Goal: Information Seeking & Learning: Learn about a topic

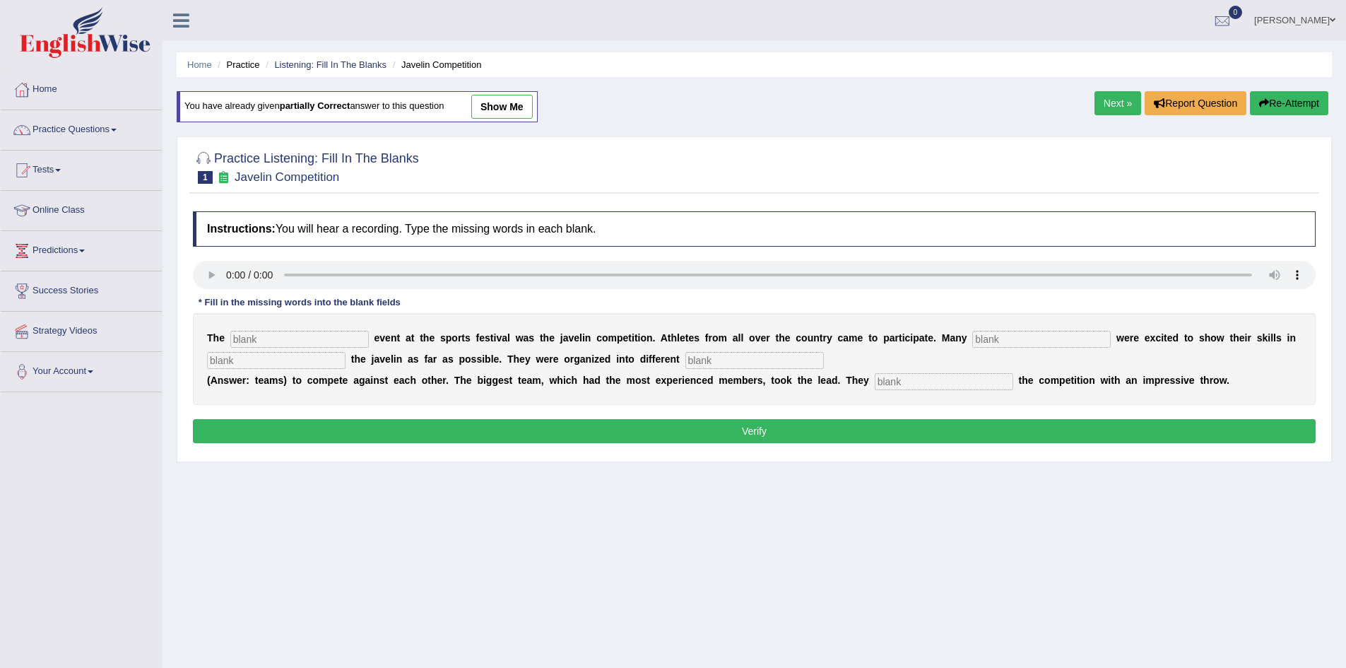
click at [268, 339] on input "text" at bounding box center [299, 339] width 138 height 17
type input "biggest"
click at [1005, 340] on input "text" at bounding box center [1041, 339] width 138 height 17
type input "peopel"
click at [253, 358] on input "text" at bounding box center [276, 360] width 138 height 17
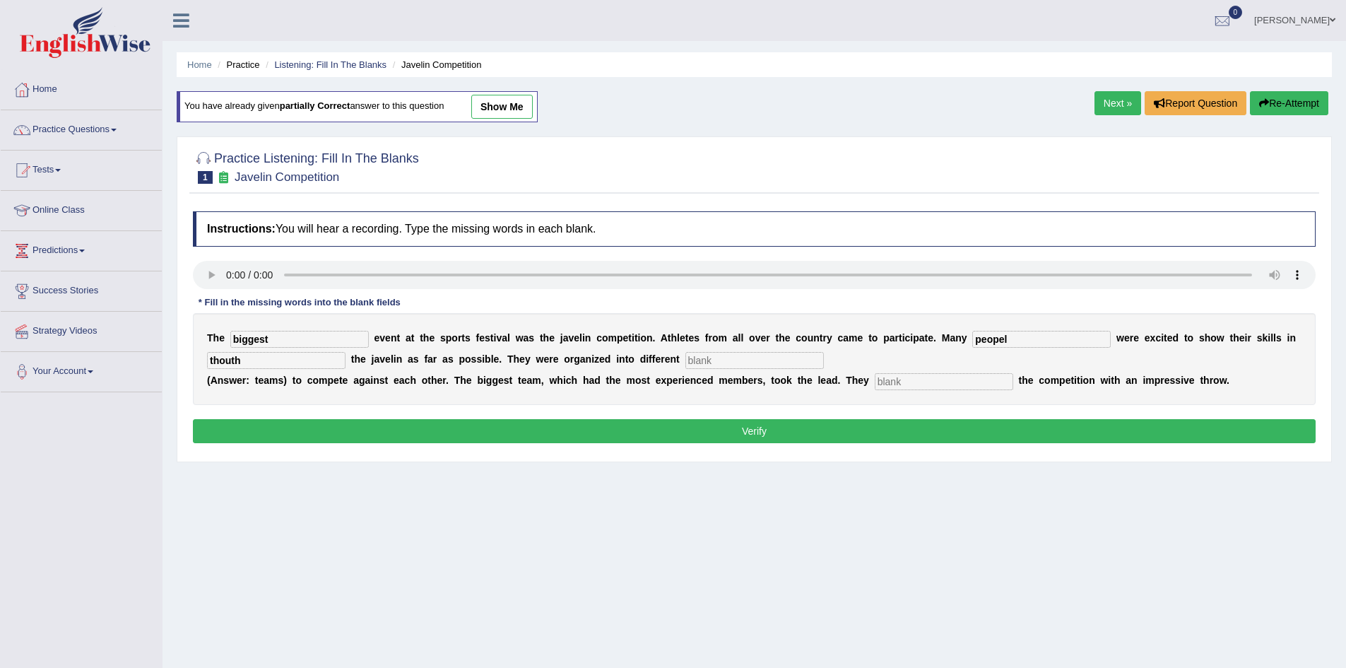
type input "thouth"
click at [706, 359] on input "text" at bounding box center [754, 360] width 138 height 17
type input "i"
click at [719, 360] on input "team" at bounding box center [754, 360] width 138 height 17
type input "teams"
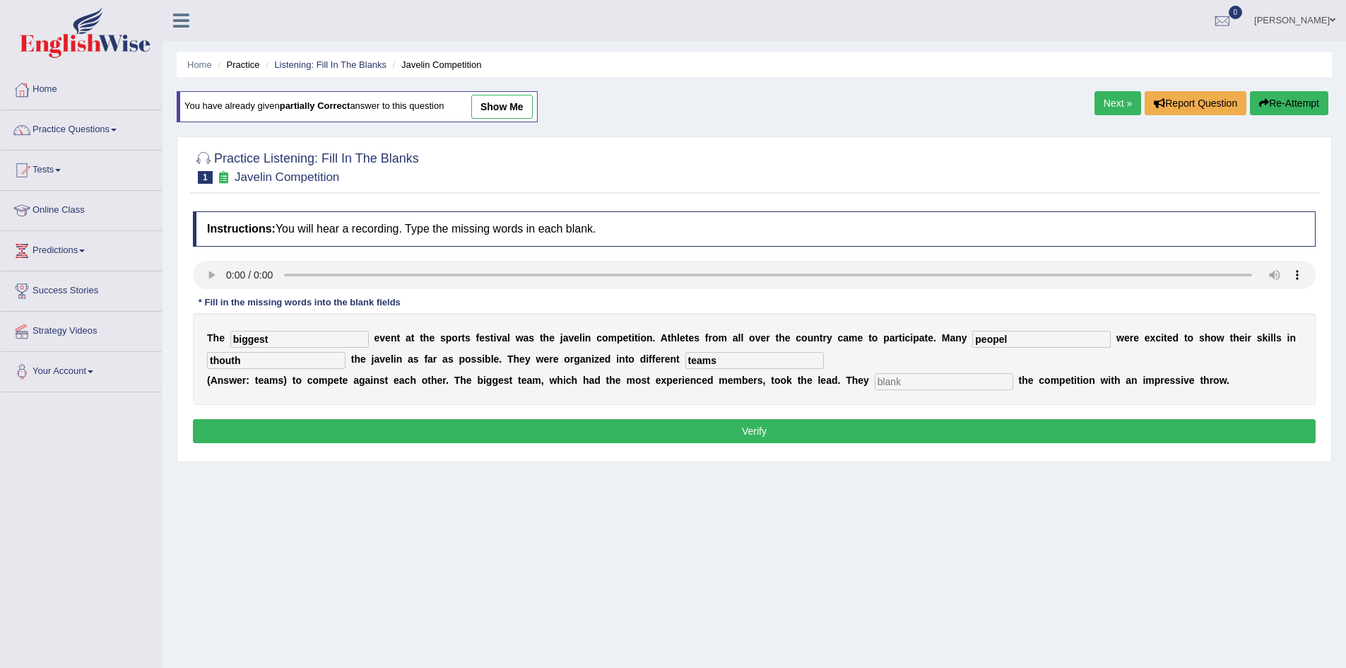
click at [902, 381] on input "text" at bounding box center [943, 381] width 138 height 17
click at [894, 381] on input "text" at bounding box center [943, 381] width 138 height 17
type input "s"
type input "started"
click at [1041, 429] on button "Verify" at bounding box center [754, 431] width 1122 height 24
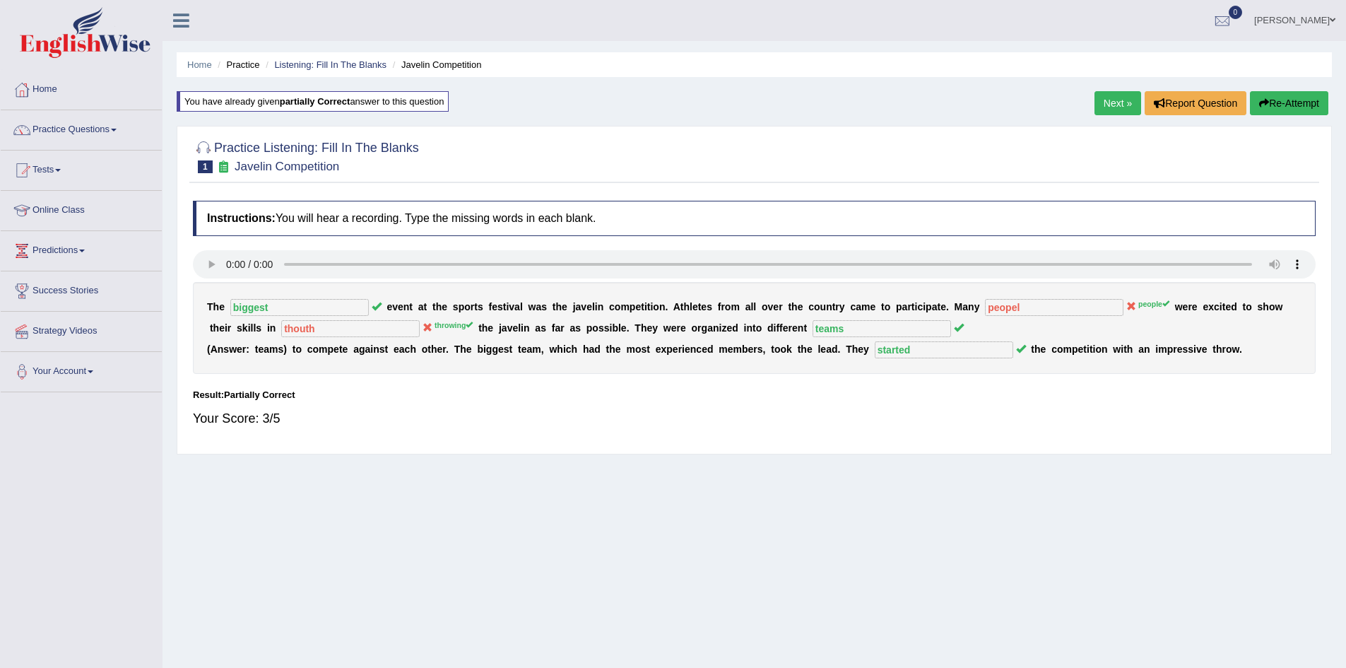
click at [1264, 100] on icon "button" at bounding box center [1264, 103] width 10 height 10
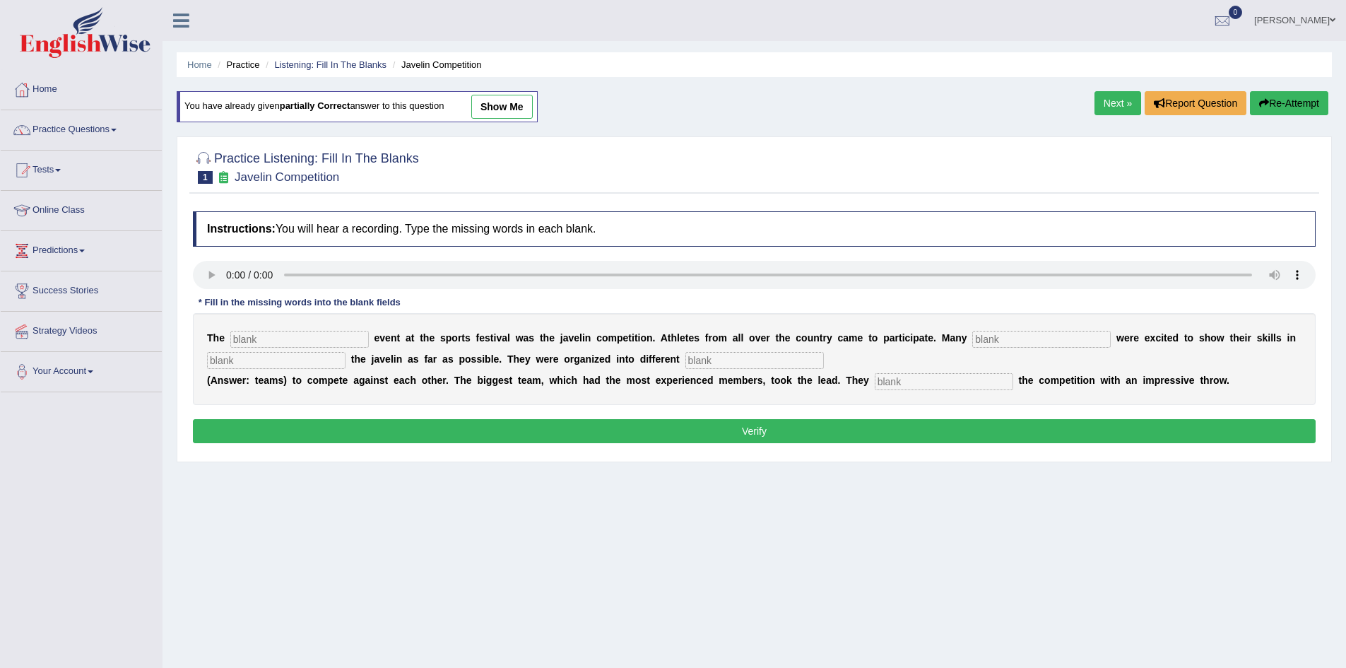
click at [261, 340] on input "text" at bounding box center [299, 339] width 138 height 17
type input "biggest"
click at [999, 341] on input "text" at bounding box center [1041, 339] width 138 height 17
type input "people"
click at [287, 361] on input "text" at bounding box center [276, 360] width 138 height 17
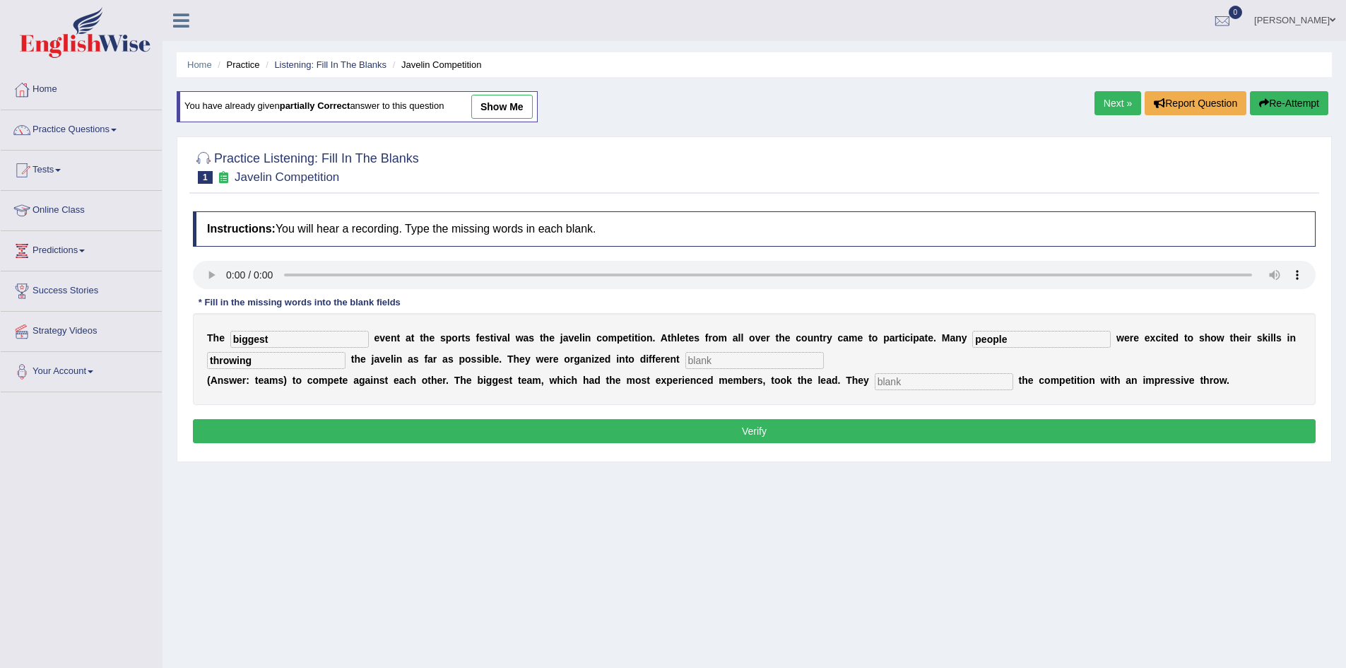
type input "throwing"
click at [721, 360] on input "text" at bounding box center [754, 360] width 138 height 17
click at [722, 361] on input "text" at bounding box center [754, 360] width 138 height 17
click at [719, 362] on input "text" at bounding box center [754, 360] width 138 height 17
type input "teams"
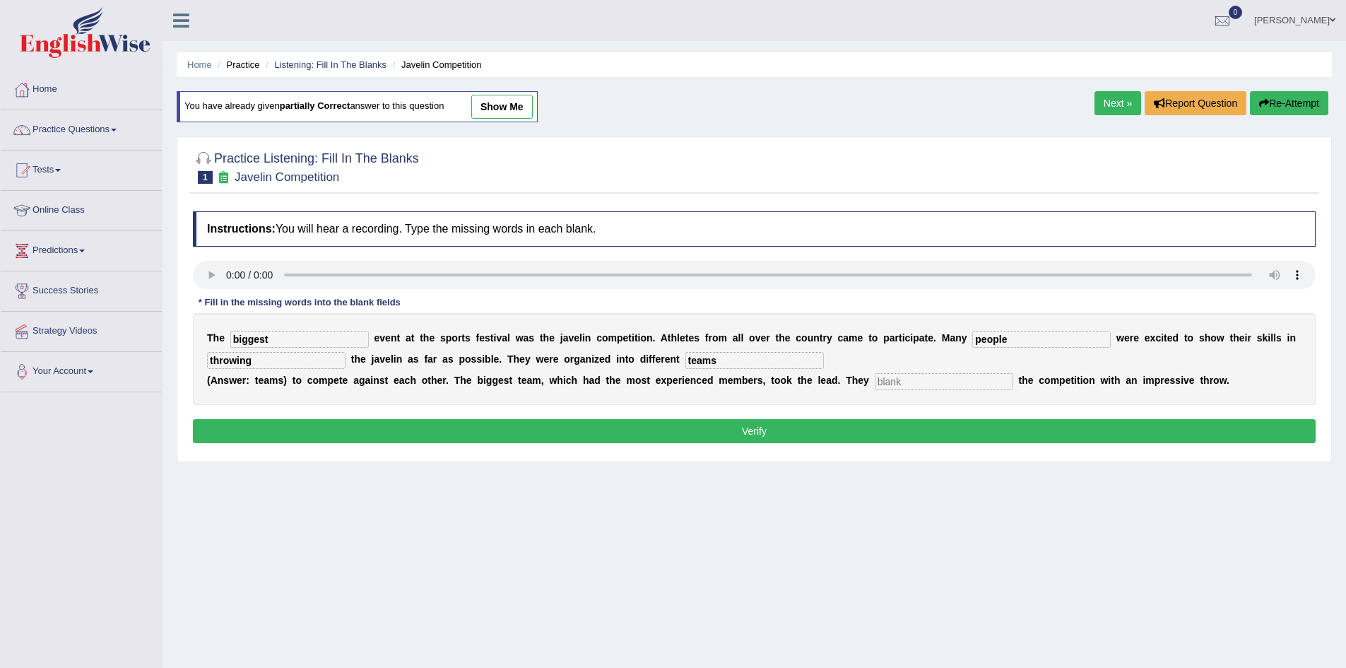
click at [889, 382] on input "text" at bounding box center [943, 381] width 138 height 17
type input "started"
click at [805, 429] on button "Verify" at bounding box center [754, 431] width 1122 height 24
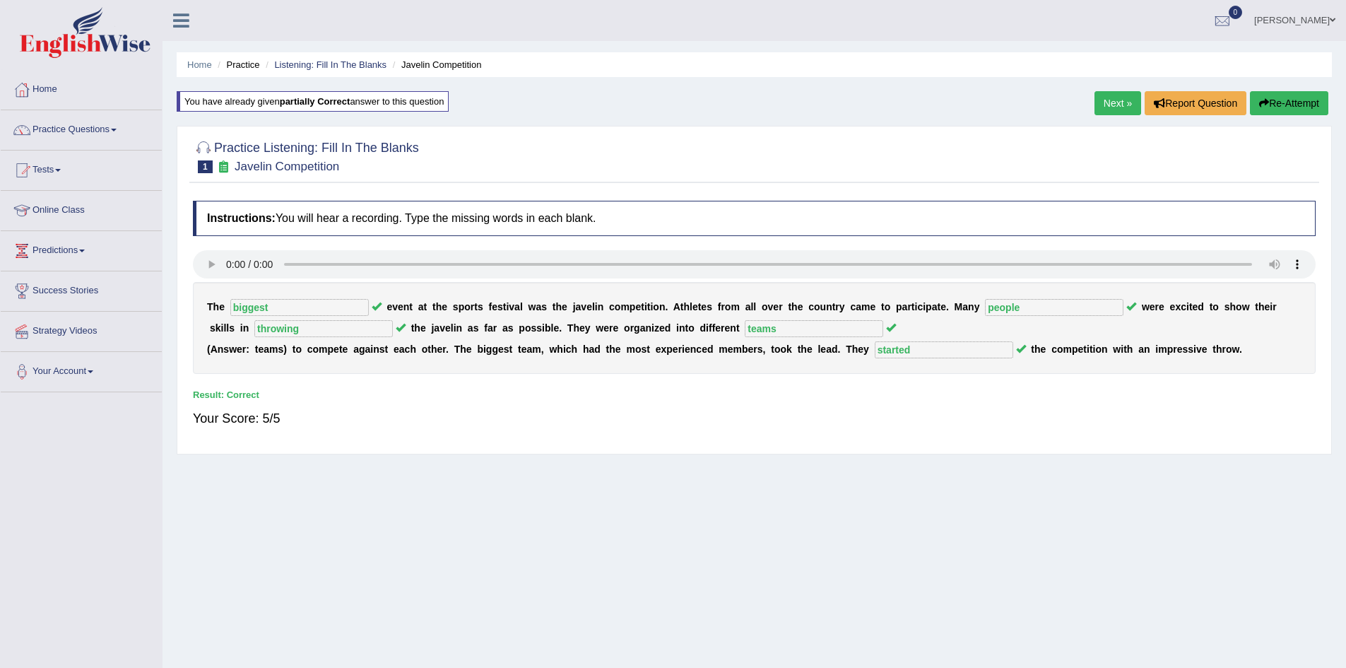
click at [1122, 103] on link "Next »" at bounding box center [1117, 103] width 47 height 24
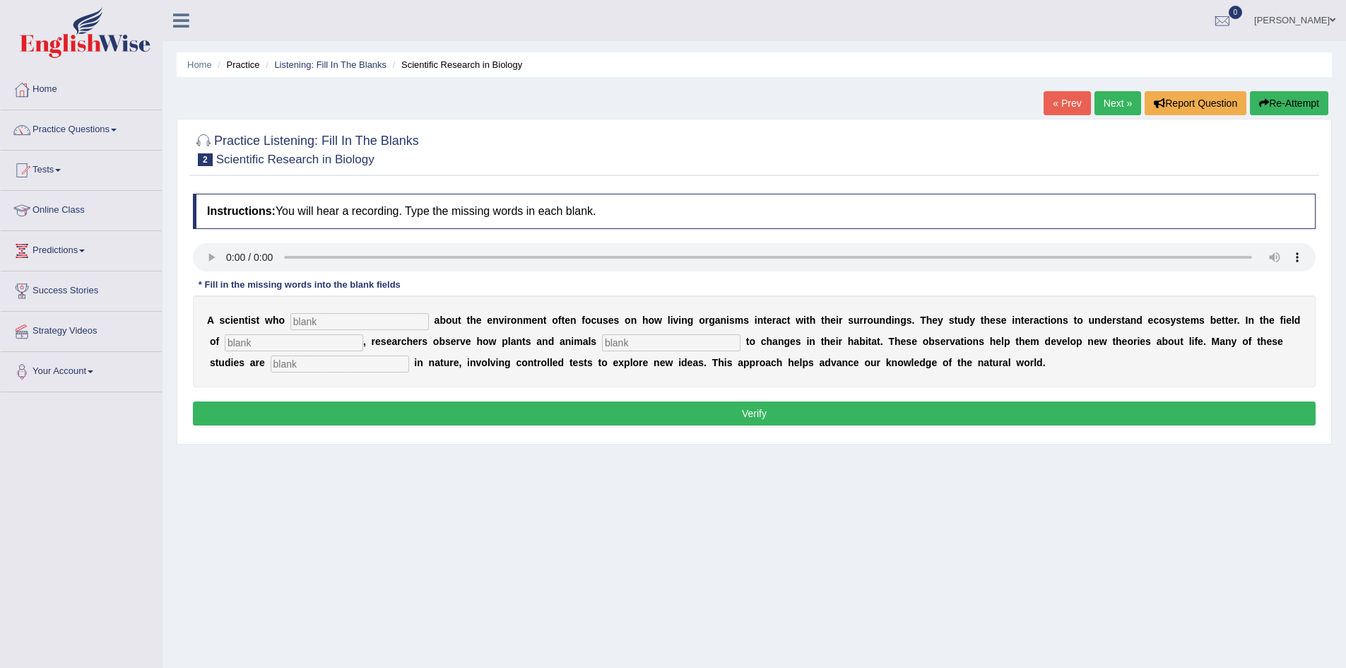
click at [310, 319] on input "text" at bounding box center [359, 321] width 138 height 17
type input "cares"
click at [251, 343] on input "text" at bounding box center [294, 342] width 138 height 17
type input "r"
type input "tha biologyo"
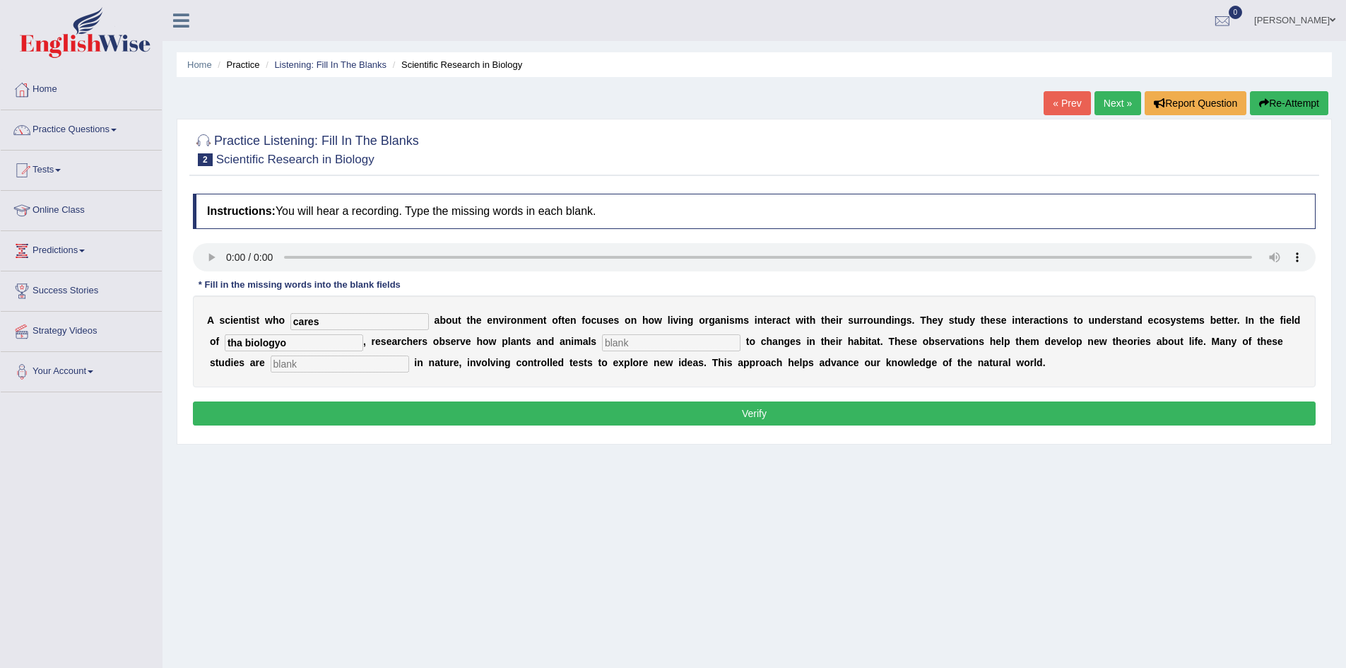
click at [616, 343] on input "text" at bounding box center [671, 342] width 138 height 17
type input "respons"
click at [302, 362] on input "text" at bounding box center [340, 363] width 138 height 17
click at [296, 364] on input "exp" at bounding box center [340, 363] width 138 height 17
type input "expremantal"
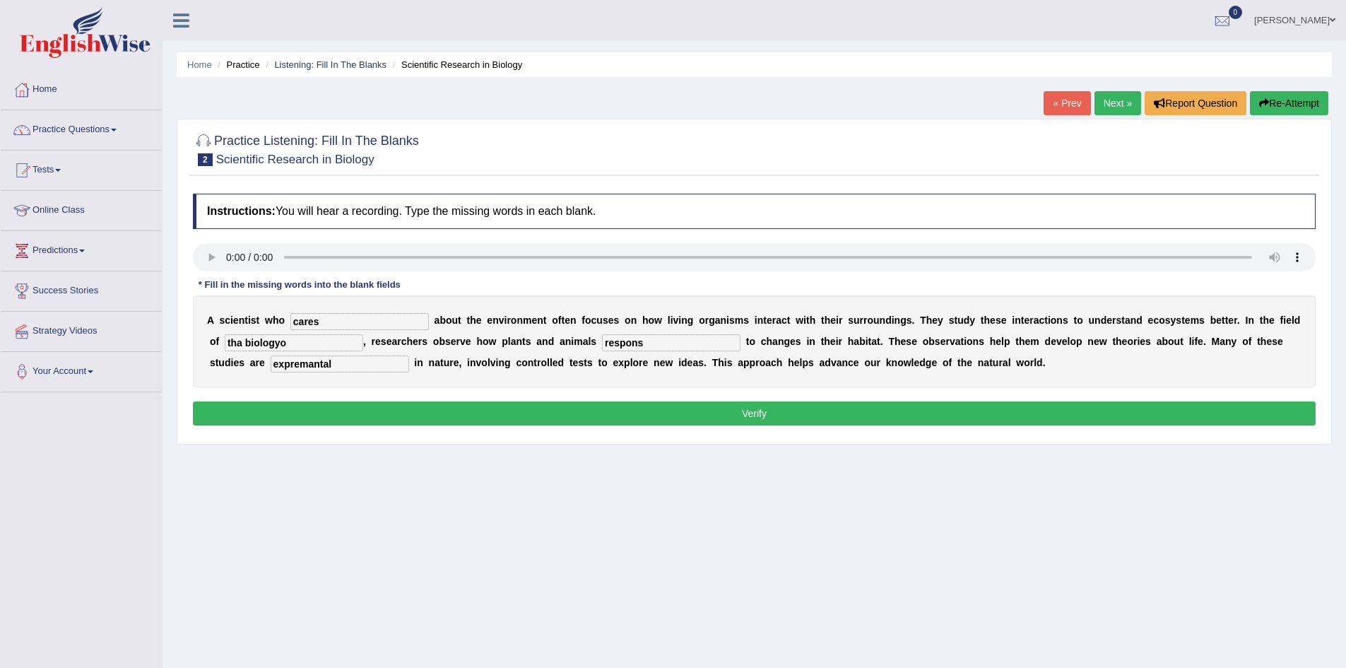
click at [520, 405] on button "Verify" at bounding box center [754, 413] width 1122 height 24
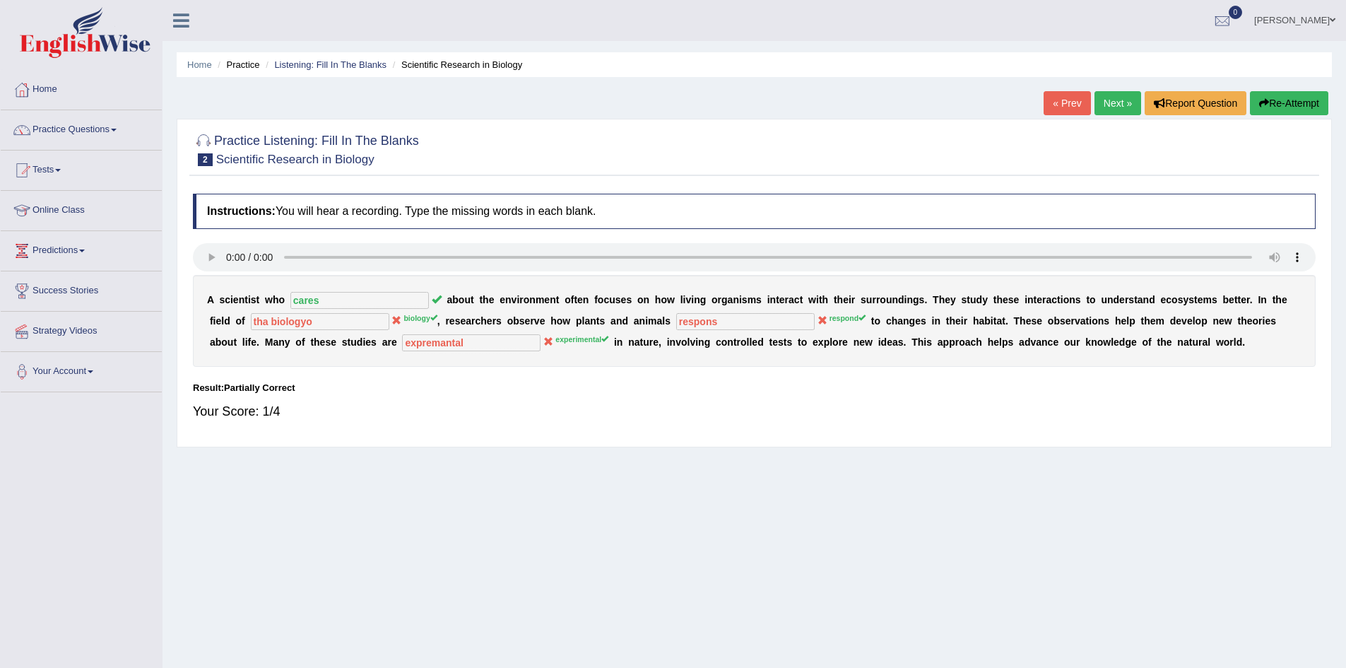
click at [1306, 105] on button "Re-Attempt" at bounding box center [1289, 103] width 78 height 24
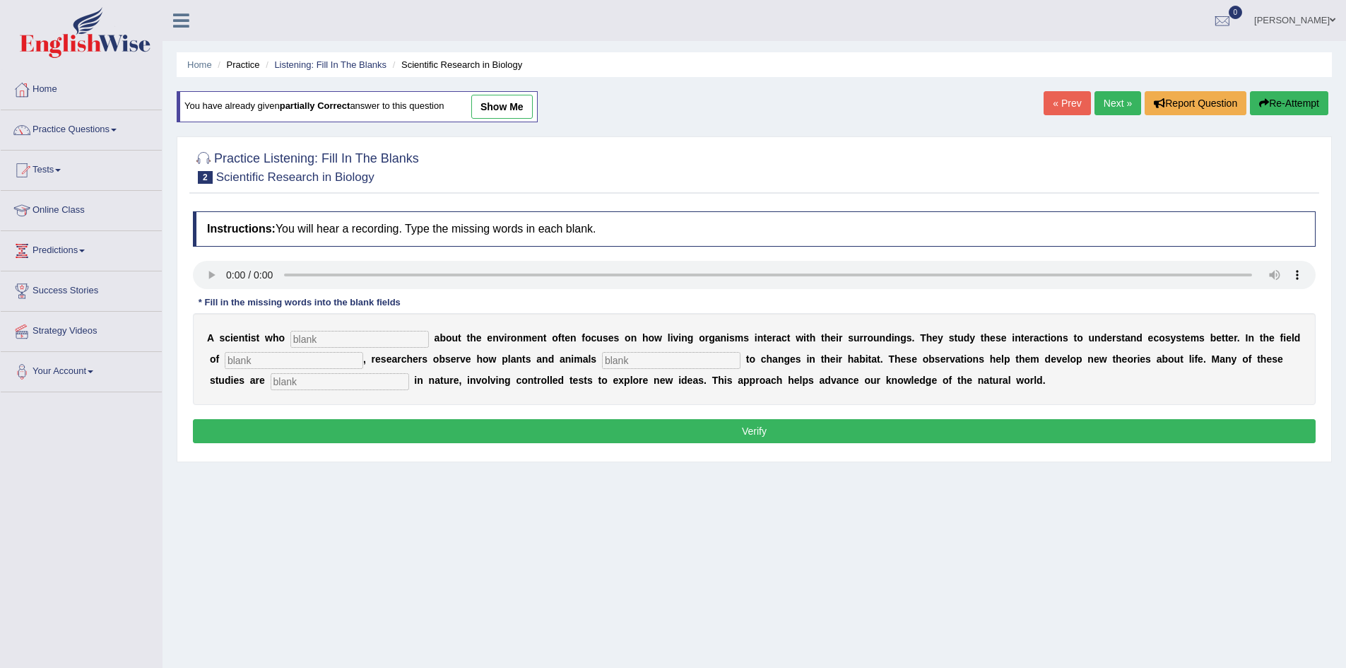
click at [318, 337] on input "text" at bounding box center [359, 339] width 138 height 17
type input "cares"
click at [260, 356] on input "text" at bounding box center [294, 360] width 138 height 17
type input "biology"
click at [617, 363] on input "text" at bounding box center [671, 360] width 138 height 17
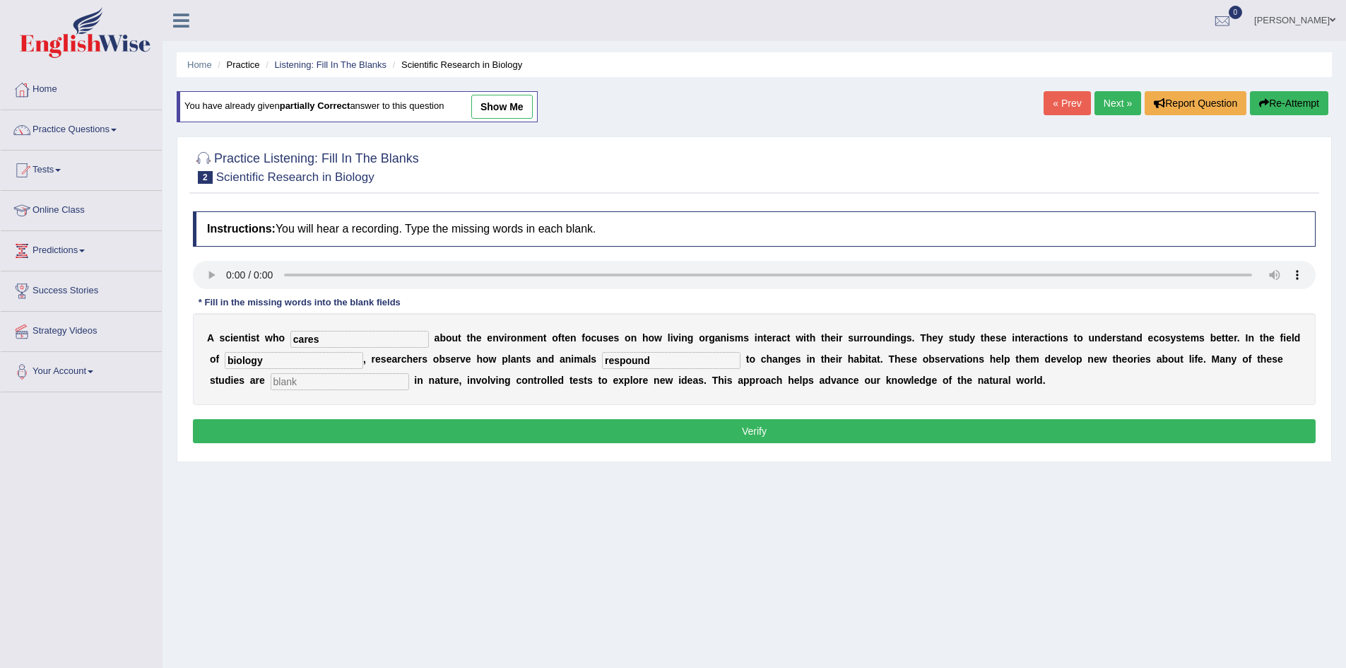
type input "respound"
click at [284, 384] on input "text" at bounding box center [340, 381] width 138 height 17
click at [328, 383] on input "text" at bounding box center [340, 381] width 138 height 17
type input "exprent"
click at [308, 383] on input "exprent" at bounding box center [340, 381] width 138 height 17
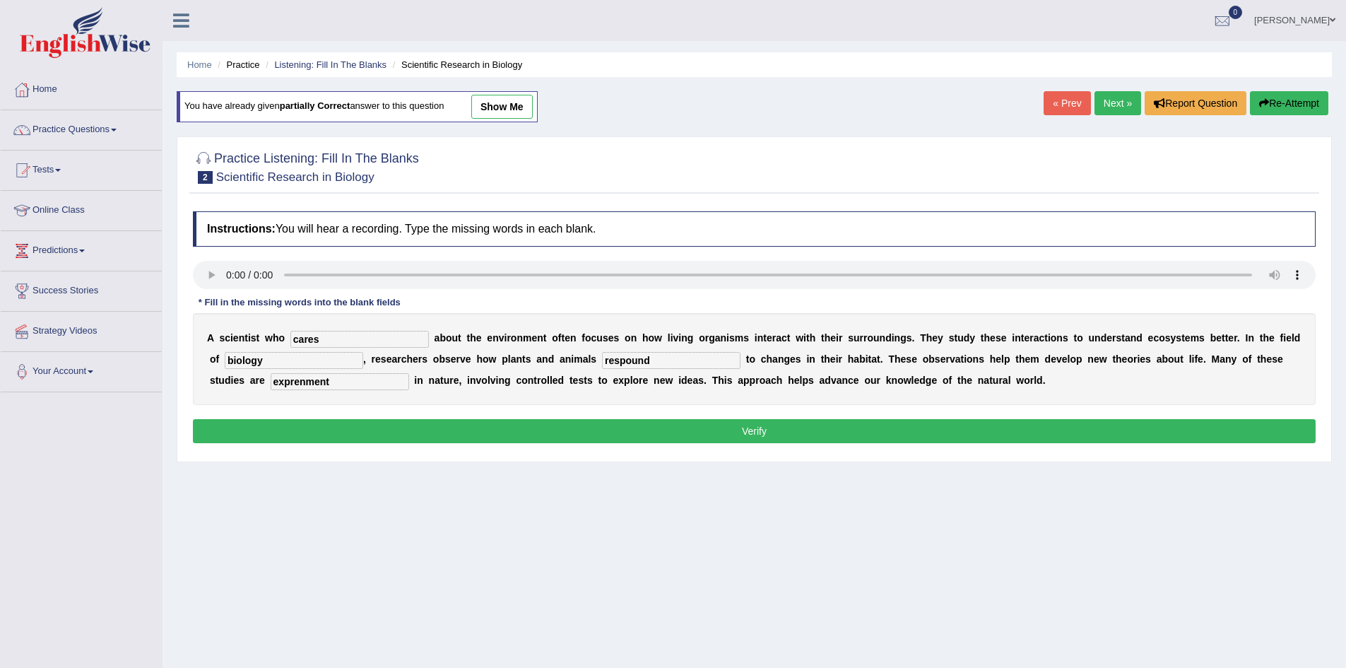
type input "exprenment"
click at [432, 427] on button "Verify" at bounding box center [754, 431] width 1122 height 24
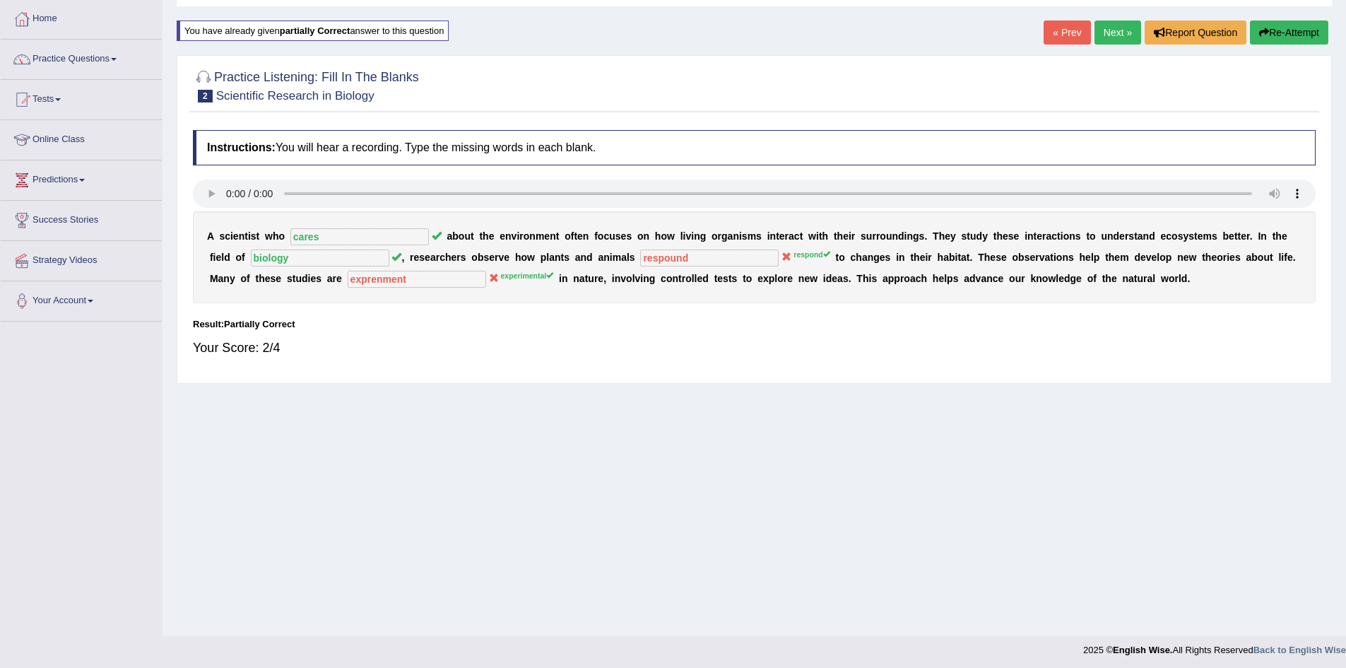
scroll to position [74, 0]
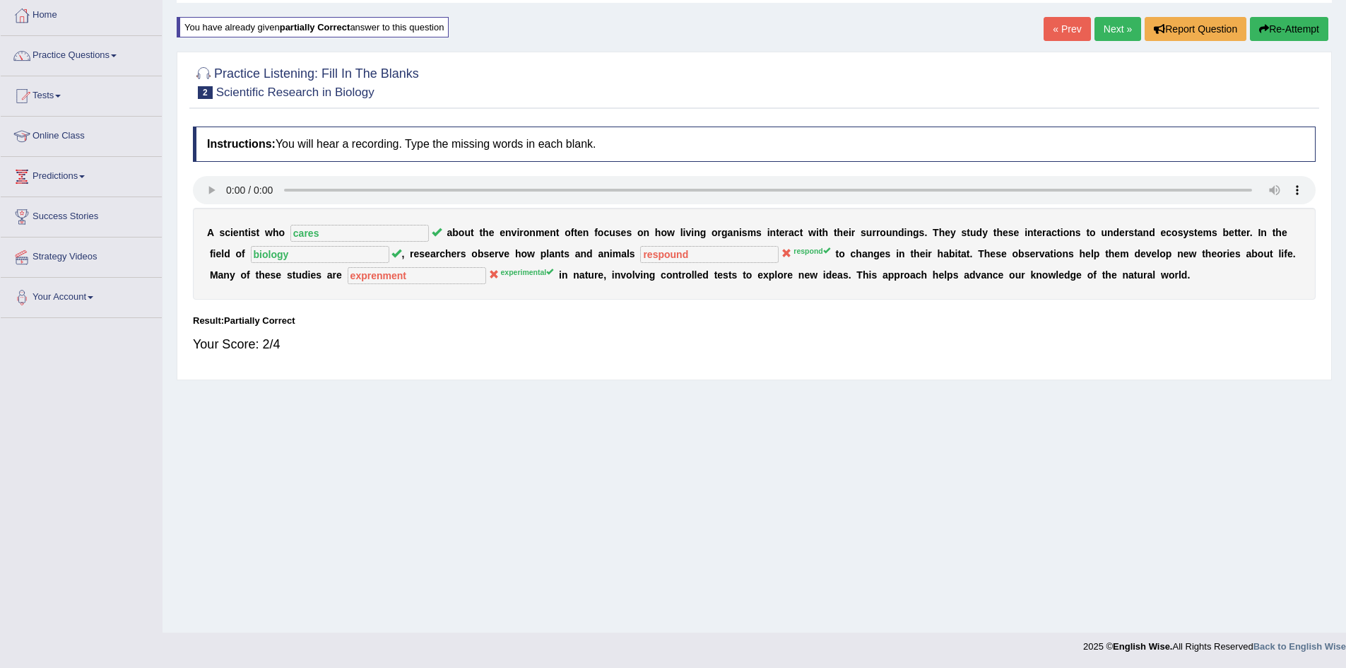
click at [1120, 27] on link "Next »" at bounding box center [1117, 29] width 47 height 24
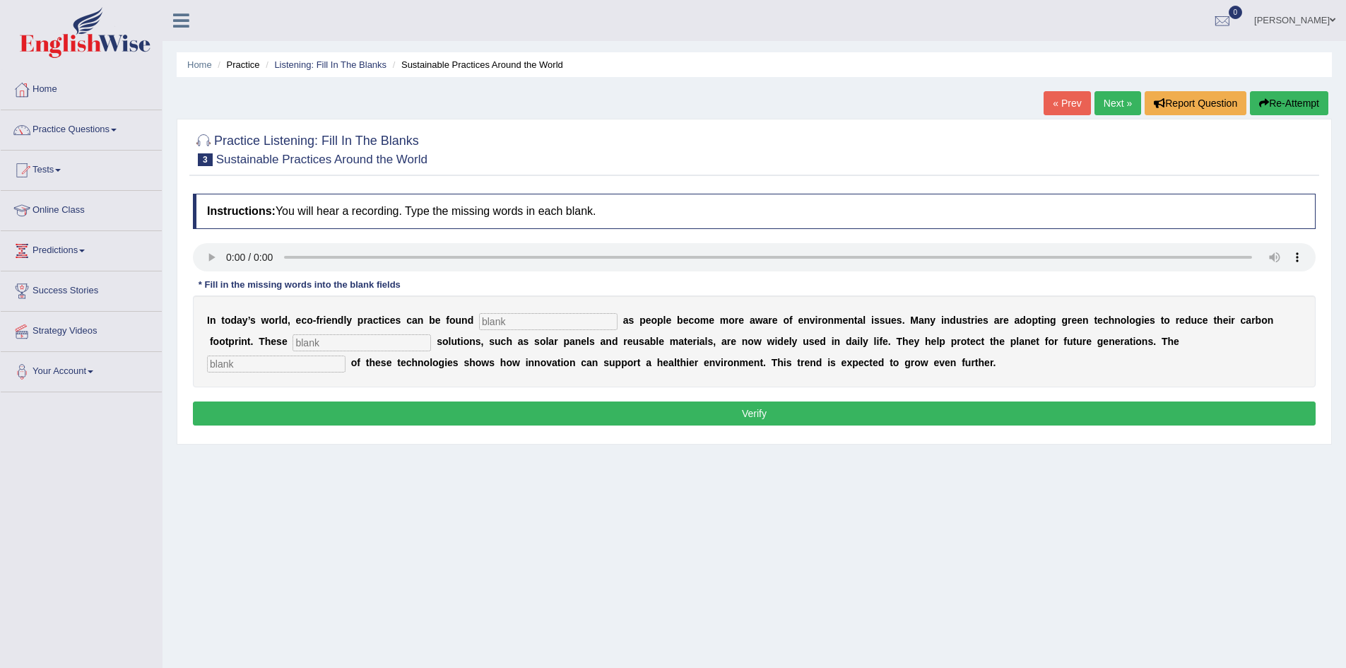
click at [498, 324] on input "text" at bounding box center [548, 321] width 138 height 17
type input "everywhere"
click at [307, 343] on input "text" at bounding box center [361, 342] width 138 height 17
type input "systanable"
click at [317, 361] on input "text" at bounding box center [276, 363] width 138 height 17
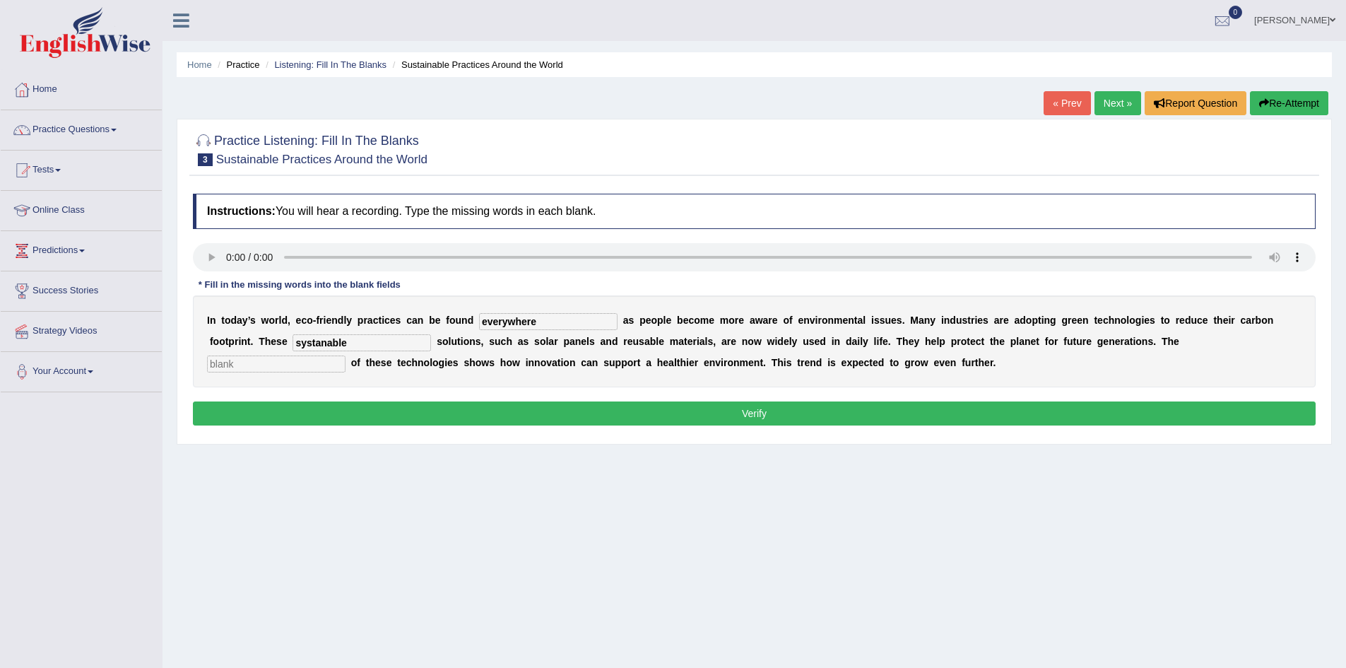
click at [319, 364] on input "text" at bounding box center [276, 363] width 138 height 17
click at [246, 365] on input "text" at bounding box center [276, 363] width 138 height 17
type input "h"
type input "junaration"
click at [323, 401] on button "Verify" at bounding box center [754, 413] width 1122 height 24
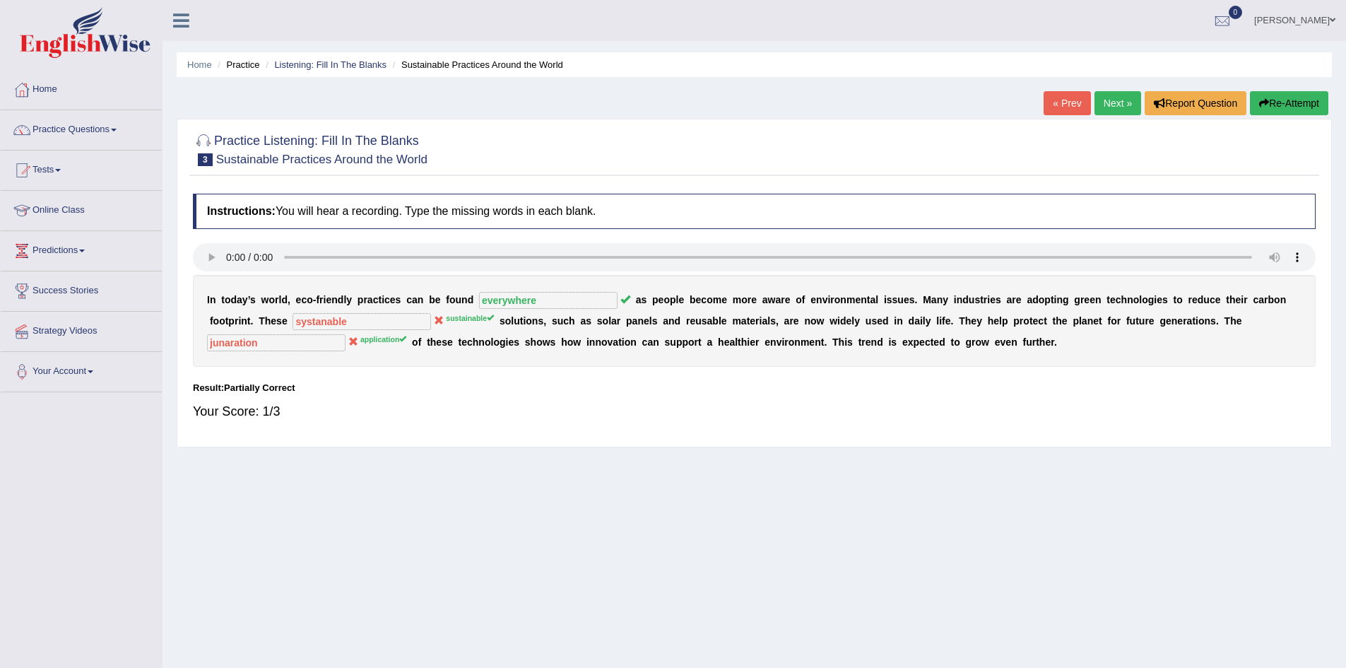
click at [1296, 95] on button "Re-Attempt" at bounding box center [1289, 103] width 78 height 24
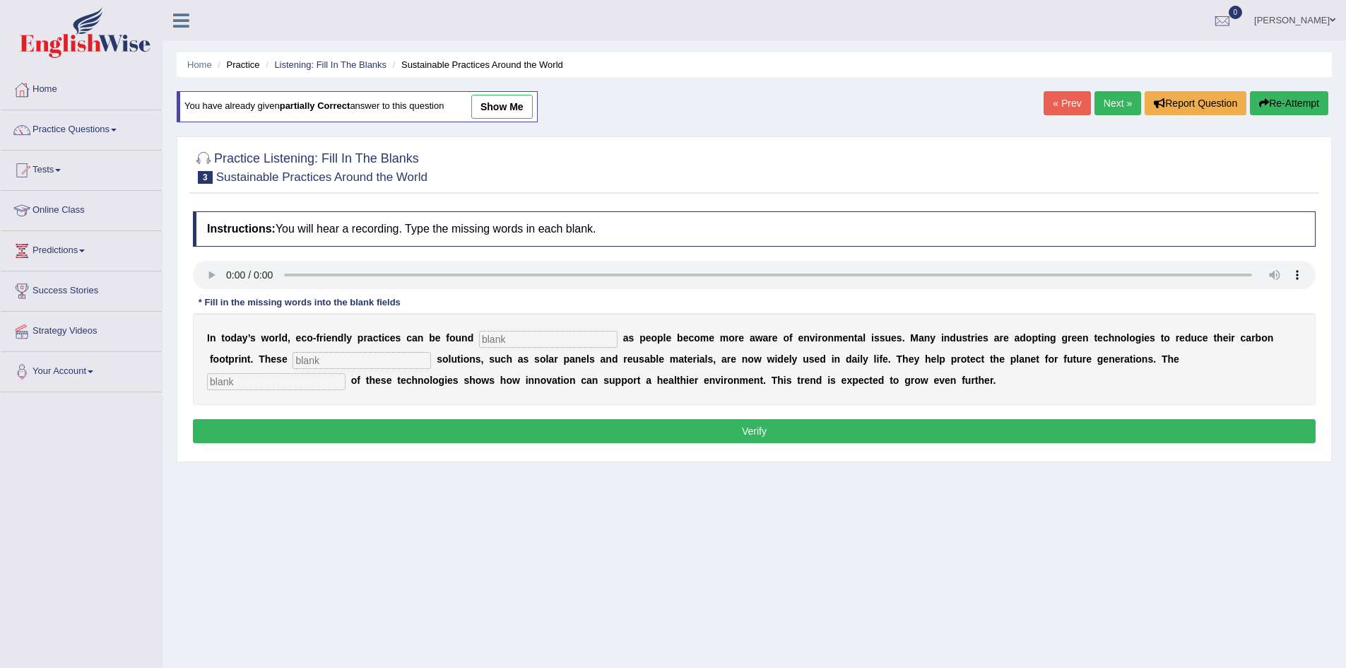
click at [533, 337] on input "text" at bounding box center [548, 339] width 138 height 17
type input "everywhere"
click at [344, 366] on input "text" at bounding box center [361, 360] width 138 height 17
click at [321, 362] on input "text" at bounding box center [361, 360] width 138 height 17
click at [367, 360] on input "sustaionable" at bounding box center [361, 360] width 138 height 17
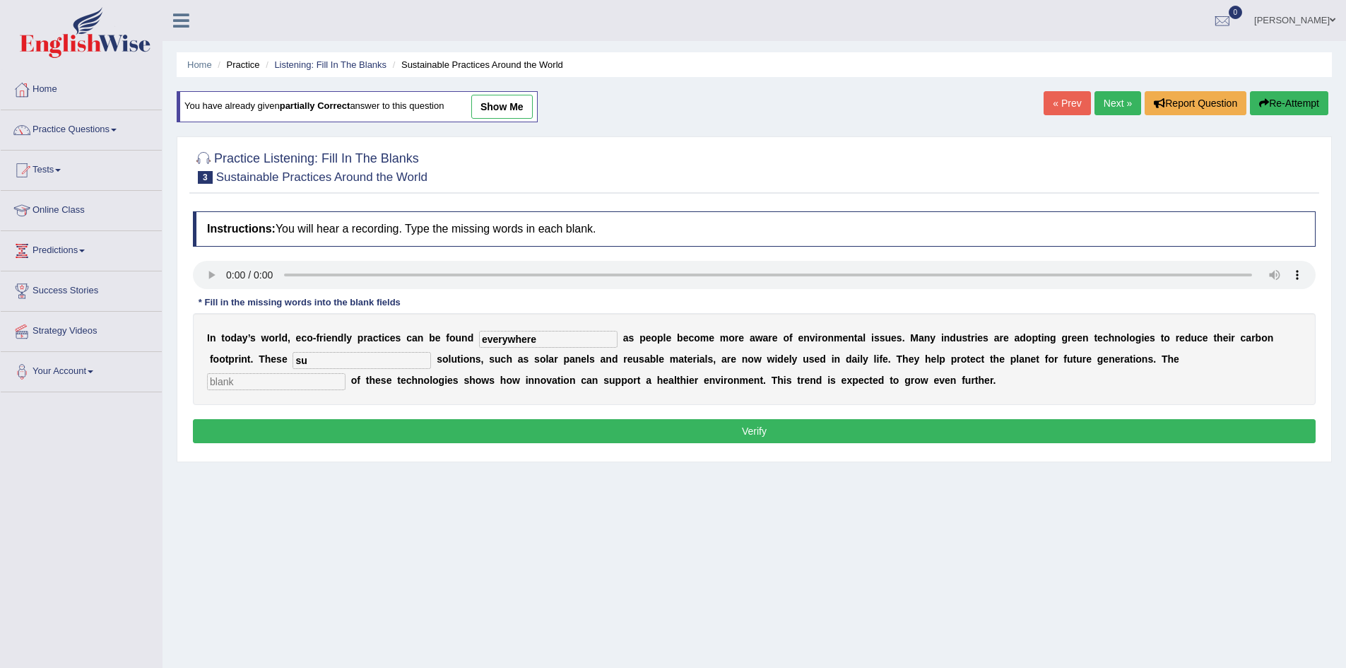
type input "s"
type input "sustainabl"
click at [293, 385] on input "text" at bounding box center [276, 381] width 138 height 17
click at [244, 379] on input "text" at bounding box center [276, 381] width 138 height 17
click at [263, 381] on input "text" at bounding box center [276, 381] width 138 height 17
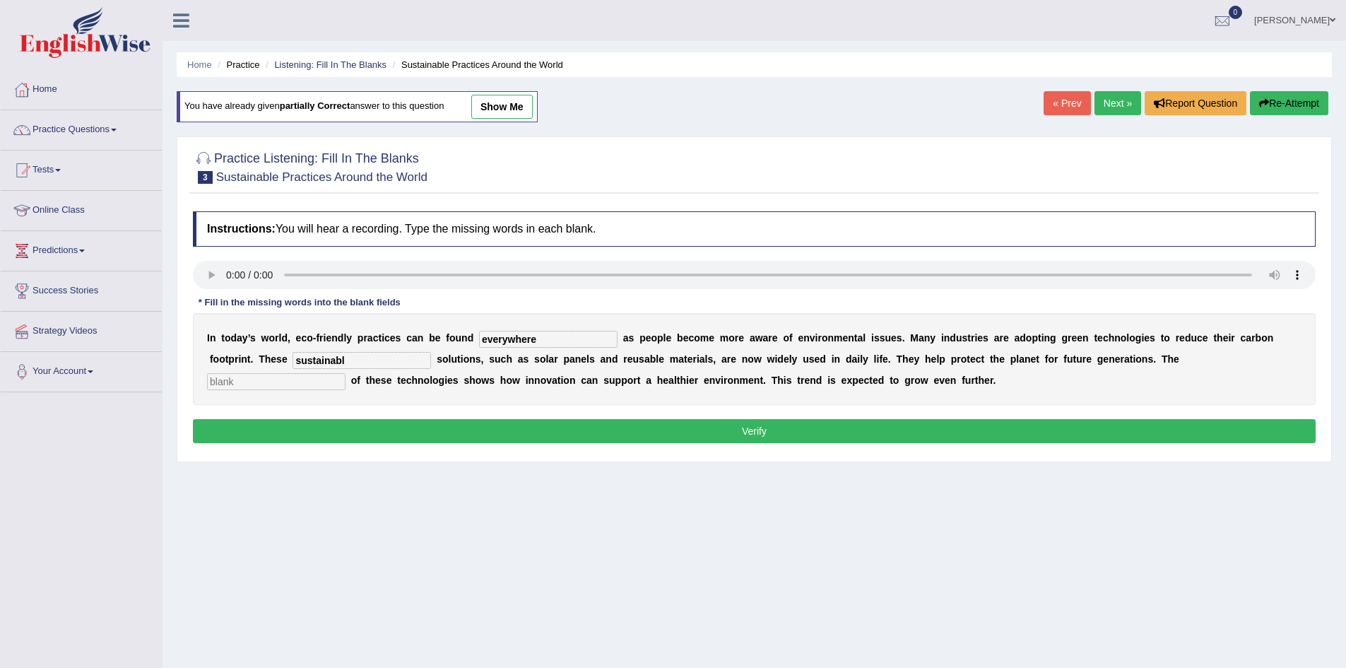
click at [340, 379] on input "text" at bounding box center [276, 381] width 138 height 17
type input "plannat"
click at [327, 427] on button "Verify" at bounding box center [754, 431] width 1122 height 24
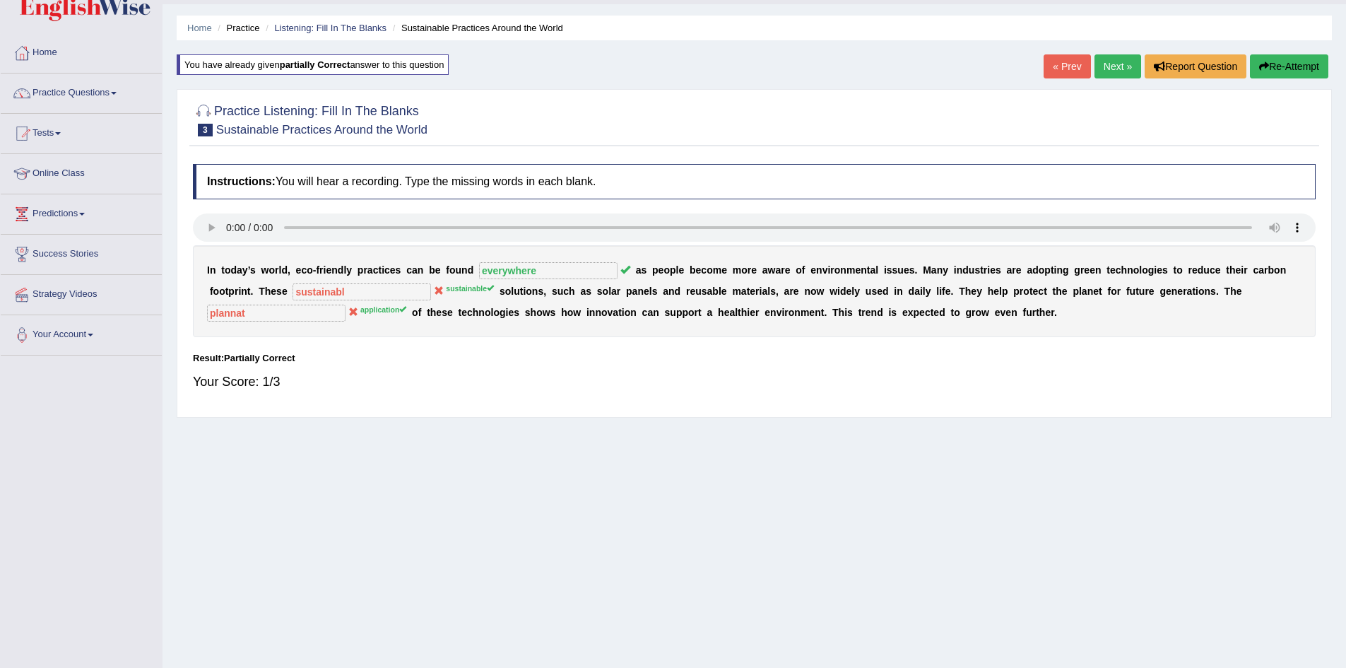
scroll to position [4, 0]
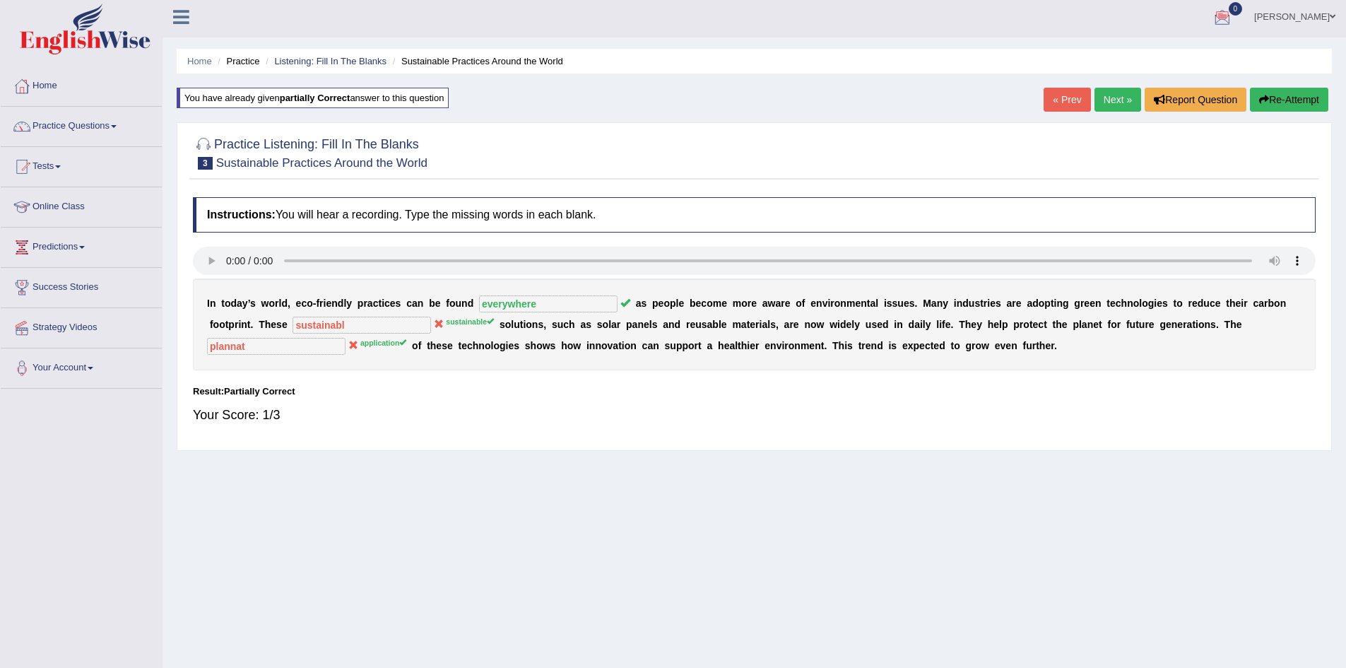
click at [1117, 108] on link "Next »" at bounding box center [1117, 100] width 47 height 24
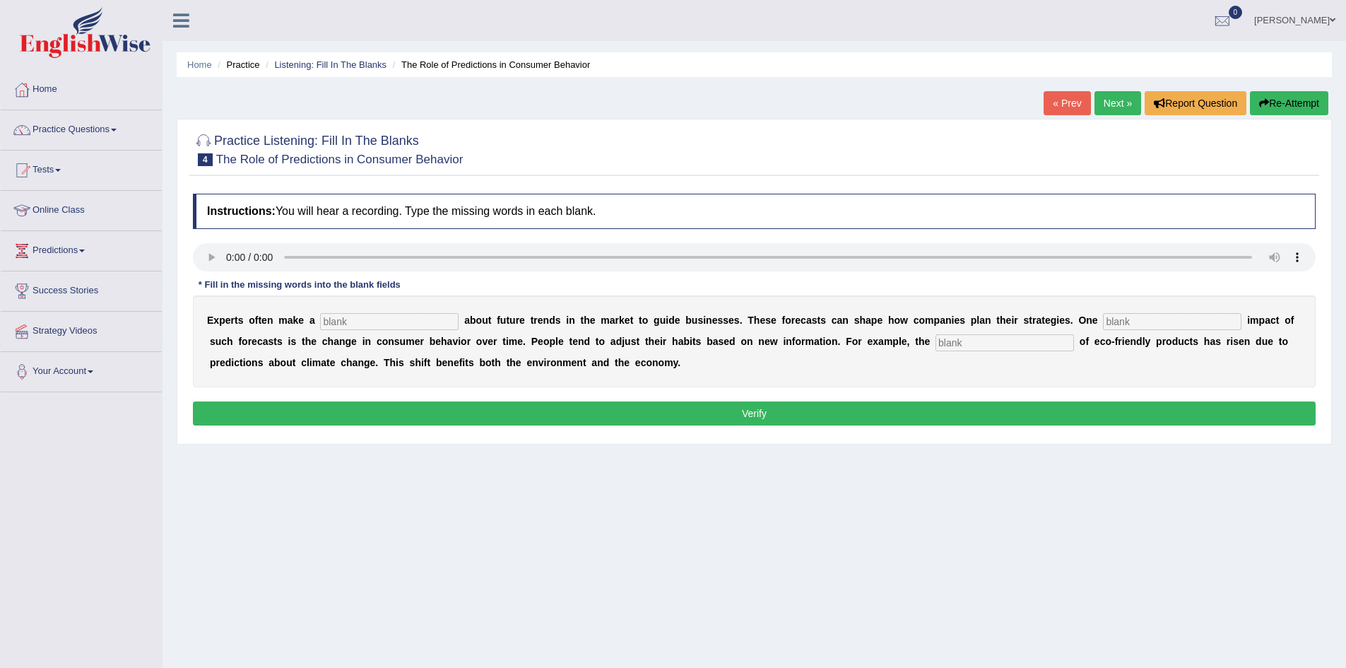
click at [1156, 321] on input "text" at bounding box center [1172, 321] width 138 height 17
click at [960, 342] on input "text" at bounding box center [1004, 342] width 138 height 17
type input "consumson"
click at [1111, 321] on input "text" at bounding box center [1172, 321] width 138 height 17
click at [335, 324] on input "text" at bounding box center [389, 321] width 138 height 17
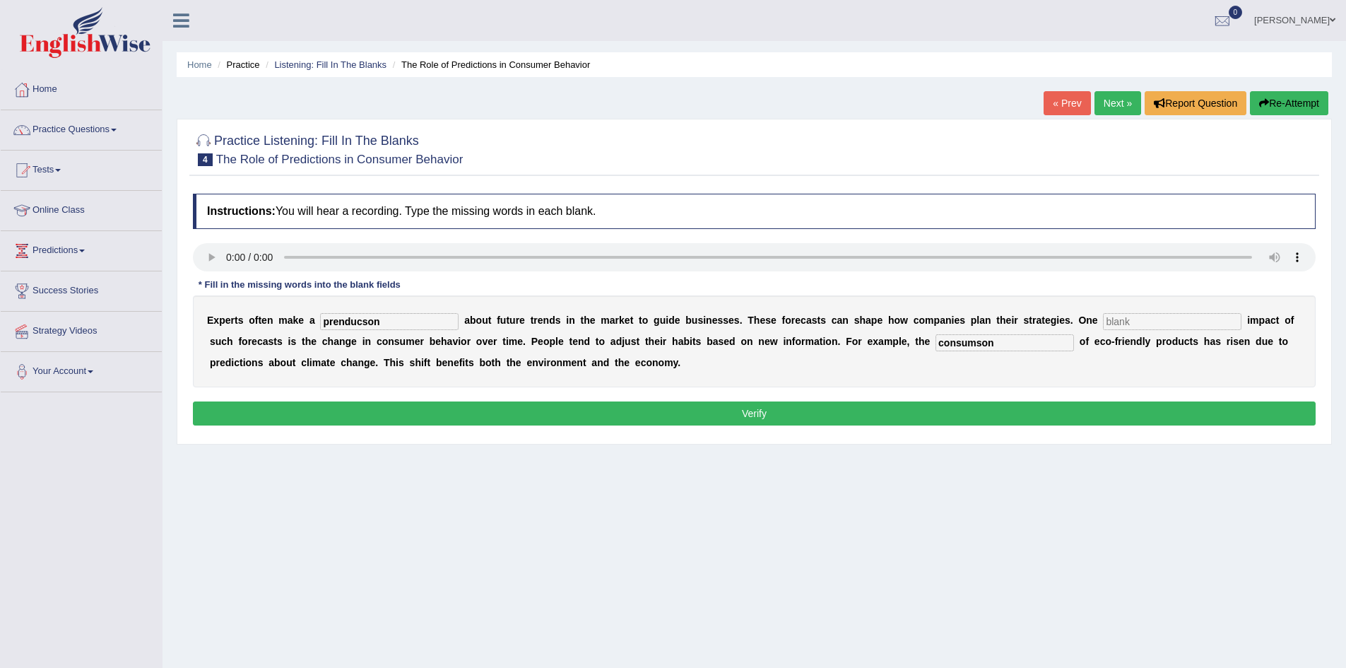
type input "prenducson"
click at [1114, 321] on input "text" at bounding box center [1172, 321] width 138 height 17
type input "profile"
click at [604, 417] on button "Verify" at bounding box center [754, 413] width 1122 height 24
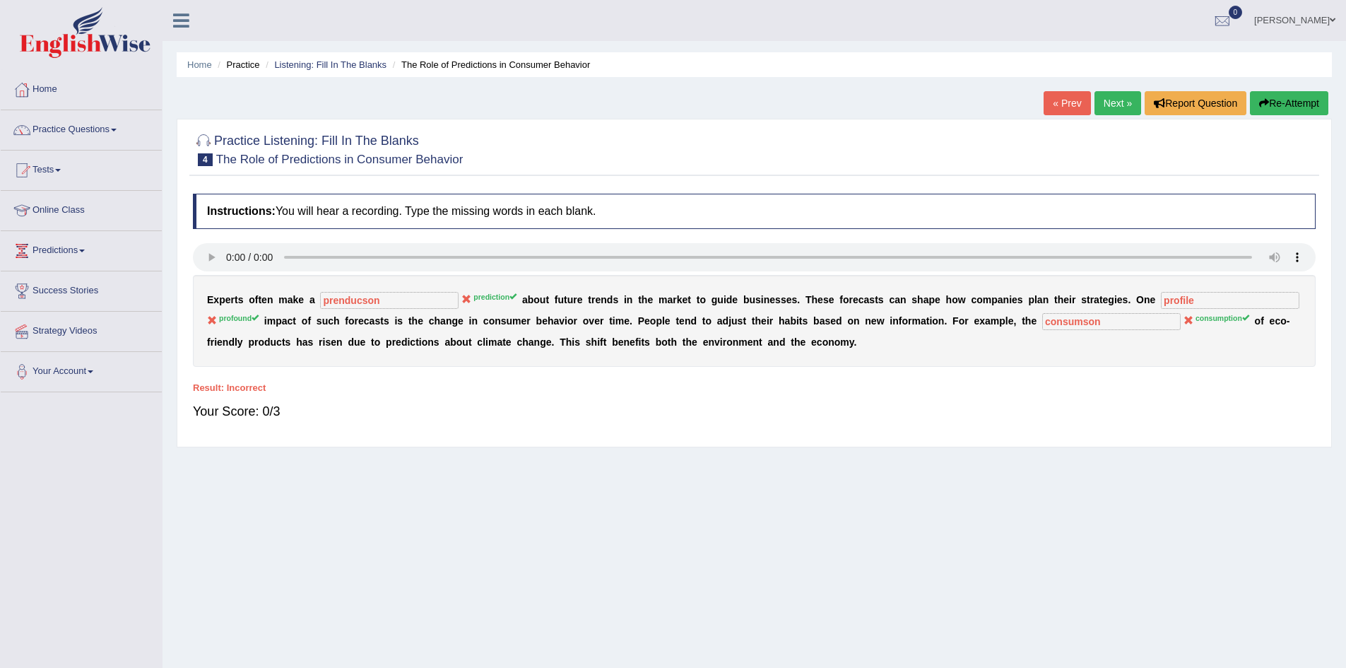
click at [1107, 106] on link "Next »" at bounding box center [1117, 103] width 47 height 24
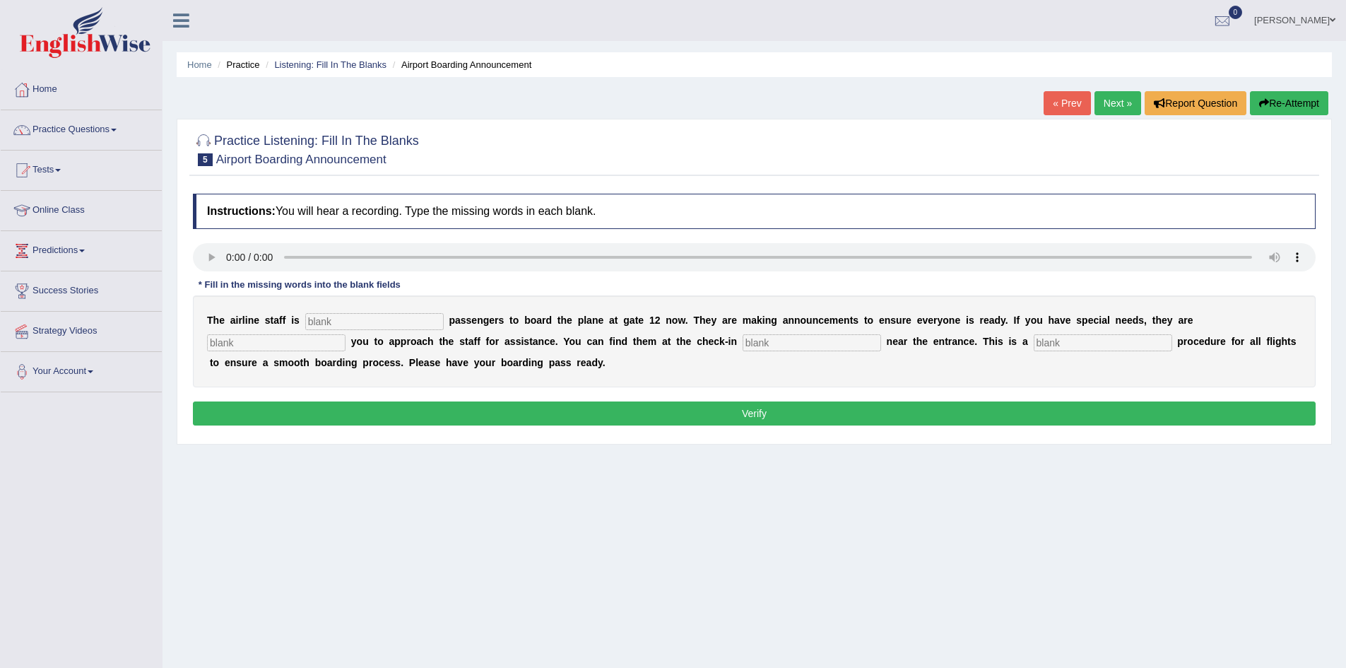
click at [323, 323] on input "text" at bounding box center [374, 321] width 138 height 17
type input "i"
click at [360, 324] on input "inviding" at bounding box center [374, 321] width 138 height 17
type input "i"
type input "inviding"
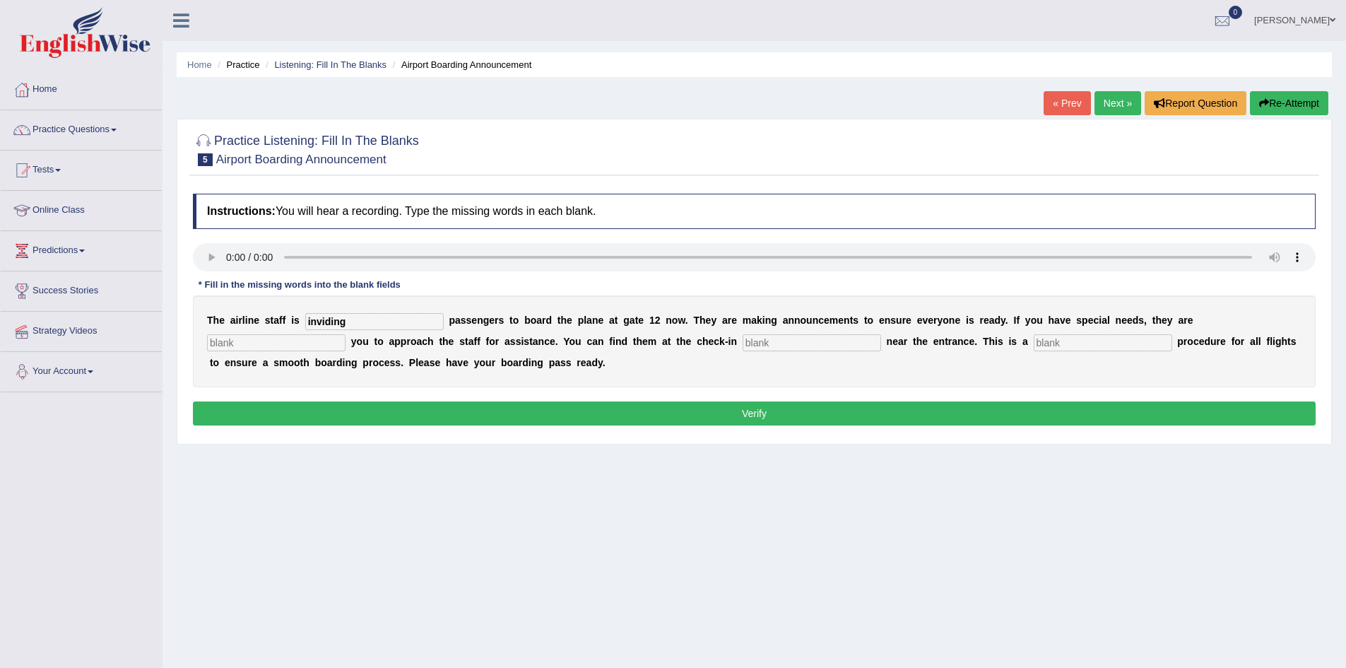
click at [247, 342] on input "text" at bounding box center [276, 342] width 138 height 17
type input "e"
click at [219, 343] on input "requrieding" at bounding box center [276, 342] width 138 height 17
click at [249, 343] on input "recqurieding" at bounding box center [276, 342] width 138 height 17
type input "recquriding"
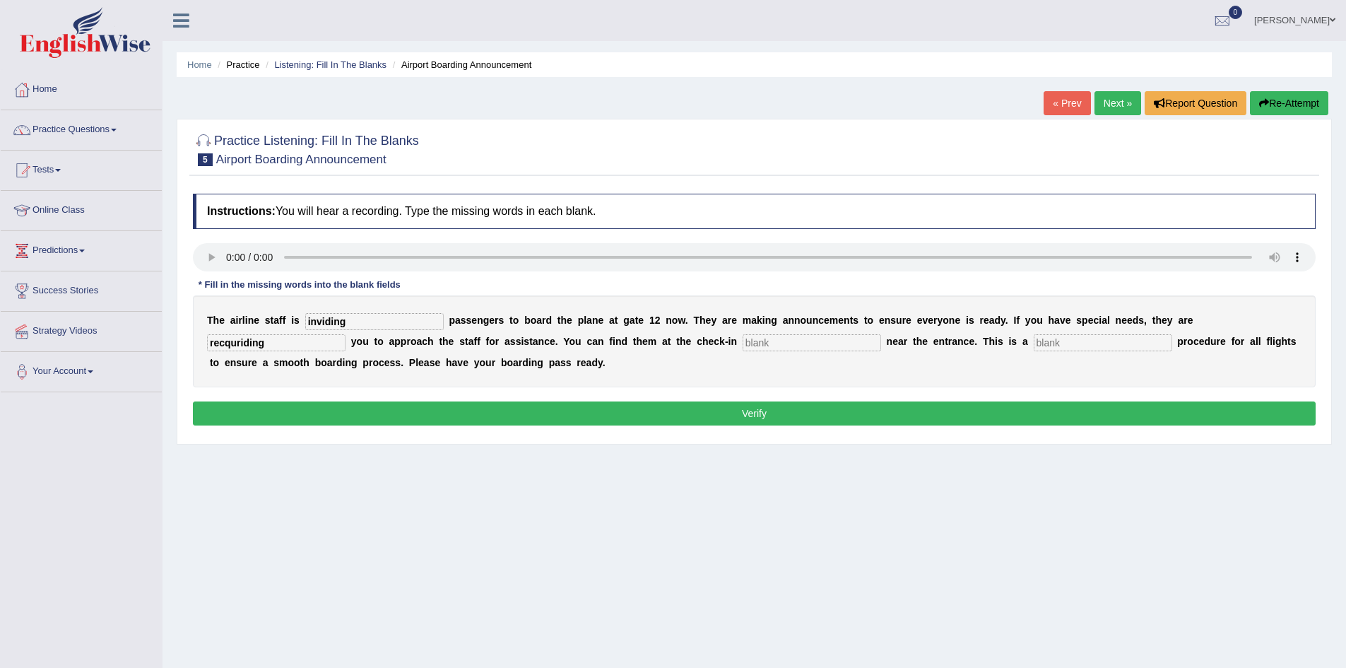
click at [767, 343] on input "text" at bounding box center [811, 342] width 138 height 17
type input "daxs"
click at [1050, 338] on input "text" at bounding box center [1102, 342] width 138 height 17
type input "regular"
click at [372, 409] on button "Verify" at bounding box center [754, 413] width 1122 height 24
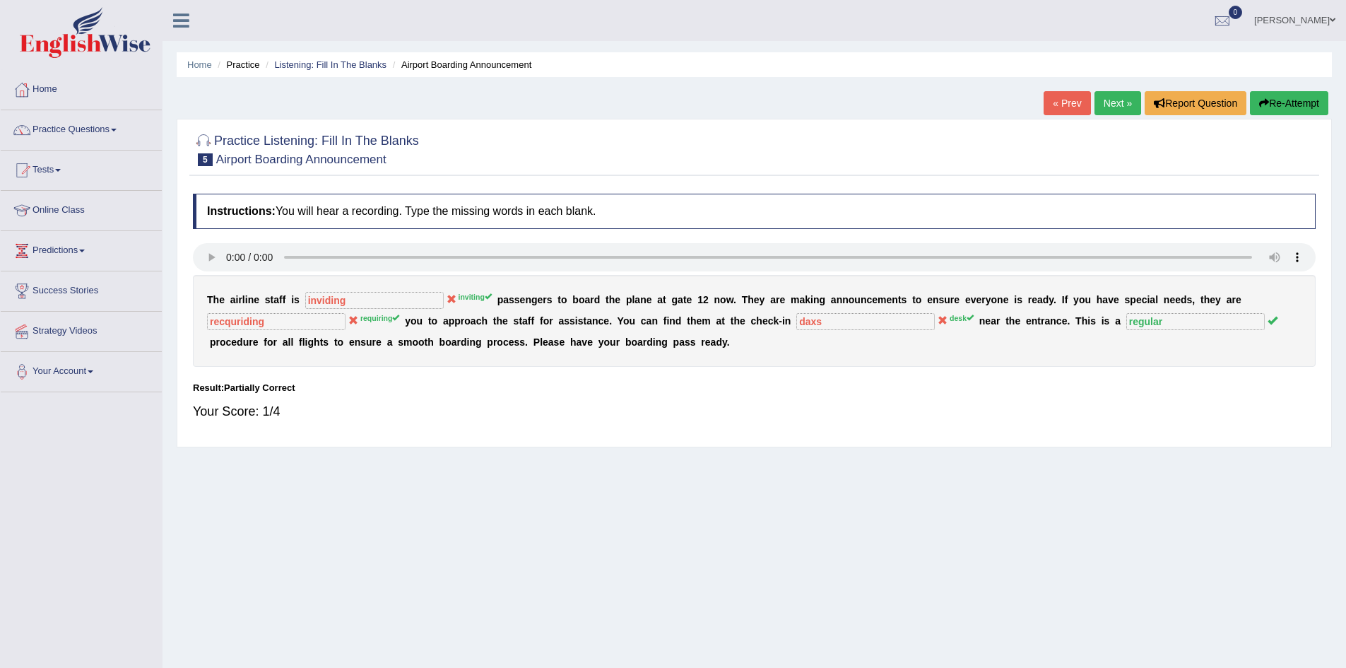
click at [1288, 101] on button "Re-Attempt" at bounding box center [1289, 103] width 78 height 24
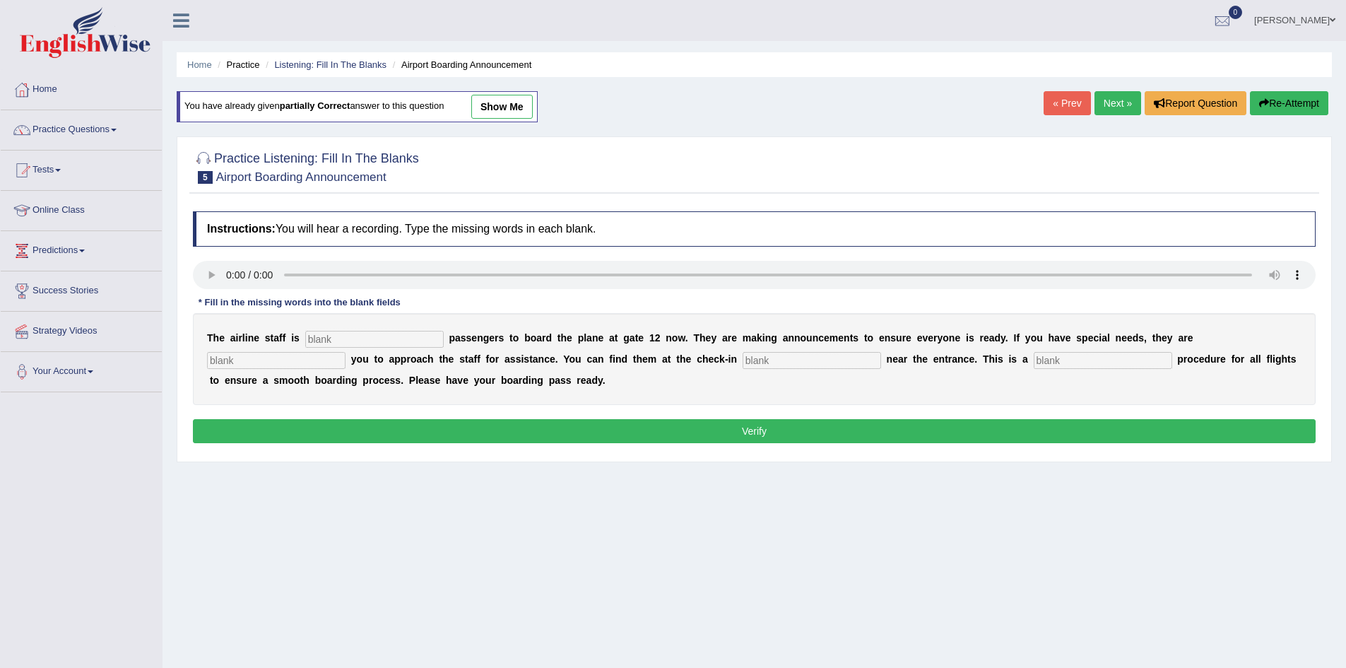
click at [329, 343] on input "text" at bounding box center [374, 339] width 138 height 17
click at [343, 340] on input "inviding" at bounding box center [374, 339] width 138 height 17
type input "inviding"
click at [778, 363] on input "text" at bounding box center [811, 360] width 138 height 17
click at [767, 358] on input "dest" at bounding box center [811, 360] width 138 height 17
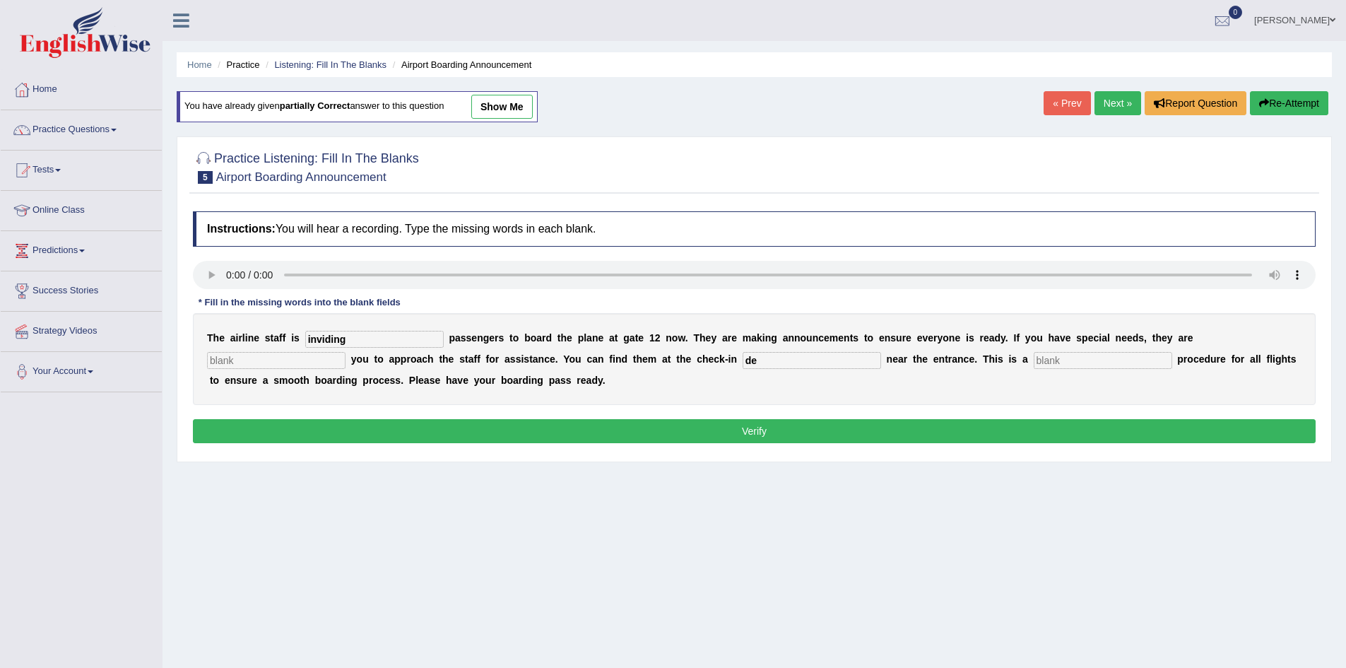
type input "d"
click at [319, 360] on input "text" at bounding box center [276, 360] width 138 height 17
type input "ruquring"
click at [787, 368] on input "text" at bounding box center [811, 360] width 138 height 17
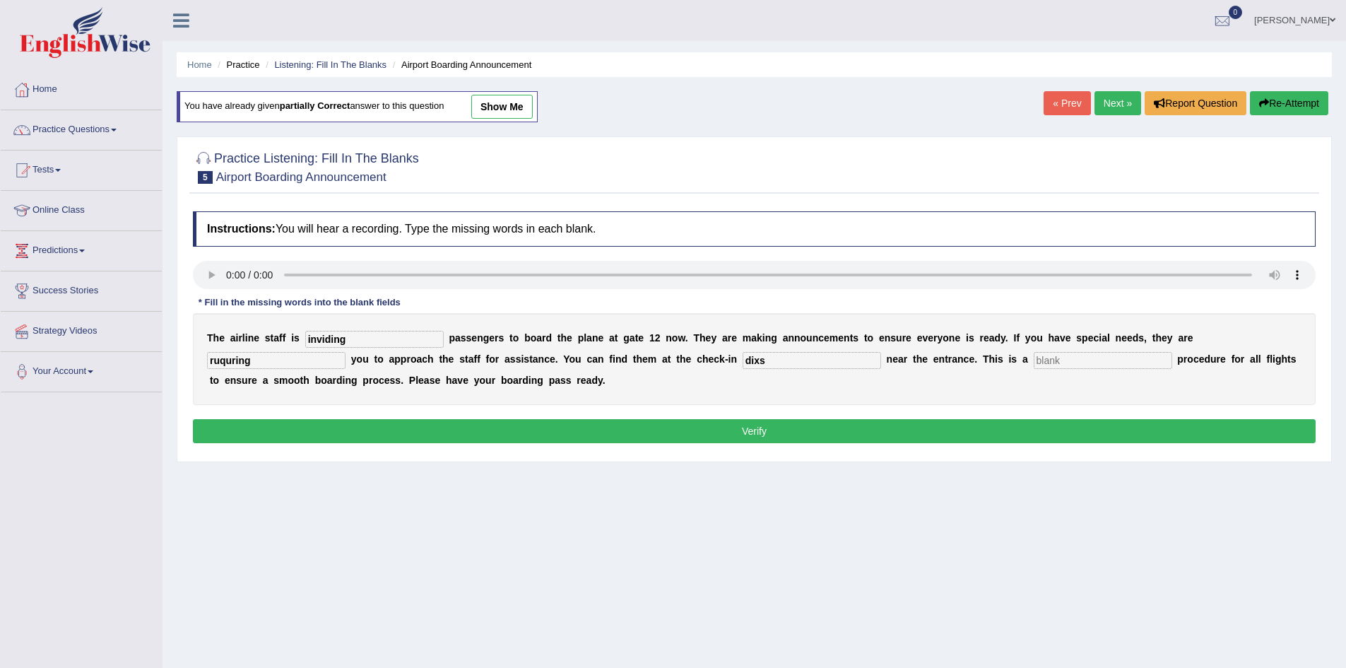
click at [773, 362] on input "dixs" at bounding box center [811, 360] width 138 height 17
type input "dixs"
click at [1062, 357] on input "text" at bounding box center [1102, 360] width 138 height 17
click at [884, 417] on div "Instructions: You will hear a recording. Type the missing words in each blank. …" at bounding box center [754, 329] width 1130 height 250
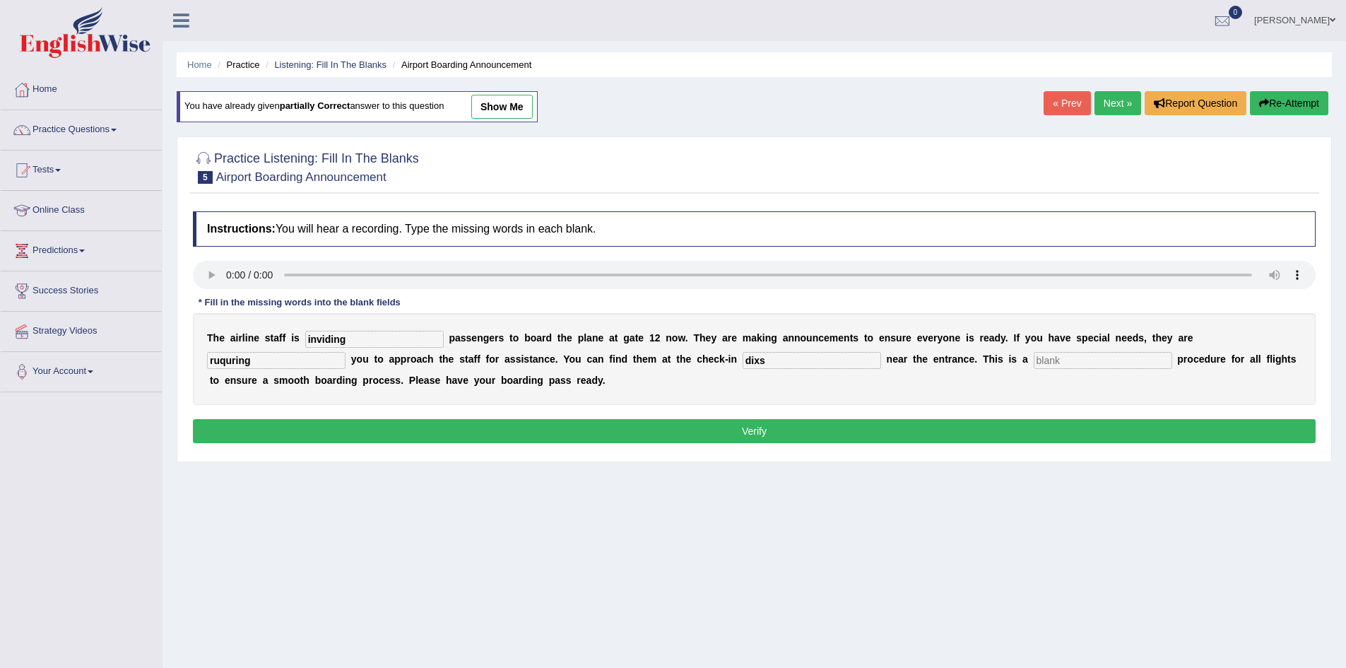
click at [856, 437] on button "Verify" at bounding box center [754, 431] width 1122 height 24
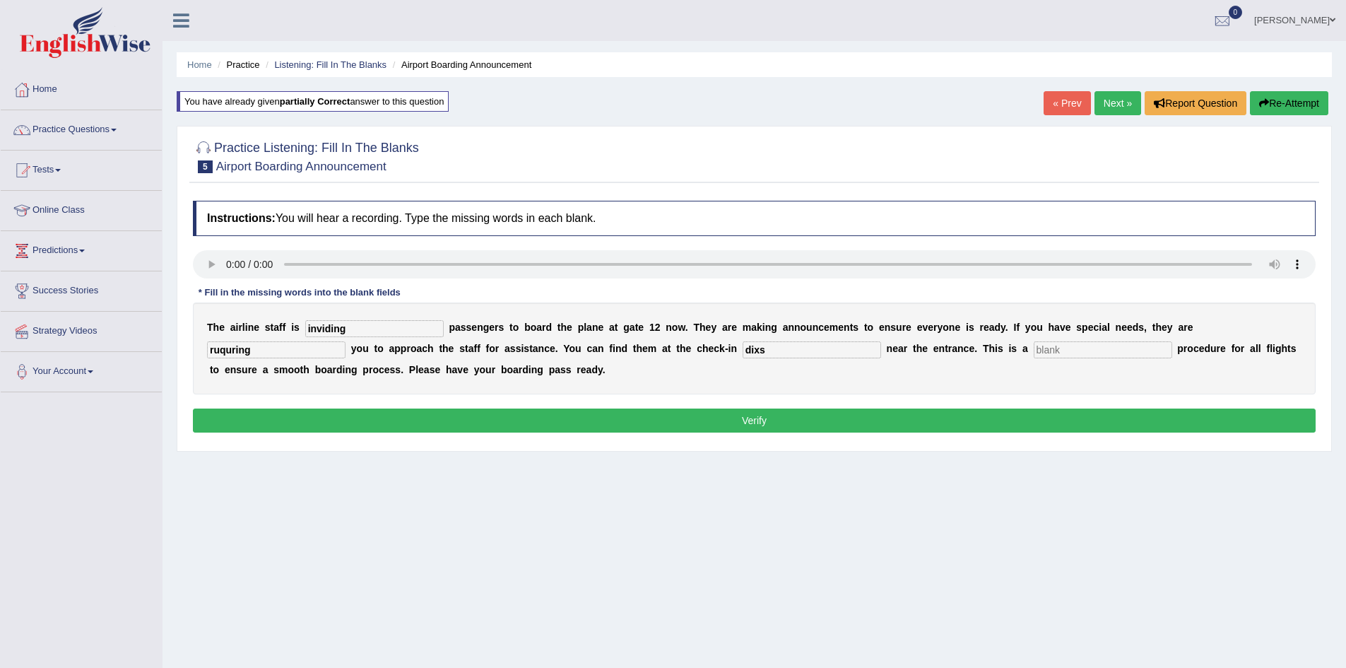
click at [1047, 347] on input "text" at bounding box center [1102, 349] width 138 height 17
click at [1056, 348] on input "text" at bounding box center [1102, 349] width 138 height 17
type input "regular"
click at [812, 428] on button "Verify" at bounding box center [754, 420] width 1122 height 24
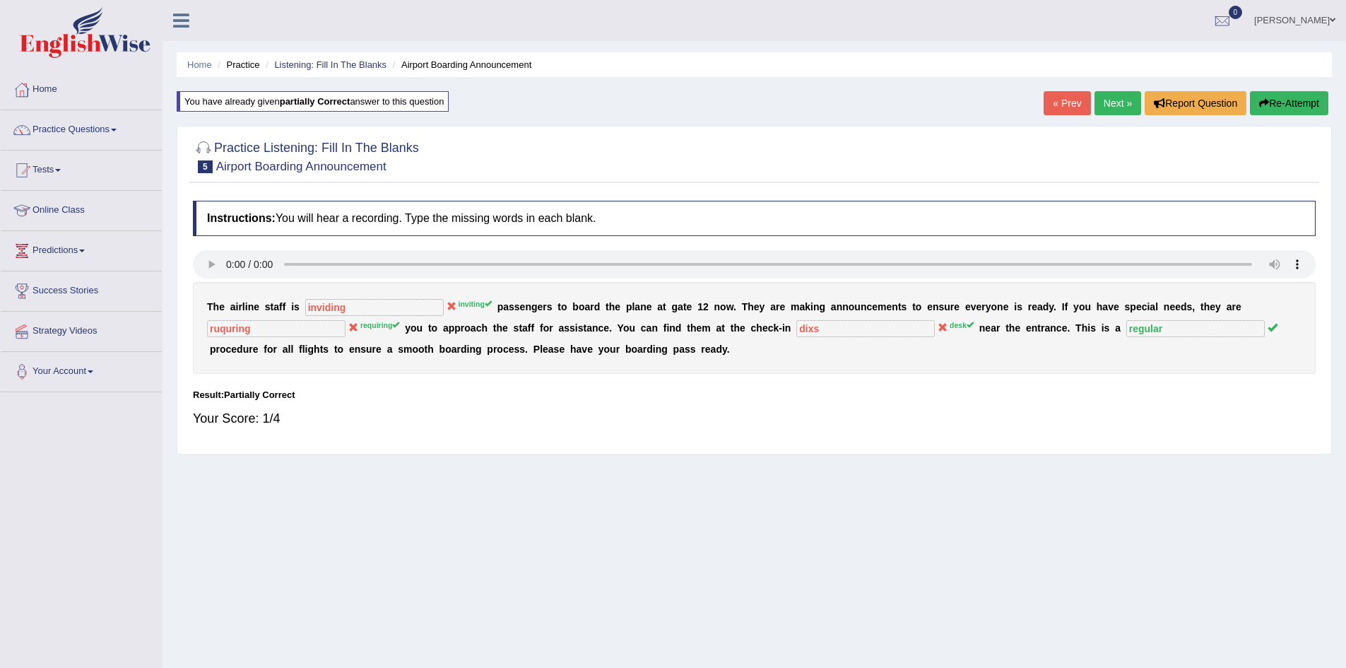
click at [1114, 100] on link "Next »" at bounding box center [1117, 103] width 47 height 24
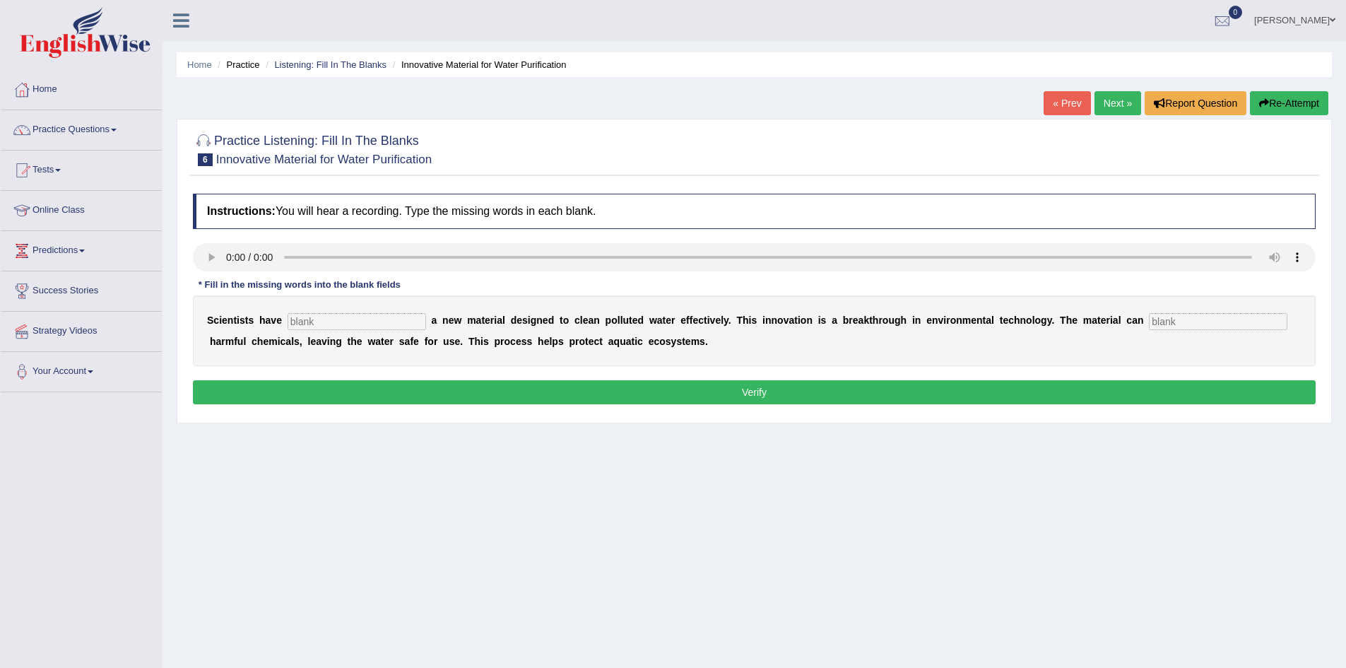
click at [186, 270] on div "Practice Listening: Fill In The Blanks 6 Innovative Material for Water Purifica…" at bounding box center [754, 271] width 1155 height 304
click at [296, 320] on input "text" at bounding box center [356, 321] width 138 height 17
click at [312, 321] on input "text" at bounding box center [356, 321] width 138 height 17
click at [1158, 319] on input "text" at bounding box center [1218, 321] width 138 height 17
type input "objob"
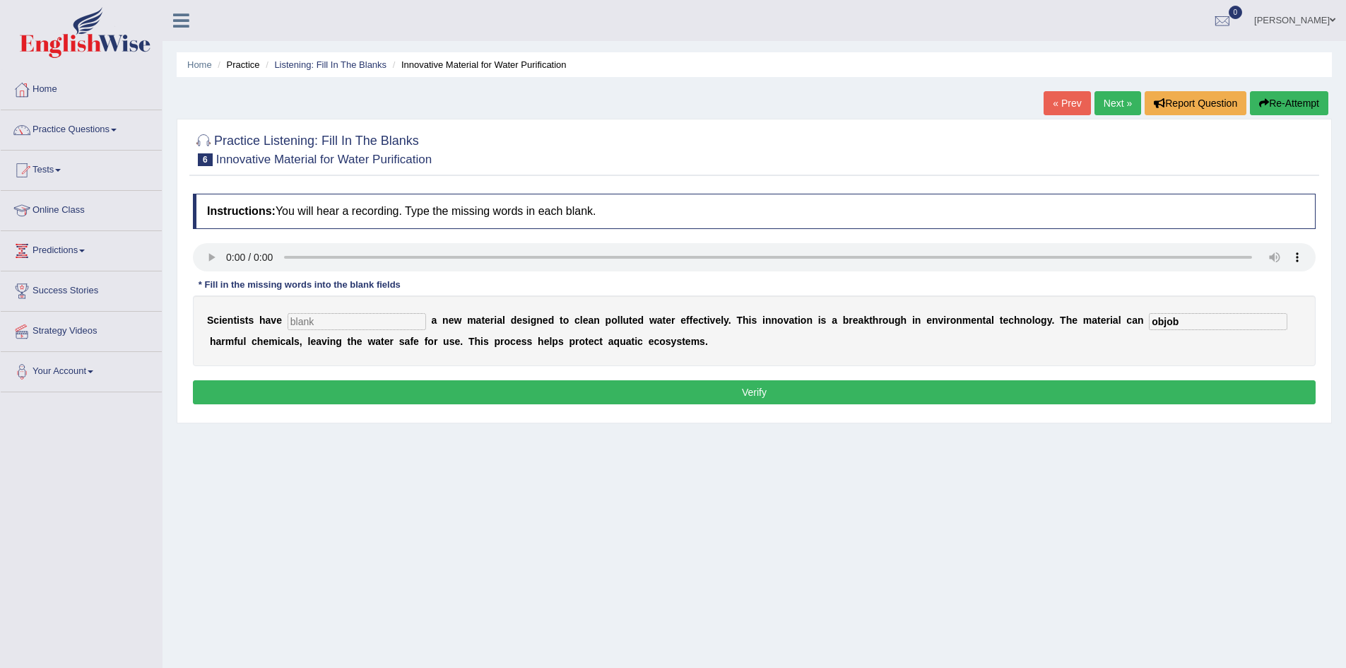
click at [306, 326] on input "text" at bounding box center [356, 321] width 138 height 17
type input "maid"
click at [283, 390] on button "Verify" at bounding box center [754, 392] width 1122 height 24
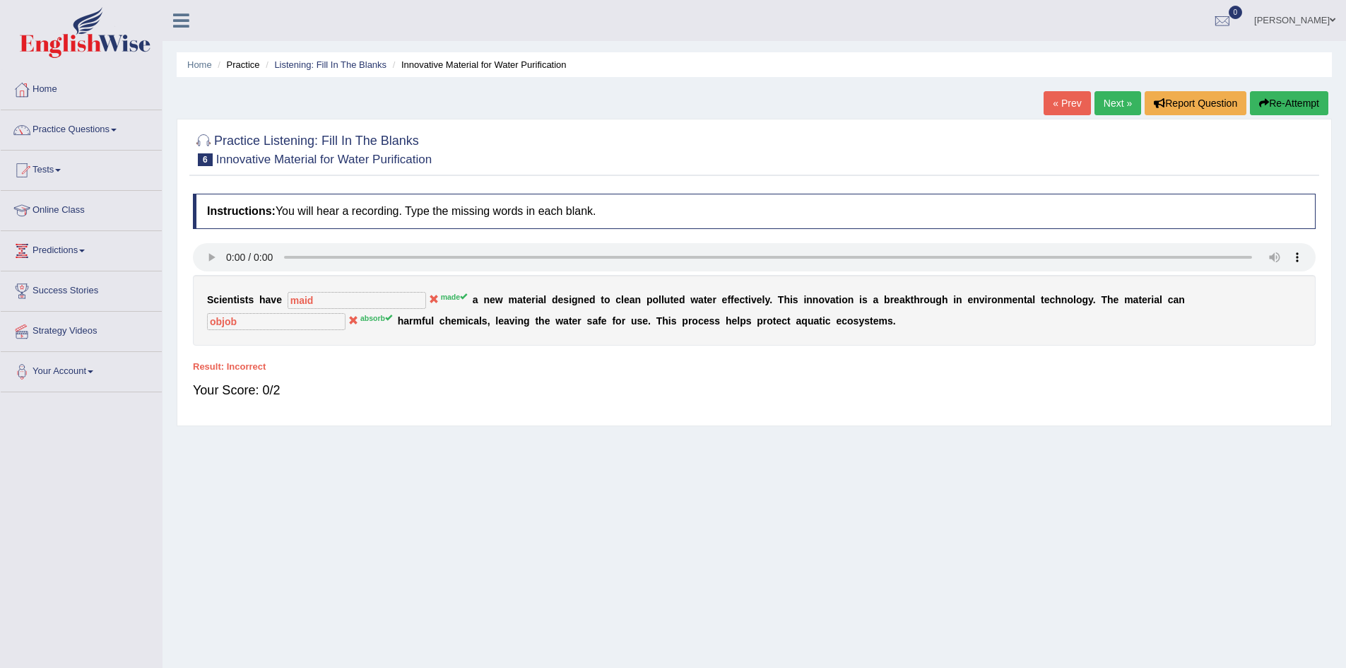
click at [1267, 97] on button "Re-Attempt" at bounding box center [1289, 103] width 78 height 24
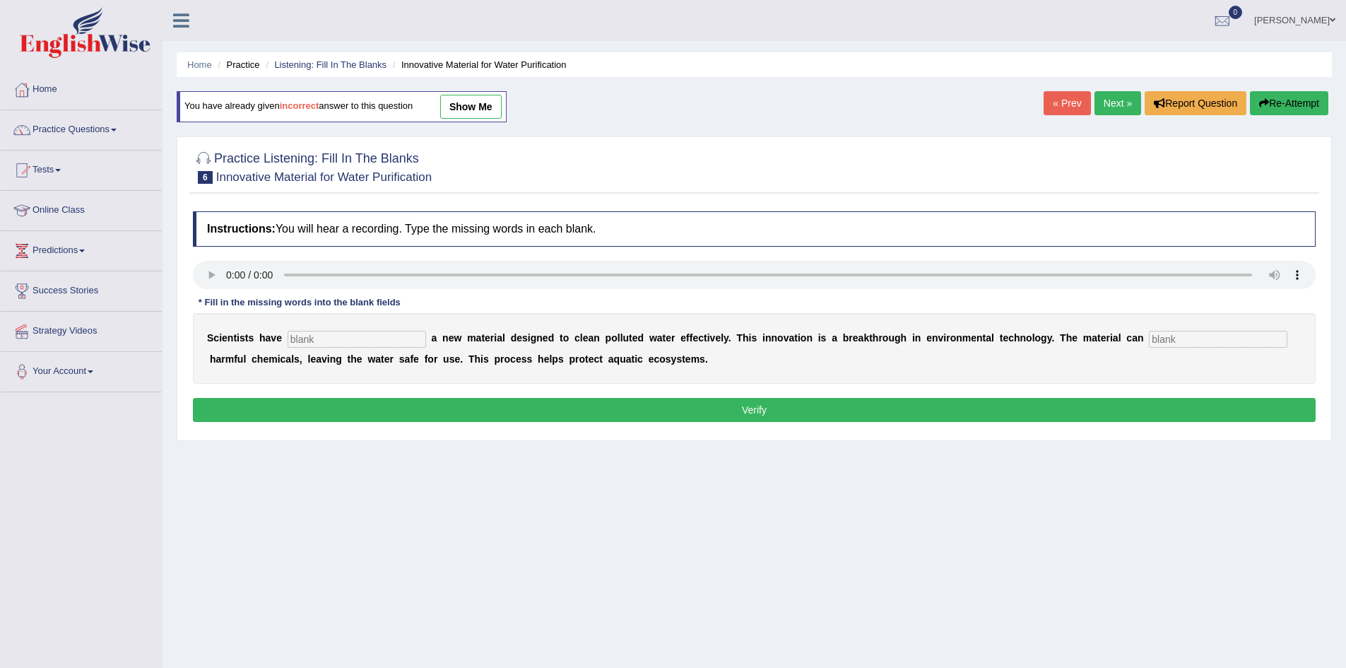
click at [309, 338] on input "text" at bounding box center [356, 339] width 138 height 17
type input "madi"
click at [1176, 340] on input "text" at bounding box center [1218, 339] width 138 height 17
type input "objob"
click at [798, 406] on button "Verify" at bounding box center [754, 410] width 1122 height 24
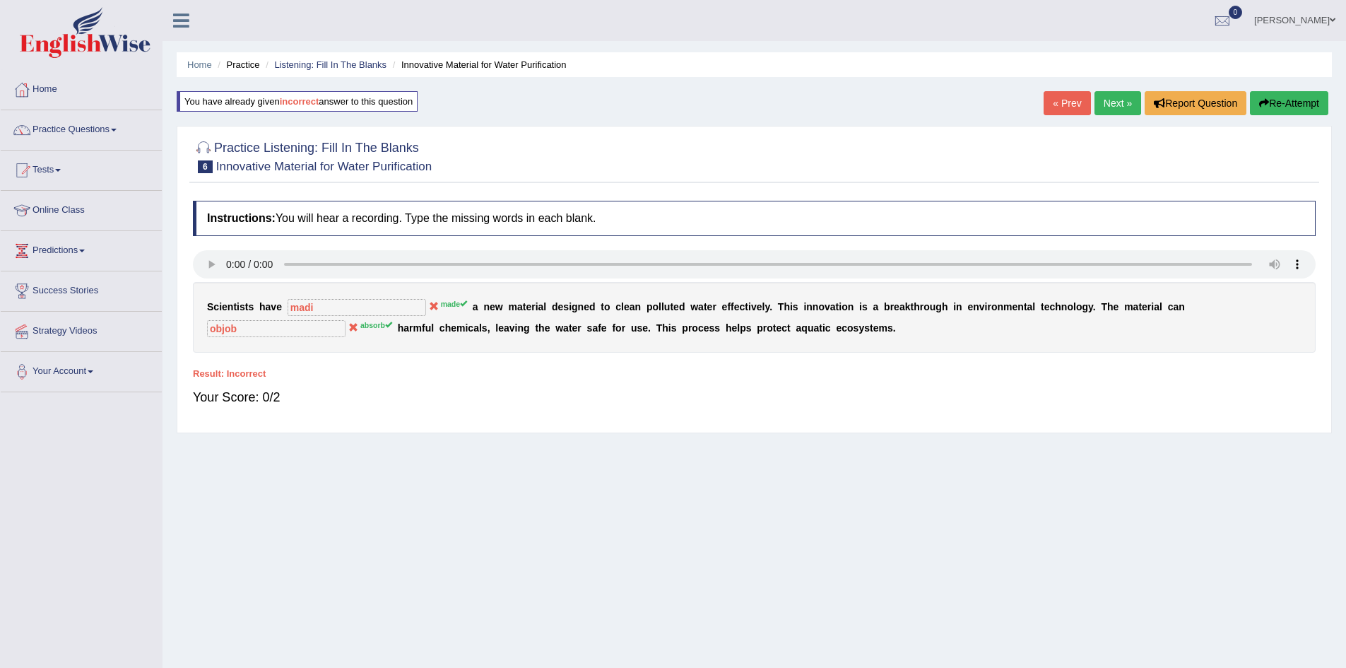
click at [1276, 99] on button "Re-Attempt" at bounding box center [1289, 103] width 78 height 24
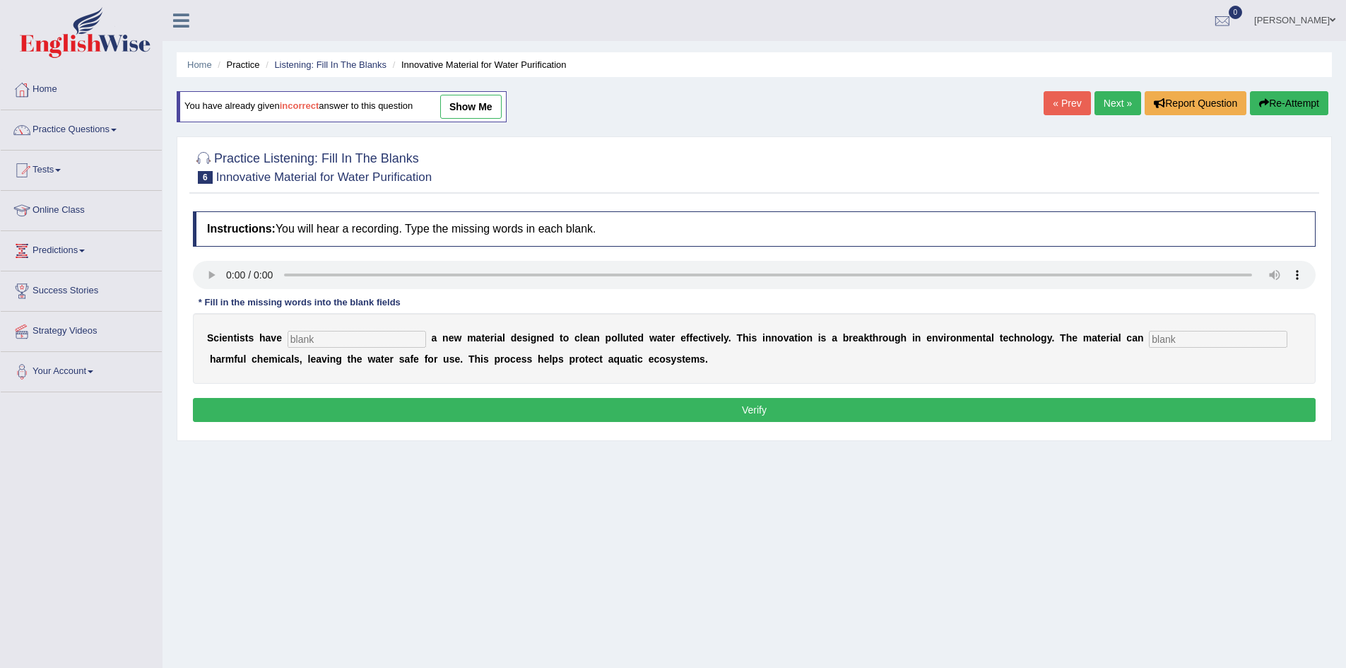
click at [417, 341] on input "text" at bounding box center [356, 339] width 138 height 17
type input "made"
click at [1195, 337] on input "text" at bounding box center [1218, 339] width 138 height 17
type input "objurb"
click at [1051, 412] on button "Verify" at bounding box center [754, 410] width 1122 height 24
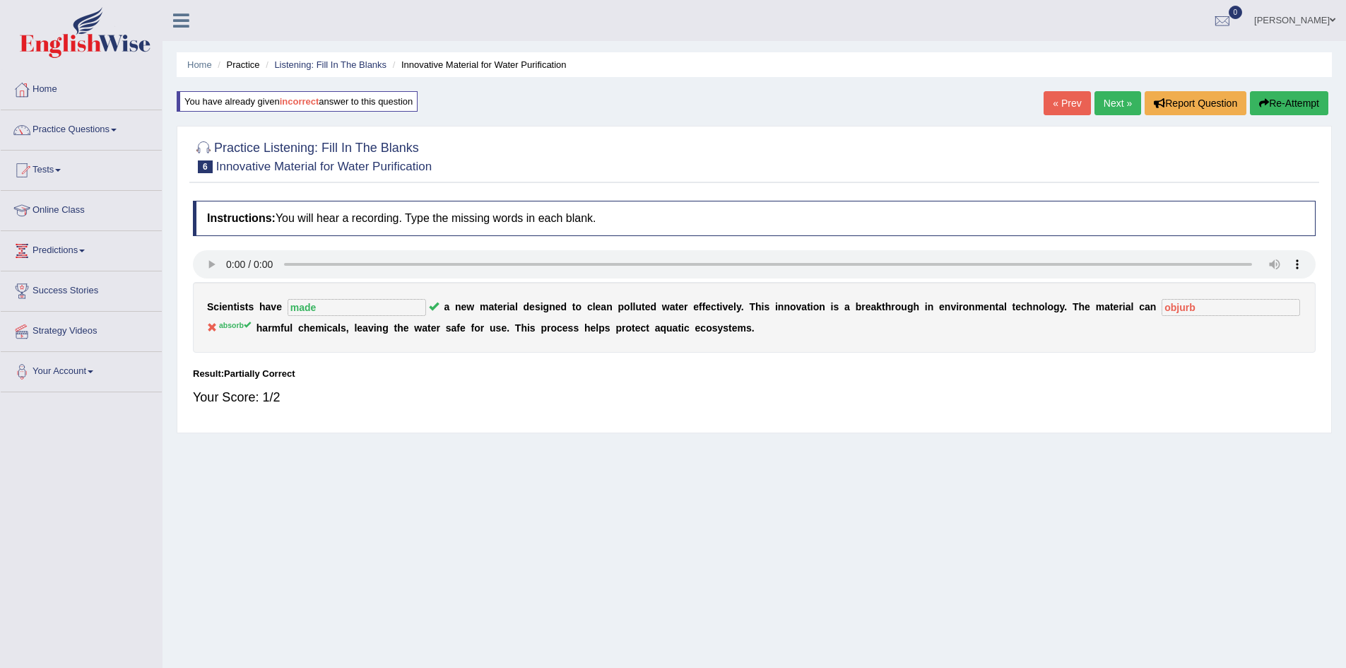
click at [1286, 102] on button "Re-Attempt" at bounding box center [1289, 103] width 78 height 24
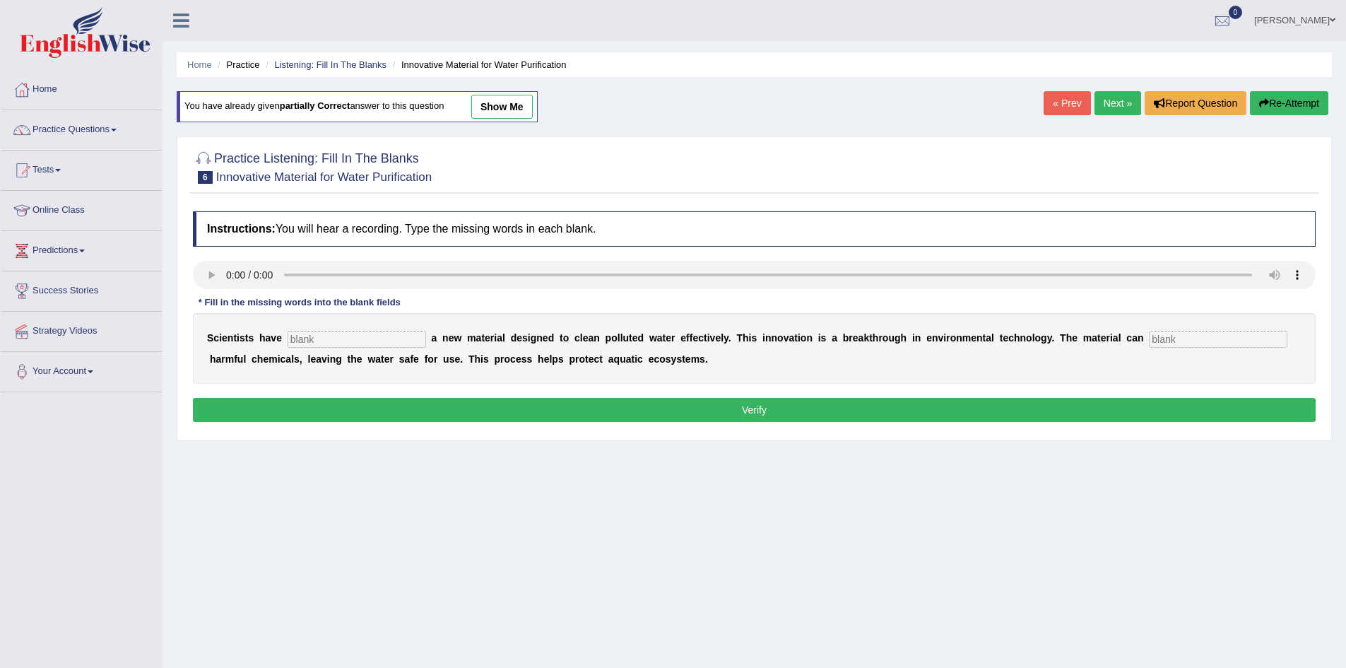
click at [362, 340] on input "text" at bounding box center [356, 339] width 138 height 17
type input "a"
type input "made"
click at [1167, 336] on input "text" at bounding box center [1218, 339] width 138 height 17
click at [1214, 338] on input "ansurb" at bounding box center [1218, 339] width 138 height 17
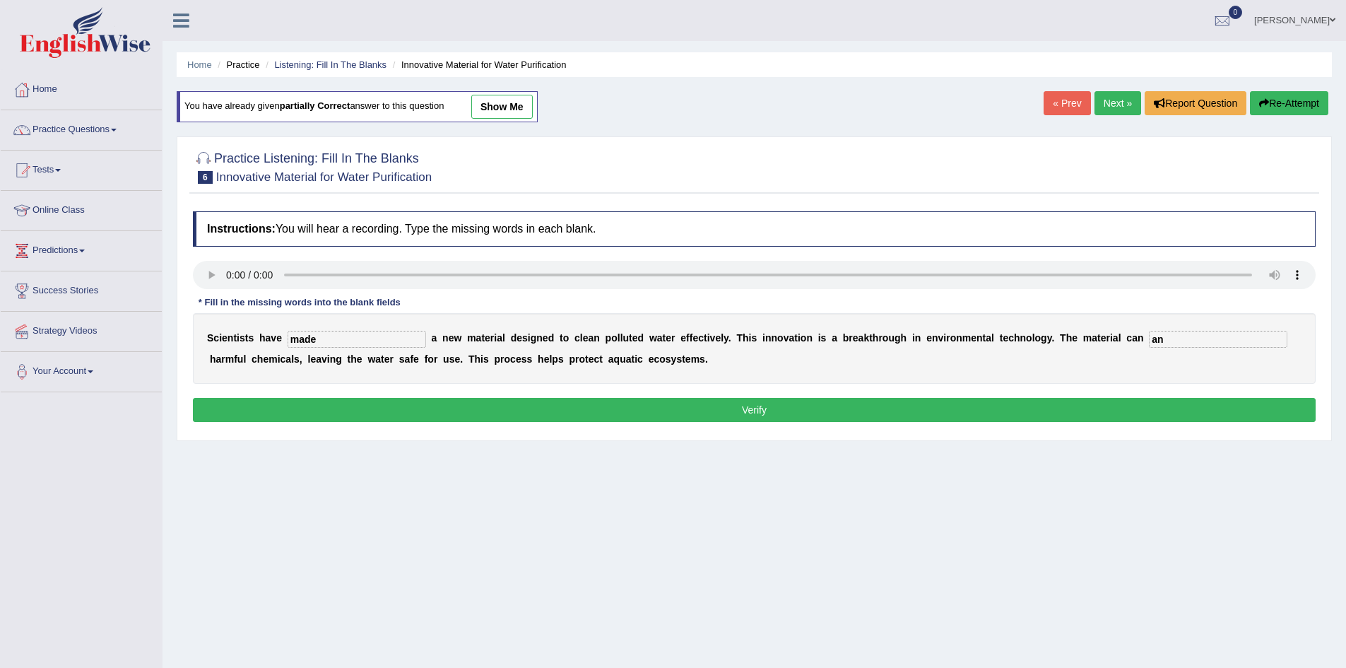
type input "a"
type input "absjrb"
click at [1162, 401] on button "Verify" at bounding box center [754, 410] width 1122 height 24
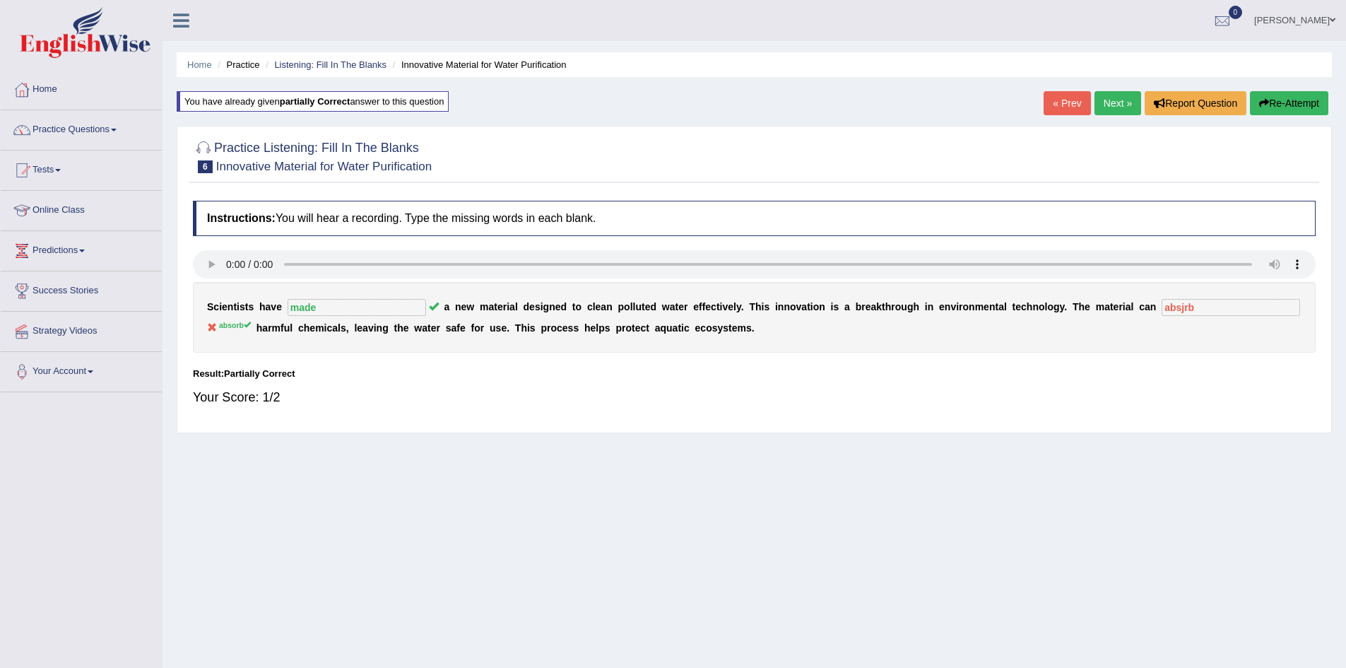
click at [1279, 107] on button "Re-Attempt" at bounding box center [1289, 103] width 78 height 24
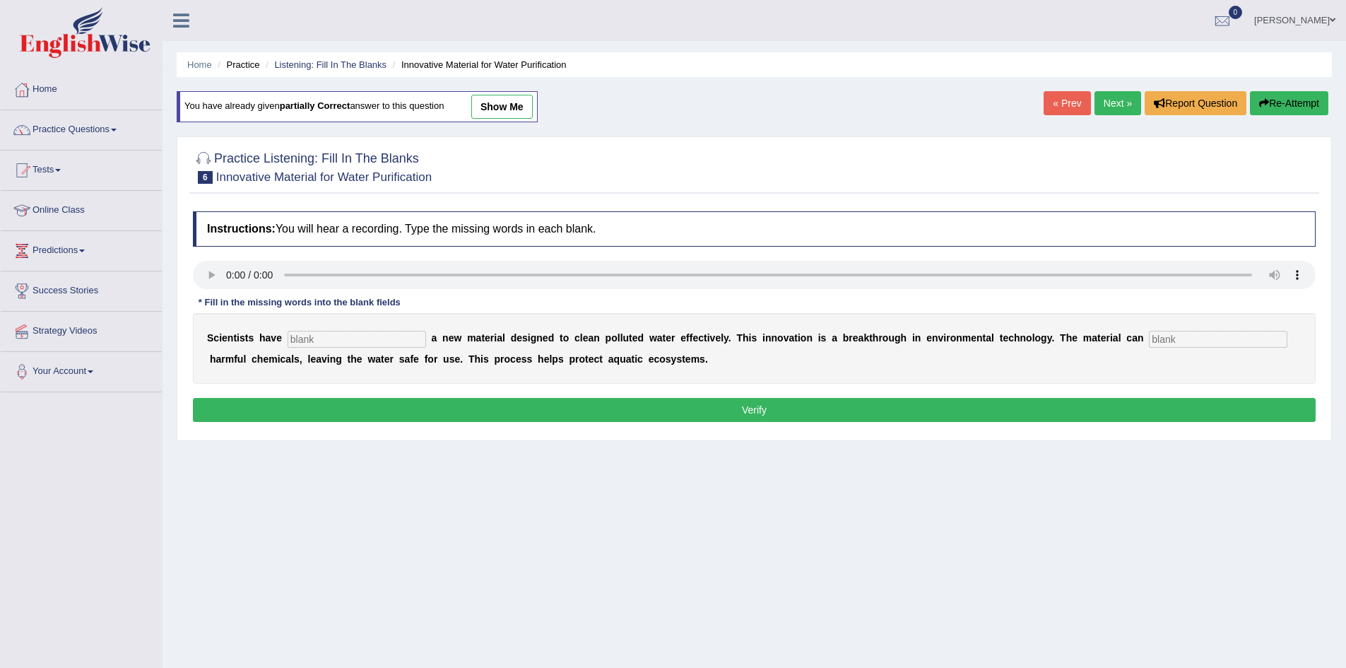
click at [385, 339] on input "text" at bounding box center [356, 339] width 138 height 17
type input "n"
type input "made"
click at [1195, 339] on input "text" at bounding box center [1218, 339] width 138 height 17
type input "obsorb"
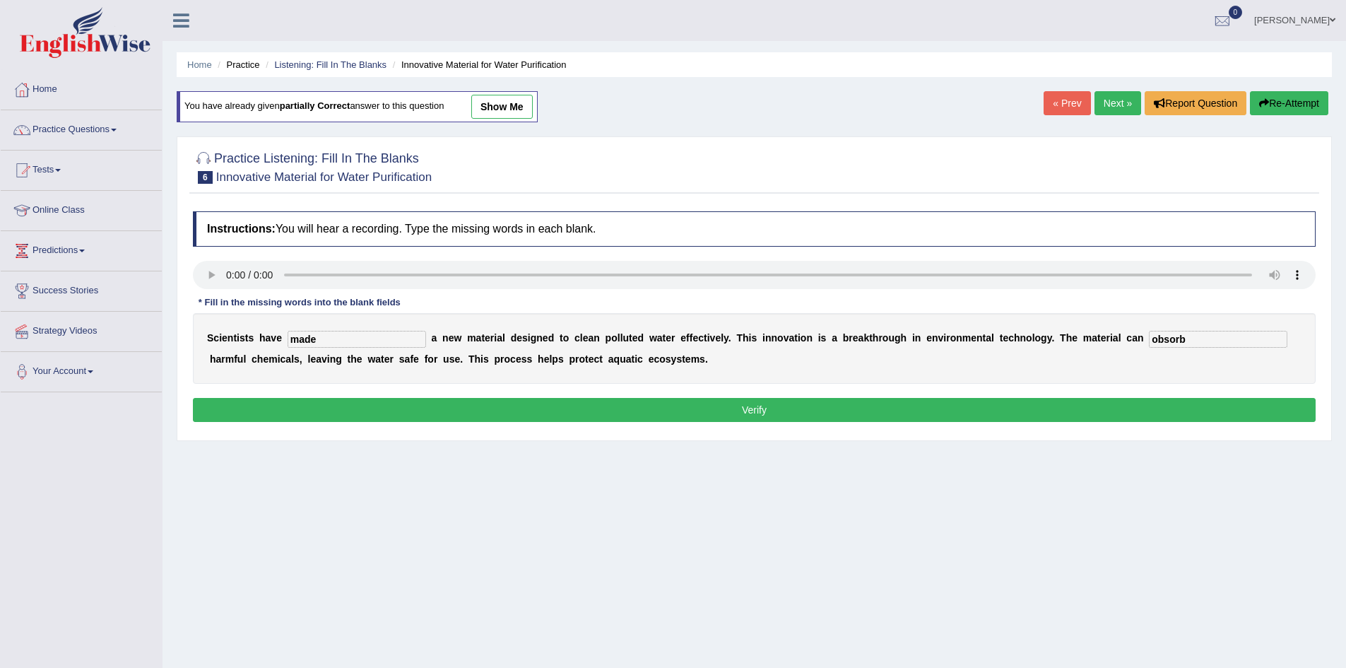
click at [1159, 415] on button "Verify" at bounding box center [754, 410] width 1122 height 24
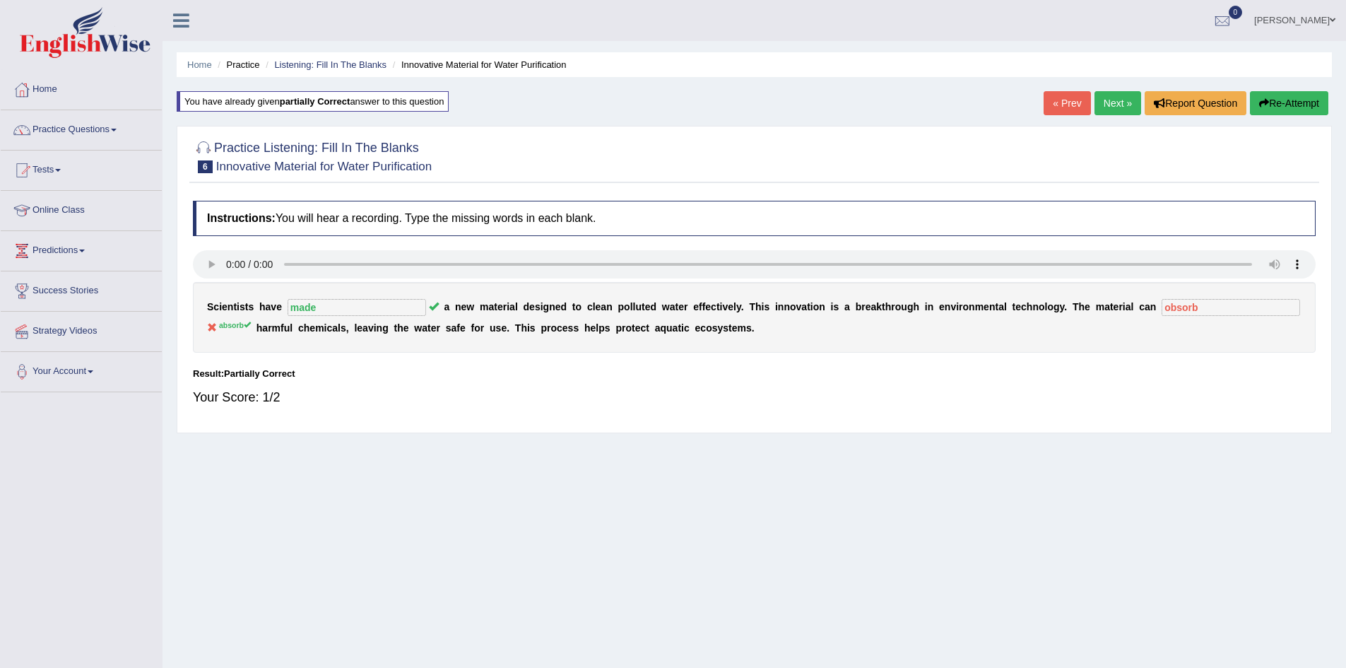
click at [1280, 96] on button "Re-Attempt" at bounding box center [1289, 103] width 78 height 24
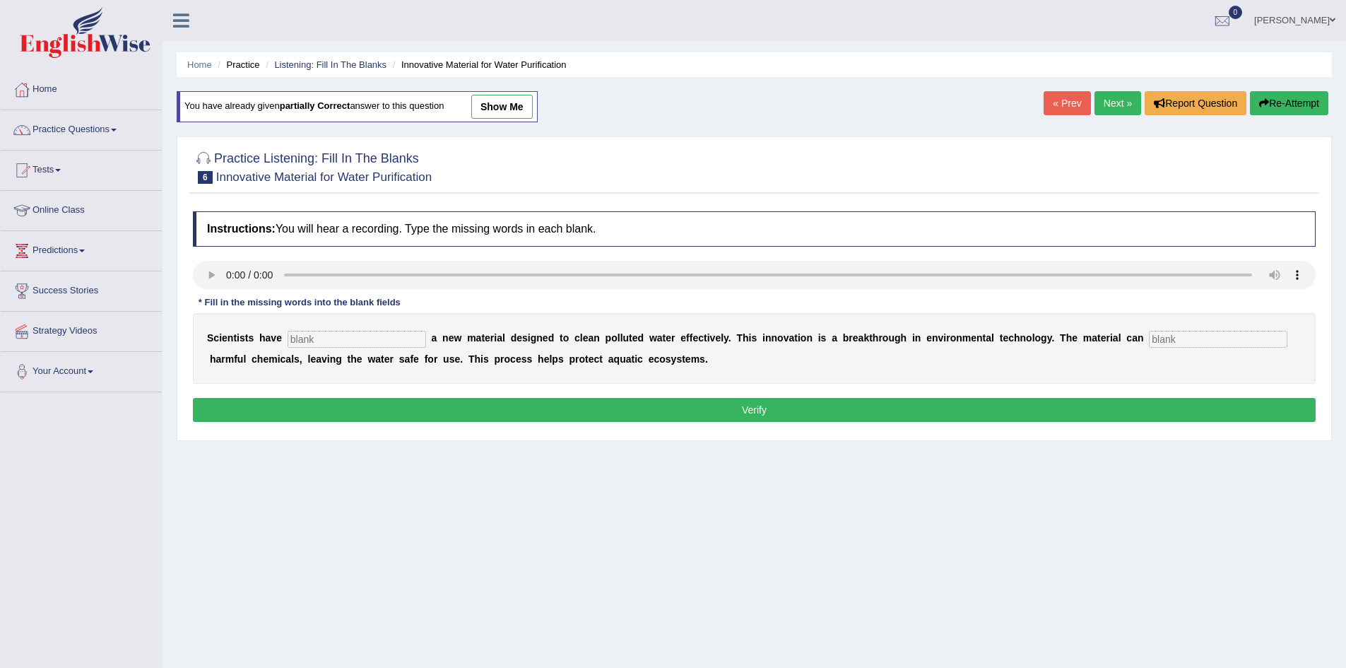
click at [379, 338] on input "text" at bounding box center [356, 339] width 138 height 17
type input "made"
click at [1166, 338] on input "text" at bounding box center [1218, 339] width 138 height 17
type input "absjrb"
click at [1078, 417] on button "Verify" at bounding box center [754, 410] width 1122 height 24
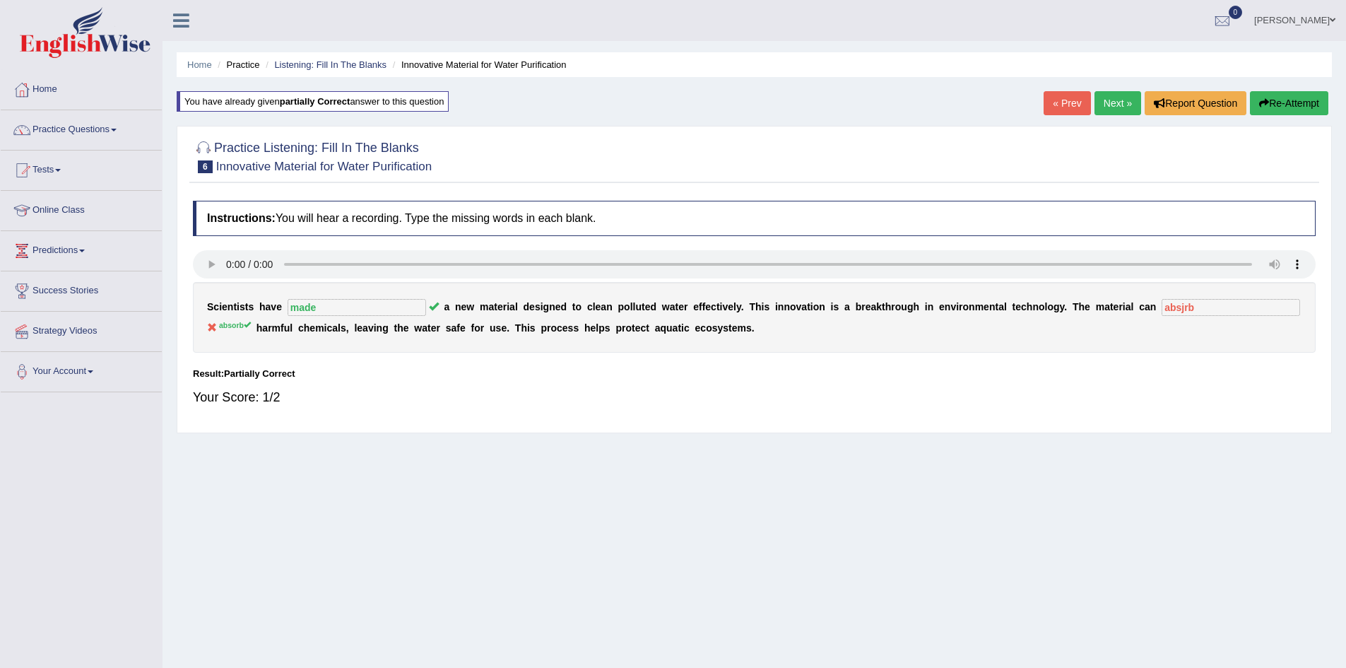
click at [1279, 105] on button "Re-Attempt" at bounding box center [1289, 103] width 78 height 24
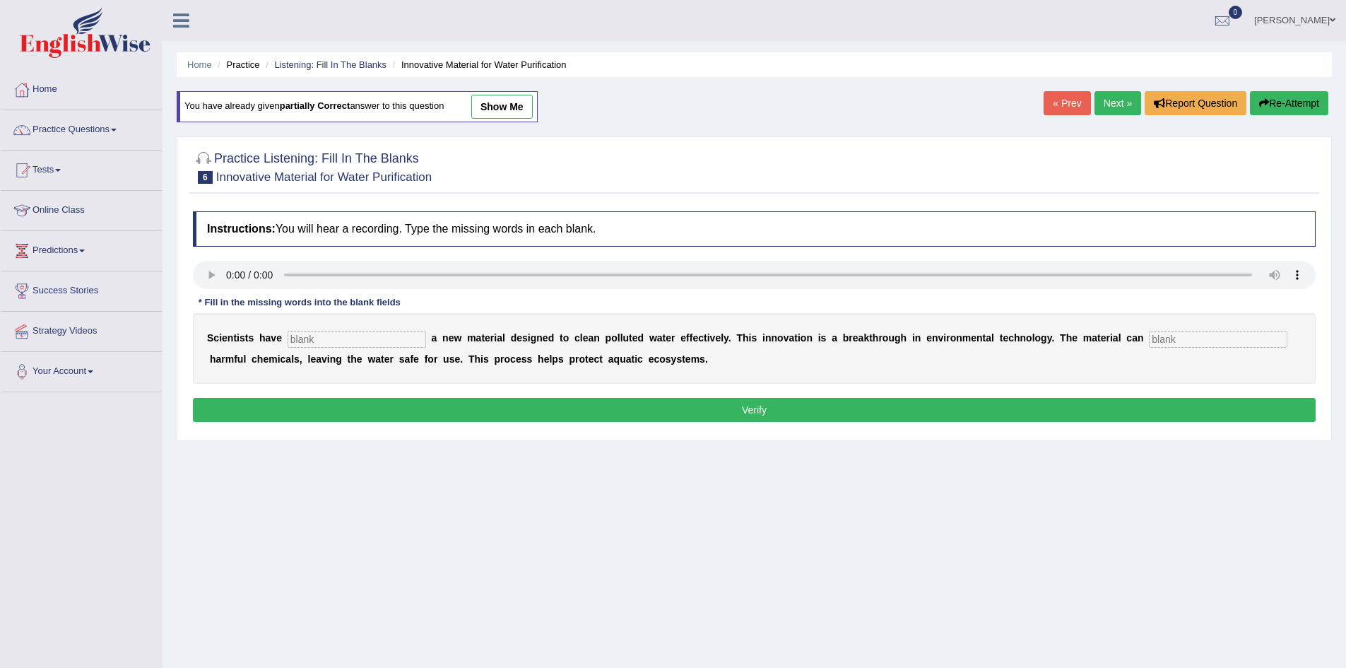
click at [349, 340] on input "text" at bounding box center [356, 339] width 138 height 17
type input "made"
click at [1178, 344] on input "text" at bounding box center [1218, 339] width 138 height 17
type input "absorb"
click at [1087, 404] on button "Verify" at bounding box center [754, 410] width 1122 height 24
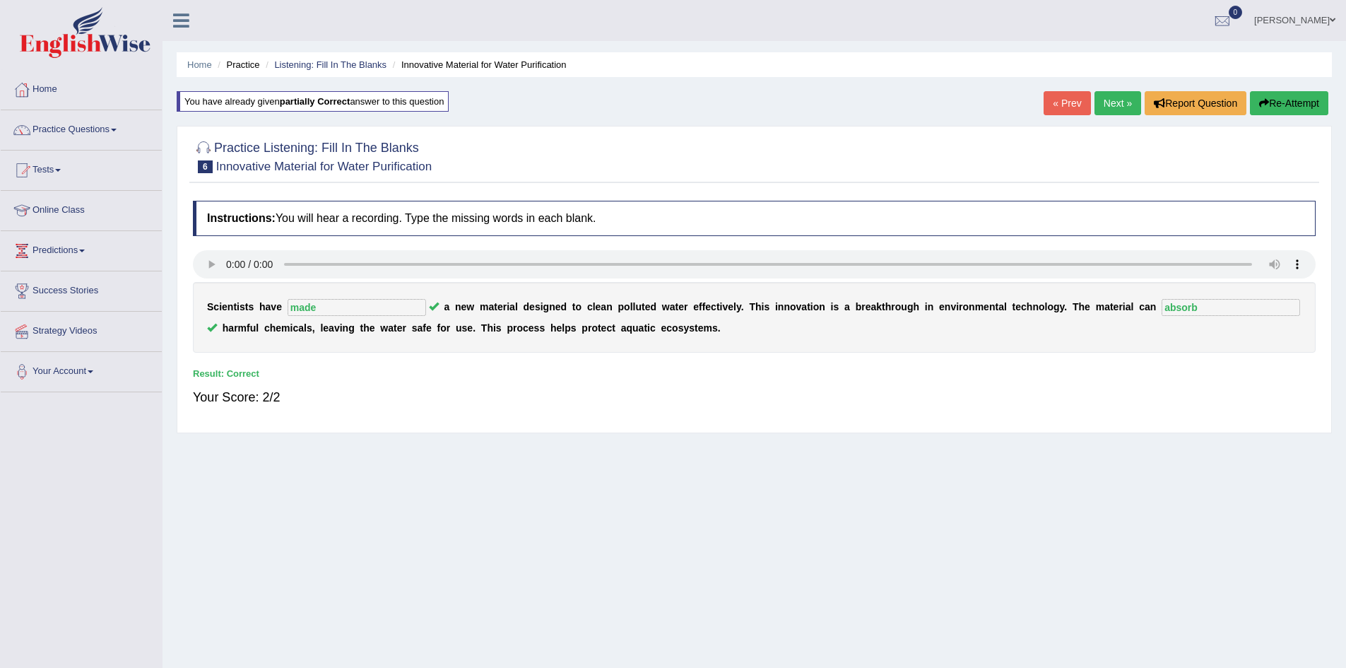
click at [1101, 102] on link "Next »" at bounding box center [1117, 103] width 47 height 24
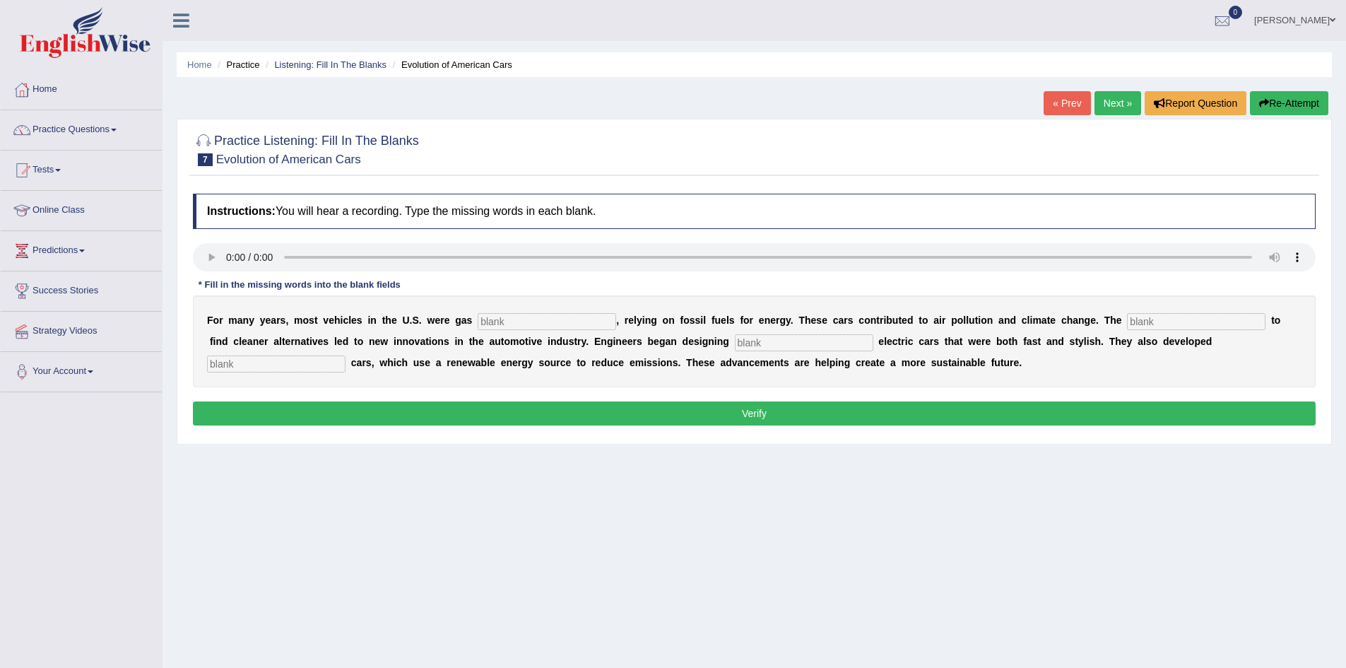
click at [506, 322] on input "text" at bounding box center [547, 321] width 138 height 17
type input "power"
click at [742, 342] on input "text" at bounding box center [804, 342] width 138 height 17
click at [791, 343] on input "disining" at bounding box center [804, 342] width 138 height 17
type input "d"
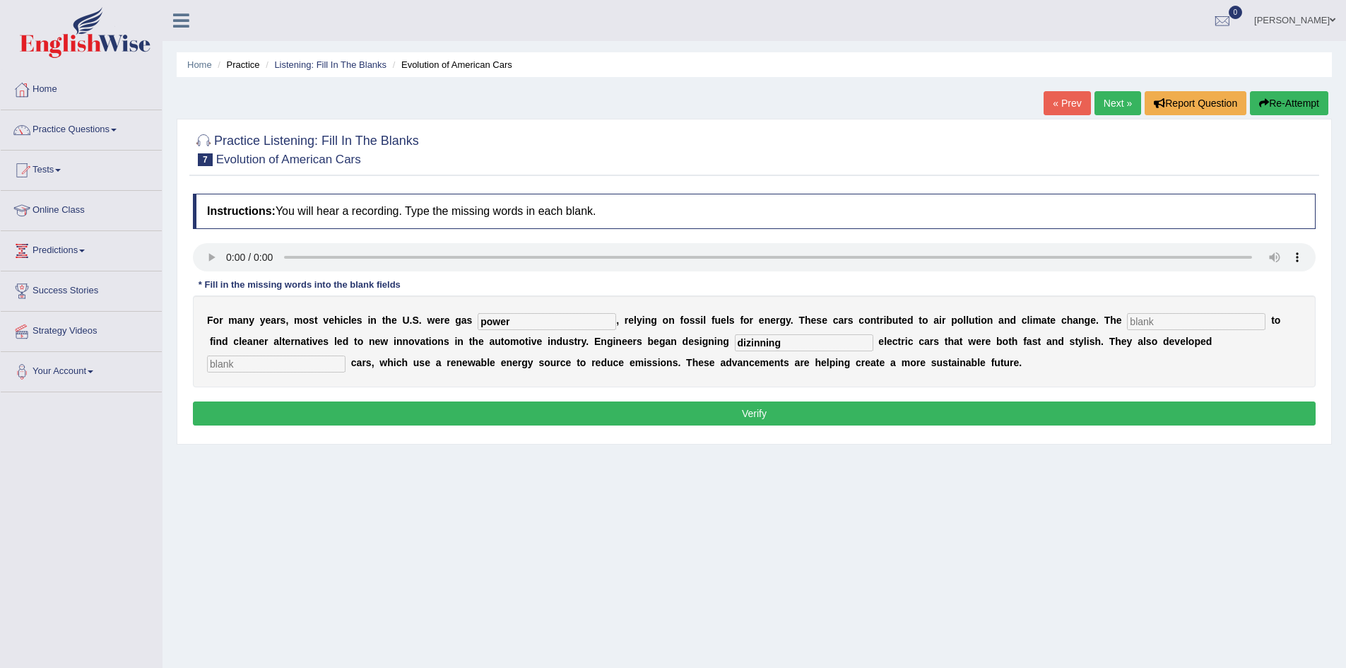
type input "dizinning"
click at [513, 322] on input "power" at bounding box center [547, 321] width 138 height 17
type input "powered"
click at [1149, 322] on input "text" at bounding box center [1196, 321] width 138 height 17
type input "emsrgence"
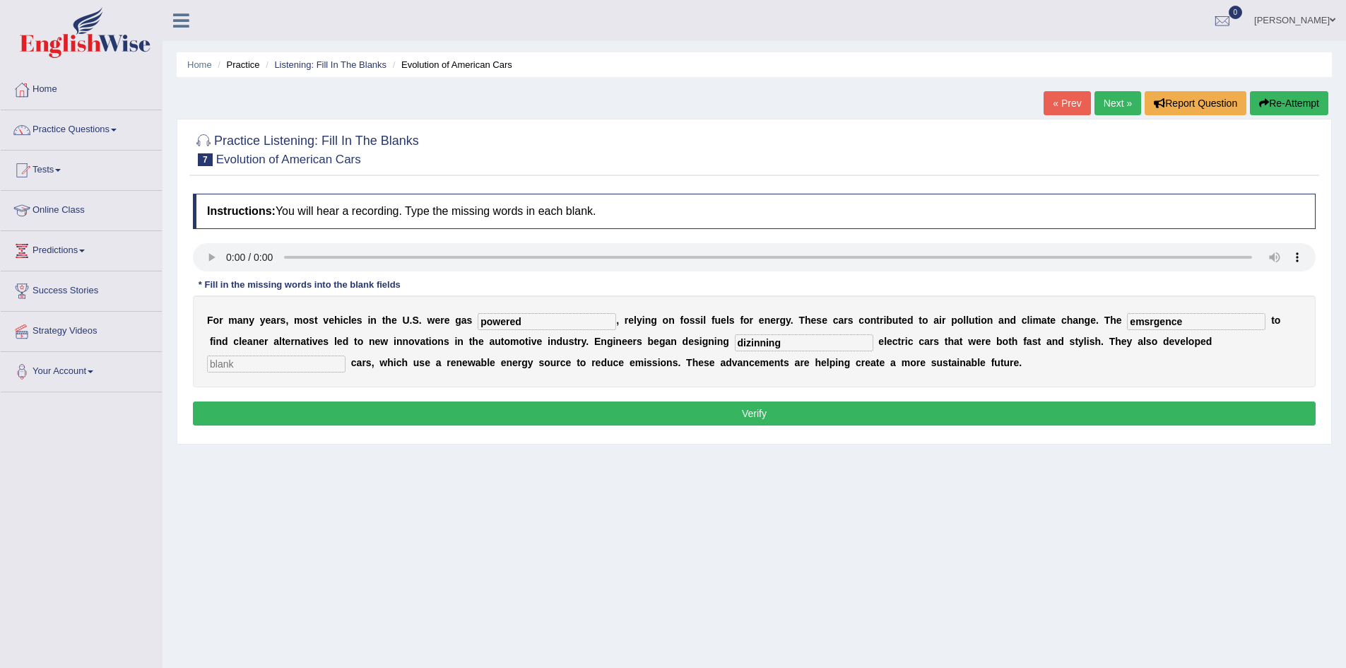
click at [244, 365] on input "text" at bounding box center [276, 363] width 138 height 17
type input "h"
type input "haai"
click at [1149, 321] on input "emsrgence" at bounding box center [1196, 321] width 138 height 17
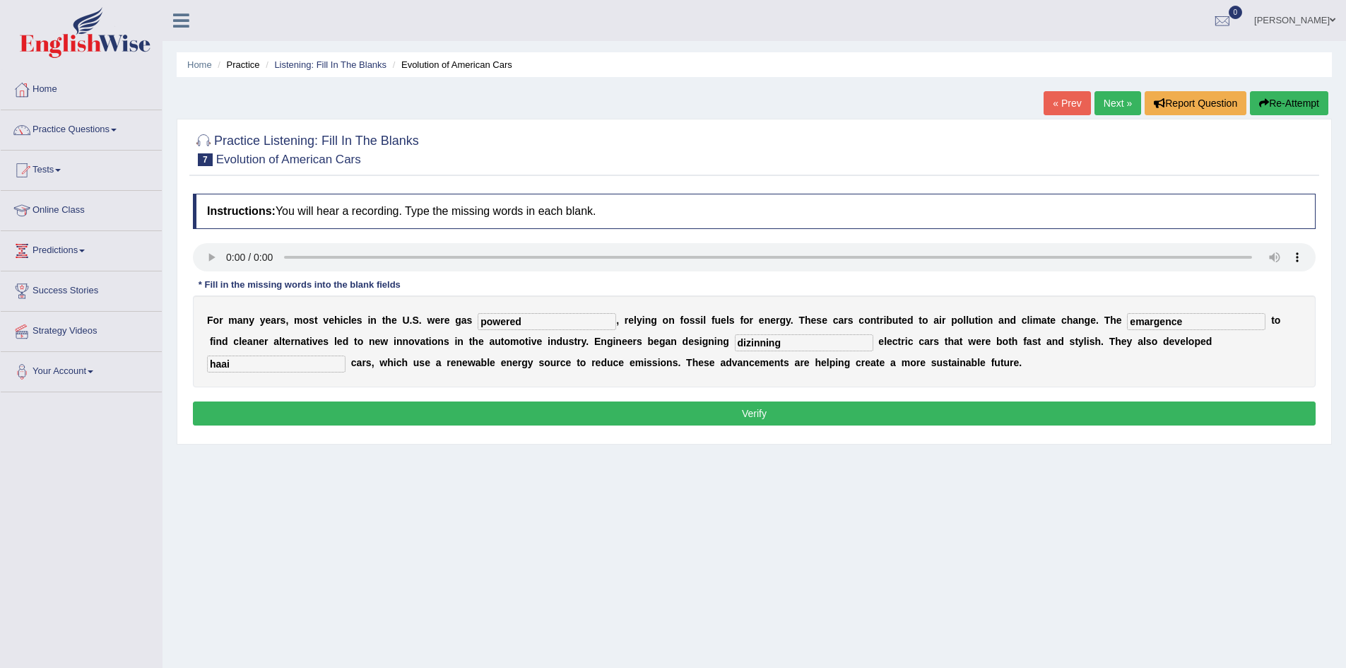
type input "emargence"
click at [791, 402] on button "Verify" at bounding box center [754, 413] width 1122 height 24
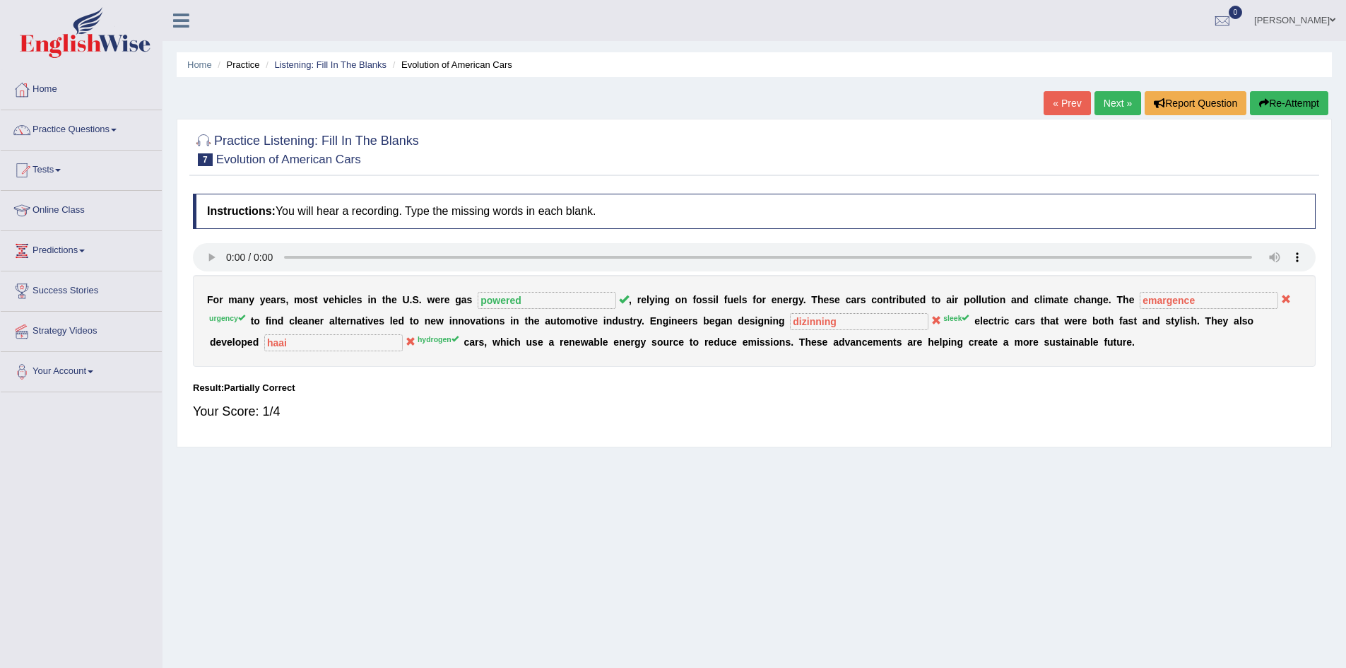
click at [1108, 103] on link "Next »" at bounding box center [1117, 103] width 47 height 24
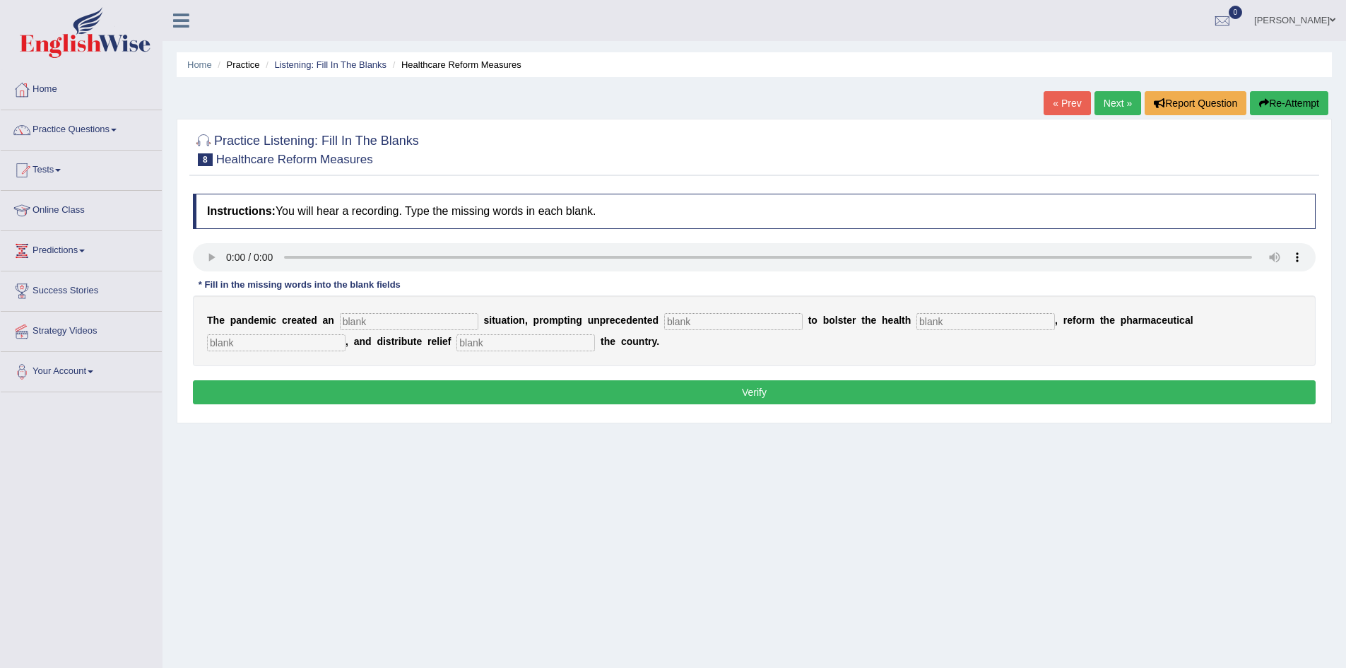
click at [369, 322] on input "text" at bounding box center [409, 321] width 138 height 17
type input "u"
type input "urgent"
click at [930, 319] on input "text" at bounding box center [985, 321] width 138 height 17
type input "systems"
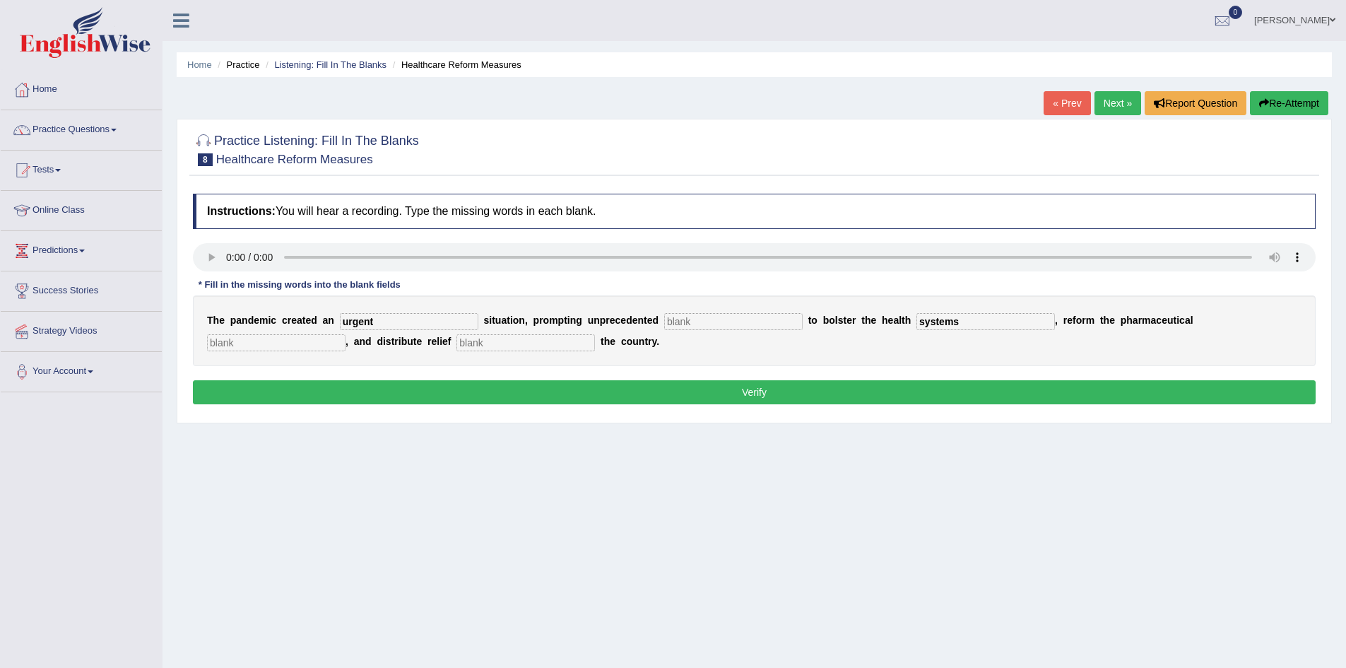
click at [692, 321] on input "text" at bounding box center [733, 321] width 138 height 17
type input "conturbison"
click at [706, 319] on input "conturbison" at bounding box center [733, 321] width 138 height 17
click at [230, 338] on input "text" at bounding box center [276, 342] width 138 height 17
type input "r"
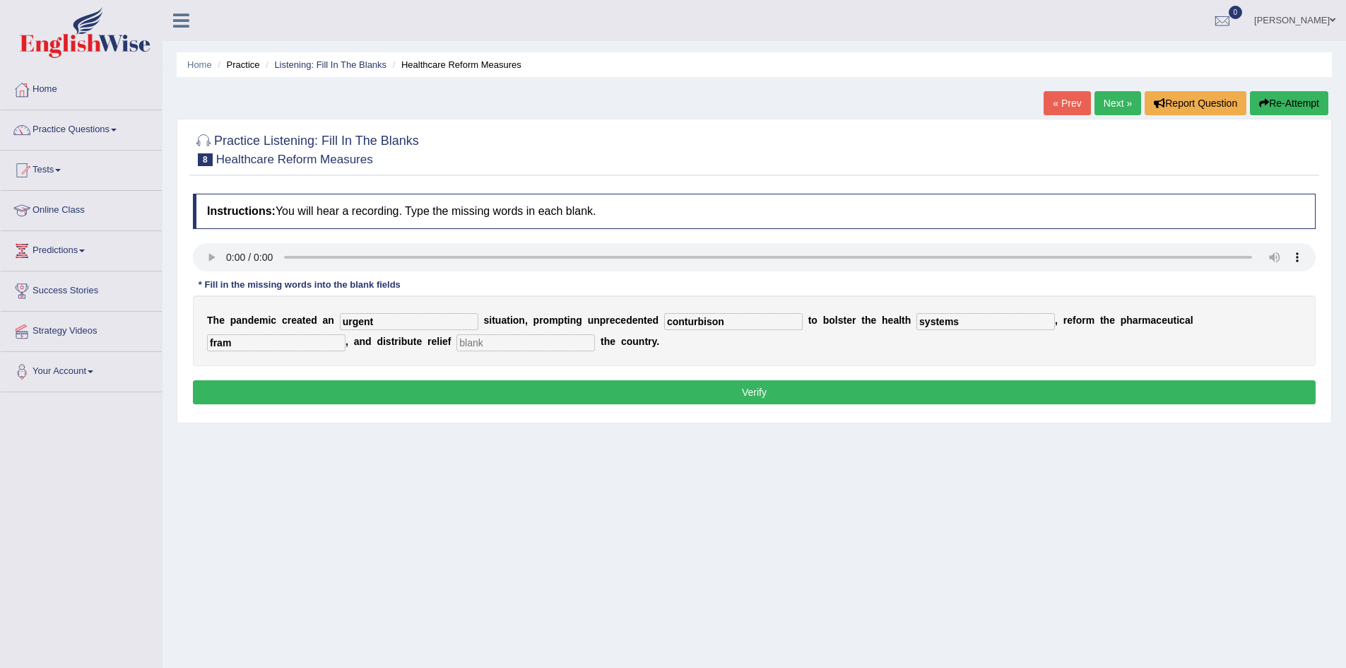
type input "fram"
click at [503, 342] on input "text" at bounding box center [525, 342] width 138 height 17
type input "releef"
click at [664, 397] on button "Verify" at bounding box center [754, 392] width 1122 height 24
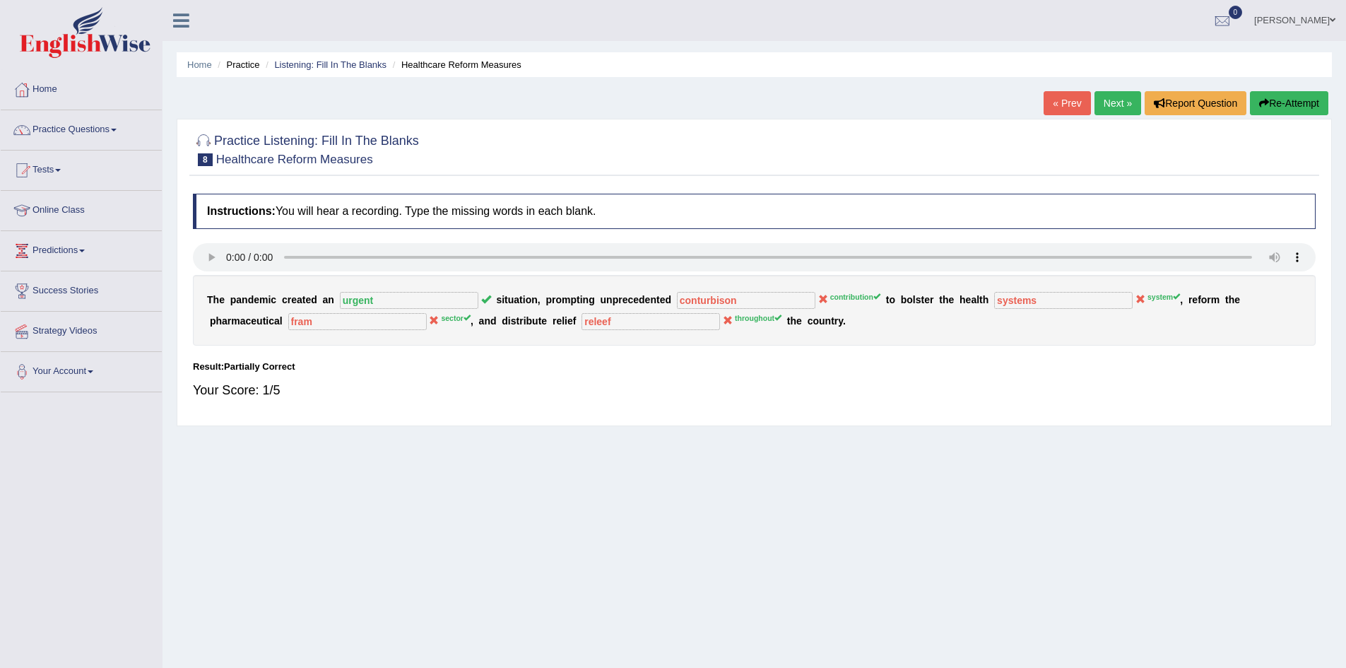
click at [1120, 100] on link "Next »" at bounding box center [1117, 103] width 47 height 24
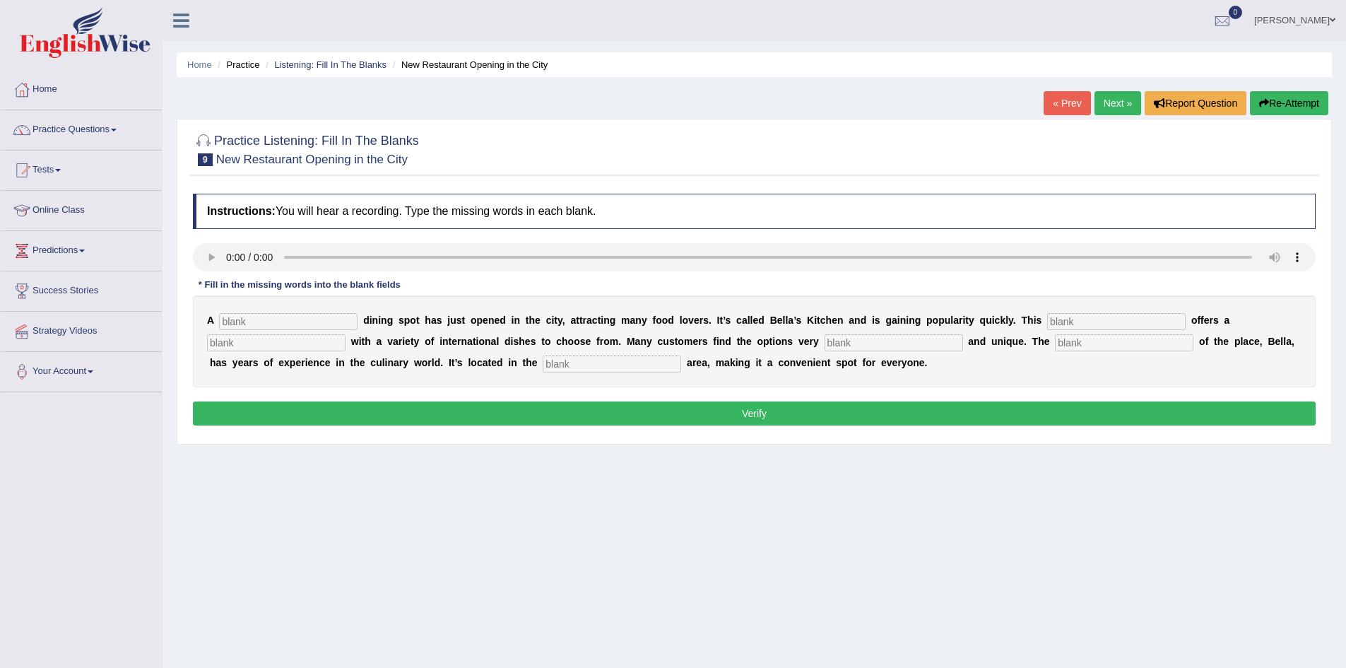
click at [276, 324] on input "text" at bounding box center [288, 321] width 138 height 17
type input "new"
click at [1064, 322] on input "text" at bounding box center [1116, 321] width 138 height 17
type input "resturent"
click at [562, 367] on input "text" at bounding box center [611, 363] width 138 height 17
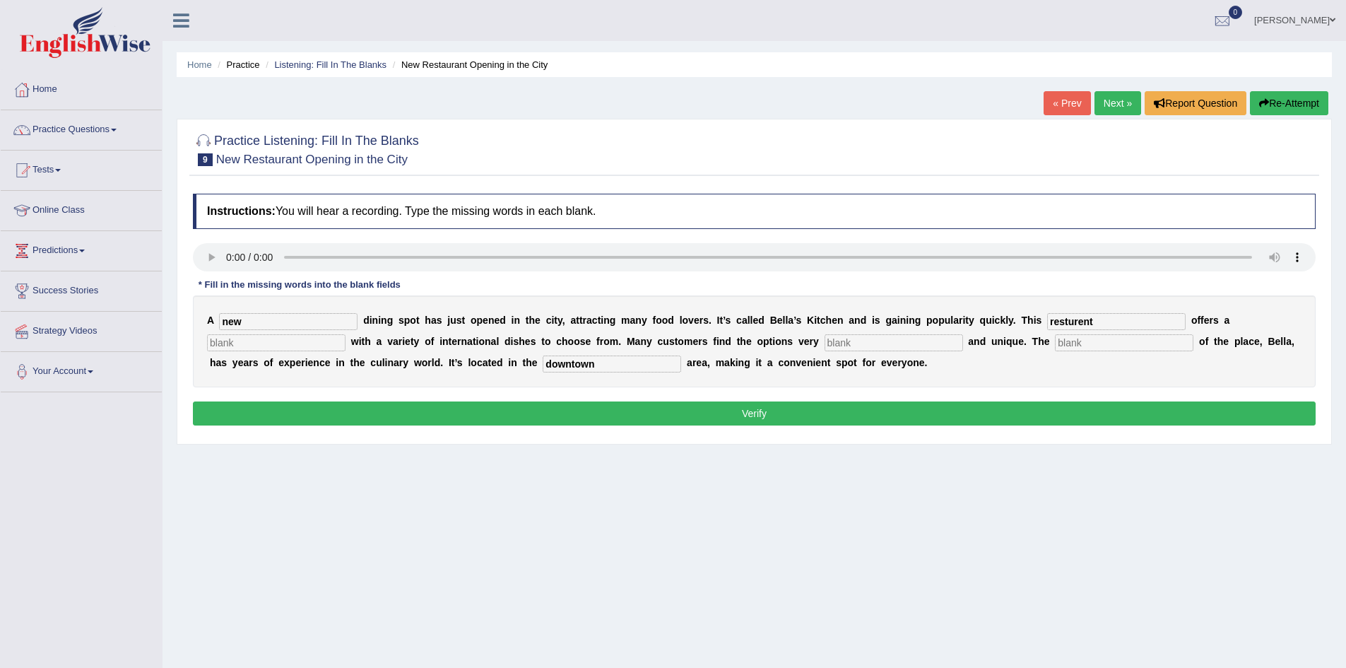
type input "downtown"
click at [829, 341] on input "text" at bounding box center [893, 342] width 138 height 17
click at [855, 341] on input "intrasting" at bounding box center [893, 342] width 138 height 17
type input "intrassting"
click at [239, 340] on input "text" at bounding box center [276, 342] width 138 height 17
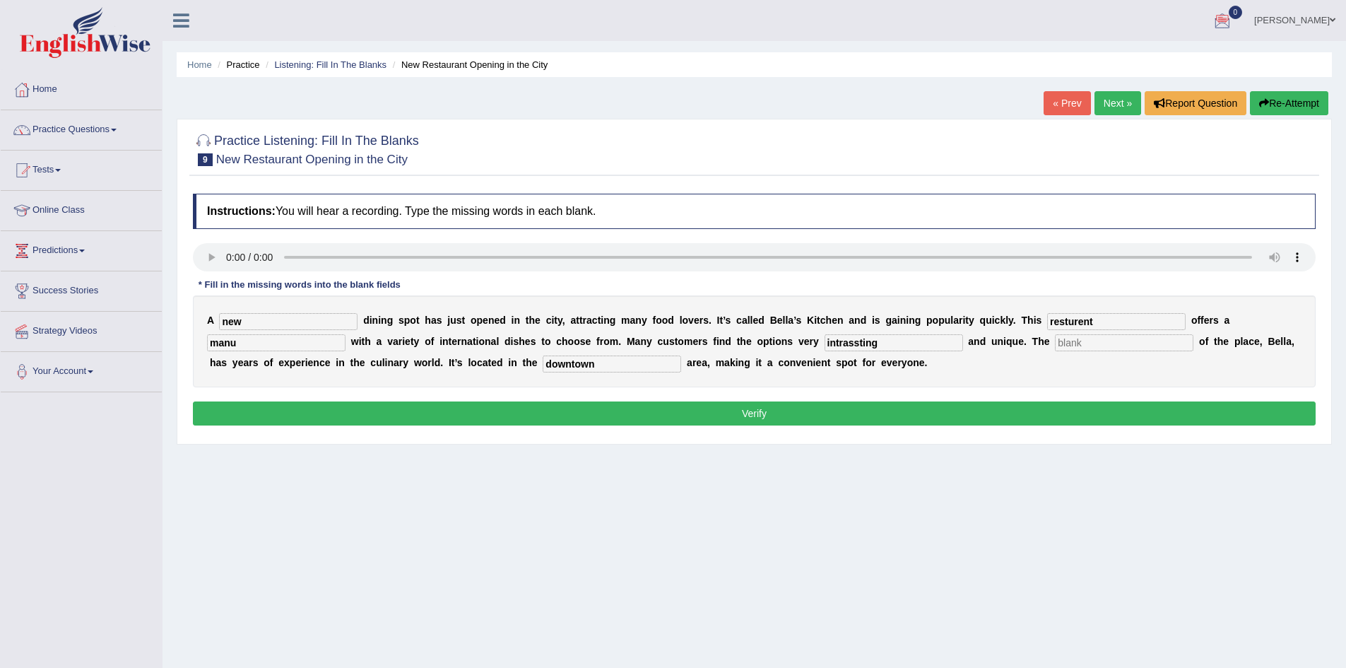
type input "manu"
click at [930, 412] on button "Verify" at bounding box center [754, 413] width 1122 height 24
click at [1074, 342] on input "text" at bounding box center [1124, 342] width 138 height 17
type input "owanar"
click at [956, 411] on button "Verify" at bounding box center [754, 413] width 1122 height 24
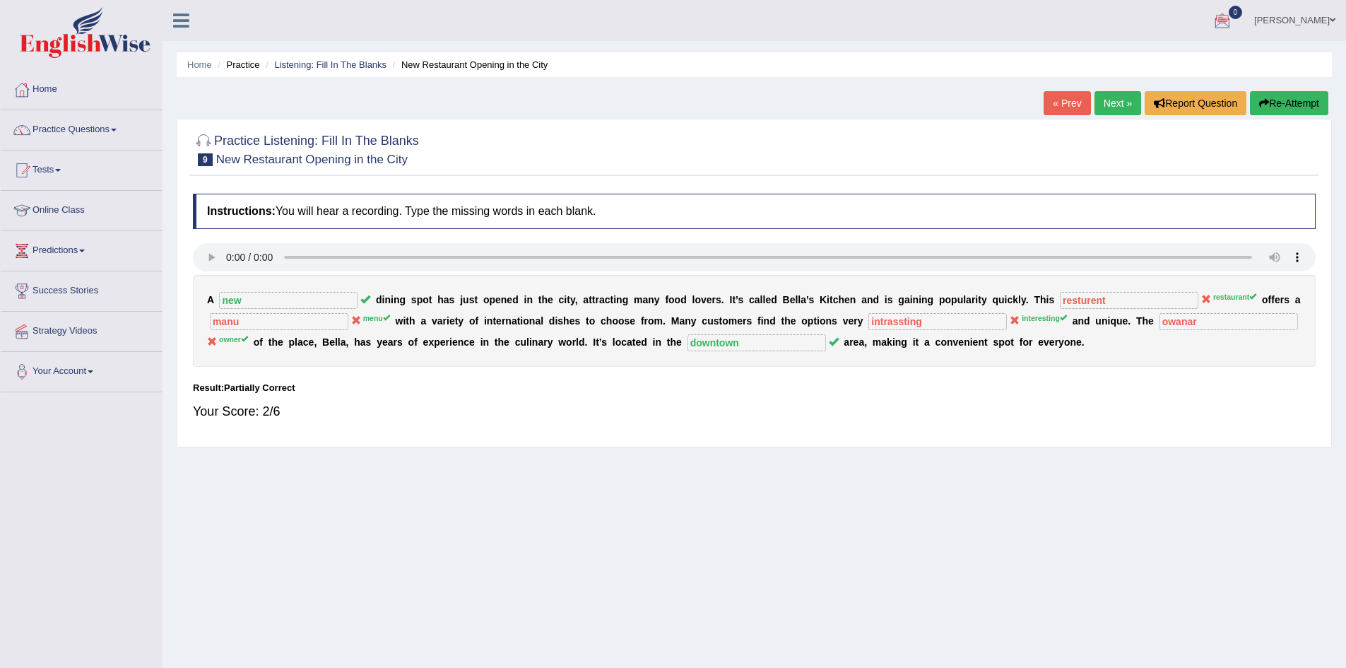
click at [1293, 104] on button "Re-Attempt" at bounding box center [1289, 103] width 78 height 24
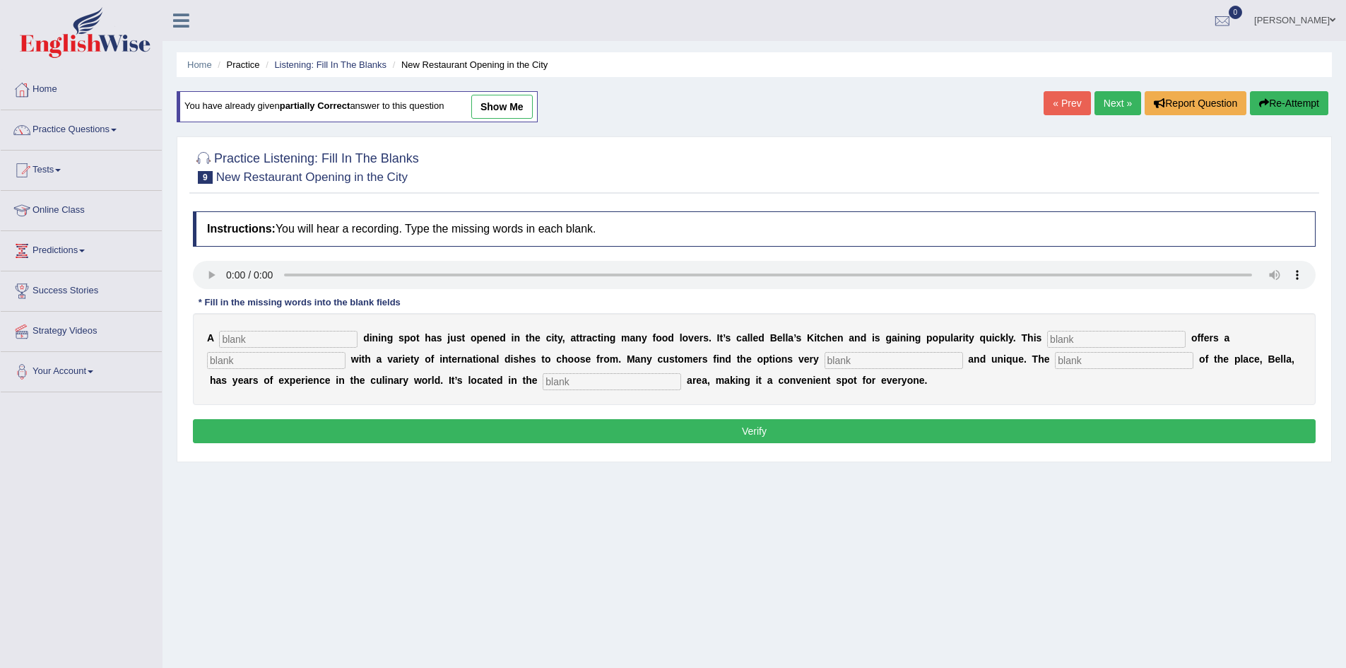
drag, startPoint x: 1356, startPoint y: 644, endPoint x: 297, endPoint y: 334, distance: 1103.3
click at [297, 334] on input "text" at bounding box center [288, 339] width 138 height 17
type input "new"
click at [1067, 339] on input "text" at bounding box center [1116, 339] width 138 height 17
click at [203, 256] on div "Instructions: You will hear a recording. Type the missing words in each blank. …" at bounding box center [754, 329] width 1130 height 250
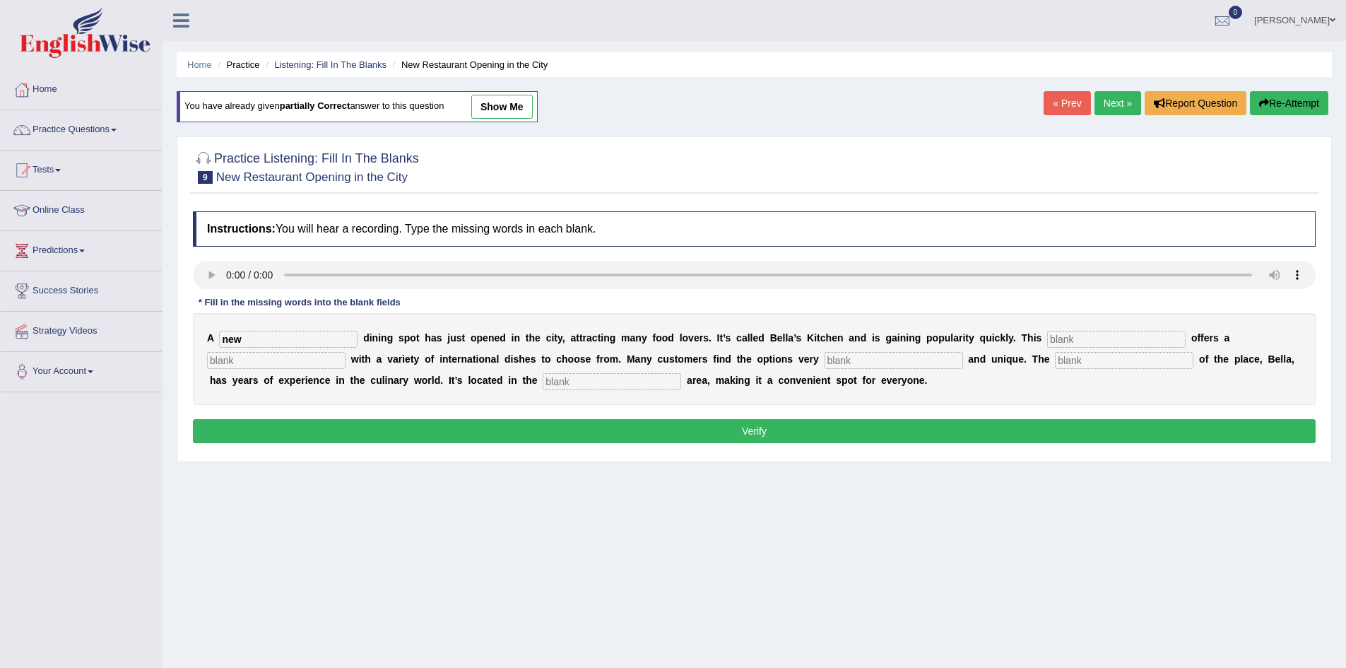
click at [1062, 343] on input "text" at bounding box center [1116, 339] width 138 height 17
type input "resutrant"
click at [842, 360] on input "text" at bounding box center [893, 360] width 138 height 17
type input "intrasting"
click at [571, 383] on input "text" at bounding box center [611, 381] width 138 height 17
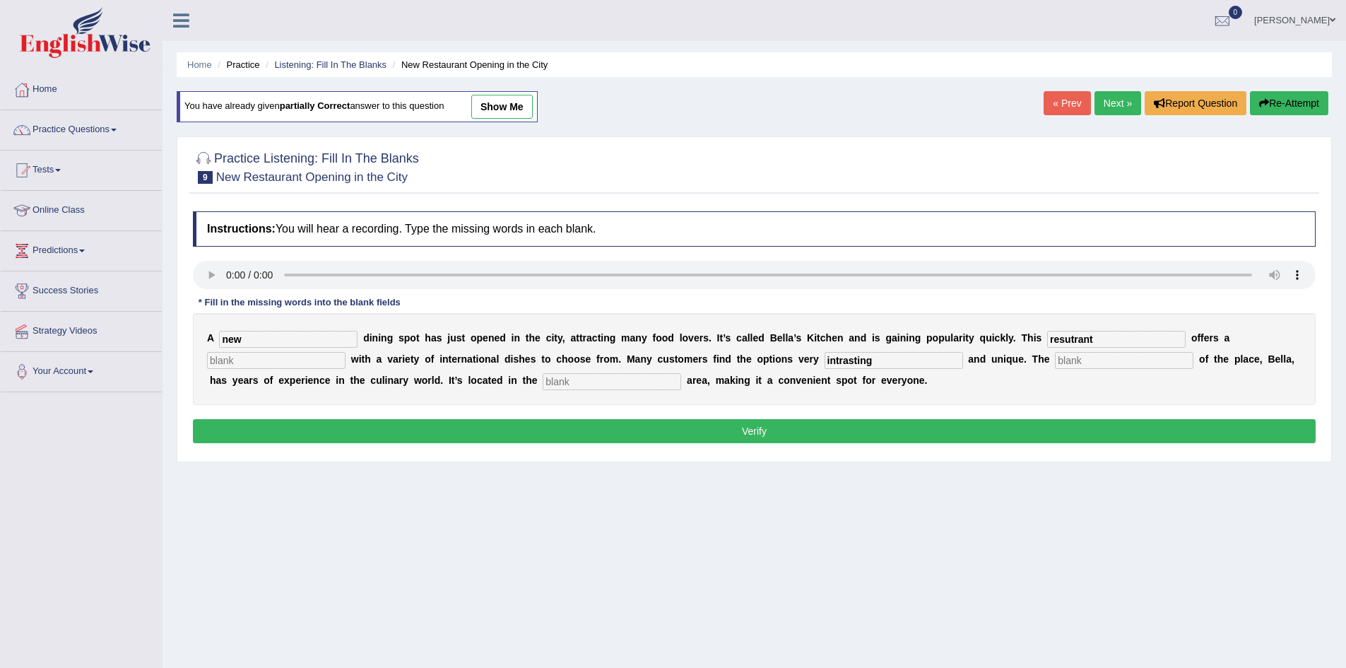
type input "t"
type input "downtown"
click at [1078, 356] on input "text" at bounding box center [1124, 360] width 138 height 17
click at [298, 359] on input "text" at bounding box center [276, 360] width 138 height 17
type input "menu"
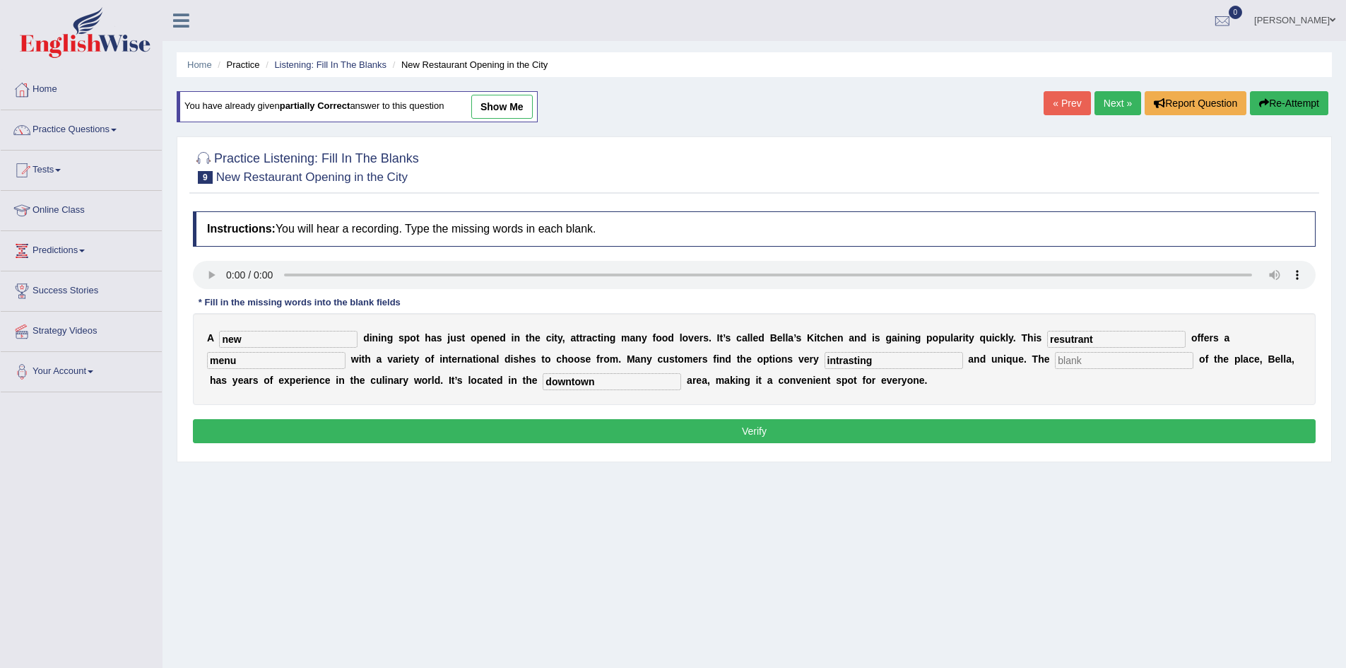
click at [1090, 362] on input "text" at bounding box center [1124, 360] width 138 height 17
type input "owner"
click at [645, 434] on button "Verify" at bounding box center [754, 431] width 1122 height 24
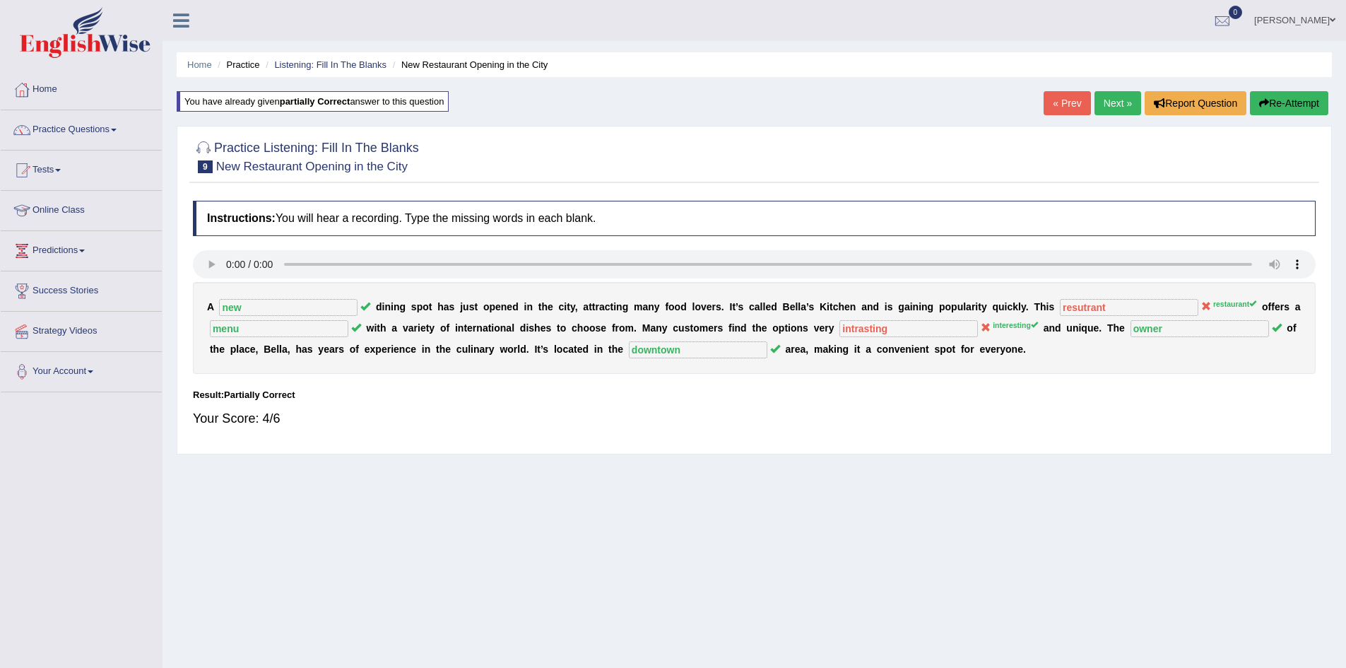
click at [1127, 104] on link "Next »" at bounding box center [1117, 103] width 47 height 24
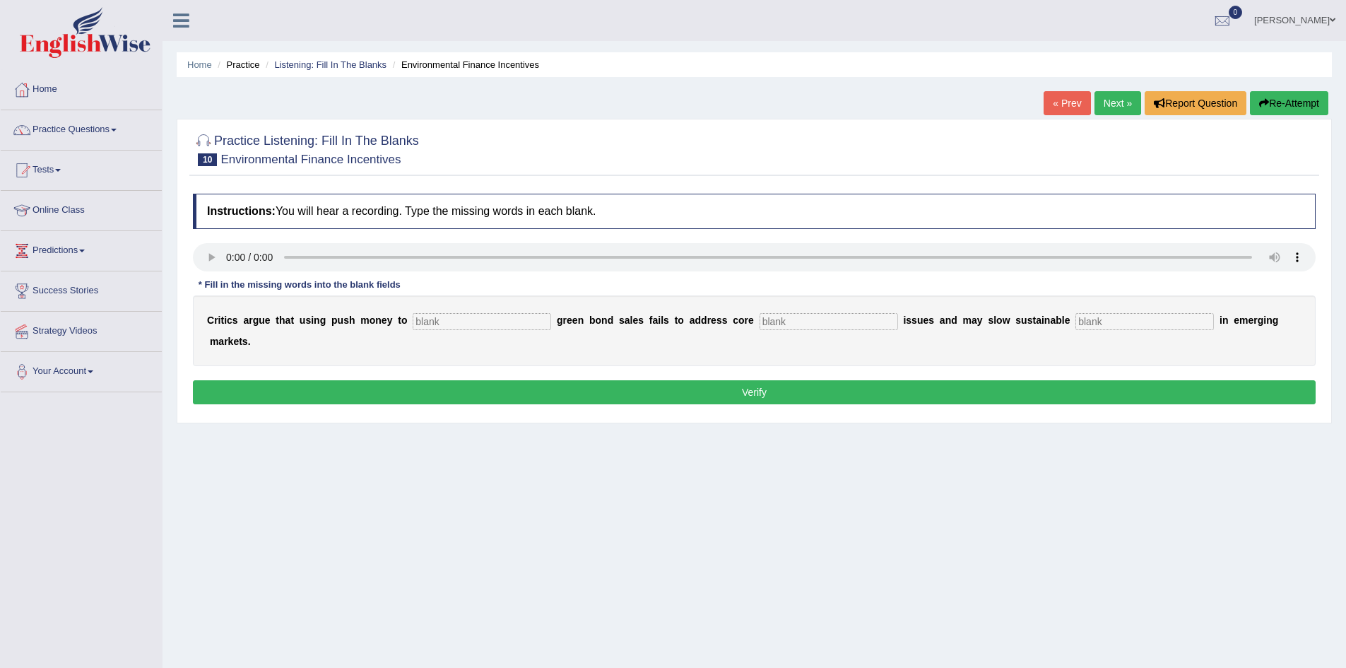
click at [478, 324] on input "text" at bounding box center [482, 321] width 138 height 17
type input "busst"
click at [772, 321] on input "text" at bounding box center [828, 321] width 138 height 17
type input "climes"
click at [1103, 322] on input "text" at bounding box center [1144, 321] width 138 height 17
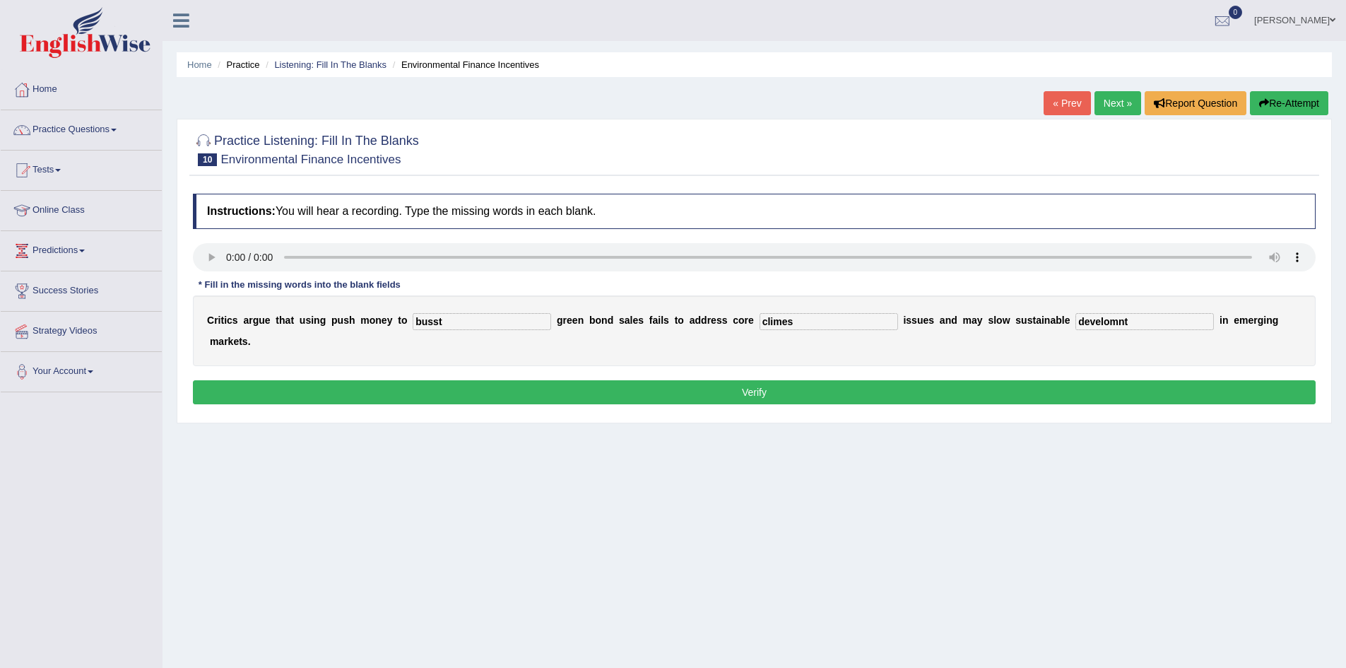
click at [1014, 334] on div "C r i t i c s a r g u e t h a t u s i n g p u s h m o n e y t o busst g r e e n…" at bounding box center [754, 330] width 1122 height 71
click at [1144, 325] on input "develomnt" at bounding box center [1144, 321] width 138 height 17
type input "development"
click at [944, 390] on button "Verify" at bounding box center [754, 392] width 1122 height 24
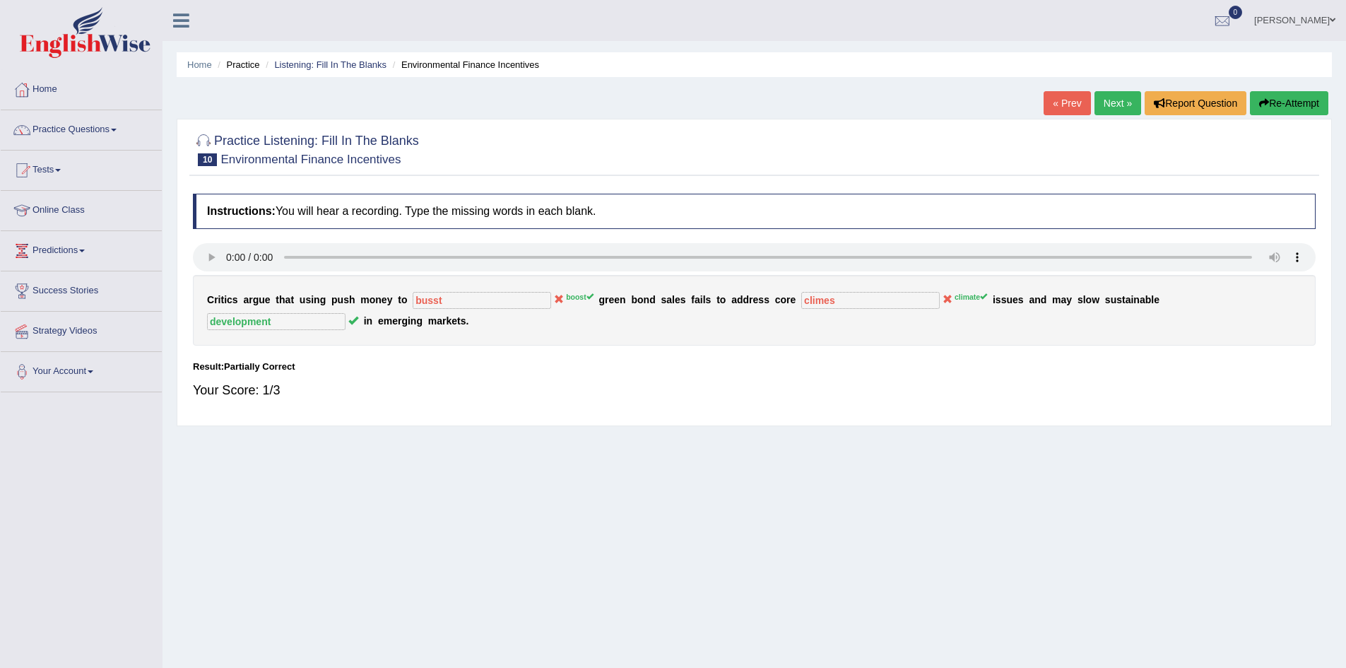
click at [1264, 94] on button "Re-Attempt" at bounding box center [1289, 103] width 78 height 24
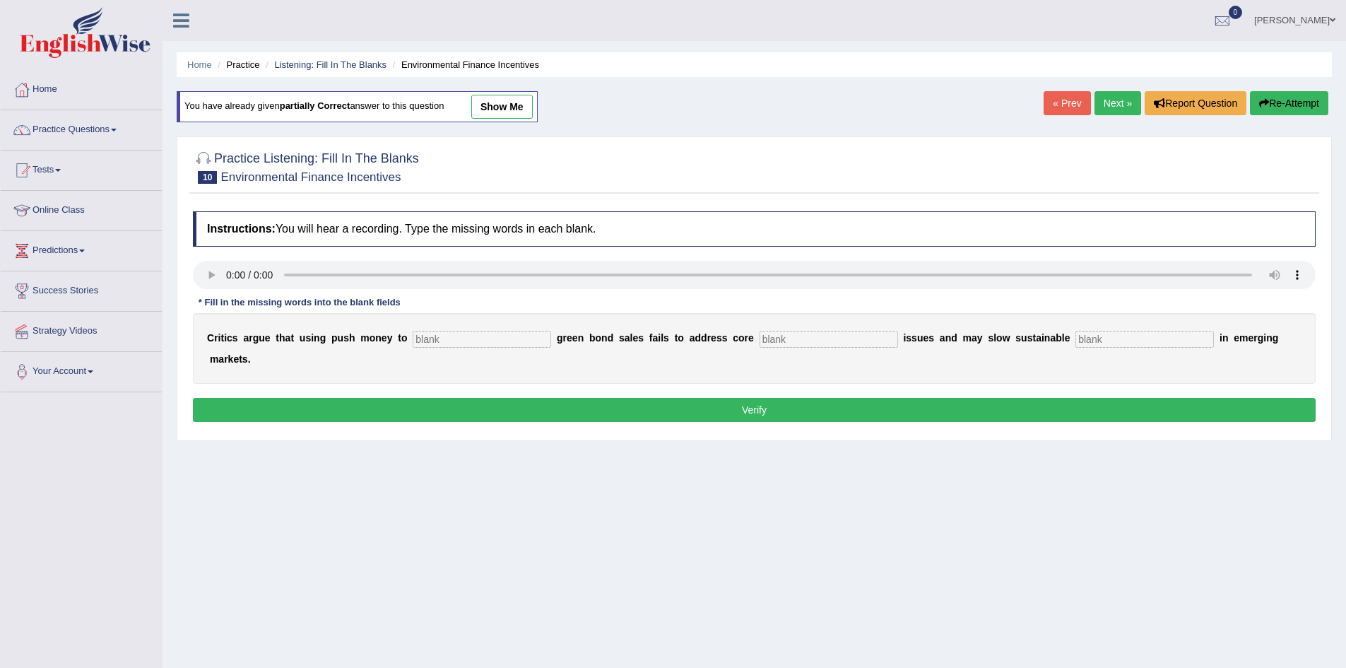
click at [432, 336] on input "text" at bounding box center [482, 339] width 138 height 17
type input "n"
type input "boost"
click at [783, 341] on input "text" at bounding box center [828, 339] width 138 height 17
type input "c"
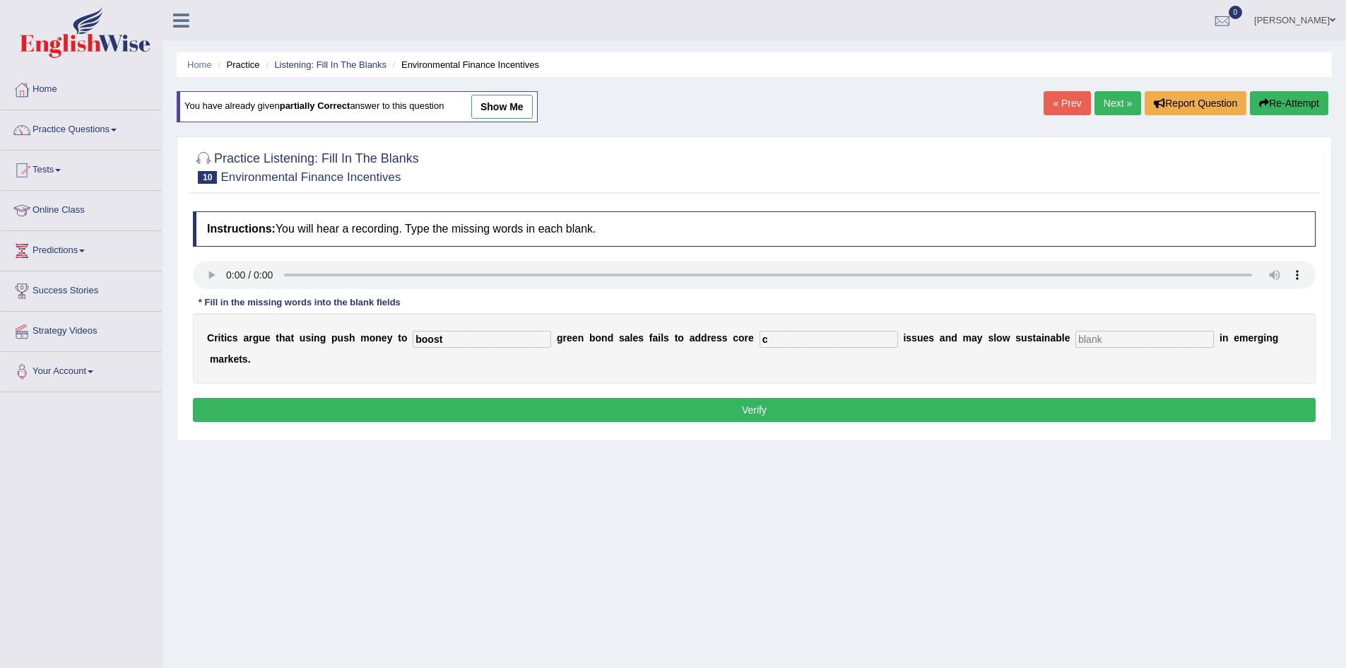
click at [776, 338] on input "c" at bounding box center [828, 339] width 138 height 17
type input "clamide"
click at [1122, 337] on input "text" at bounding box center [1144, 339] width 138 height 17
type input "devolopment"
click at [713, 408] on button "Verify" at bounding box center [754, 410] width 1122 height 24
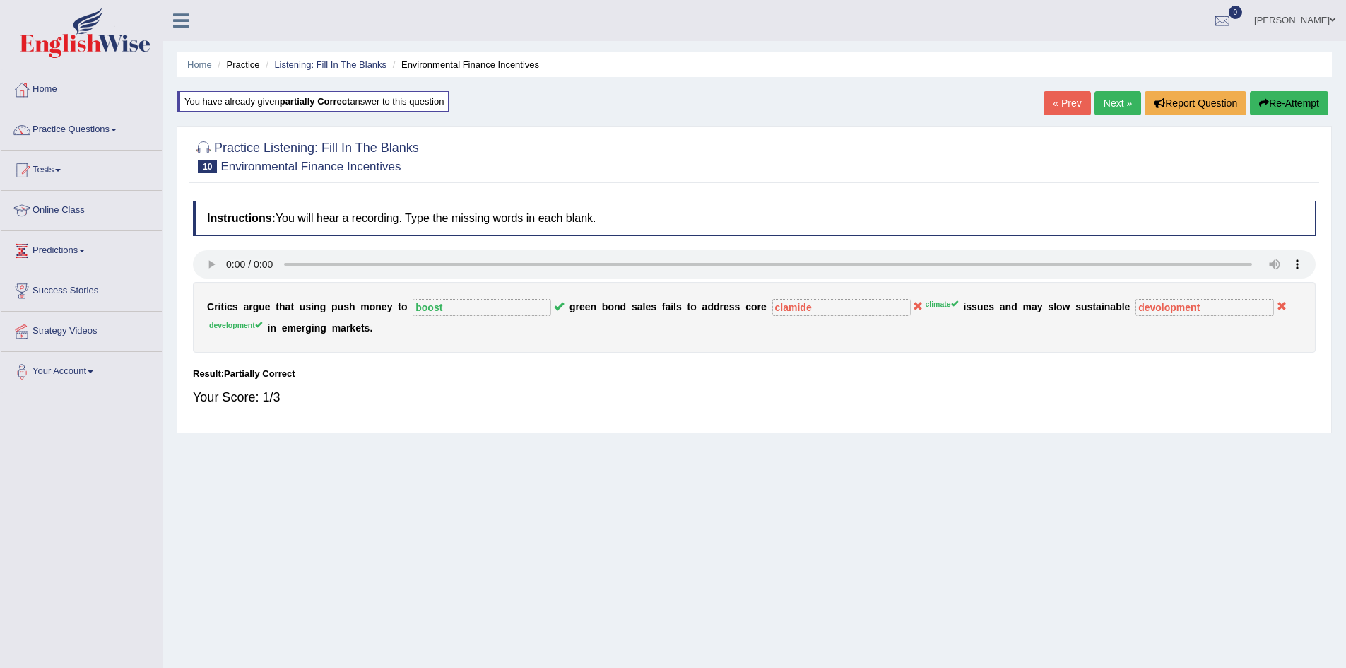
click at [1261, 96] on button "Re-Attempt" at bounding box center [1289, 103] width 78 height 24
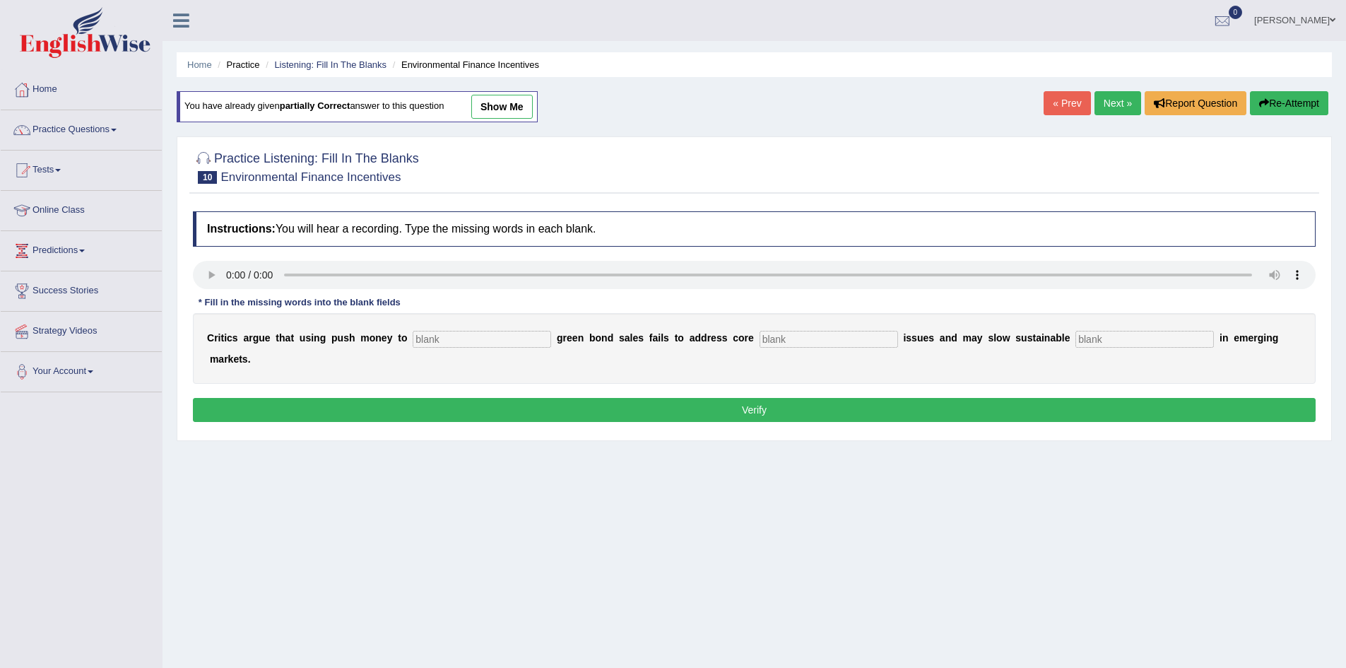
click at [462, 334] on input "text" at bounding box center [482, 339] width 138 height 17
type input "boost"
click at [788, 338] on input "text" at bounding box center [828, 339] width 138 height 17
type input "clidmate"
click at [1105, 345] on input "text" at bounding box center [1144, 339] width 138 height 17
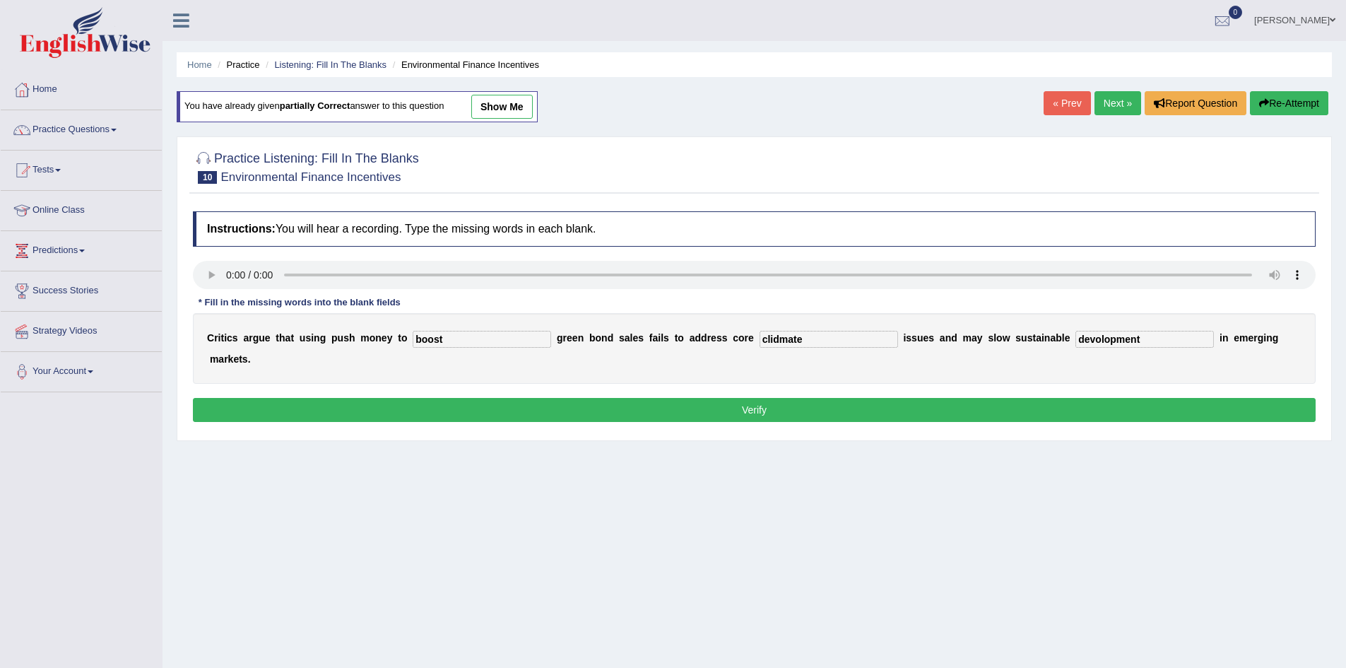
type input "devolopment"
click at [599, 404] on button "Verify" at bounding box center [754, 410] width 1122 height 24
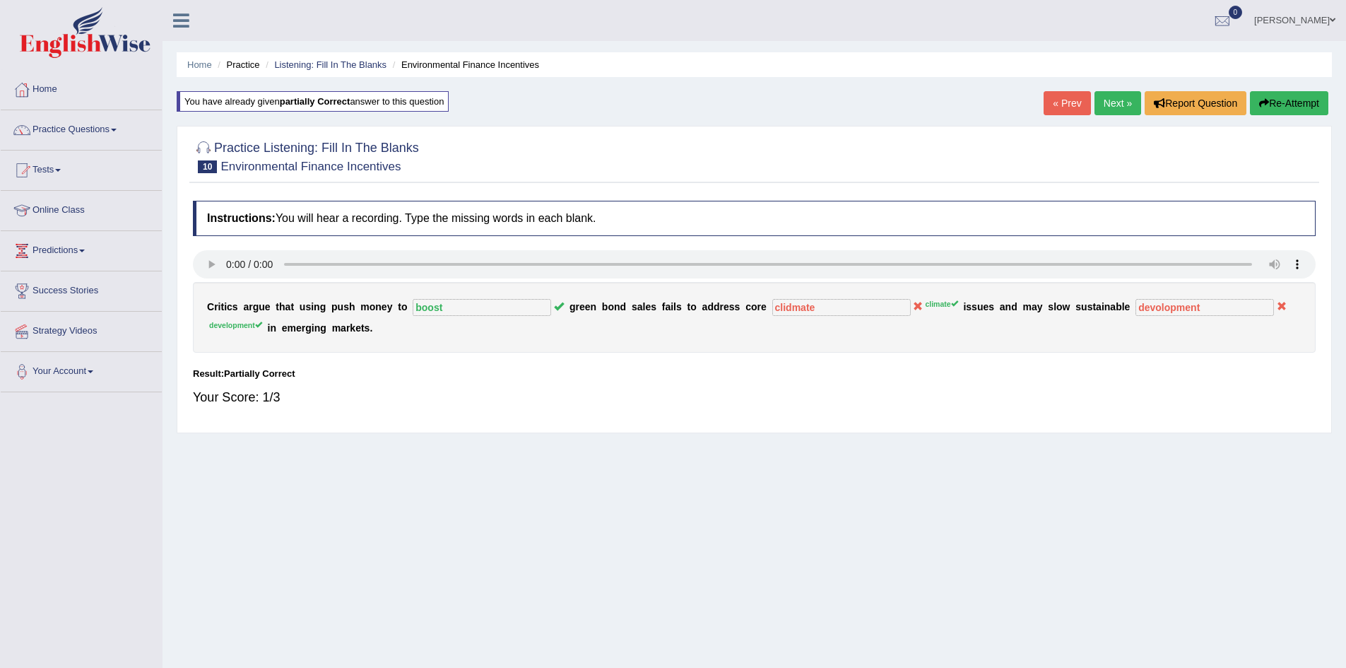
click at [1110, 101] on link "Next »" at bounding box center [1117, 103] width 47 height 24
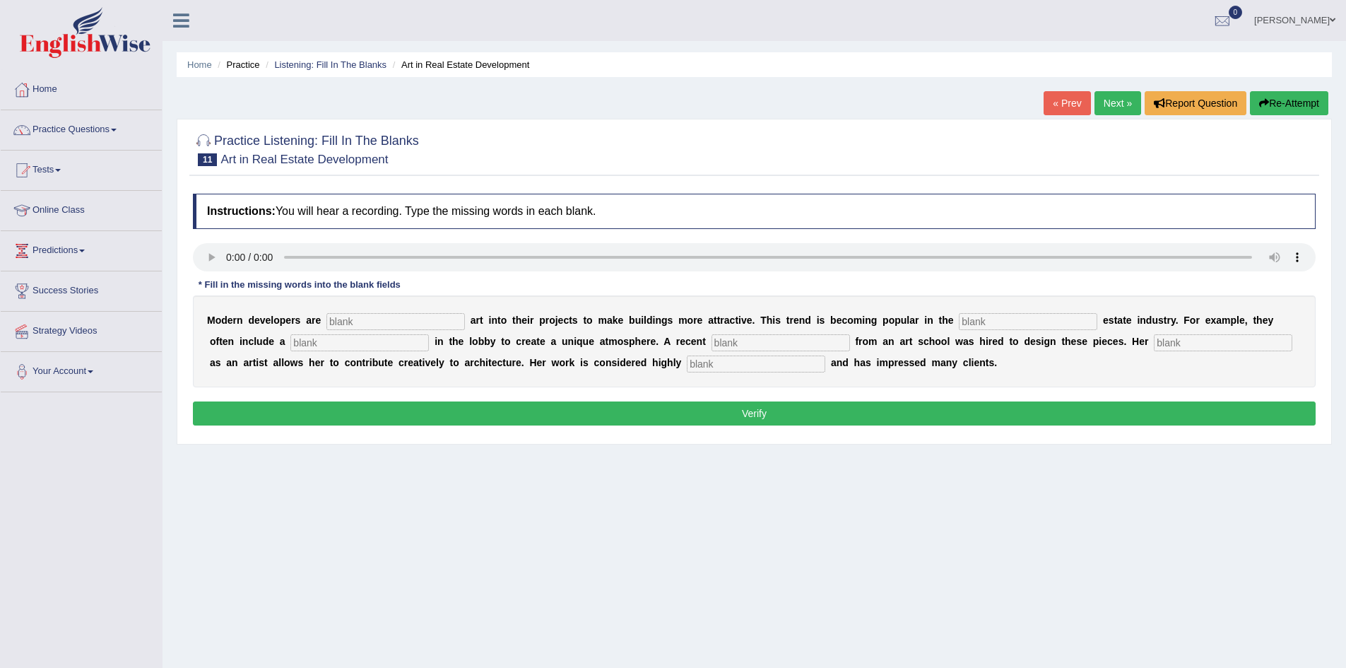
click at [1065, 105] on link "« Prev" at bounding box center [1066, 103] width 47 height 24
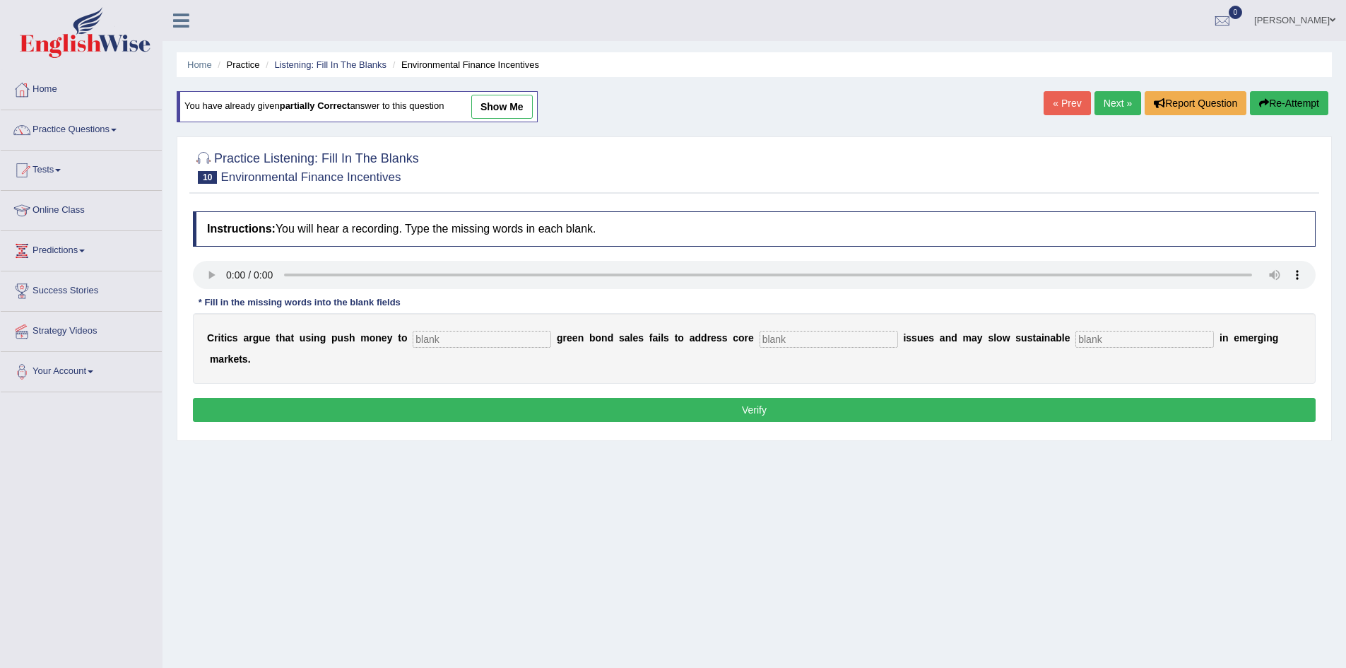
click at [1062, 105] on link "« Prev" at bounding box center [1066, 103] width 47 height 24
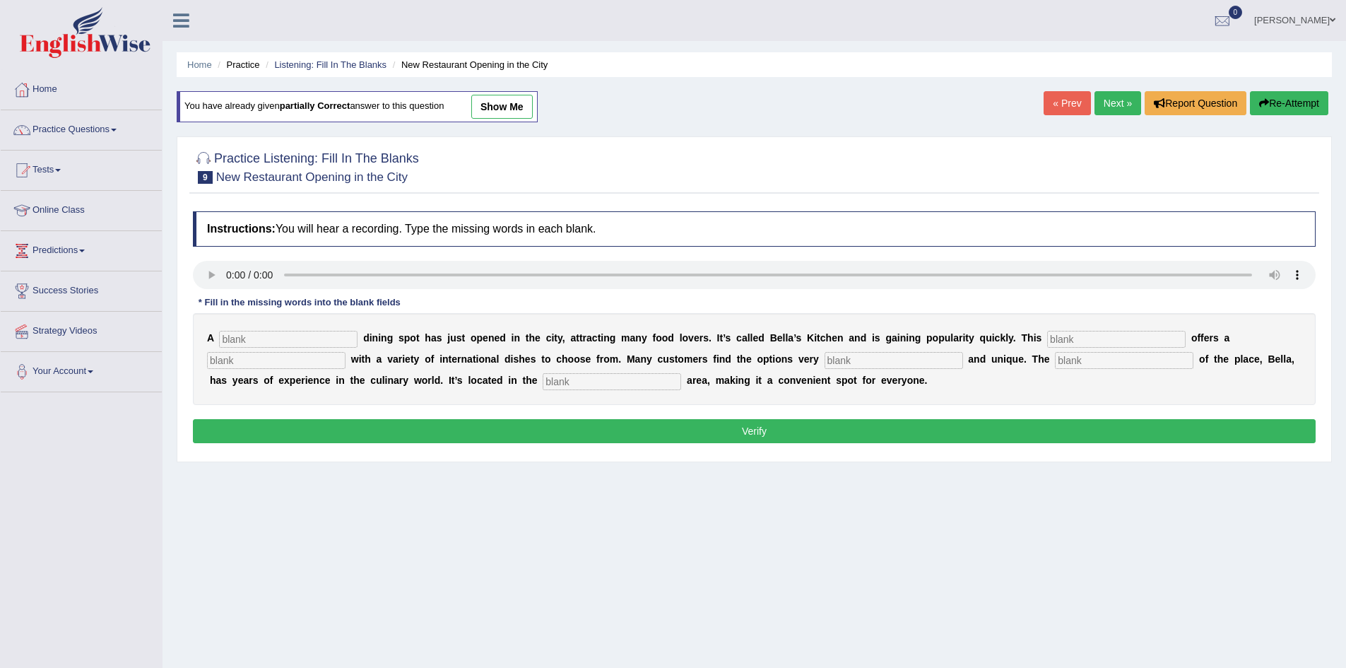
click at [1062, 107] on link "« Prev" at bounding box center [1066, 103] width 47 height 24
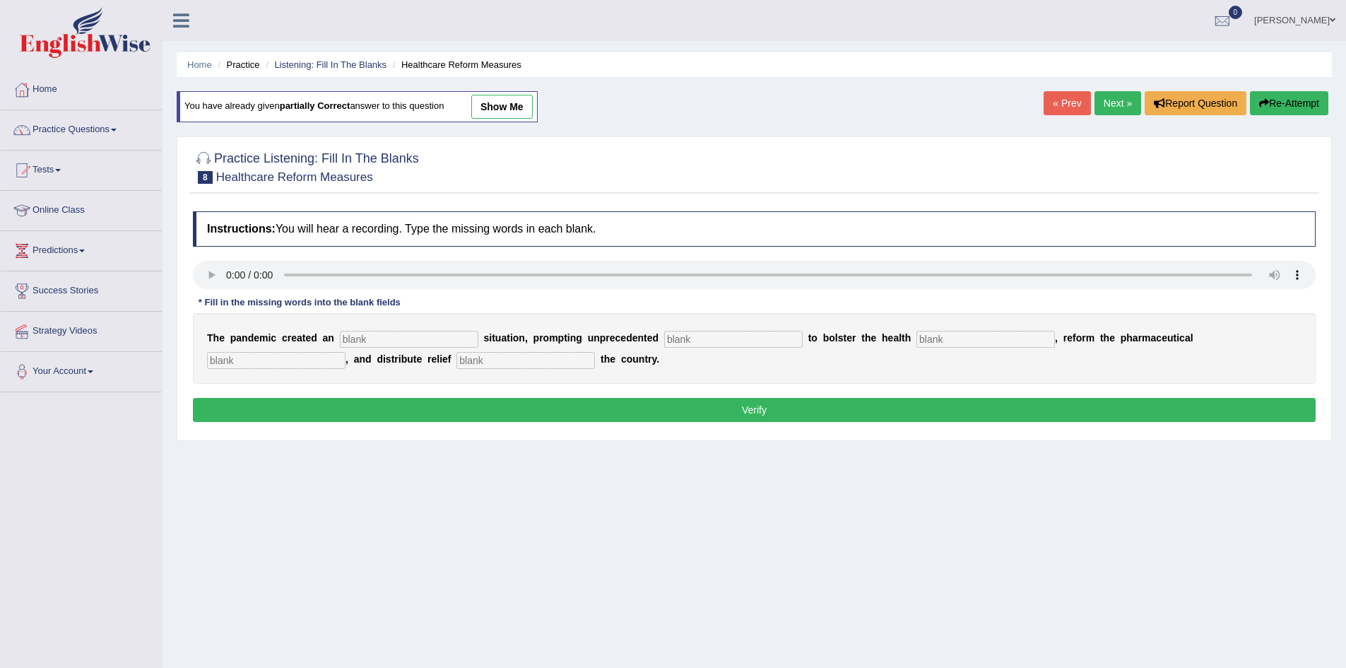
click at [1062, 107] on link "« Prev" at bounding box center [1066, 103] width 47 height 24
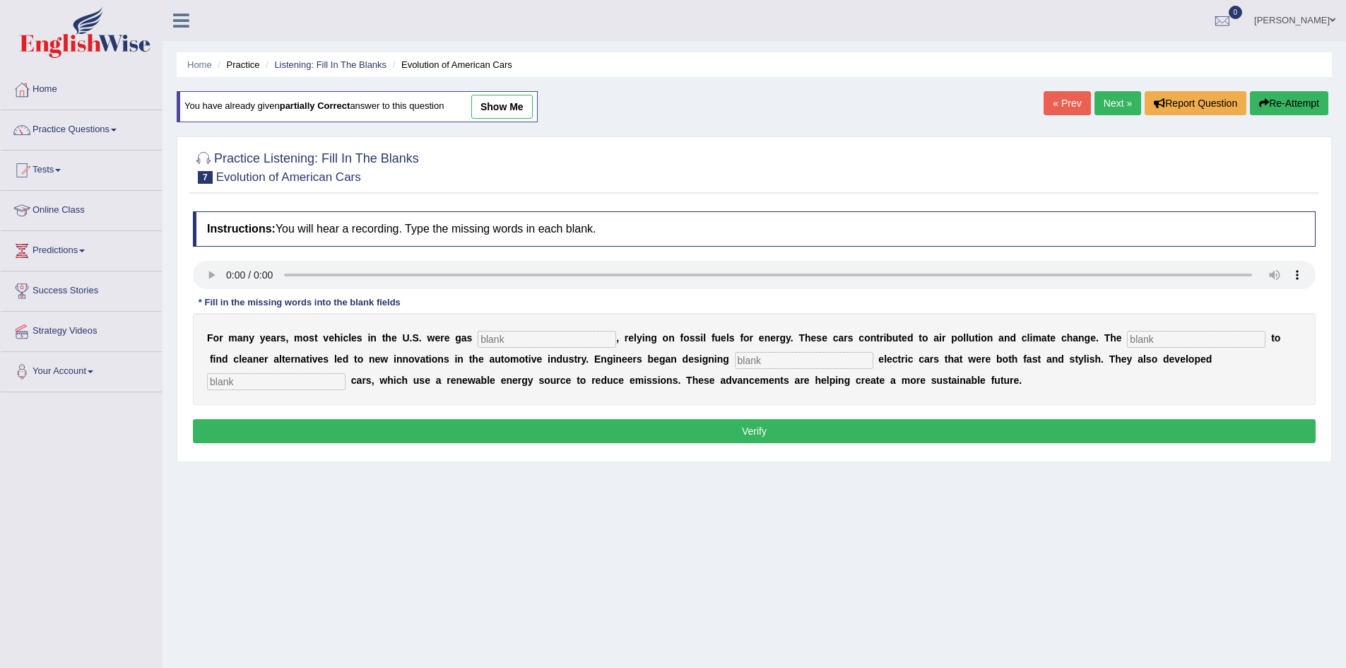
click at [1062, 107] on link "« Prev" at bounding box center [1066, 103] width 47 height 24
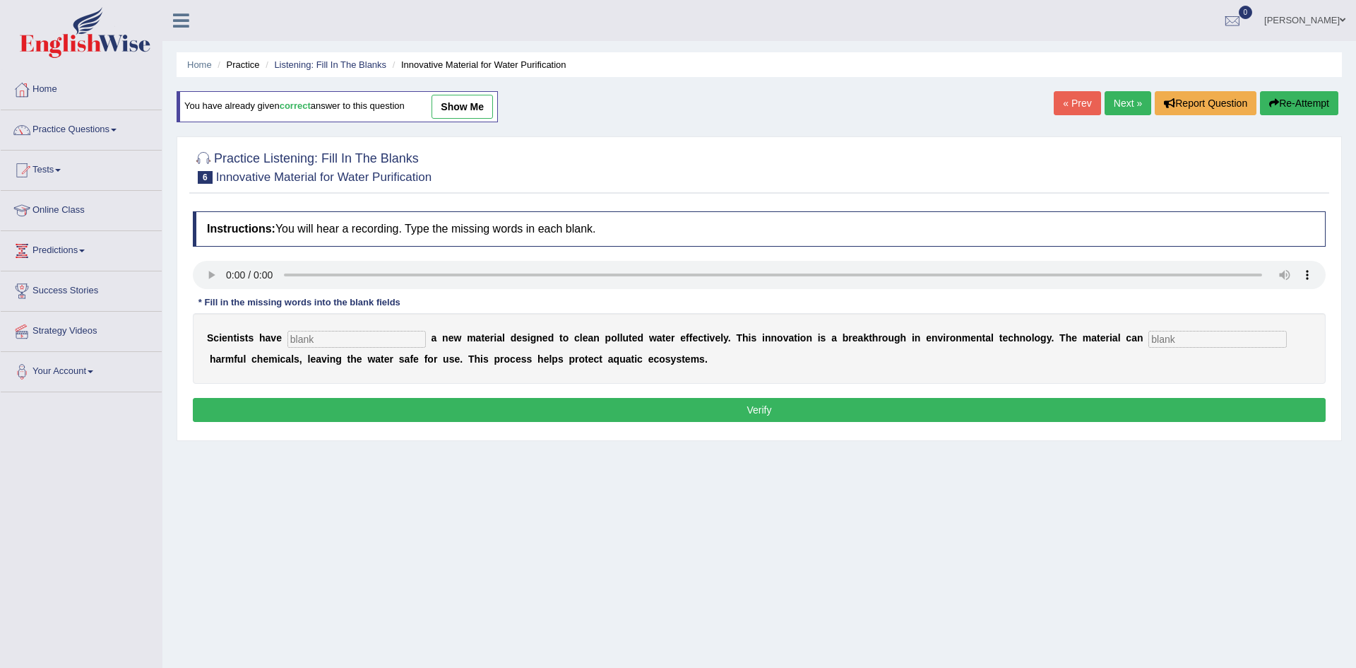
click at [1061, 107] on link "« Prev" at bounding box center [1077, 103] width 47 height 24
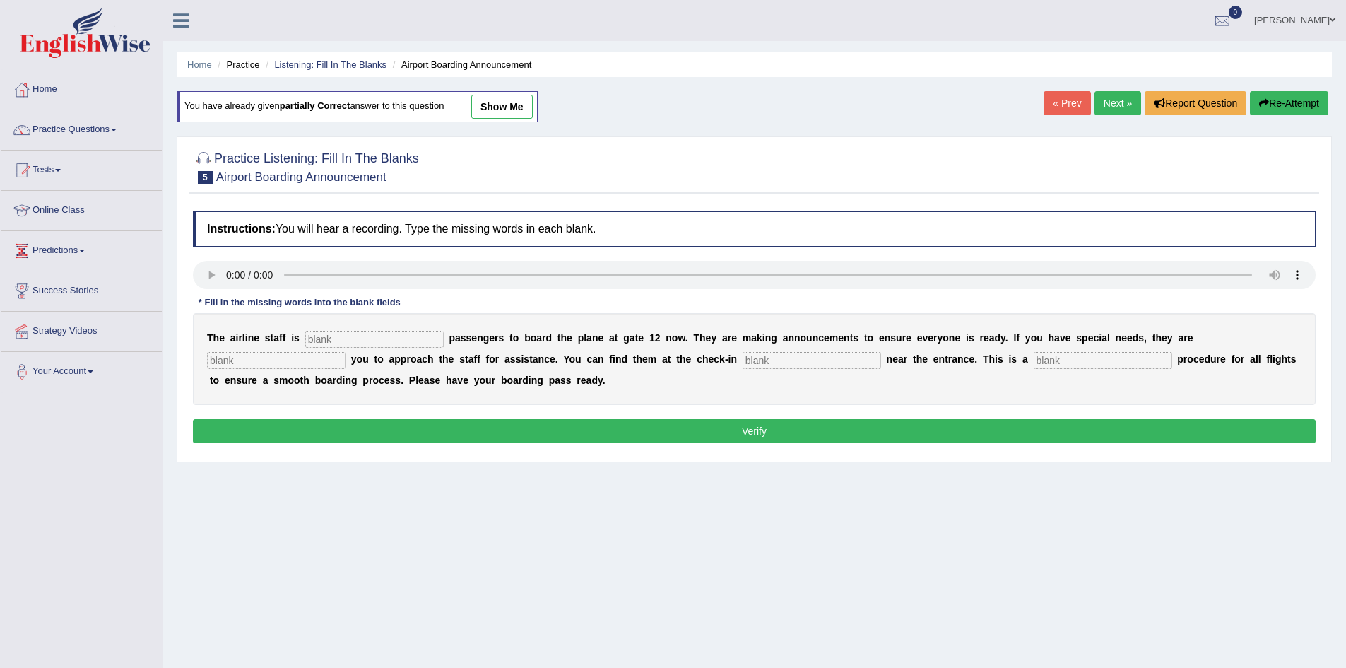
click at [1061, 107] on link "« Prev" at bounding box center [1066, 103] width 47 height 24
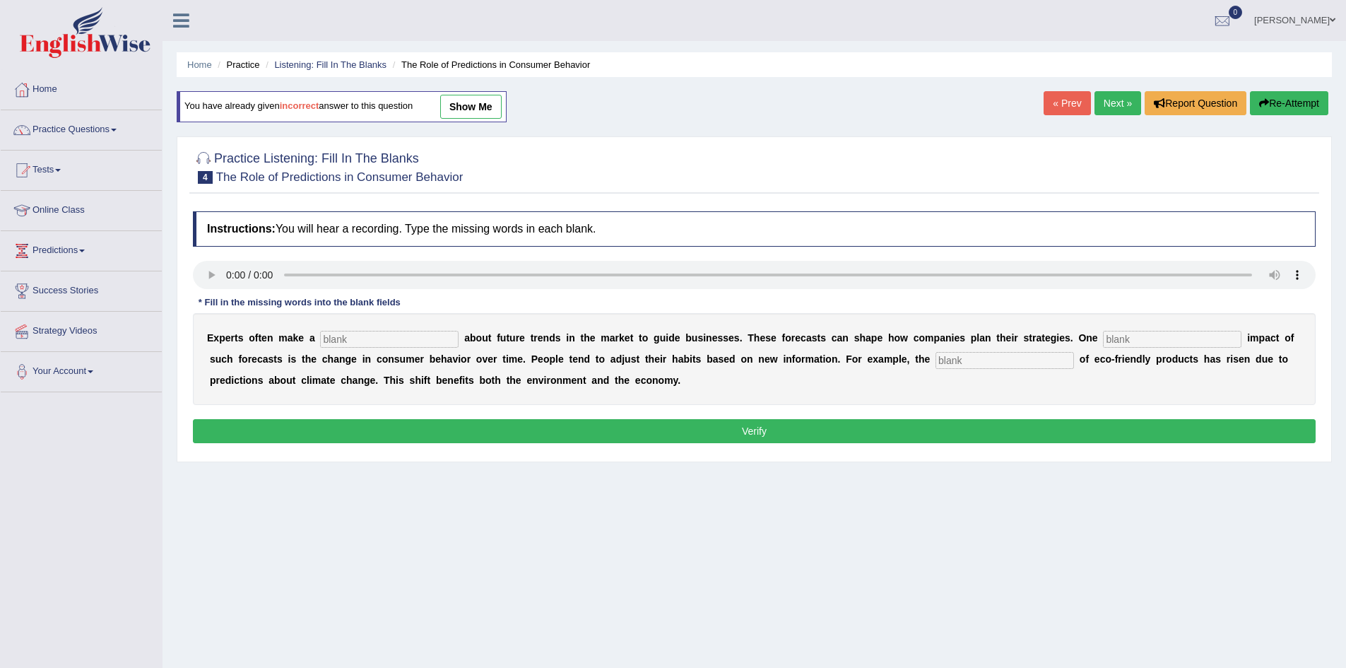
click at [1061, 107] on link "« Prev" at bounding box center [1066, 103] width 47 height 24
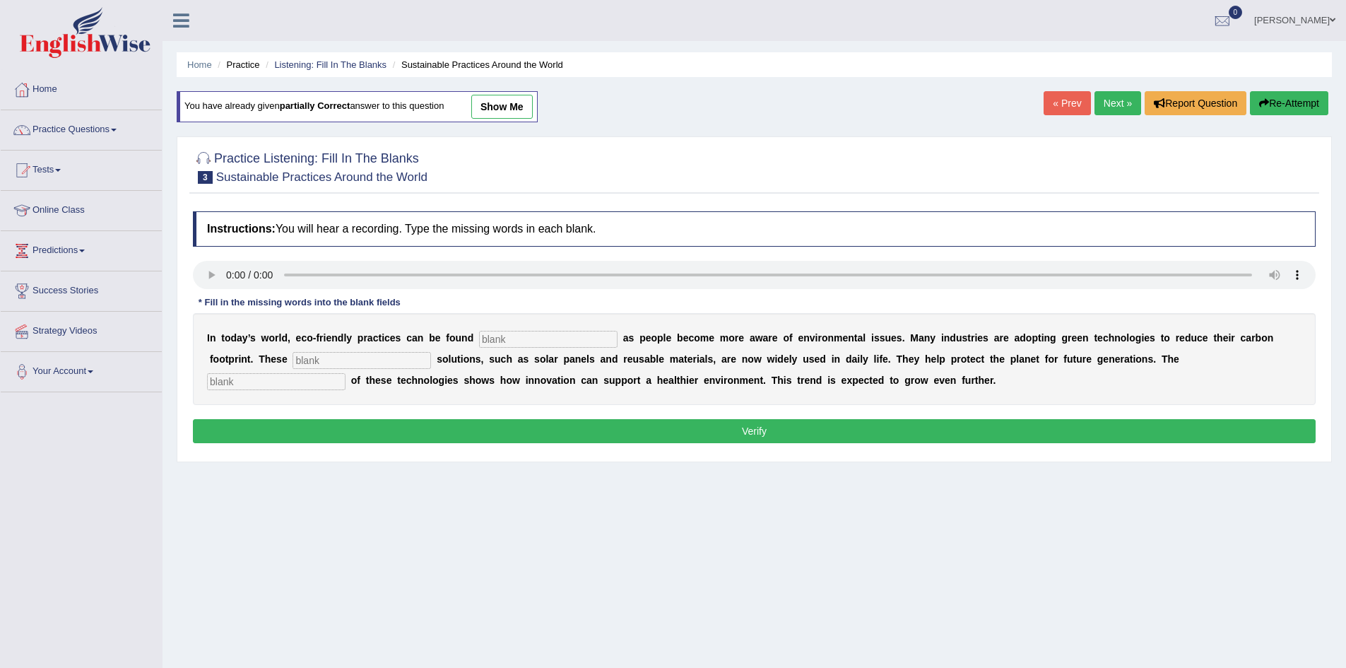
click at [1061, 107] on link "« Prev" at bounding box center [1066, 103] width 47 height 24
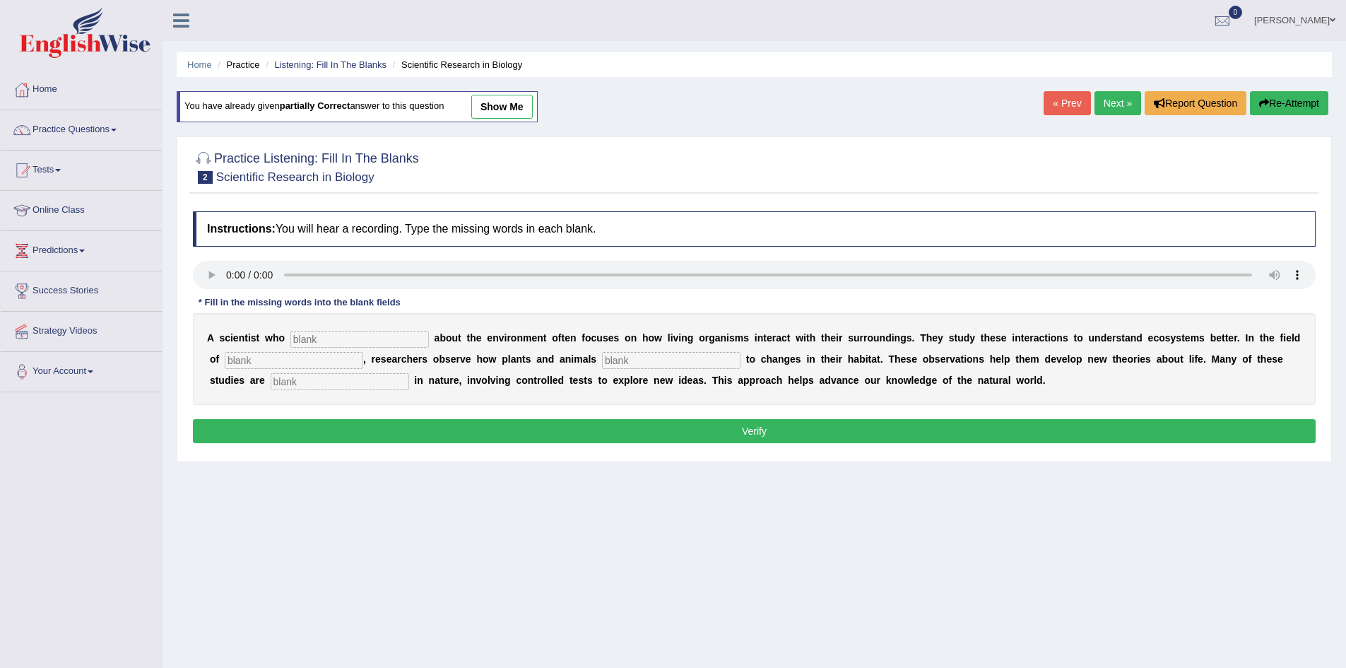
click at [1061, 107] on link "« Prev" at bounding box center [1066, 103] width 47 height 24
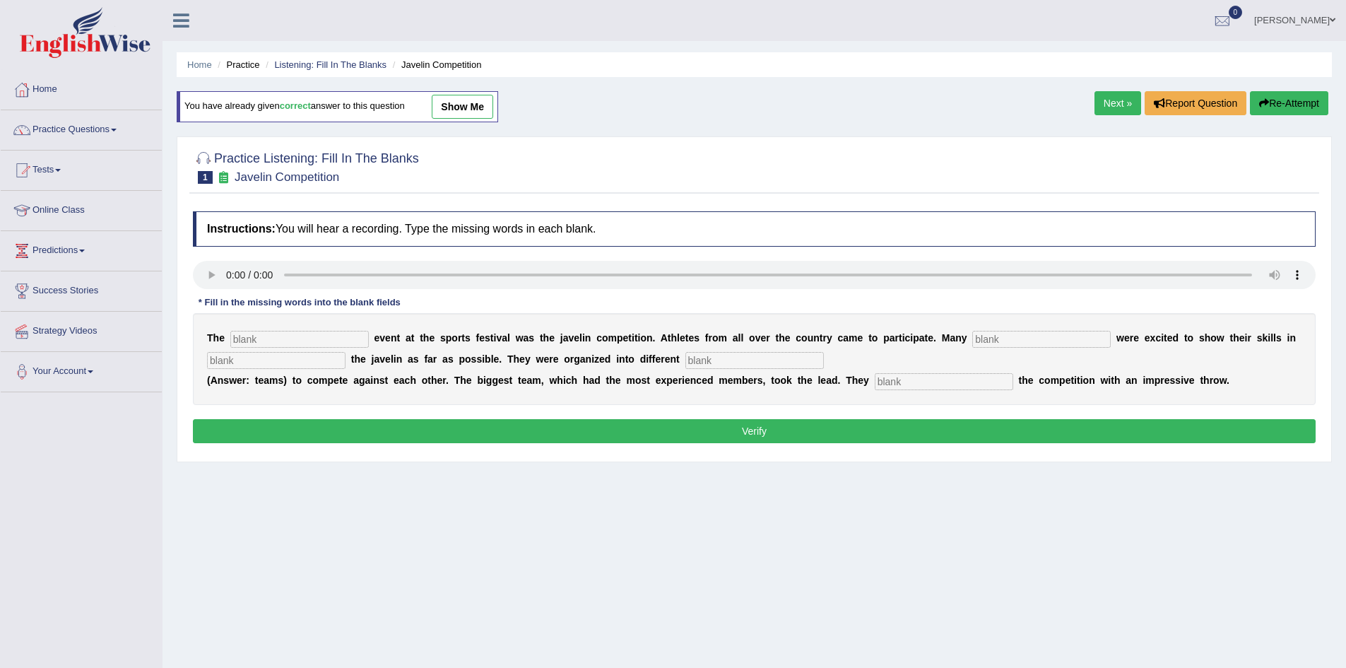
click at [321, 340] on input "text" at bounding box center [299, 339] width 138 height 17
type input "biggest"
click at [1013, 336] on input "text" at bounding box center [1041, 339] width 138 height 17
type input "people"
click at [726, 363] on input "text" at bounding box center [754, 360] width 138 height 17
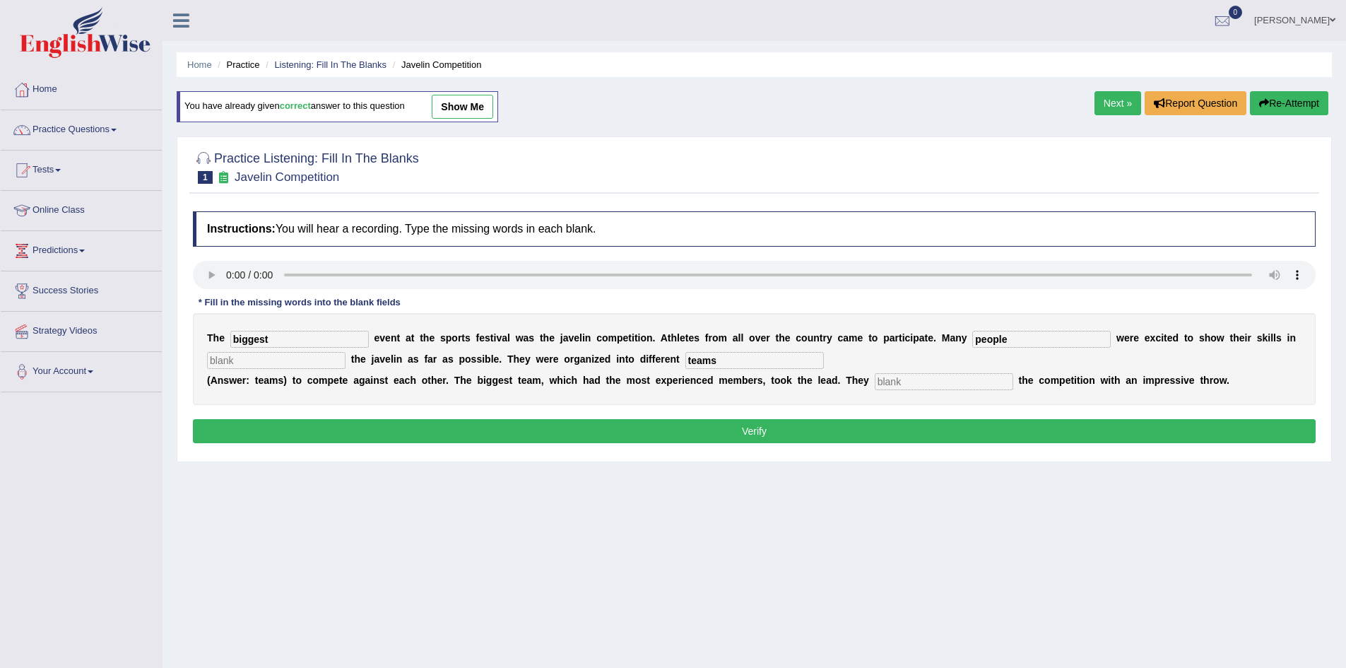
type input "teams"
click at [886, 381] on input "text" at bounding box center [943, 381] width 138 height 17
type input "s"
type input "started"
click at [288, 361] on input "text" at bounding box center [276, 360] width 138 height 17
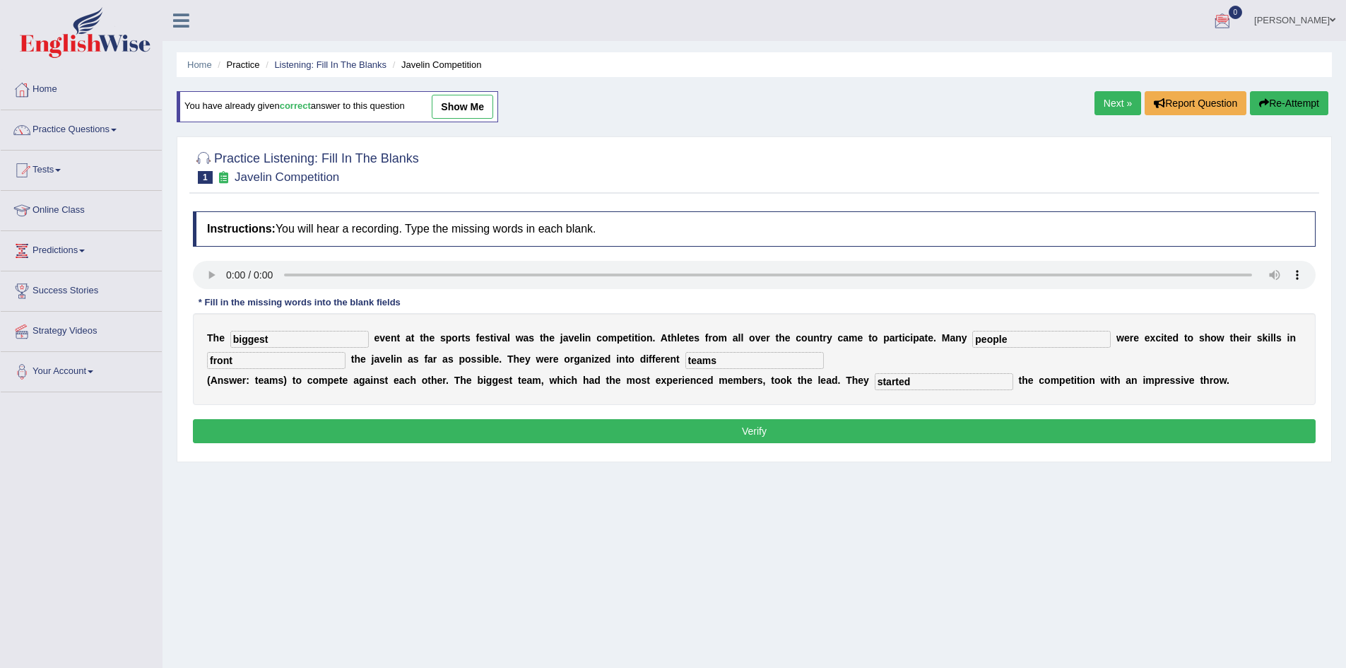
type input "front"
click at [396, 438] on button "Verify" at bounding box center [754, 431] width 1122 height 24
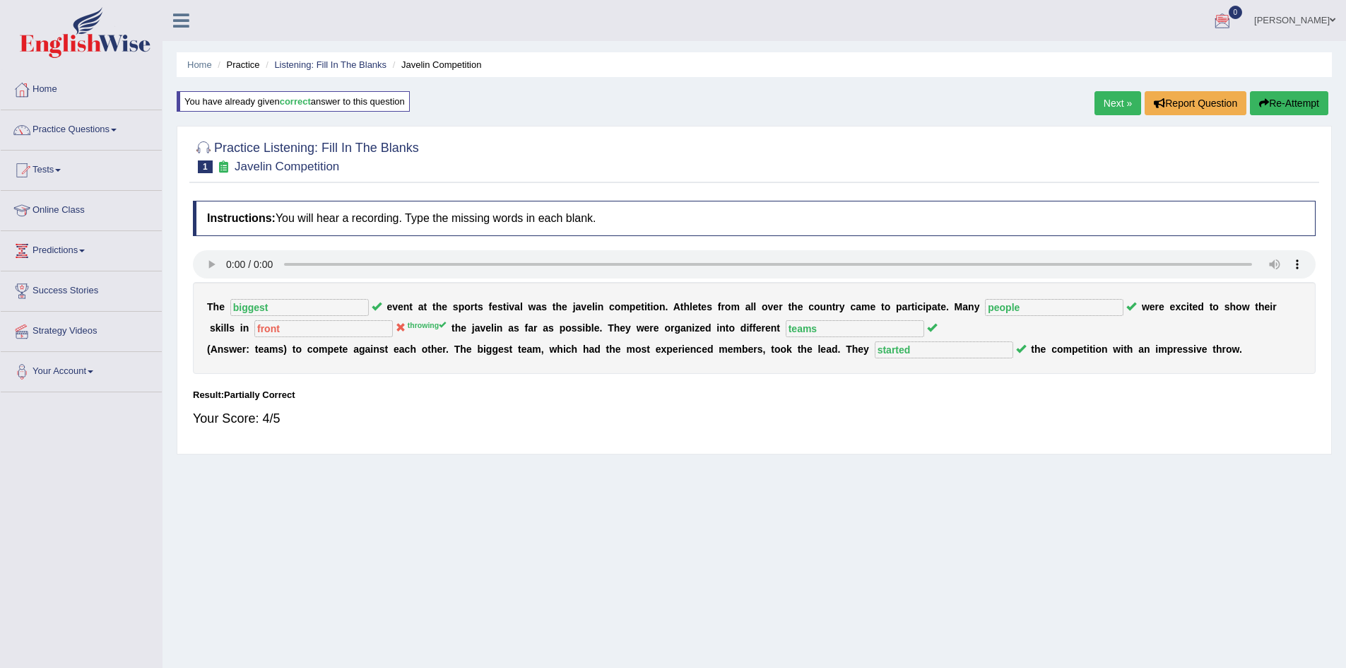
click at [1117, 110] on link "Next »" at bounding box center [1117, 103] width 47 height 24
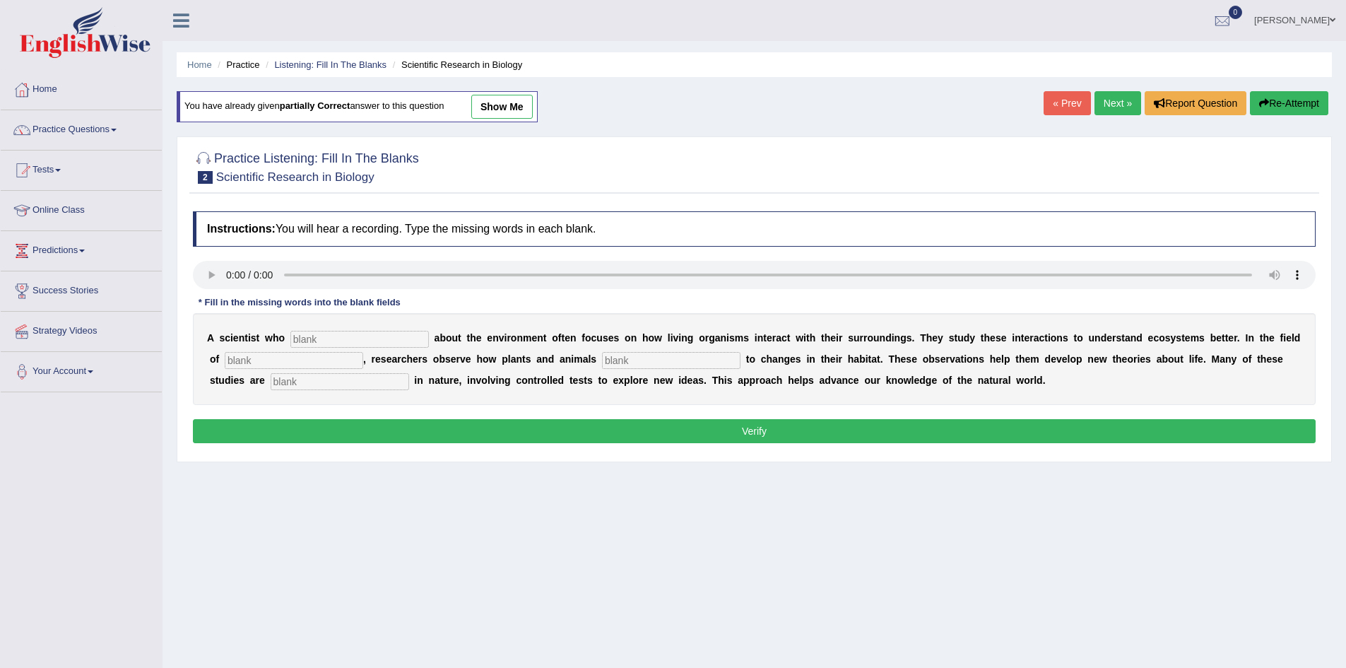
click at [330, 343] on input "text" at bounding box center [359, 339] width 138 height 17
type input "cares"
click at [640, 357] on input "text" at bounding box center [671, 360] width 138 height 17
type input "responed"
click at [237, 363] on input "text" at bounding box center [294, 360] width 138 height 17
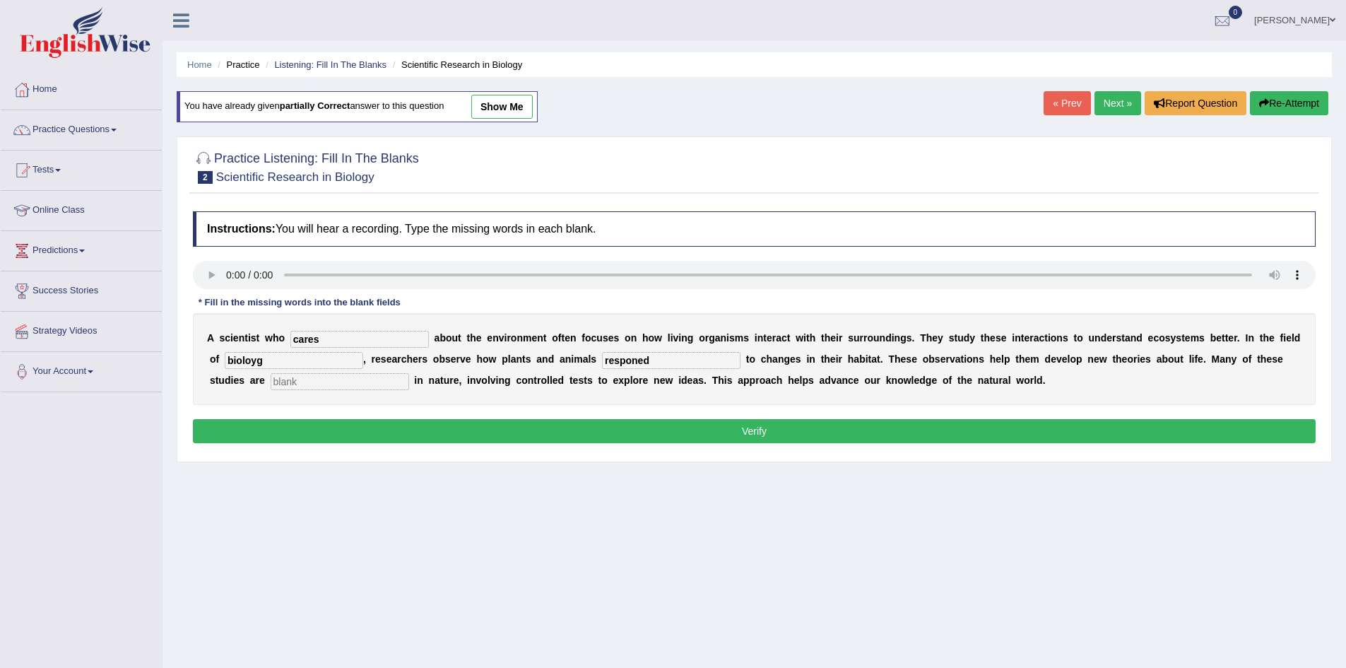
type input "bioloyg"
click at [307, 380] on input "text" at bounding box center [340, 381] width 138 height 17
type input "expremantol"
click at [612, 431] on button "Verify" at bounding box center [754, 431] width 1122 height 24
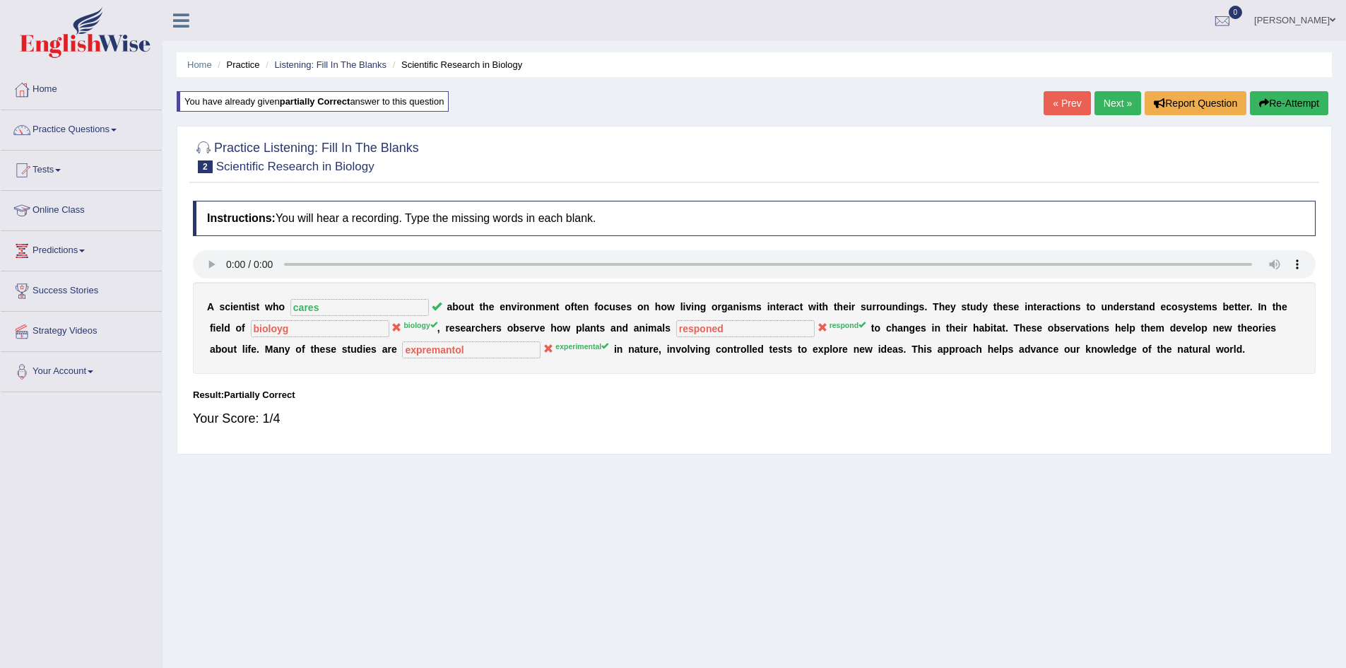
click at [1296, 98] on button "Re-Attempt" at bounding box center [1289, 103] width 78 height 24
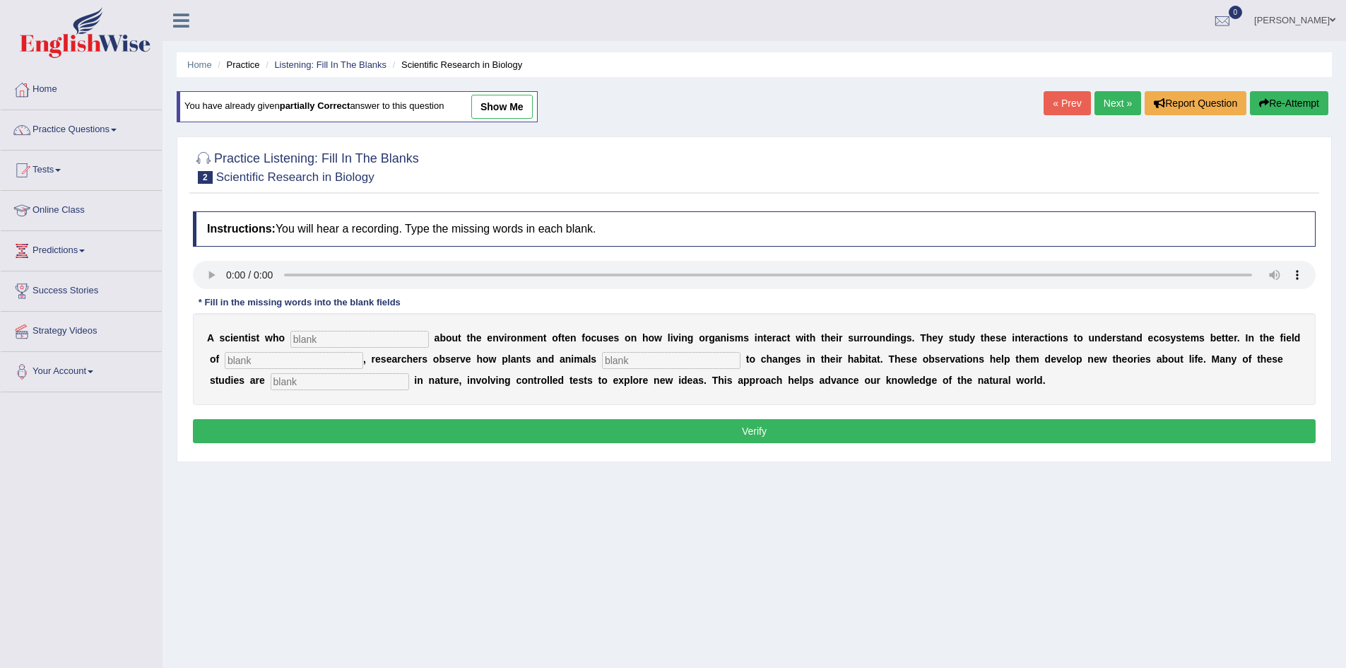
click at [343, 339] on input "text" at bounding box center [359, 339] width 138 height 17
type input "c"
type input "cares"
click at [619, 357] on input "text" at bounding box center [671, 360] width 138 height 17
click at [286, 360] on input "text" at bounding box center [294, 360] width 138 height 17
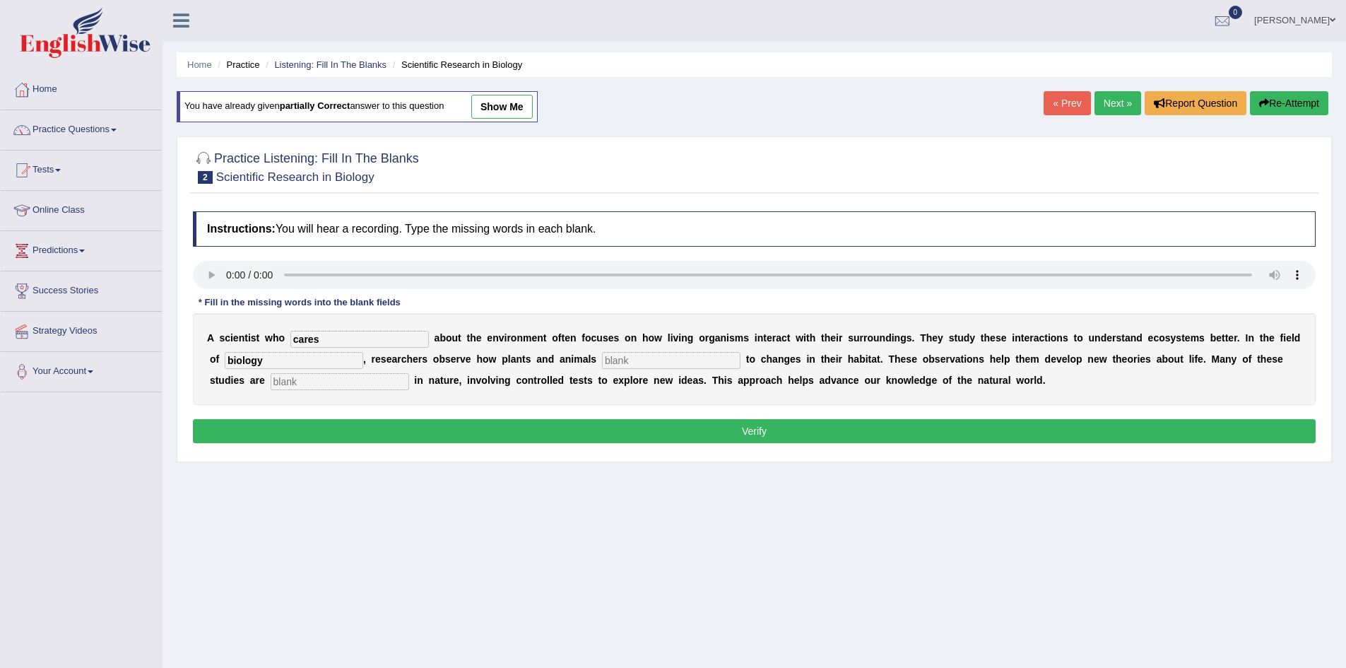
type input "biology"
click at [629, 360] on input "text" at bounding box center [671, 360] width 138 height 17
type input "respound"
click at [304, 382] on input "text" at bounding box center [340, 381] width 138 height 17
click at [284, 383] on input "text" at bounding box center [340, 381] width 138 height 17
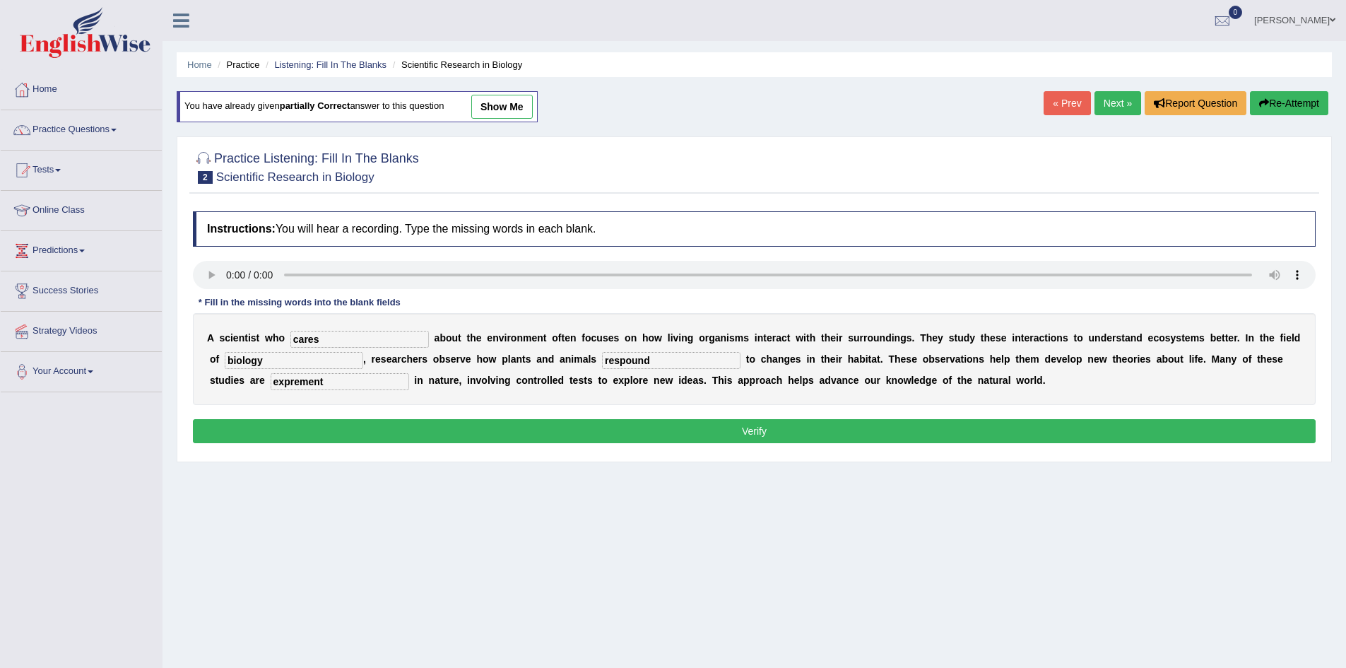
type input "exprement"
click at [309, 417] on div "Instructions: You will hear a recording. Type the missing words in each blank. …" at bounding box center [754, 329] width 1130 height 250
click at [309, 427] on button "Verify" at bounding box center [754, 431] width 1122 height 24
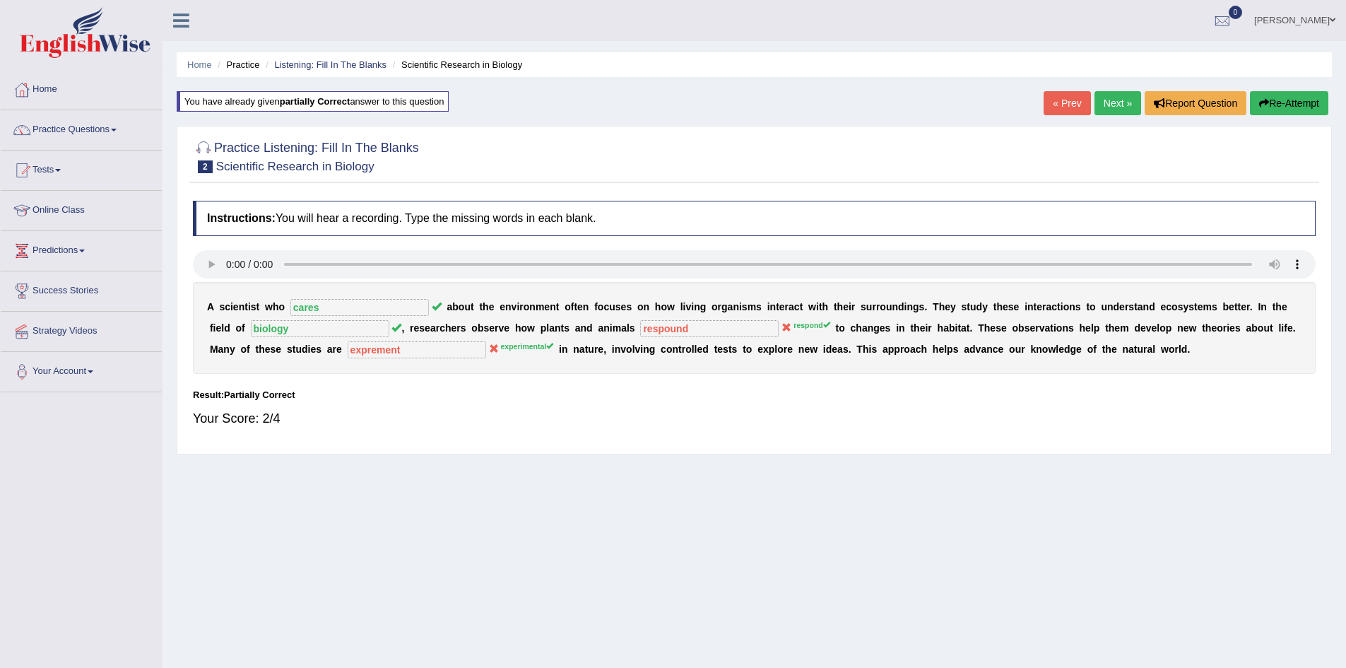
click at [1120, 102] on link "Next »" at bounding box center [1117, 103] width 47 height 24
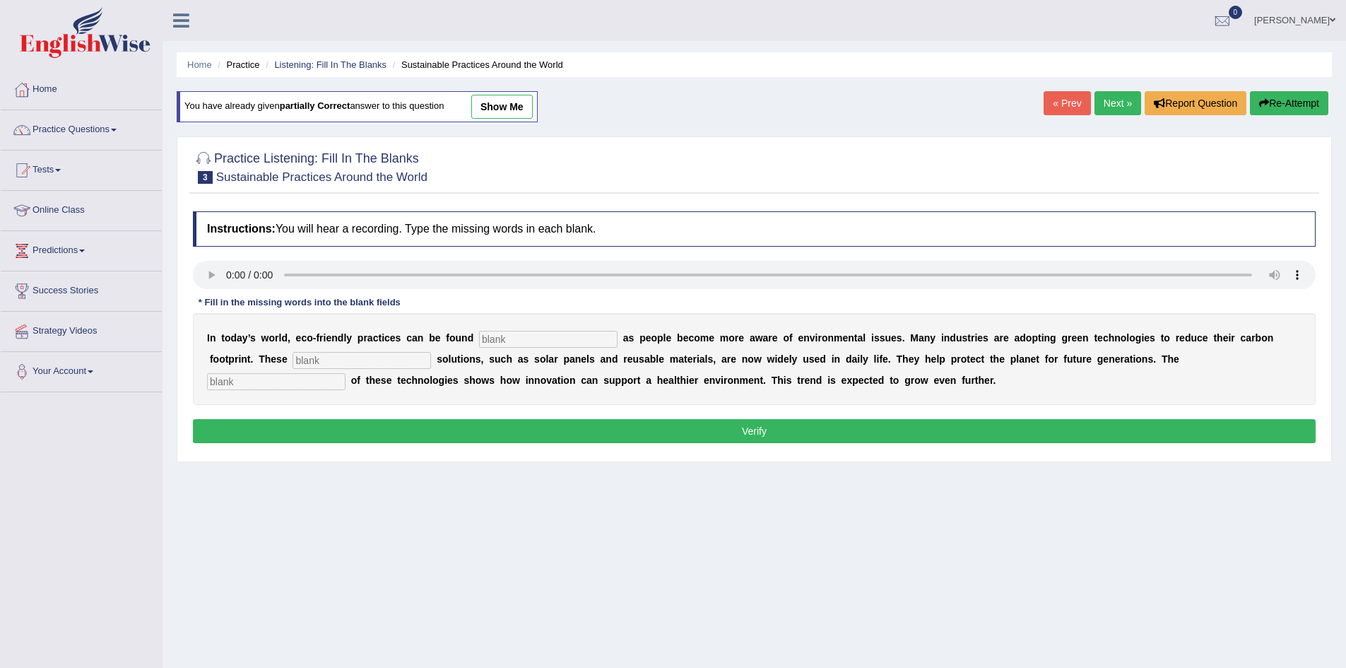
click at [504, 340] on input "text" at bounding box center [548, 339] width 138 height 17
type input "everywhere"
click at [328, 363] on input "text" at bounding box center [361, 360] width 138 height 17
type input "sustanablet"
click at [281, 384] on input "text" at bounding box center [276, 381] width 138 height 17
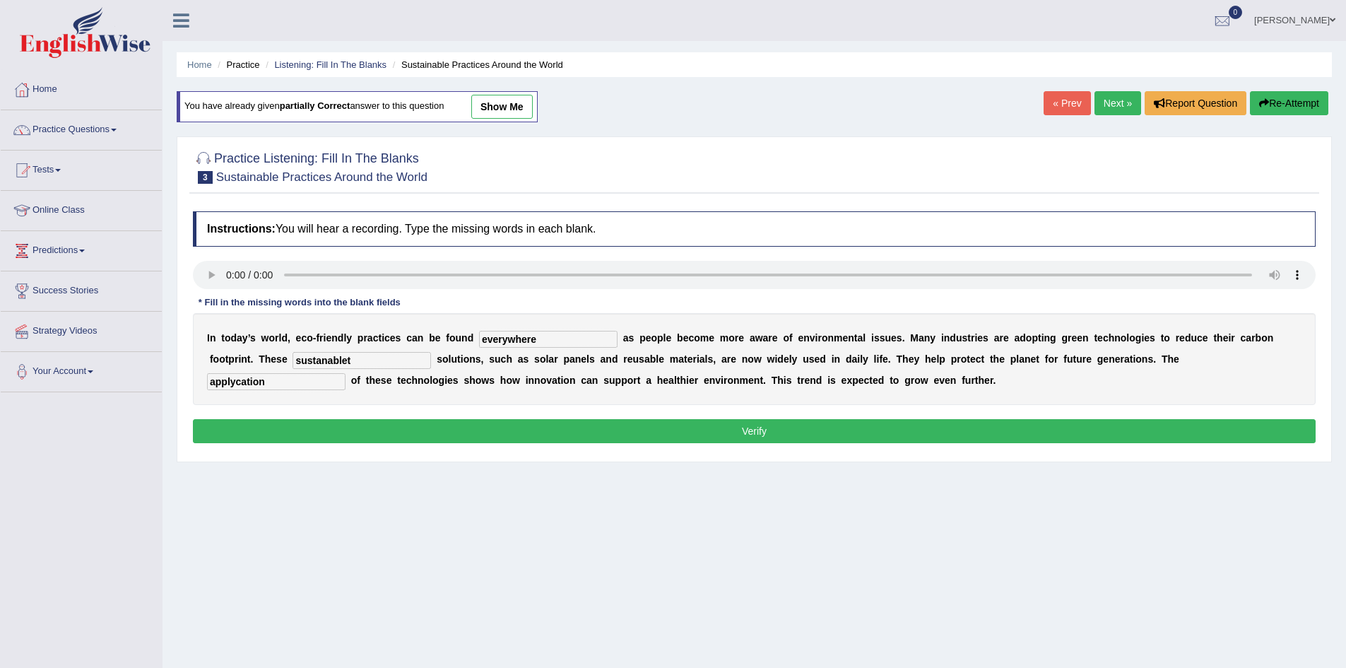
type input "applycation"
click at [296, 427] on button "Verify" at bounding box center [754, 431] width 1122 height 24
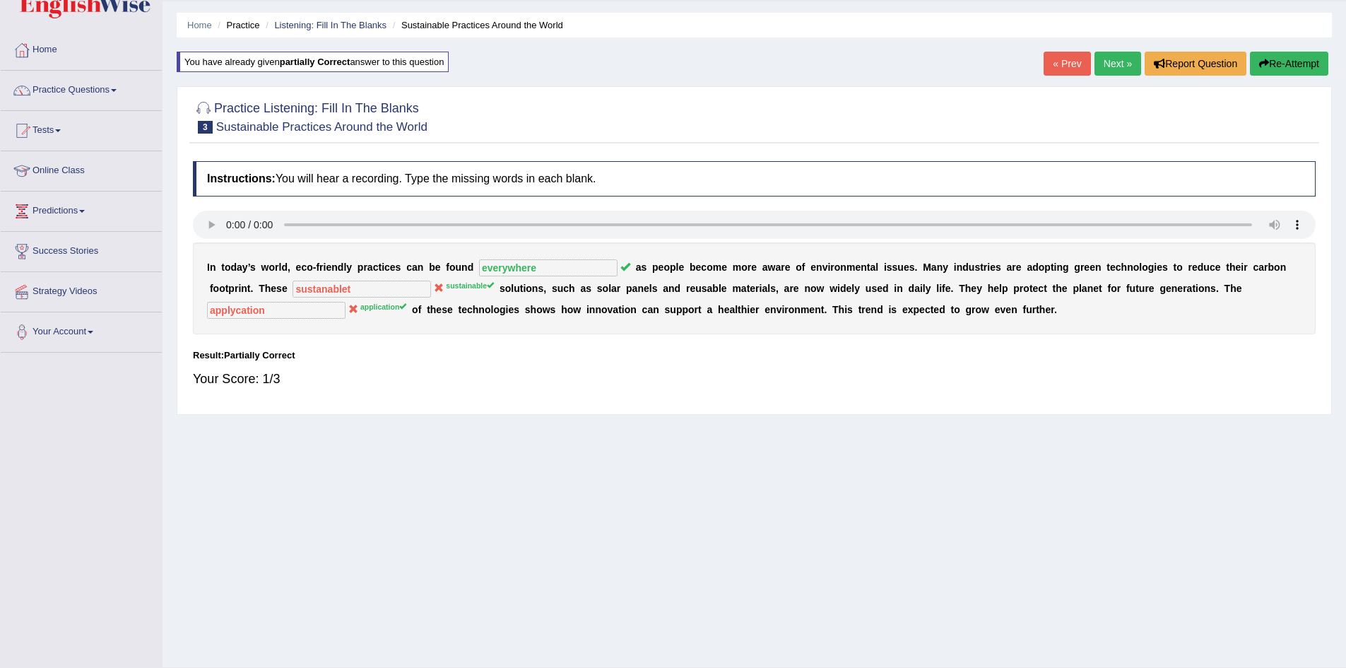
scroll to position [71, 0]
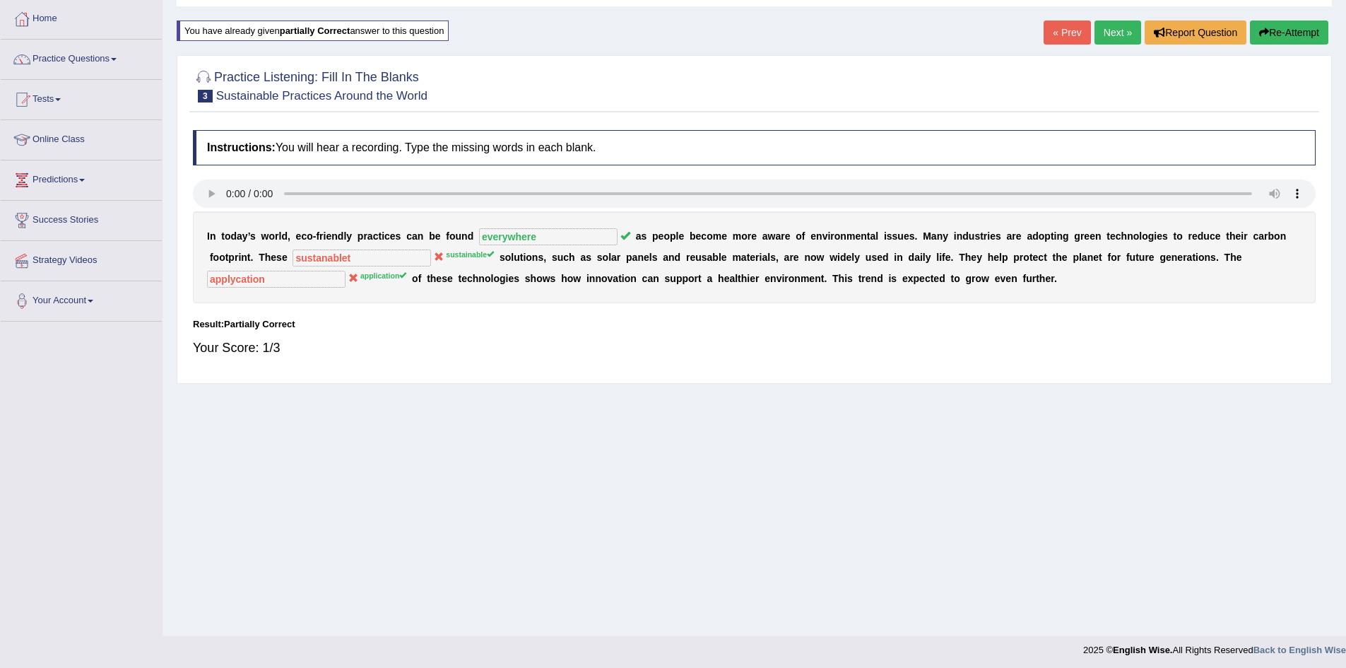
click at [1104, 36] on link "Next »" at bounding box center [1117, 32] width 47 height 24
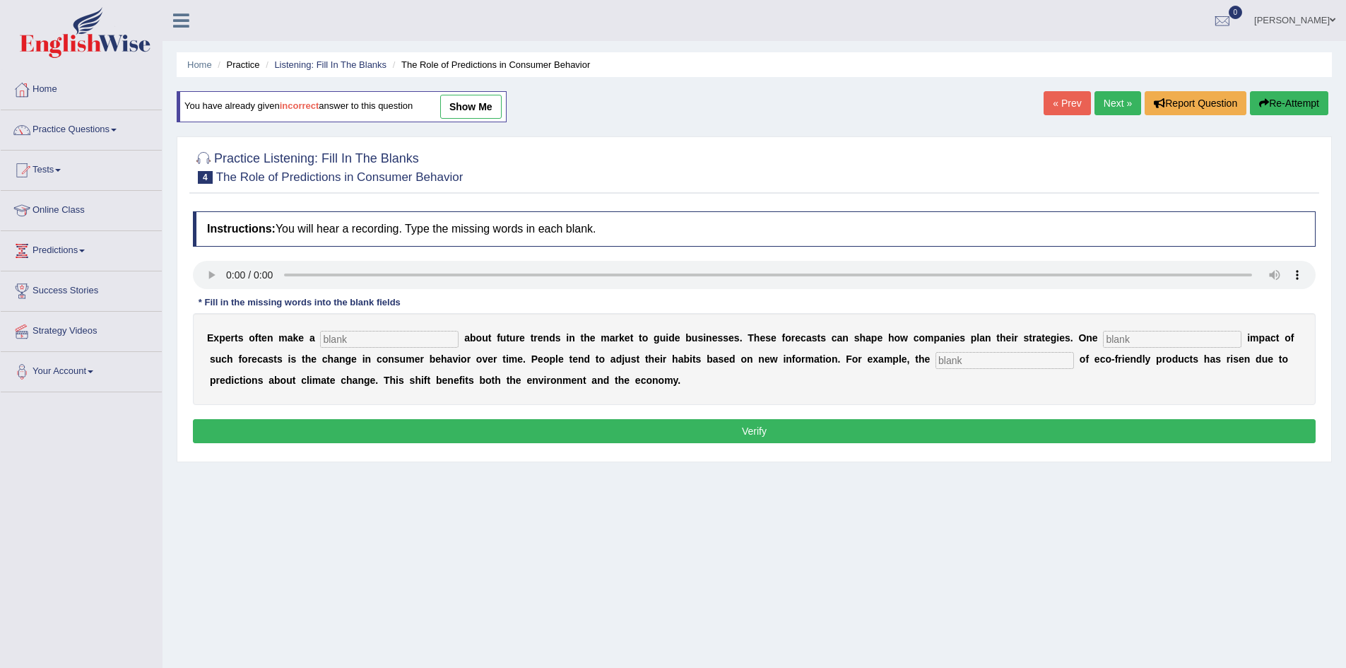
click at [117, 129] on span at bounding box center [114, 130] width 6 height 3
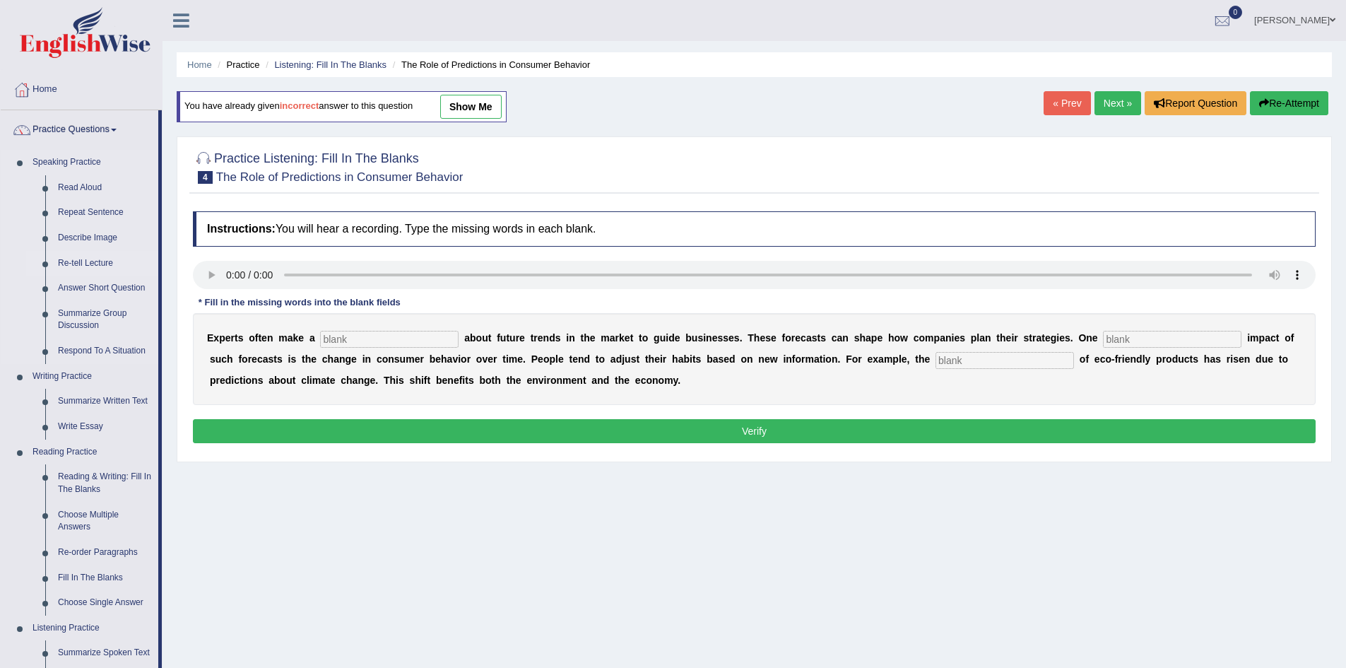
click at [98, 263] on link "Re-tell Lecture" at bounding box center [105, 263] width 107 height 25
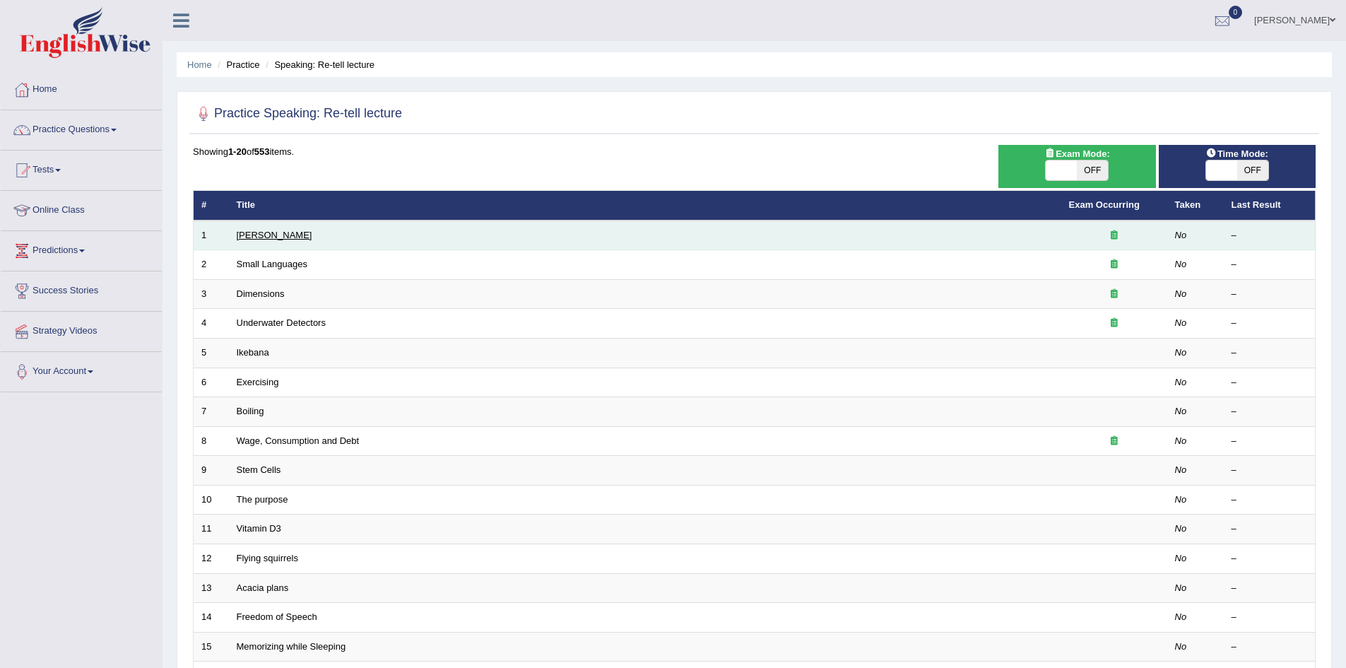
click at [258, 235] on link "[PERSON_NAME]" at bounding box center [275, 235] width 76 height 11
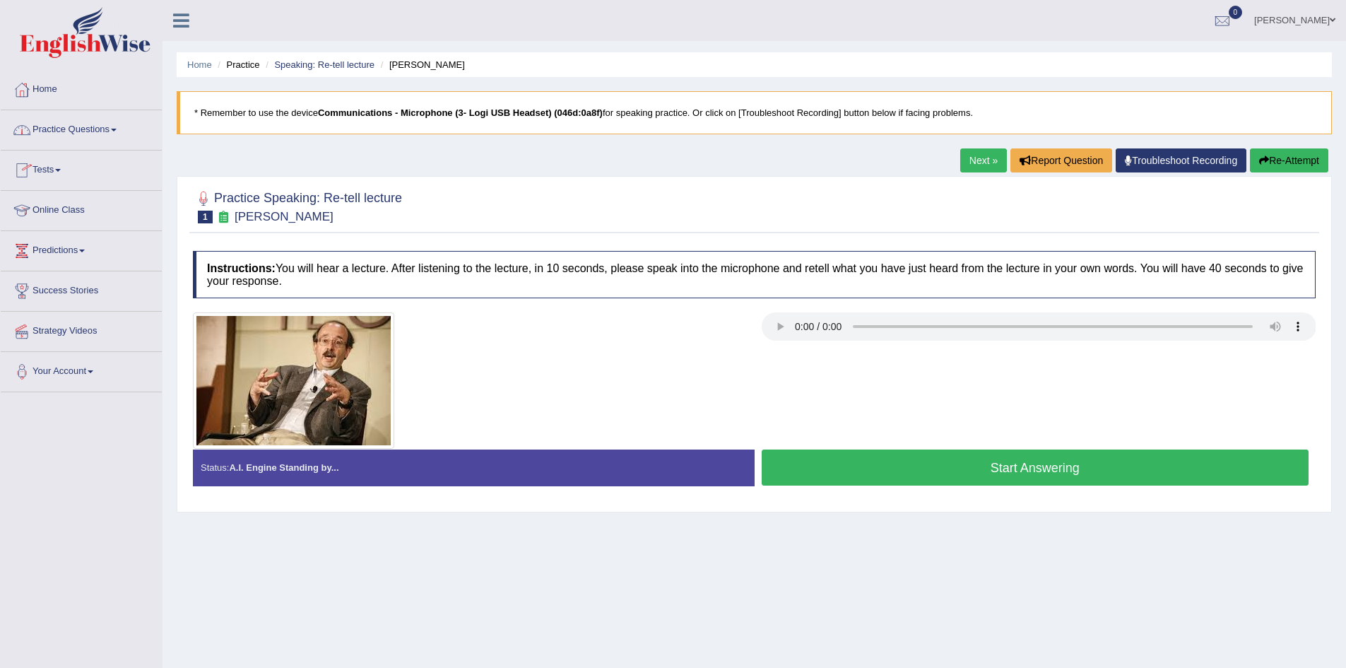
click at [117, 130] on span at bounding box center [114, 130] width 6 height 3
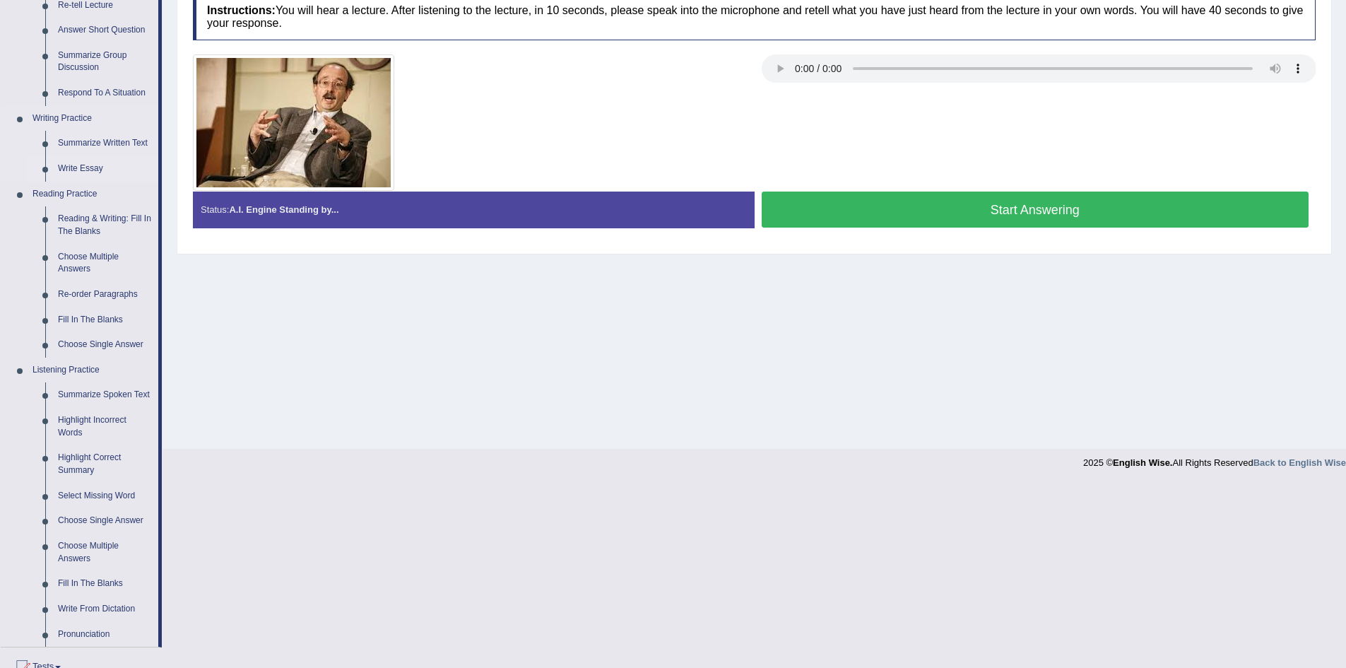
scroll to position [283, 0]
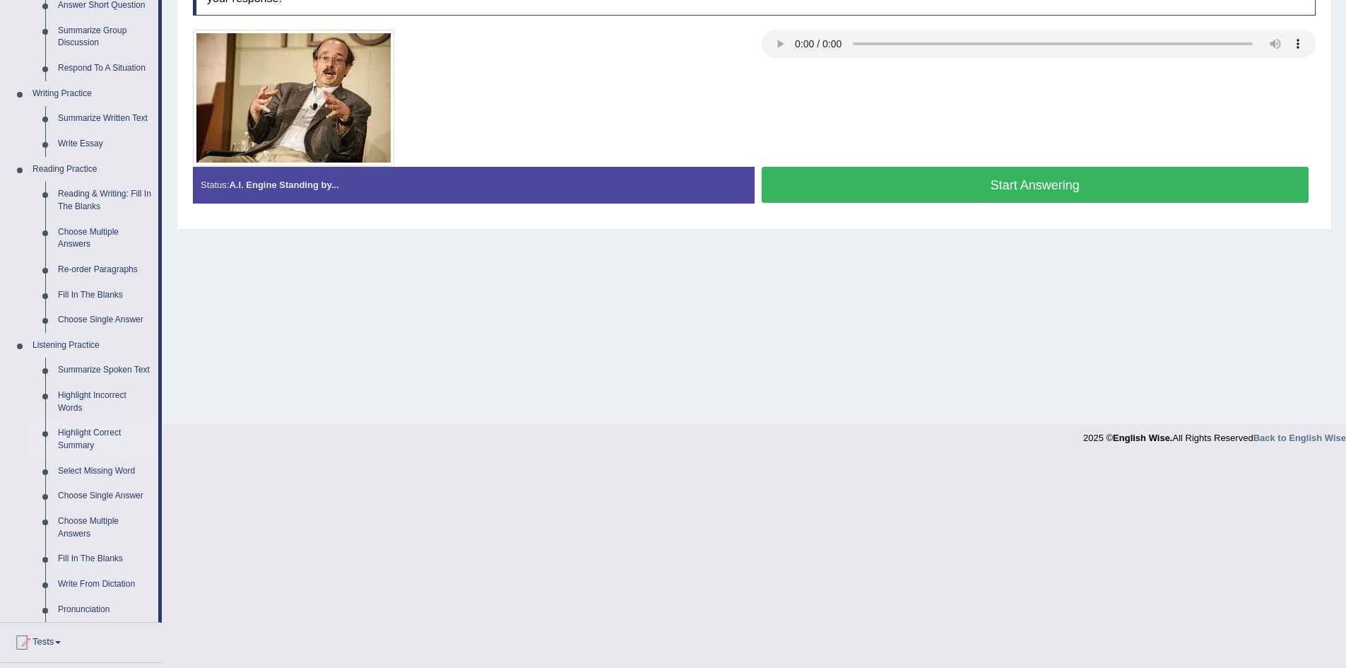
click at [90, 430] on link "Highlight Correct Summary" at bounding box center [105, 438] width 107 height 37
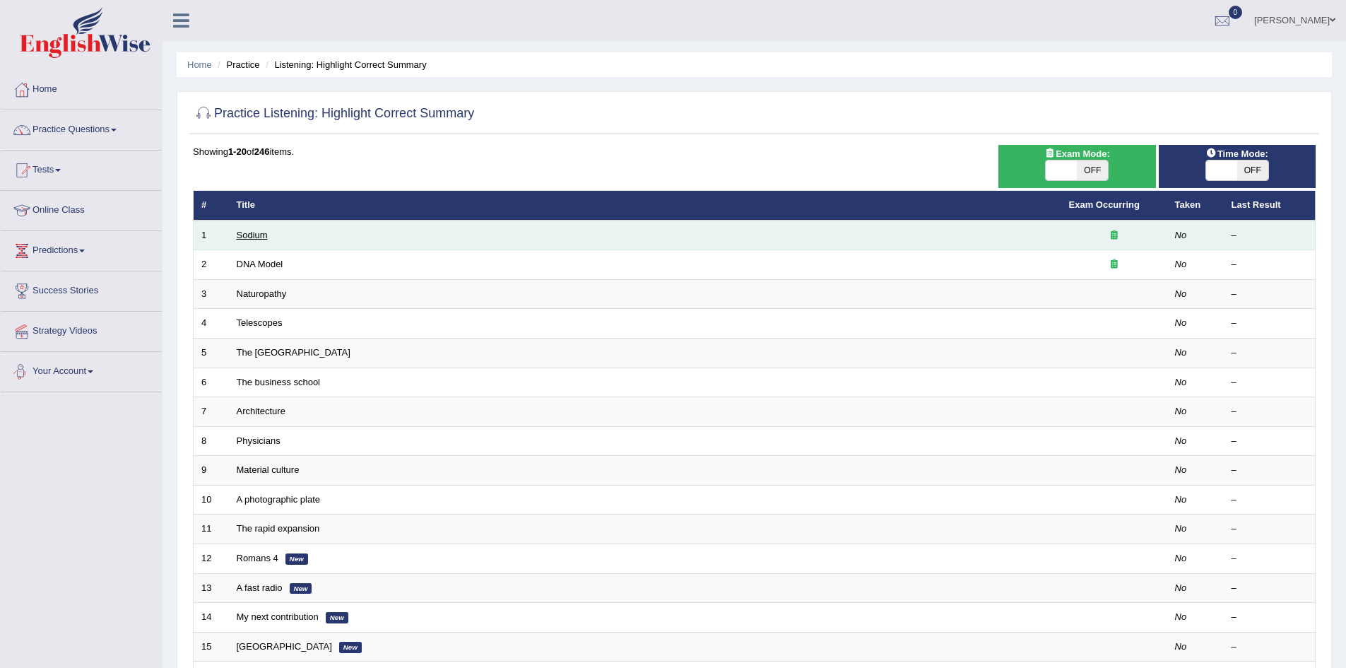
click at [253, 233] on link "Sodium" at bounding box center [252, 235] width 31 height 11
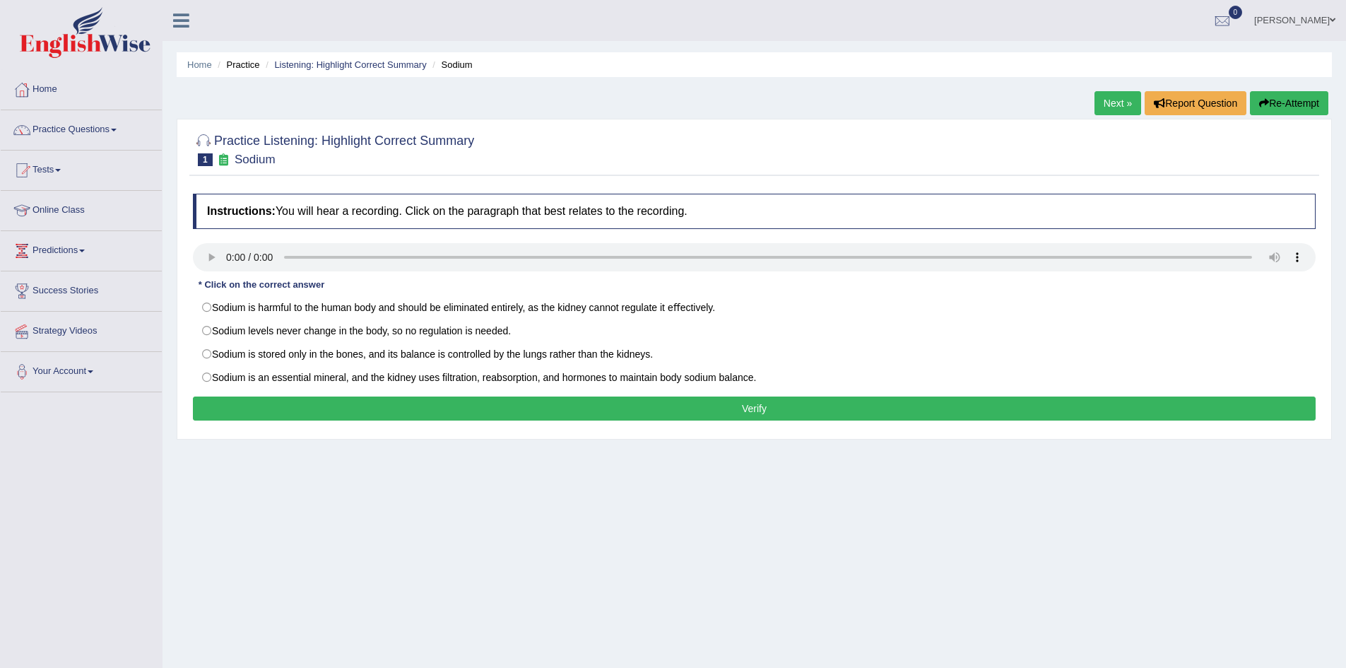
click at [601, 403] on button "Verify" at bounding box center [754, 408] width 1122 height 24
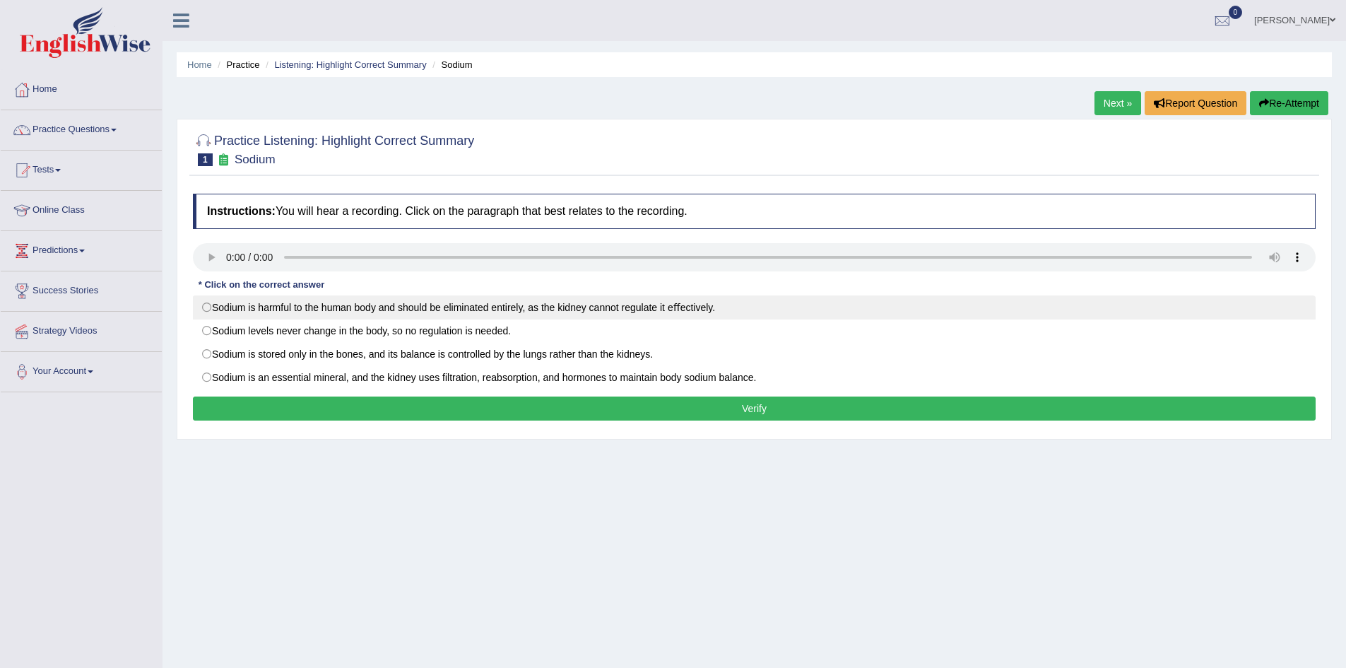
click at [552, 313] on label "Sodium is harmful to the human body and should be eliminated entirely, as the k…" at bounding box center [754, 307] width 1122 height 24
radio input "true"
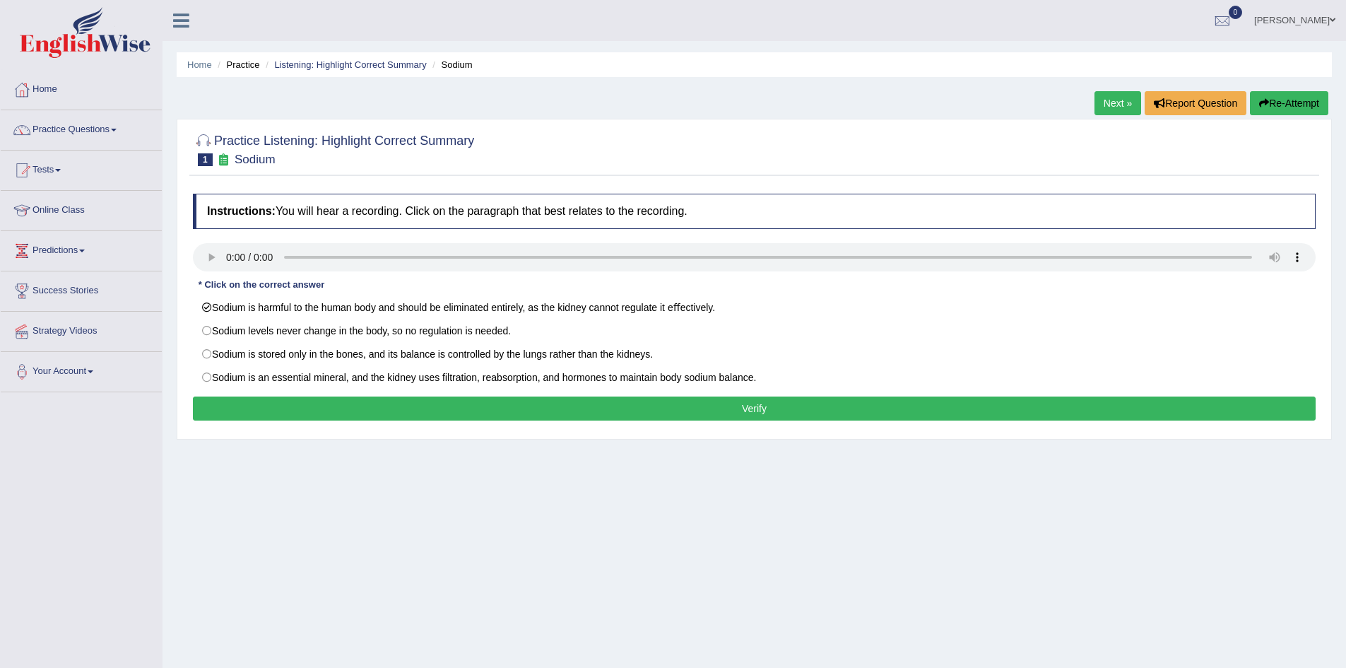
click at [470, 407] on button "Verify" at bounding box center [754, 408] width 1122 height 24
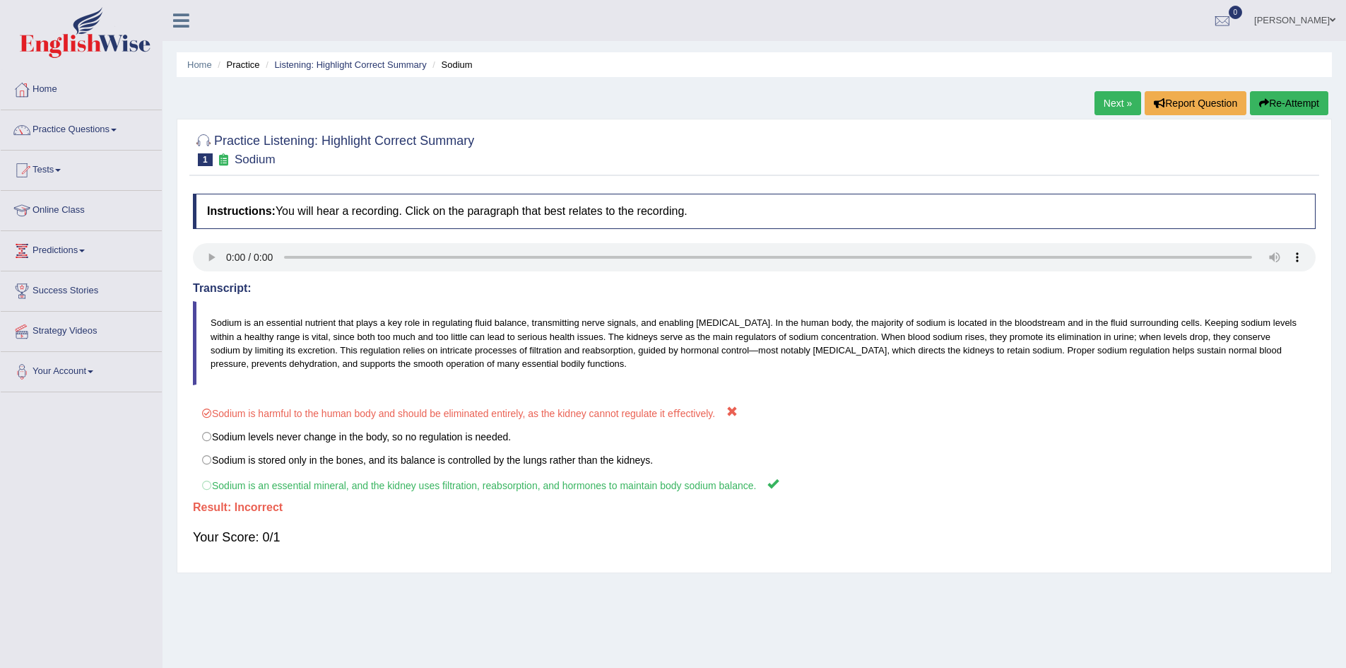
click at [1116, 109] on link "Next »" at bounding box center [1117, 103] width 47 height 24
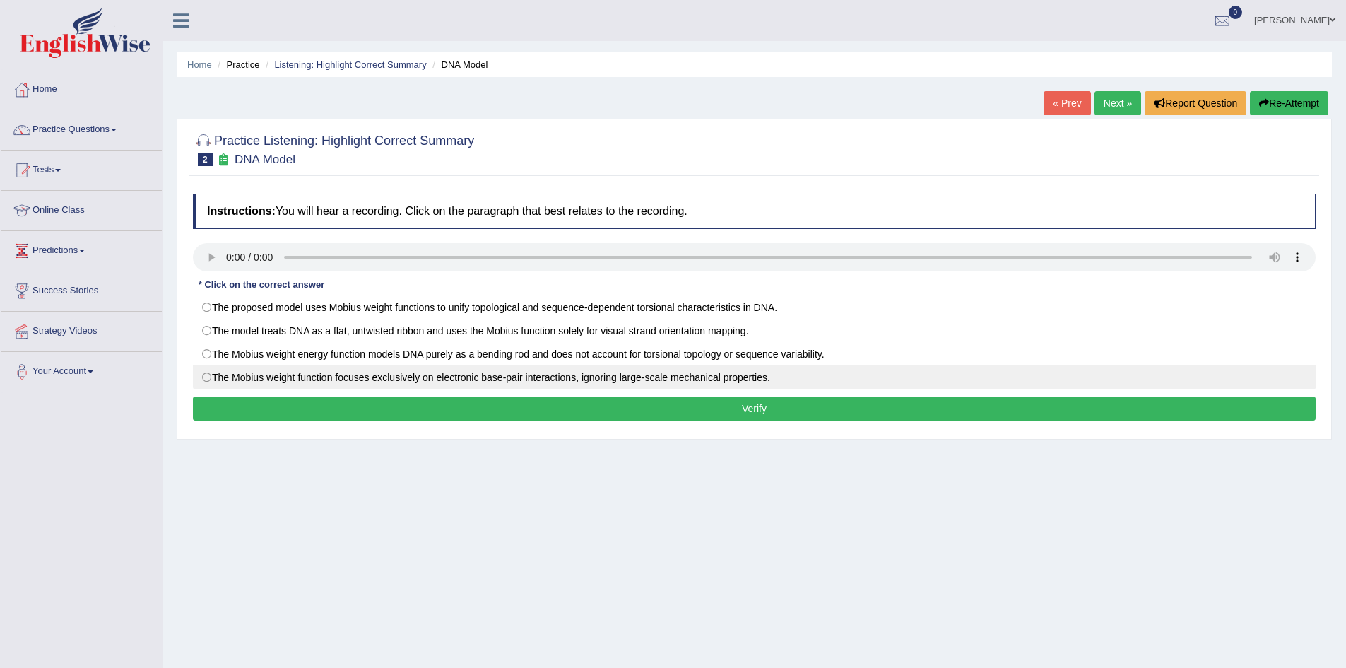
click at [432, 381] on label "The Mobius weight function focuses exclusively on electronic base-pair interact…" at bounding box center [754, 377] width 1122 height 24
radio input "true"
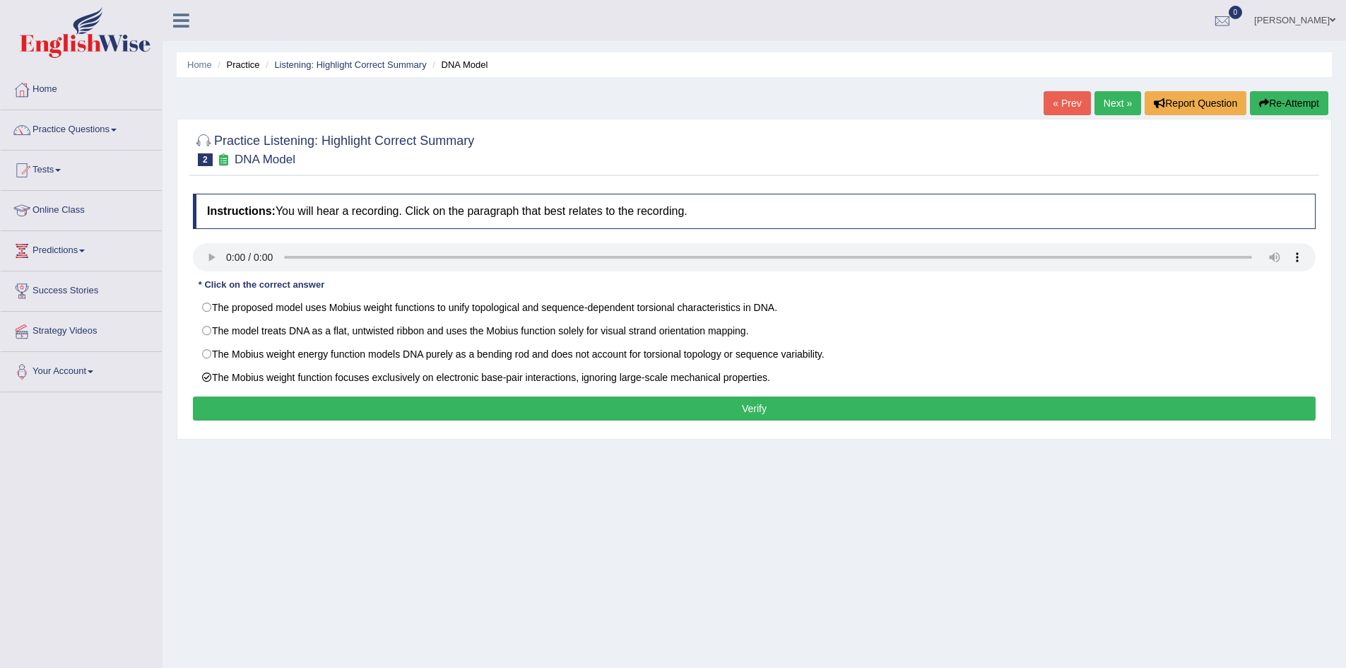
click at [846, 408] on button "Verify" at bounding box center [754, 408] width 1122 height 24
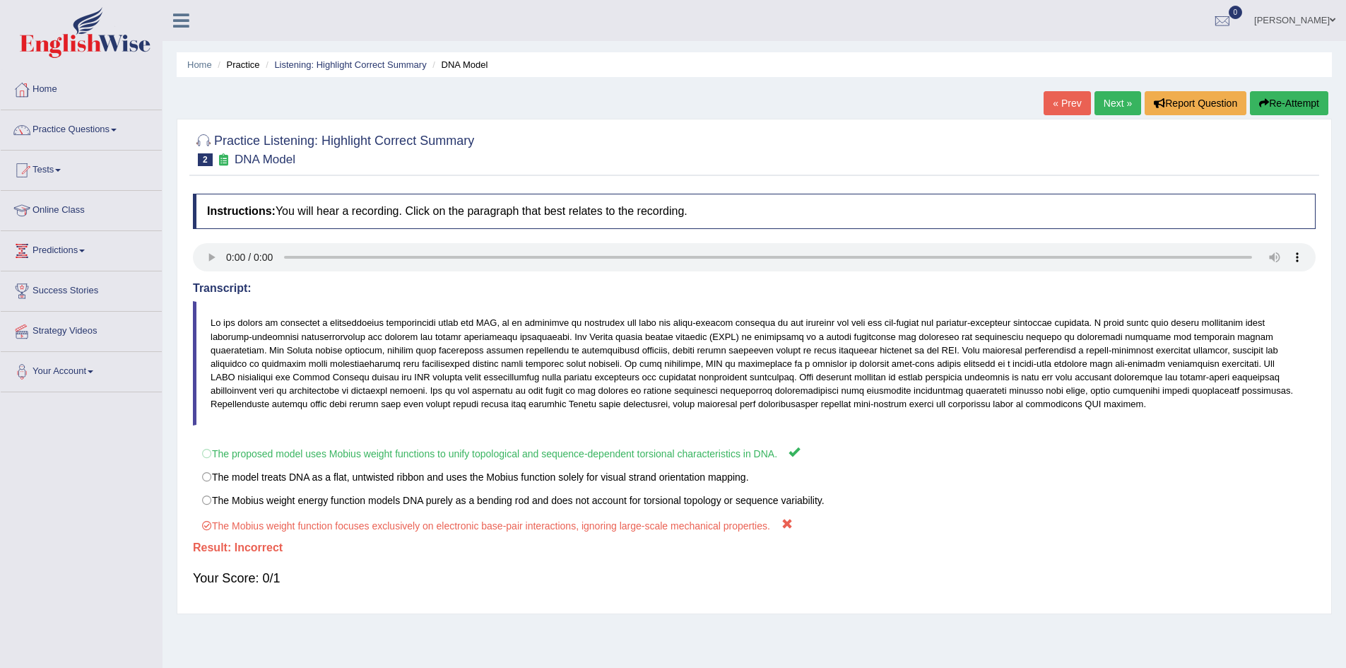
click at [1112, 101] on link "Next »" at bounding box center [1117, 103] width 47 height 24
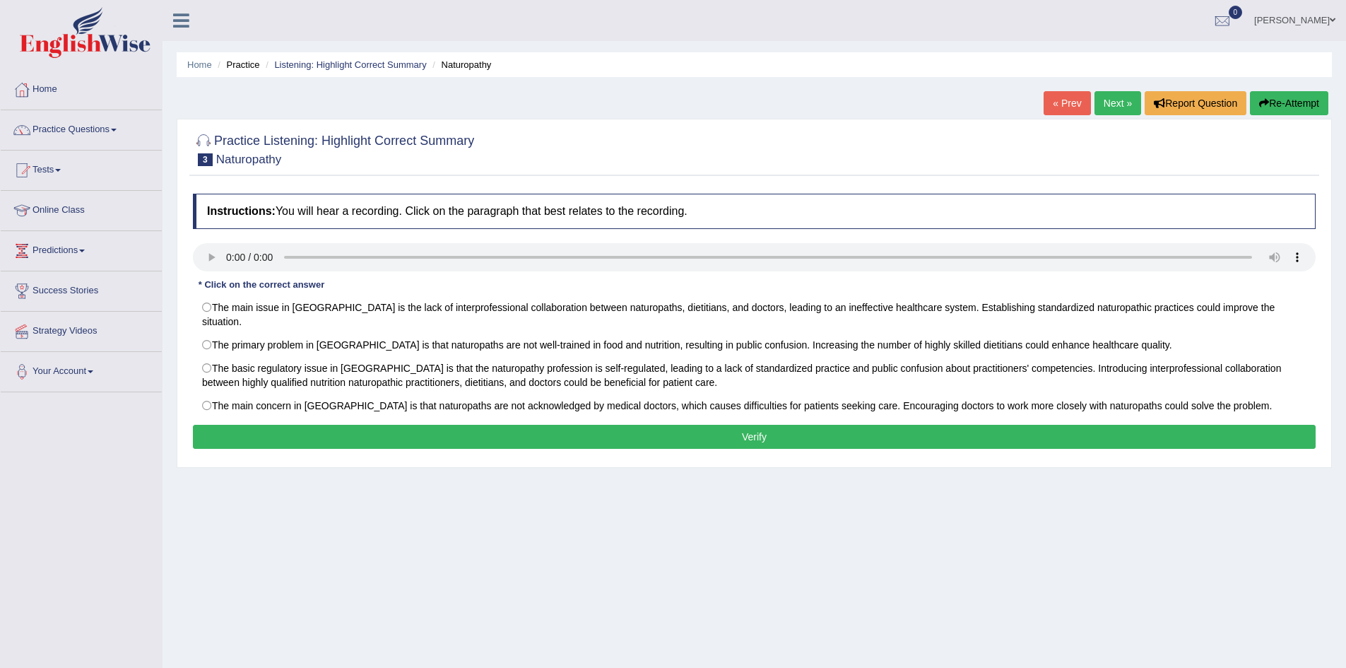
click at [233, 282] on div "* Click on the correct answer" at bounding box center [261, 284] width 137 height 13
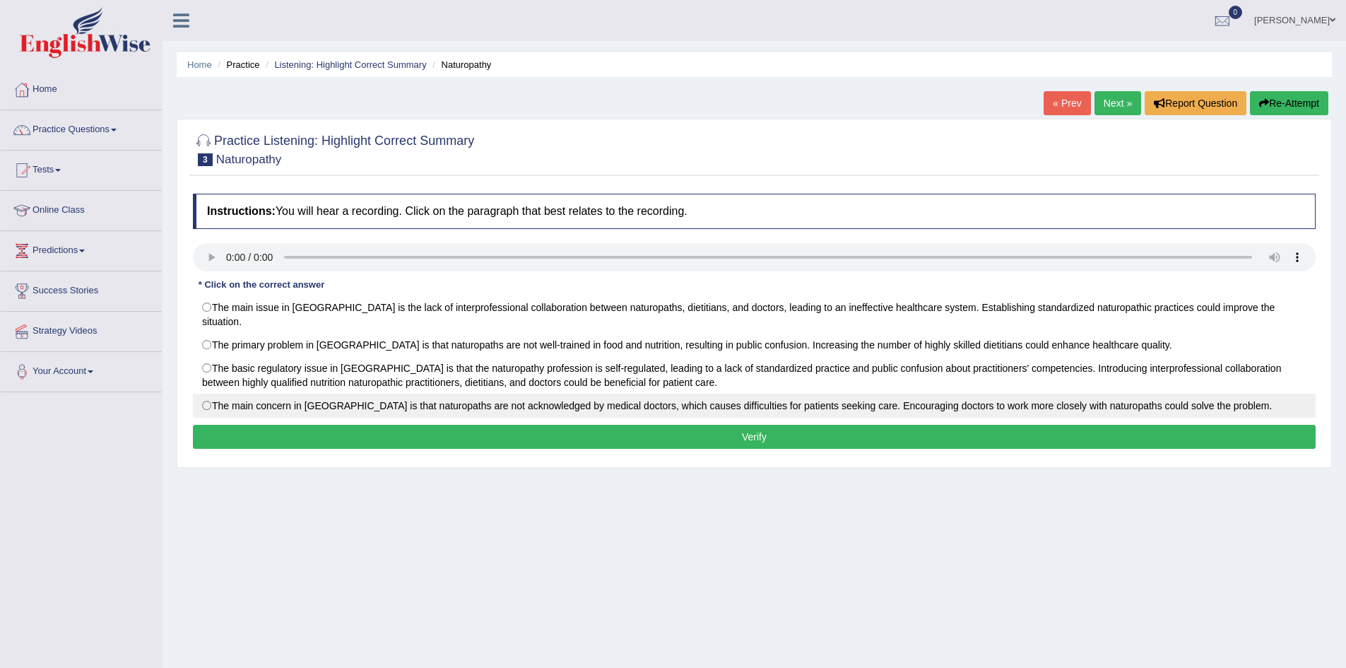
click at [212, 397] on label "The main concern in [GEOGRAPHIC_DATA] is that naturopaths are not acknowledged …" at bounding box center [754, 405] width 1122 height 24
radio input "true"
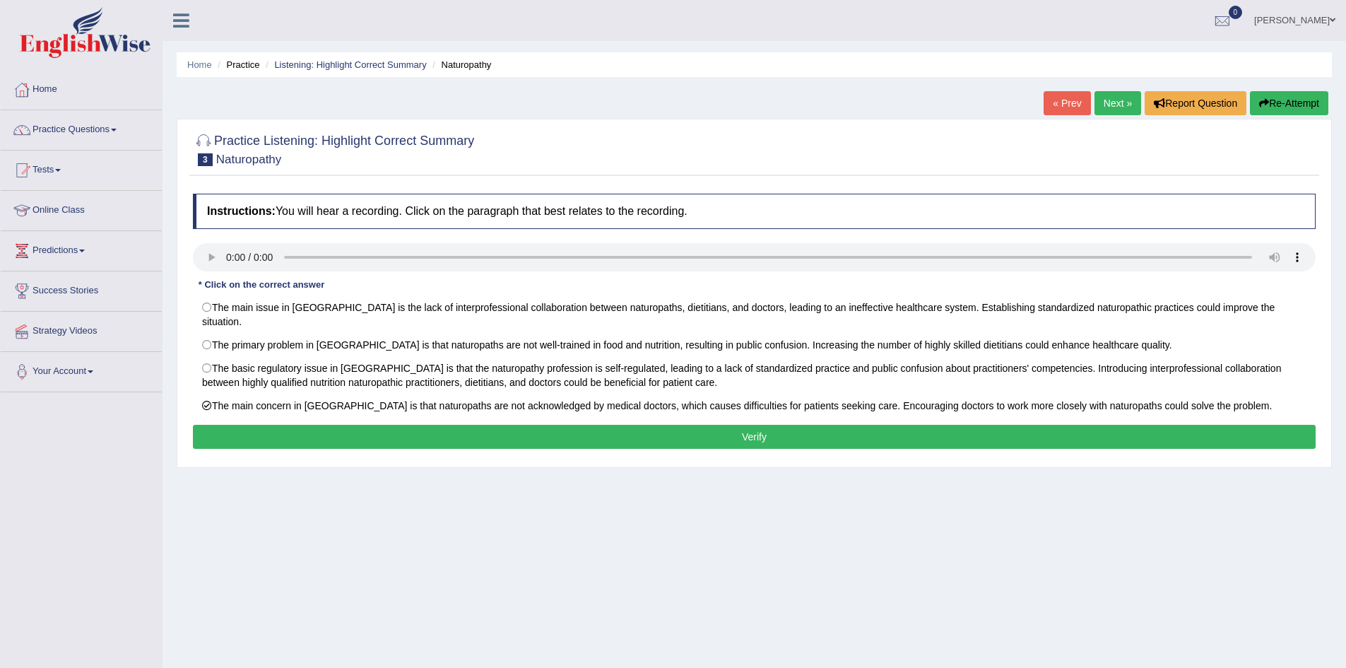
click at [434, 429] on button "Verify" at bounding box center [754, 437] width 1122 height 24
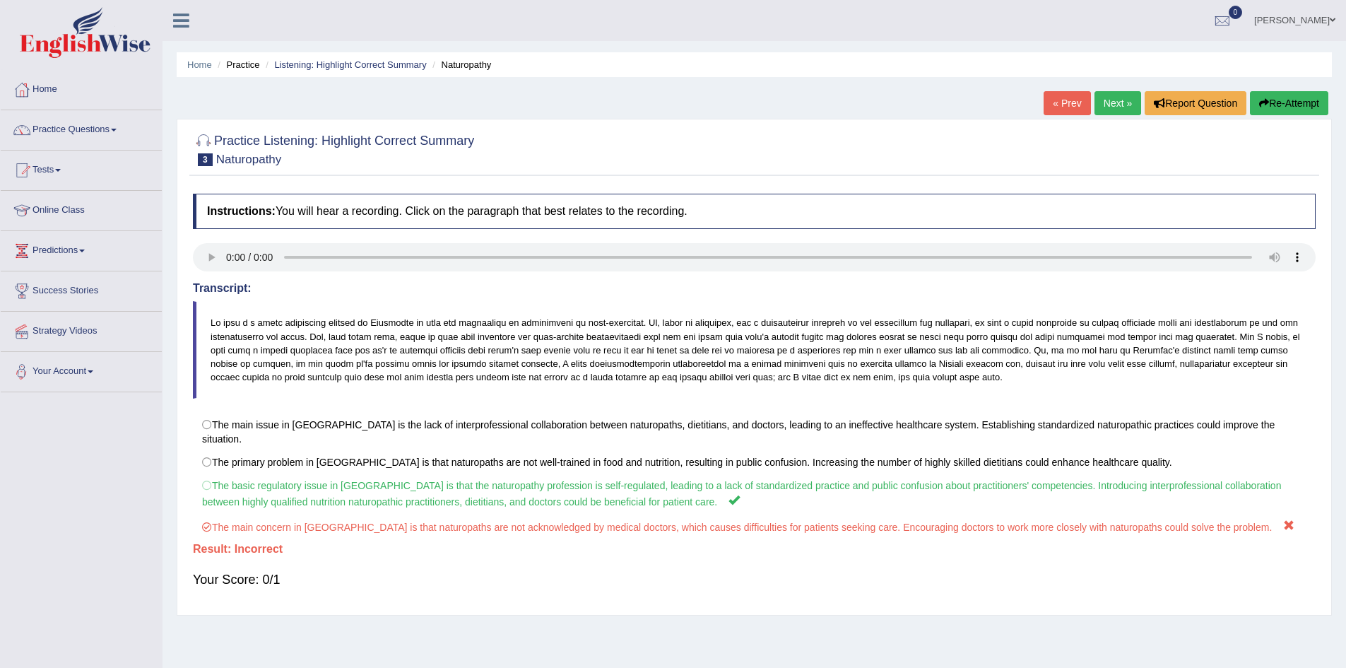
click at [1094, 105] on link "Next »" at bounding box center [1117, 103] width 47 height 24
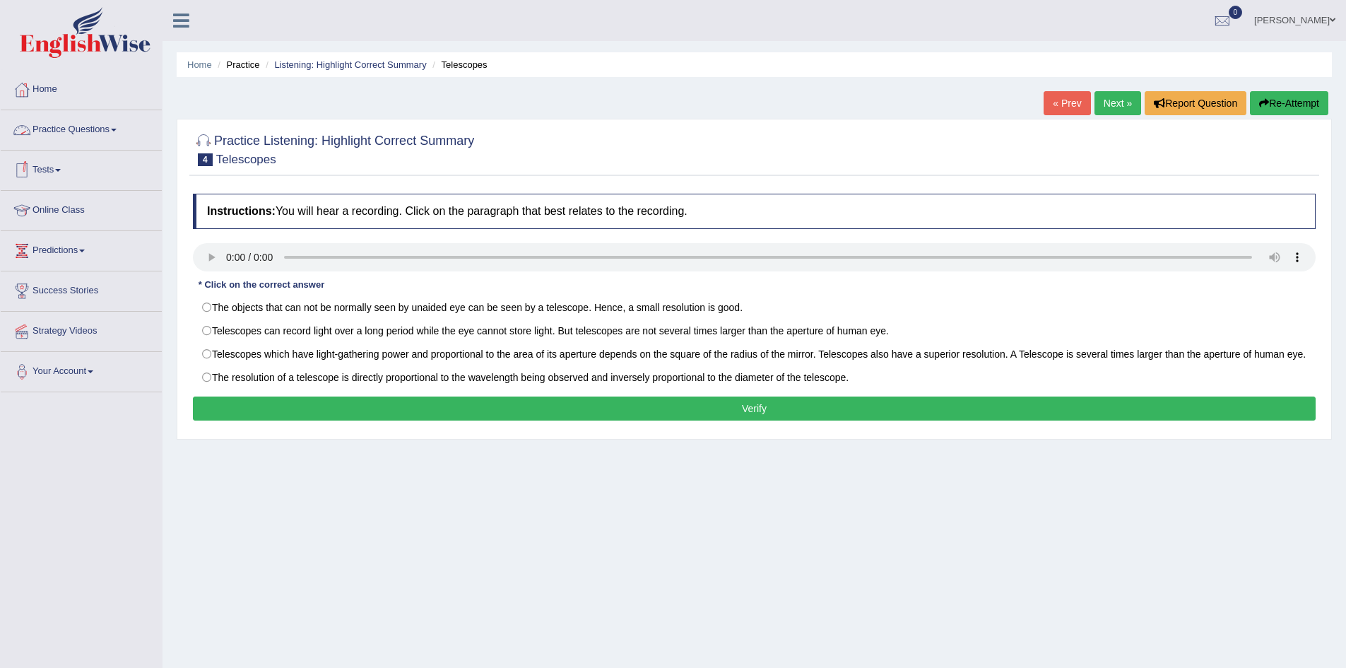
click at [118, 124] on link "Practice Questions" at bounding box center [81, 127] width 161 height 35
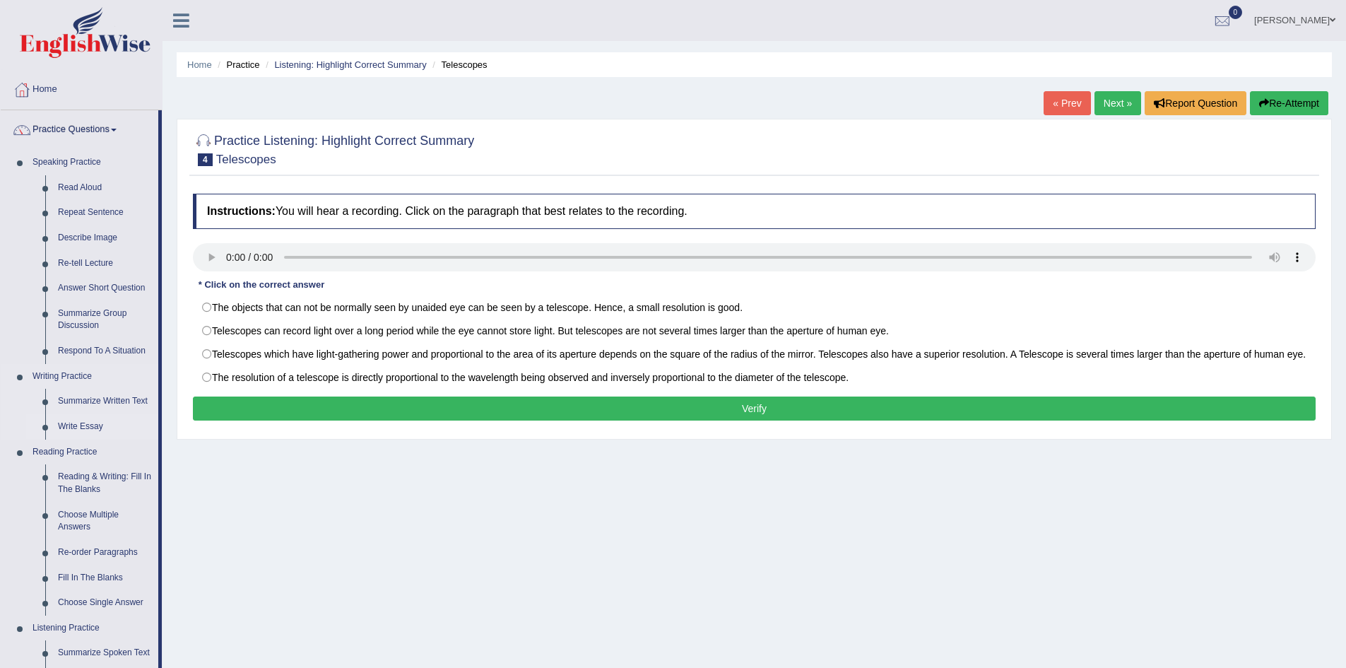
click at [77, 425] on link "Write Essay" at bounding box center [105, 426] width 107 height 25
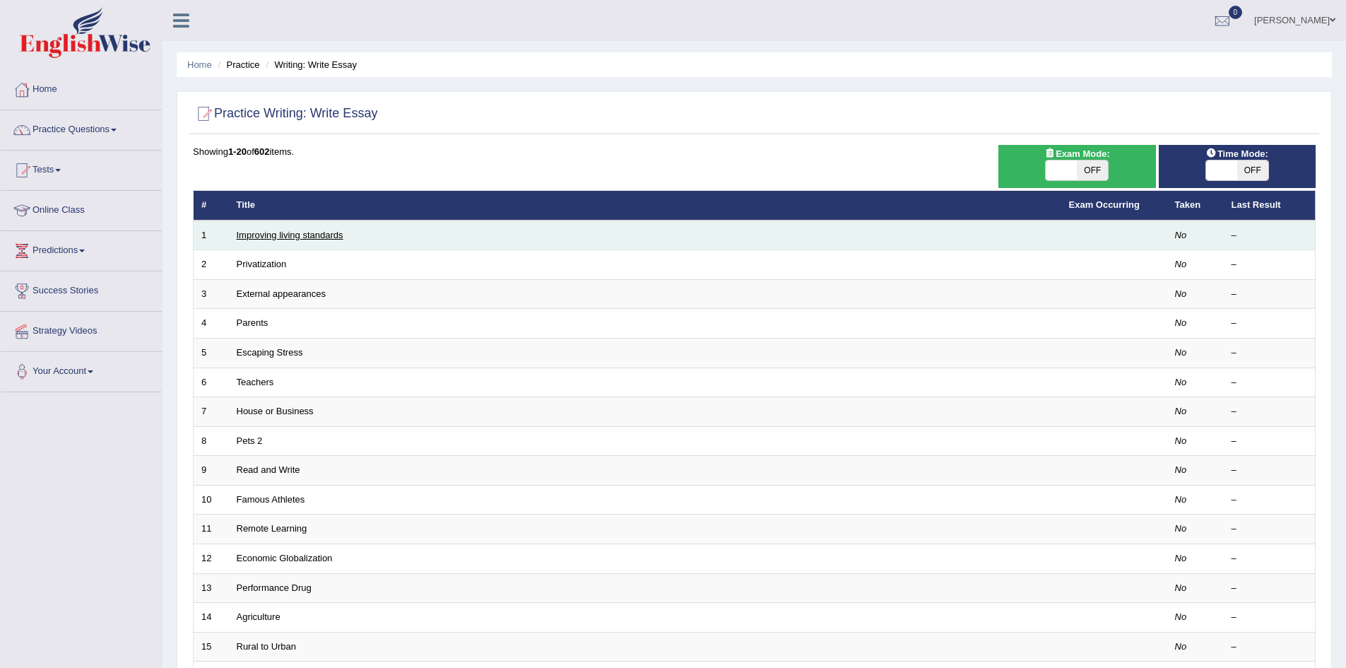
click at [293, 238] on link "Improving living standards" at bounding box center [290, 235] width 107 height 11
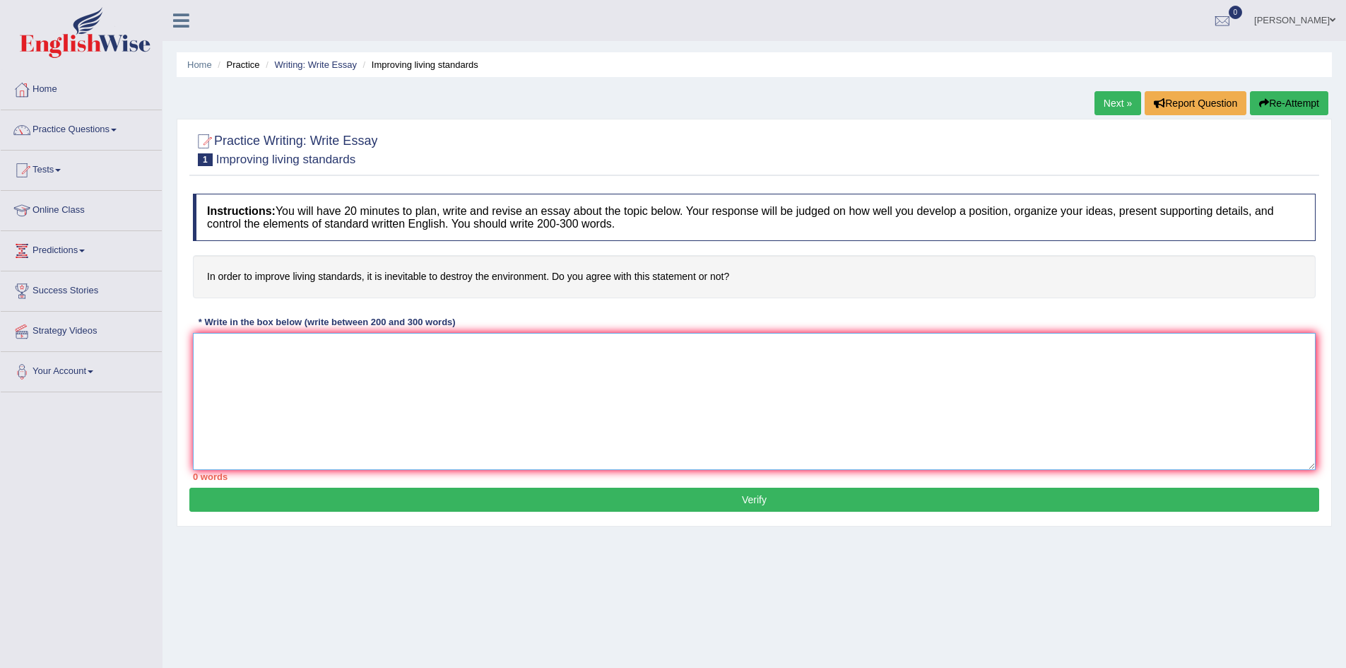
click at [298, 374] on textarea at bounding box center [754, 401] width 1122 height 137
click at [120, 131] on link "Practice Questions" at bounding box center [81, 127] width 161 height 35
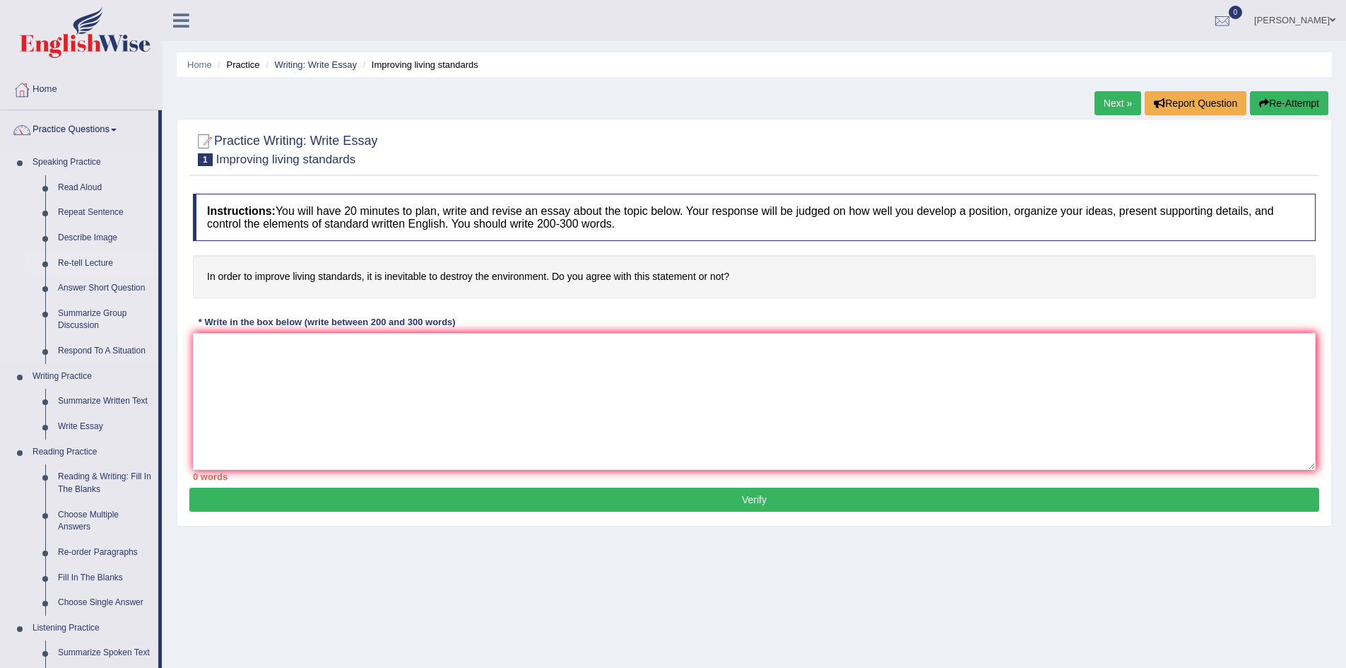
click at [99, 261] on link "Re-tell Lecture" at bounding box center [105, 263] width 107 height 25
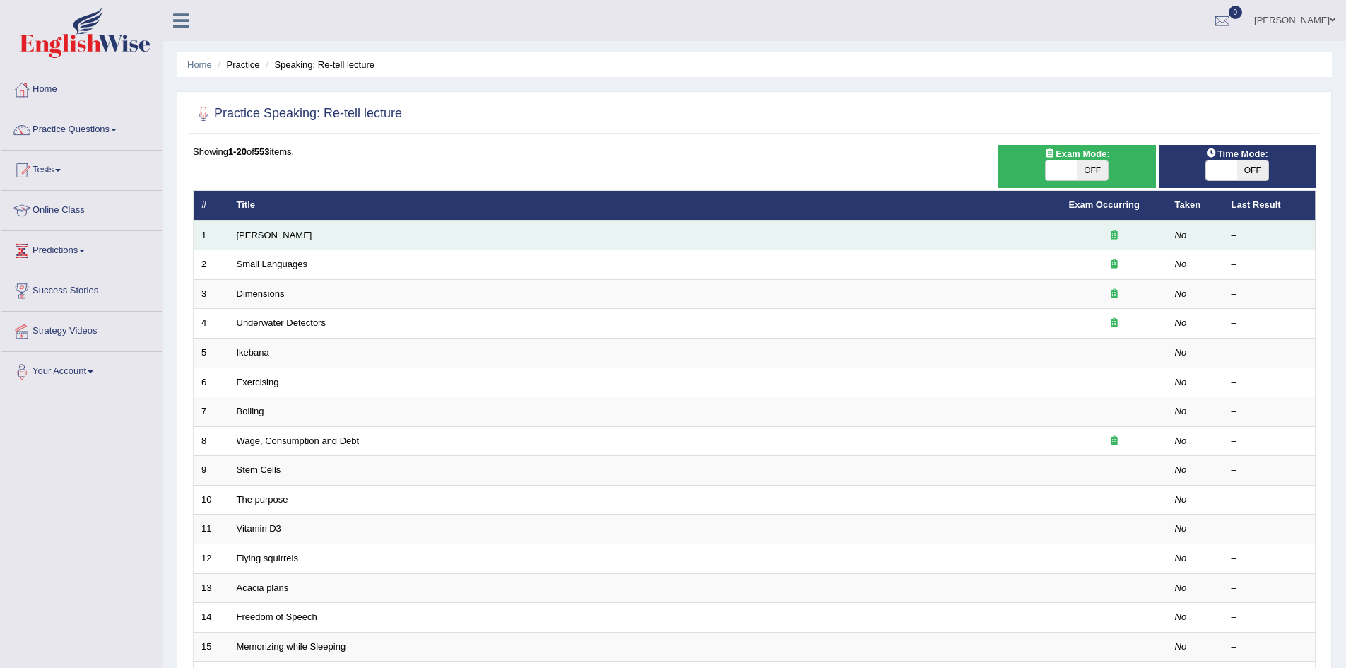
click at [230, 232] on td "[PERSON_NAME]" at bounding box center [645, 235] width 832 height 30
click at [234, 244] on td "[PERSON_NAME]" at bounding box center [645, 235] width 832 height 30
click at [259, 230] on link "[PERSON_NAME]" at bounding box center [275, 235] width 76 height 11
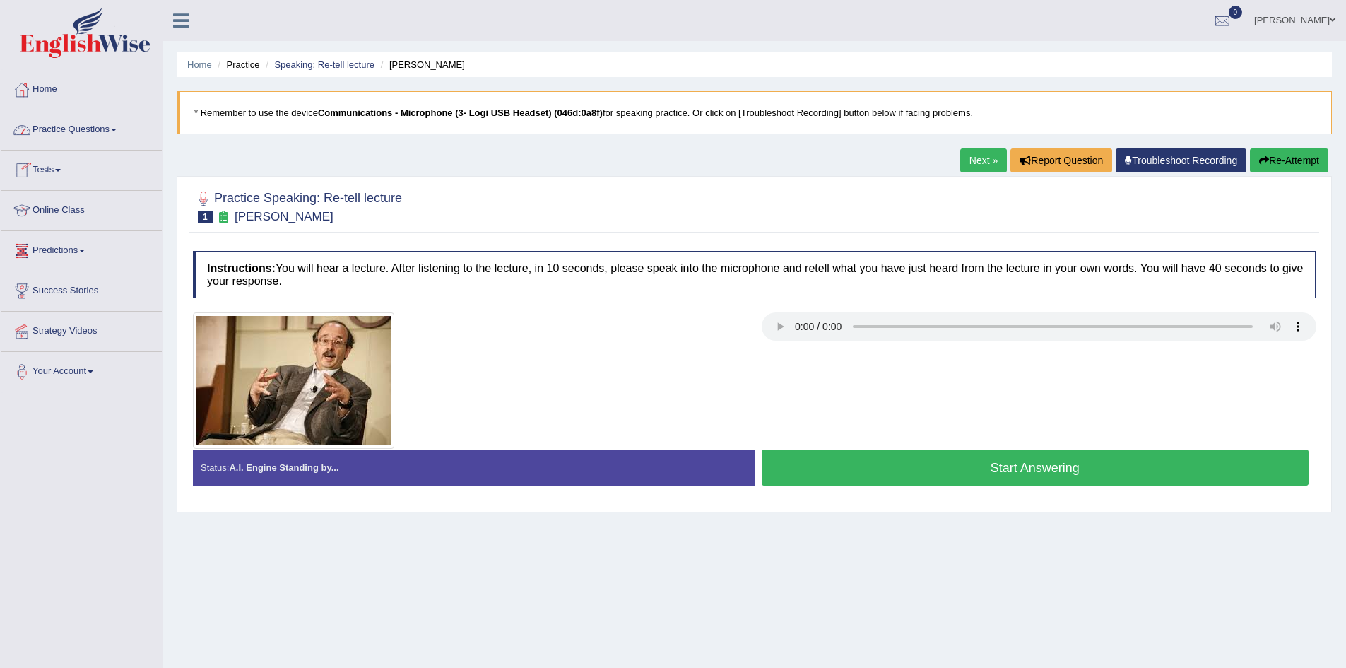
click at [117, 129] on span at bounding box center [114, 130] width 6 height 3
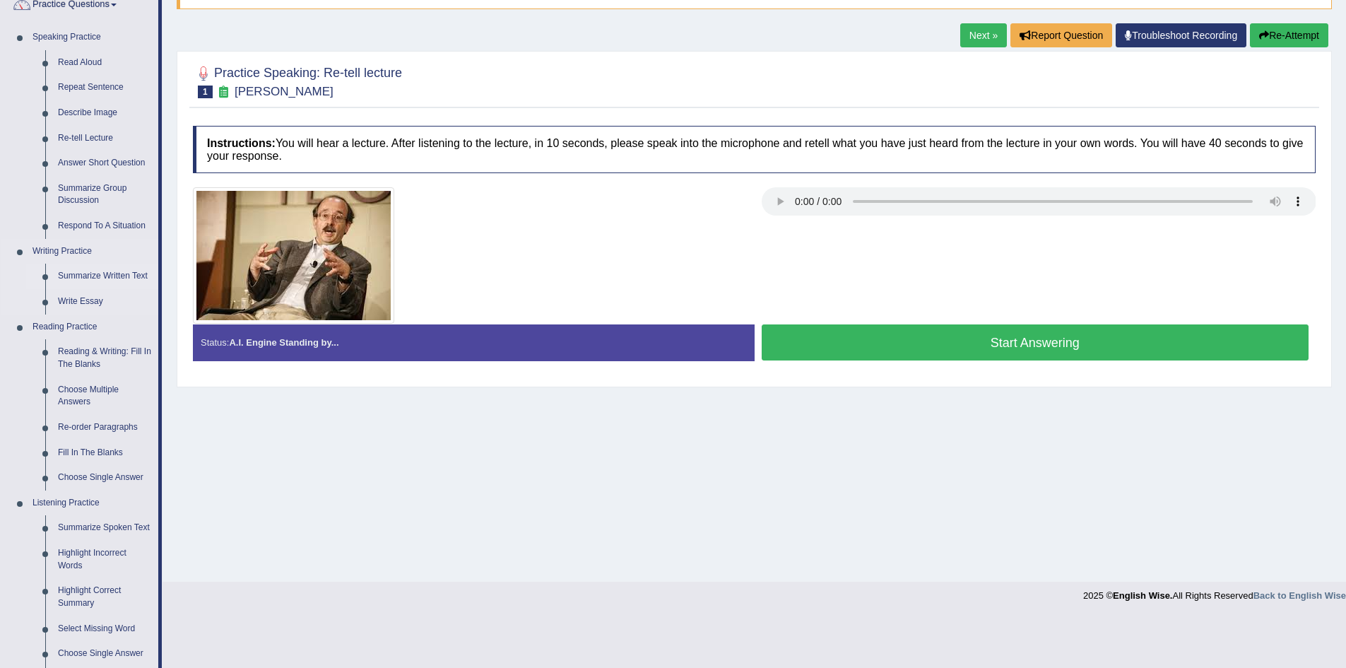
scroll to position [141, 0]
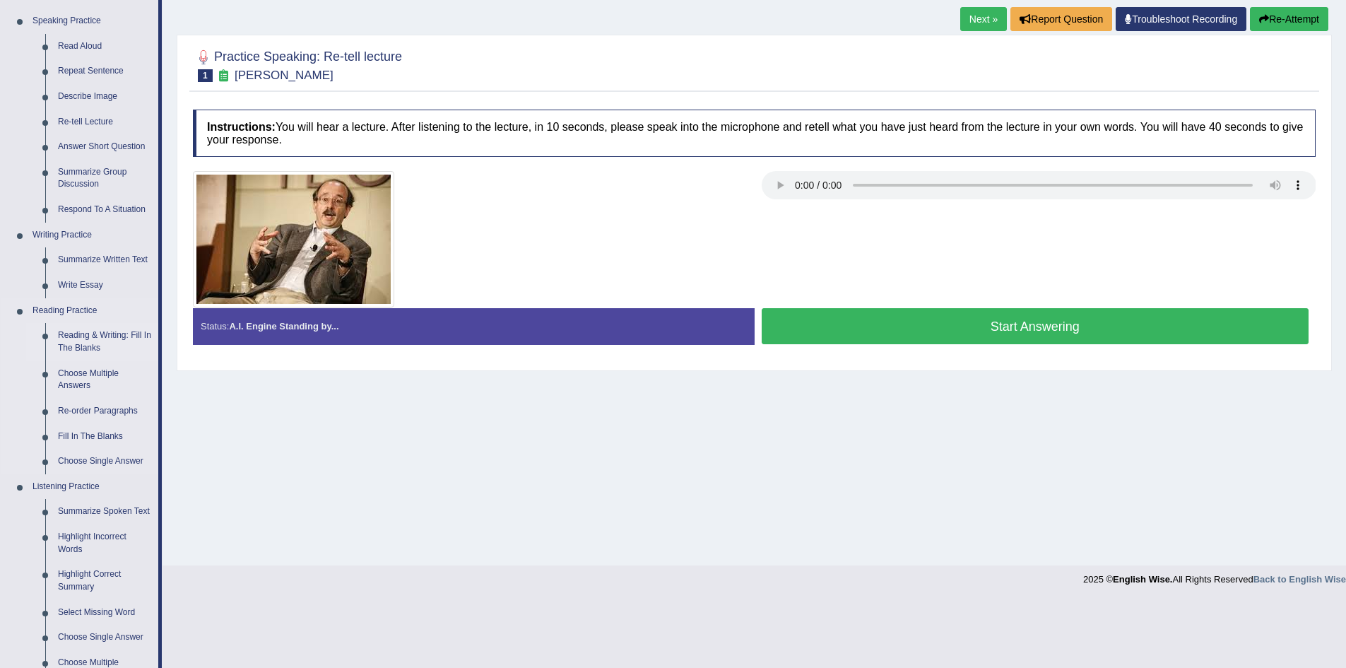
click at [109, 335] on link "Reading & Writing: Fill In The Blanks" at bounding box center [105, 341] width 107 height 37
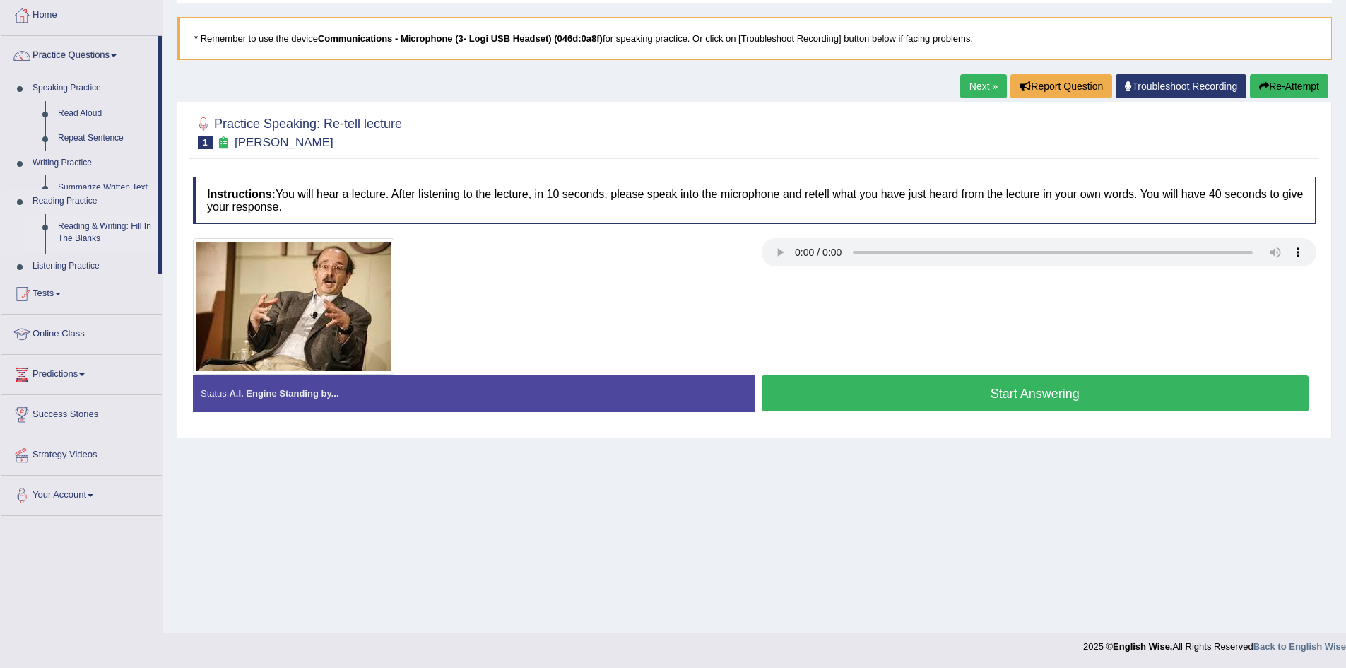
scroll to position [74, 0]
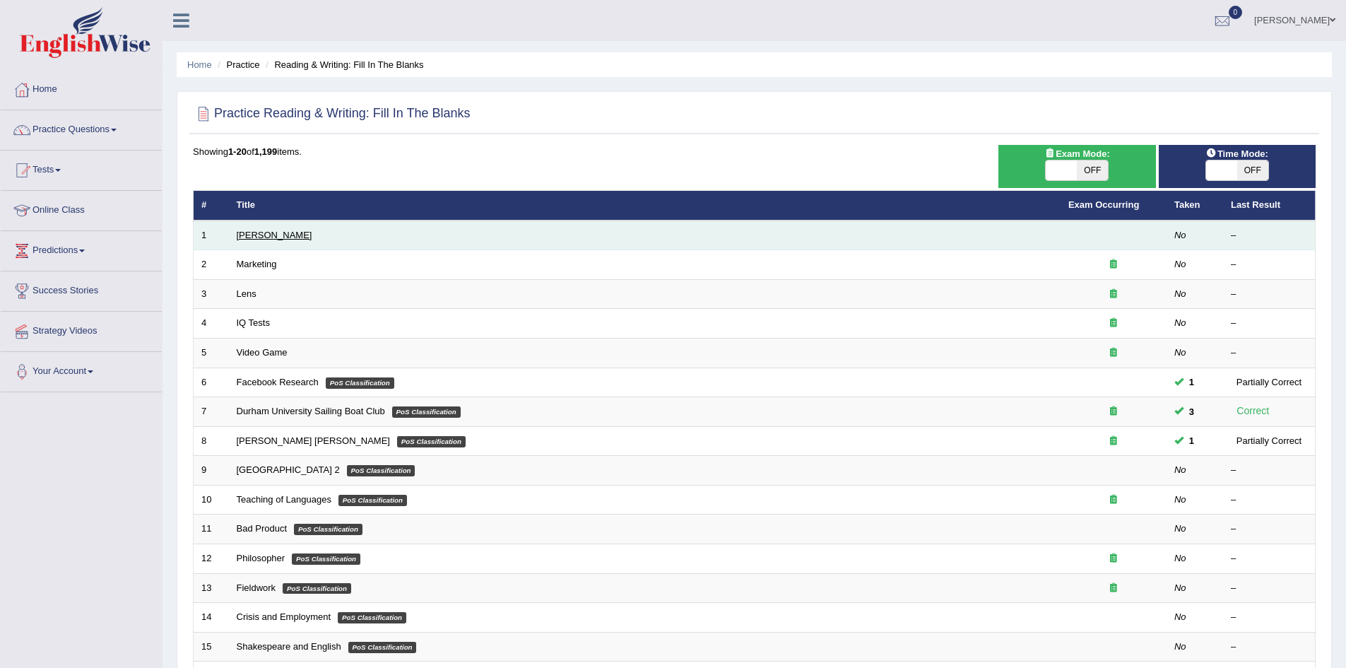
click at [289, 239] on link "[PERSON_NAME]" at bounding box center [275, 235] width 76 height 11
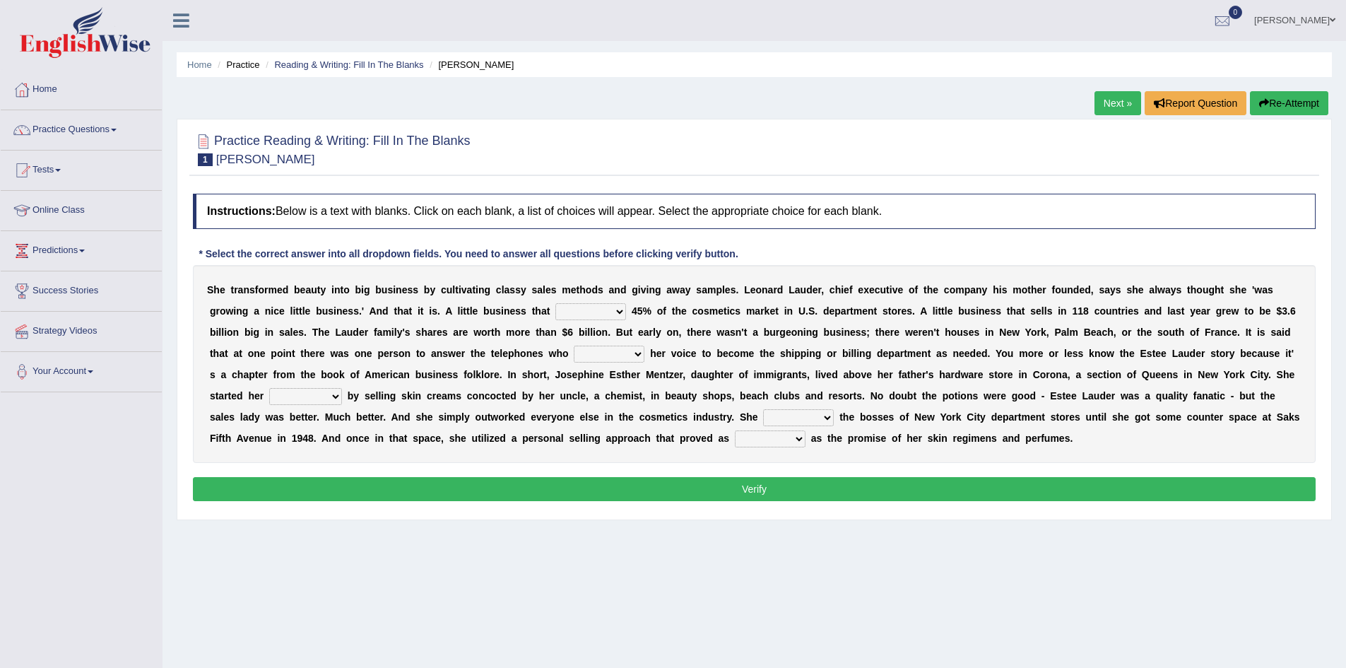
click at [622, 312] on select "has controls makes maintains" at bounding box center [590, 311] width 71 height 17
click at [555, 303] on select "has controls makes maintains" at bounding box center [590, 311] width 71 height 17
click at [618, 310] on select "has controls makes maintains" at bounding box center [590, 311] width 71 height 17
select select "controls"
click at [555, 303] on select "has controls makes maintains" at bounding box center [590, 311] width 71 height 17
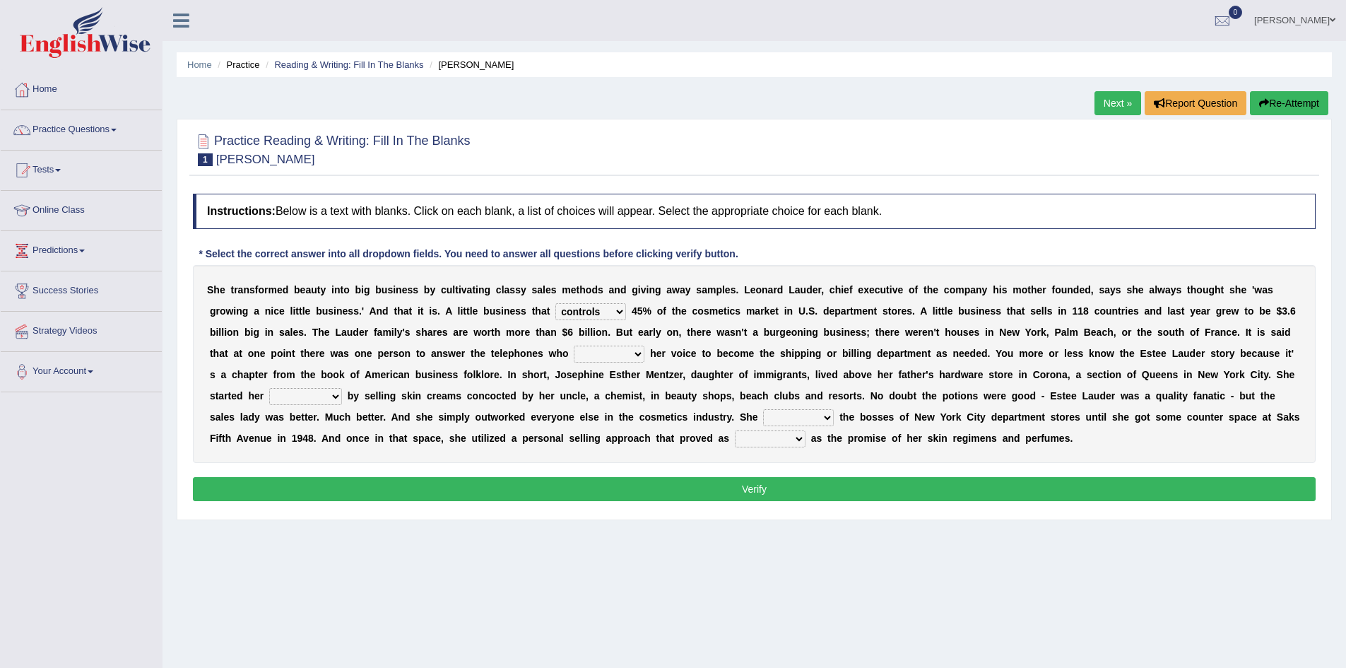
click at [620, 310] on select "has controls makes maintains" at bounding box center [590, 311] width 71 height 17
click at [555, 303] on select "has controls makes maintains" at bounding box center [590, 311] width 71 height 17
click at [633, 353] on select "switched changed raised used" at bounding box center [609, 353] width 71 height 17
click at [574, 345] on select "switched changed raised used" at bounding box center [609, 353] width 71 height 17
click at [636, 354] on select "switched changed raised used" at bounding box center [609, 353] width 71 height 17
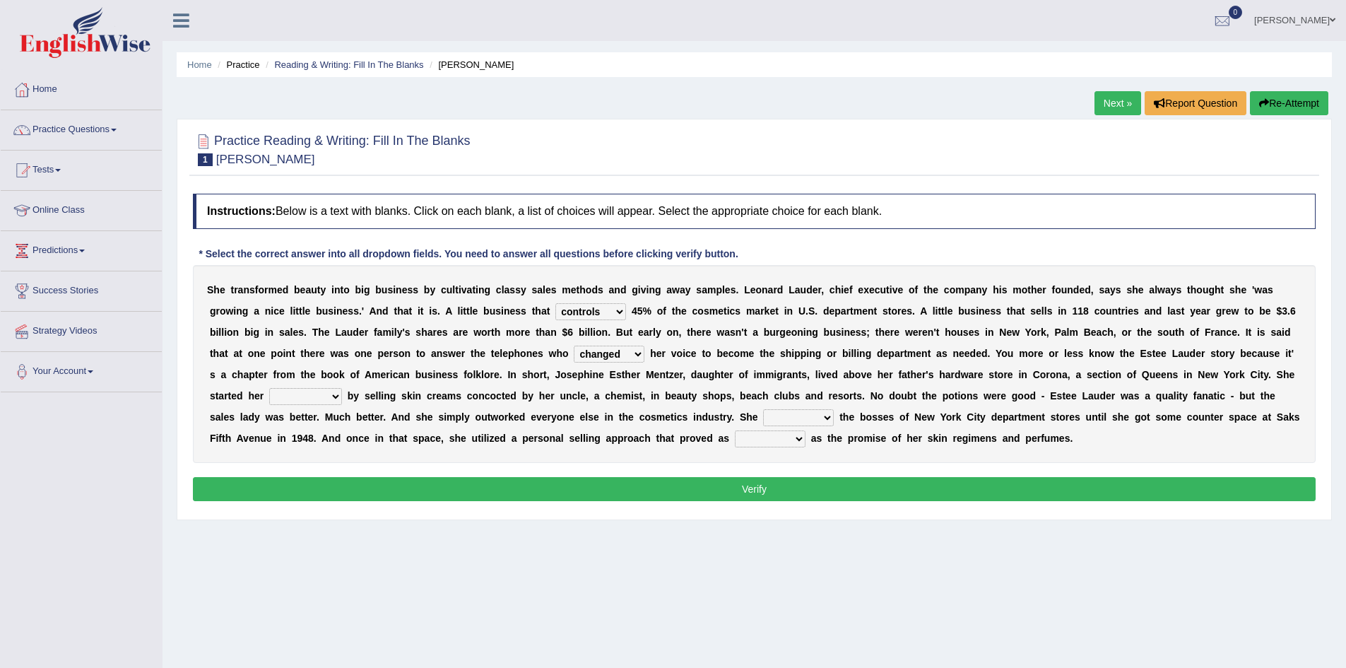
click at [574, 345] on select "switched changed raised used" at bounding box center [609, 353] width 71 height 17
click at [639, 353] on select "switched changed raised used" at bounding box center [609, 353] width 71 height 17
select select "changed"
click at [574, 345] on select "switched changed raised used" at bounding box center [609, 353] width 71 height 17
click at [336, 394] on select "job institute companion enterprise" at bounding box center [305, 396] width 73 height 17
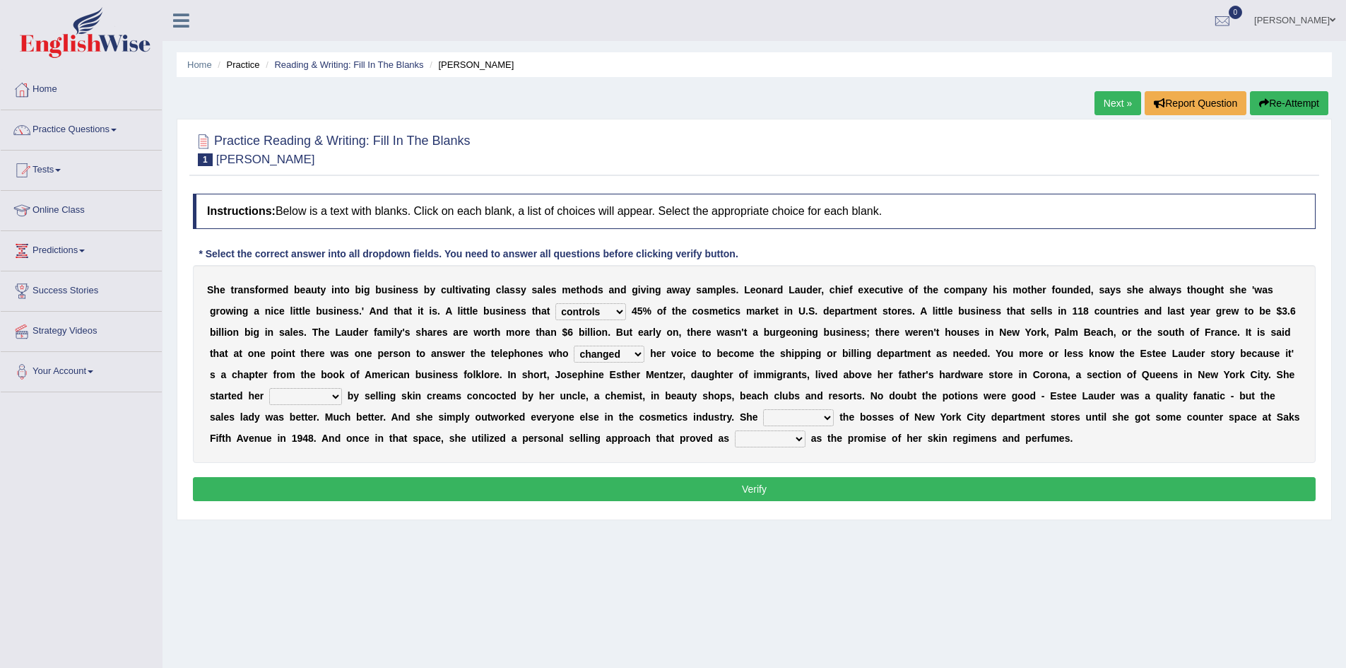
click at [269, 388] on select "job institute companion enterprise" at bounding box center [305, 396] width 73 height 17
click at [339, 396] on select "job institute companion enterprise" at bounding box center [305, 396] width 73 height 17
select select "job"
click at [269, 388] on select "job institute companion enterprise" at bounding box center [305, 396] width 73 height 17
click at [828, 415] on select "stated bridged stalked heaved" at bounding box center [798, 417] width 71 height 17
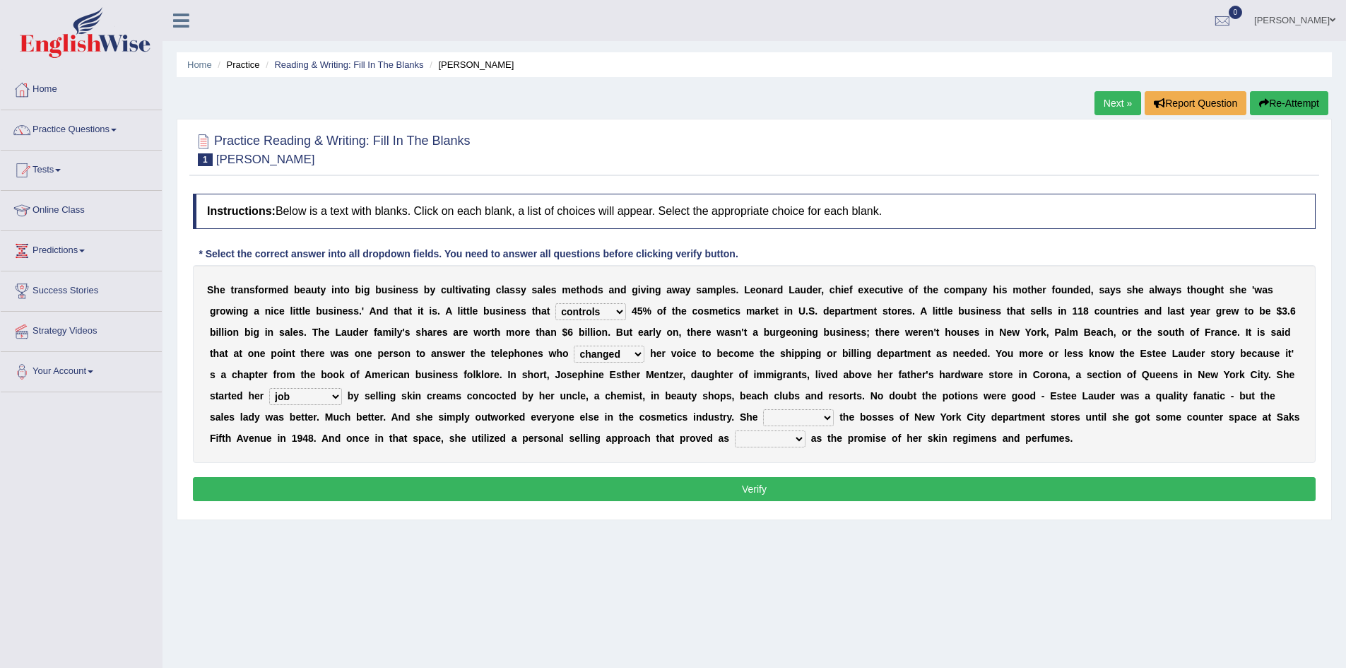
select select "stated"
click at [763, 409] on select "stated bridged stalked heaved" at bounding box center [798, 417] width 71 height 17
click at [796, 437] on select "potent ruthless potential expensive" at bounding box center [770, 438] width 71 height 17
select select "expensive"
click at [735, 430] on select "potent ruthless potential expensive" at bounding box center [770, 438] width 71 height 17
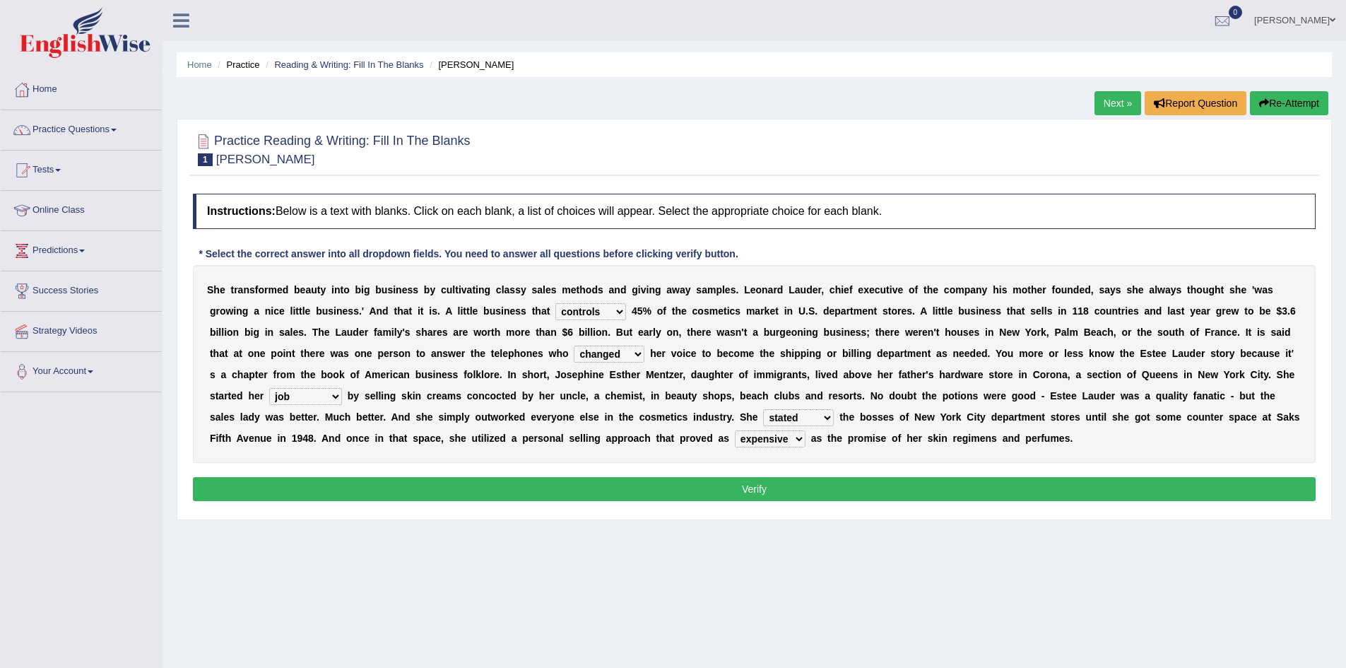
click at [798, 437] on select "potent ruthless potential expensive" at bounding box center [770, 438] width 71 height 17
click at [735, 430] on select "potent ruthless potential expensive" at bounding box center [770, 438] width 71 height 17
click at [784, 490] on button "Verify" at bounding box center [754, 489] width 1122 height 24
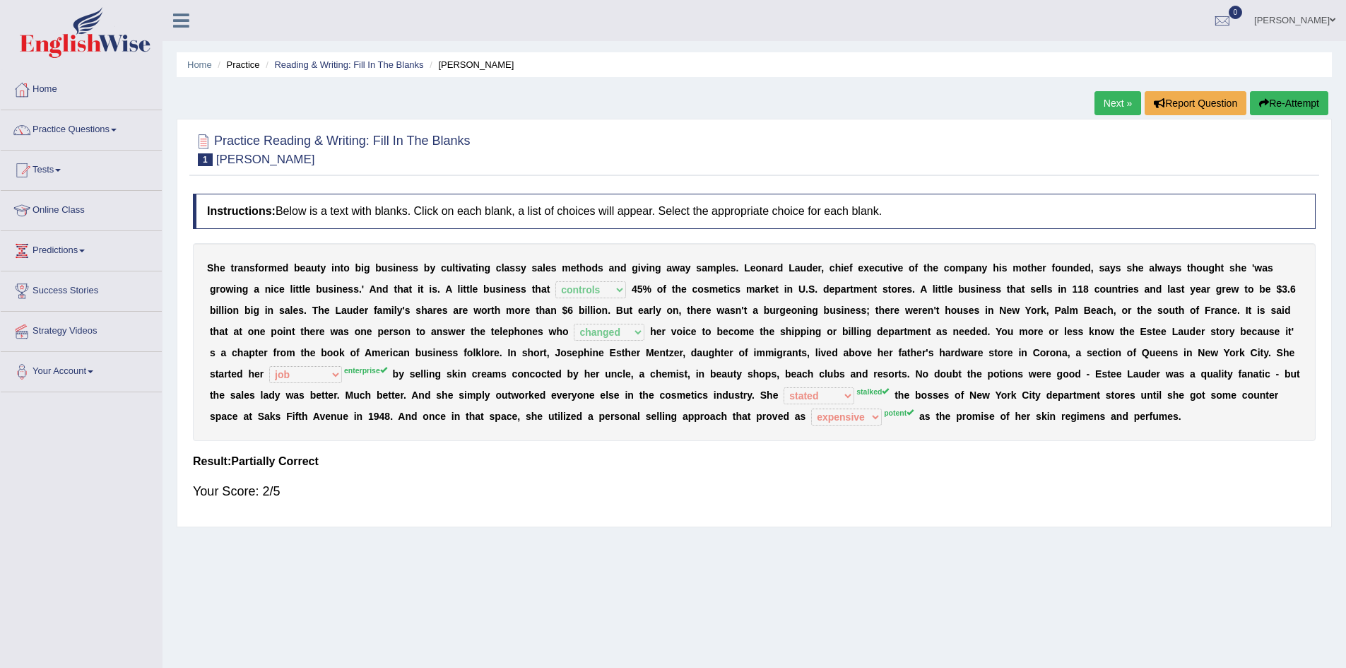
click at [1284, 105] on button "Re-Attempt" at bounding box center [1289, 103] width 78 height 24
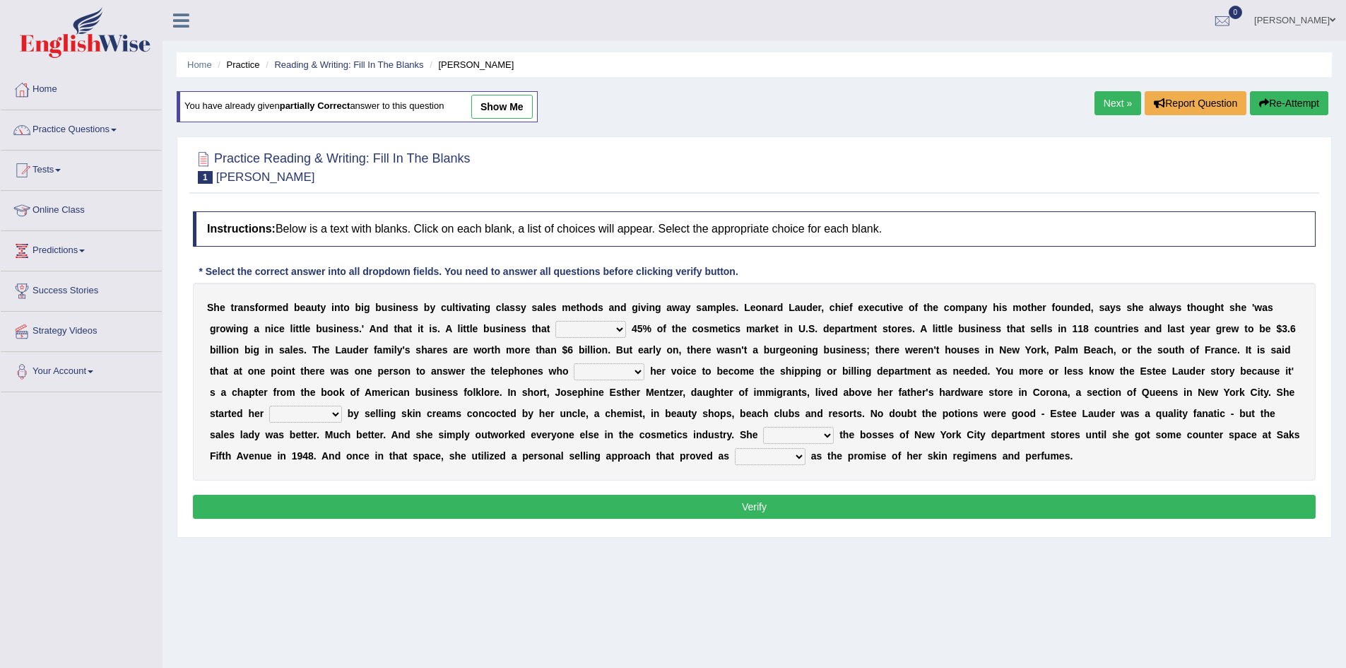
click at [618, 321] on select "has controls makes maintains" at bounding box center [590, 329] width 71 height 17
select select "controls"
click at [555, 321] on select "has controls makes maintains" at bounding box center [590, 329] width 71 height 17
click at [634, 371] on select "switched changed raised used" at bounding box center [609, 371] width 71 height 17
select select "raised"
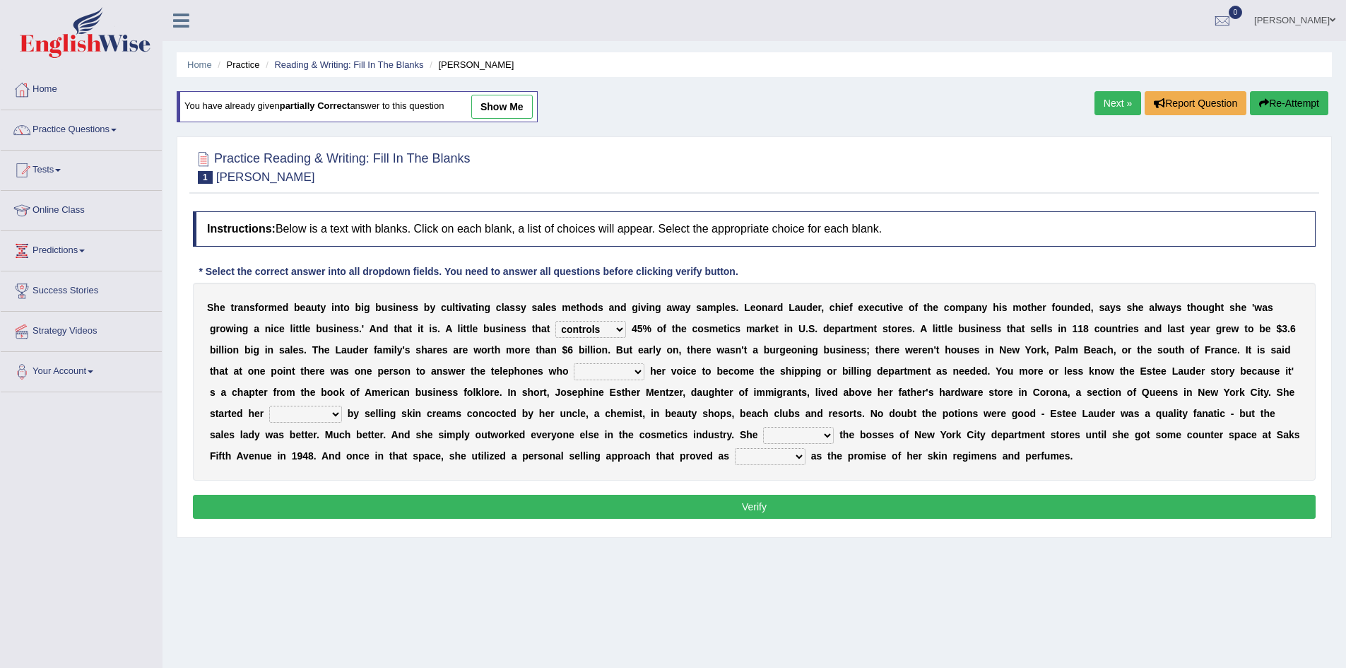
click at [574, 363] on select "switched changed raised used" at bounding box center [609, 371] width 71 height 17
click at [334, 416] on select "job institute companion enterprise" at bounding box center [305, 413] width 73 height 17
select select "job"
click at [269, 405] on select "job institute companion enterprise" at bounding box center [305, 413] width 73 height 17
click at [828, 434] on select "stated bridged stalked heaved" at bounding box center [798, 435] width 71 height 17
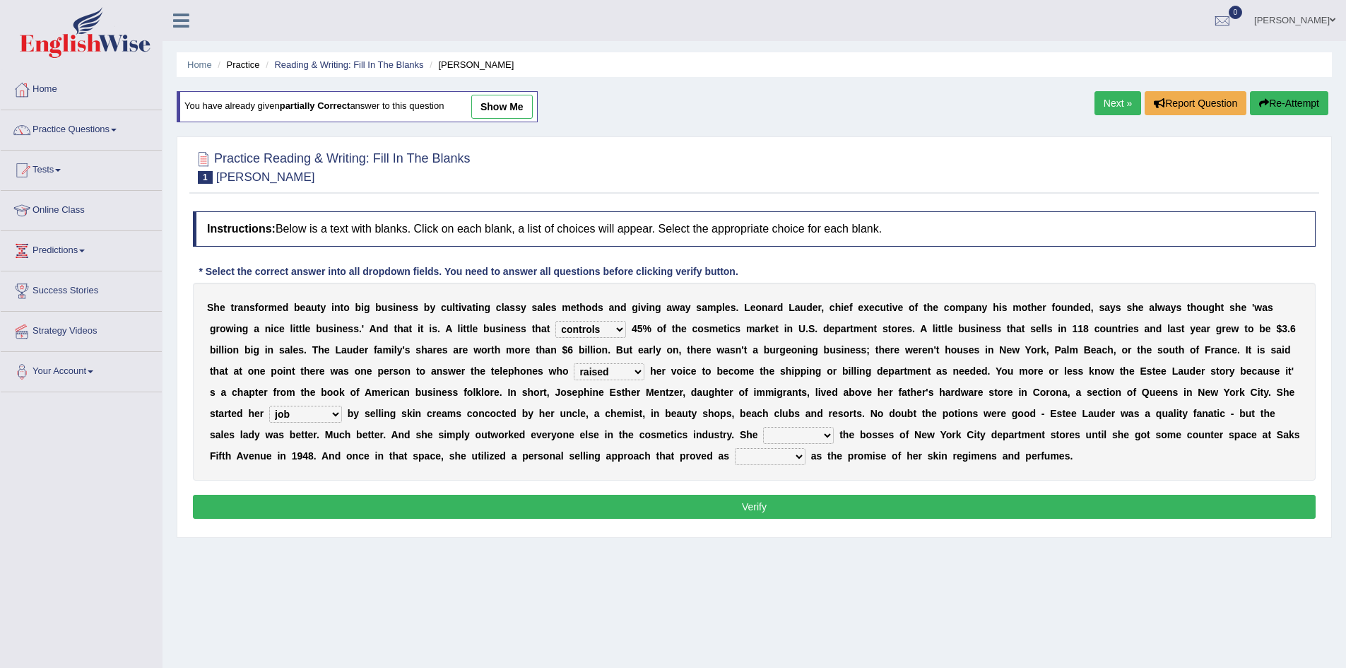
select select "stalked"
click at [763, 427] on select "stated bridged stalked heaved" at bounding box center [798, 435] width 71 height 17
click at [802, 457] on select "potent ruthless potential expensive" at bounding box center [770, 456] width 71 height 17
select select "ruthless"
click at [735, 448] on select "potent ruthless potential expensive" at bounding box center [770, 456] width 71 height 17
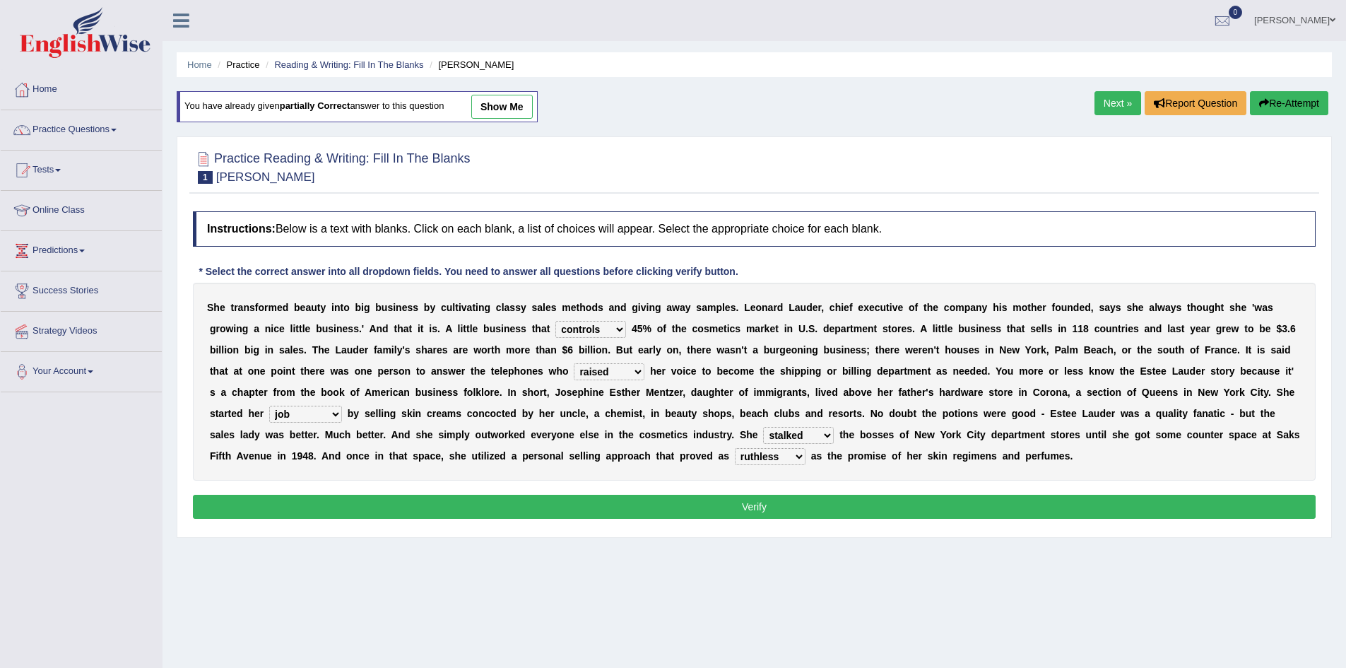
click at [783, 499] on button "Verify" at bounding box center [754, 506] width 1122 height 24
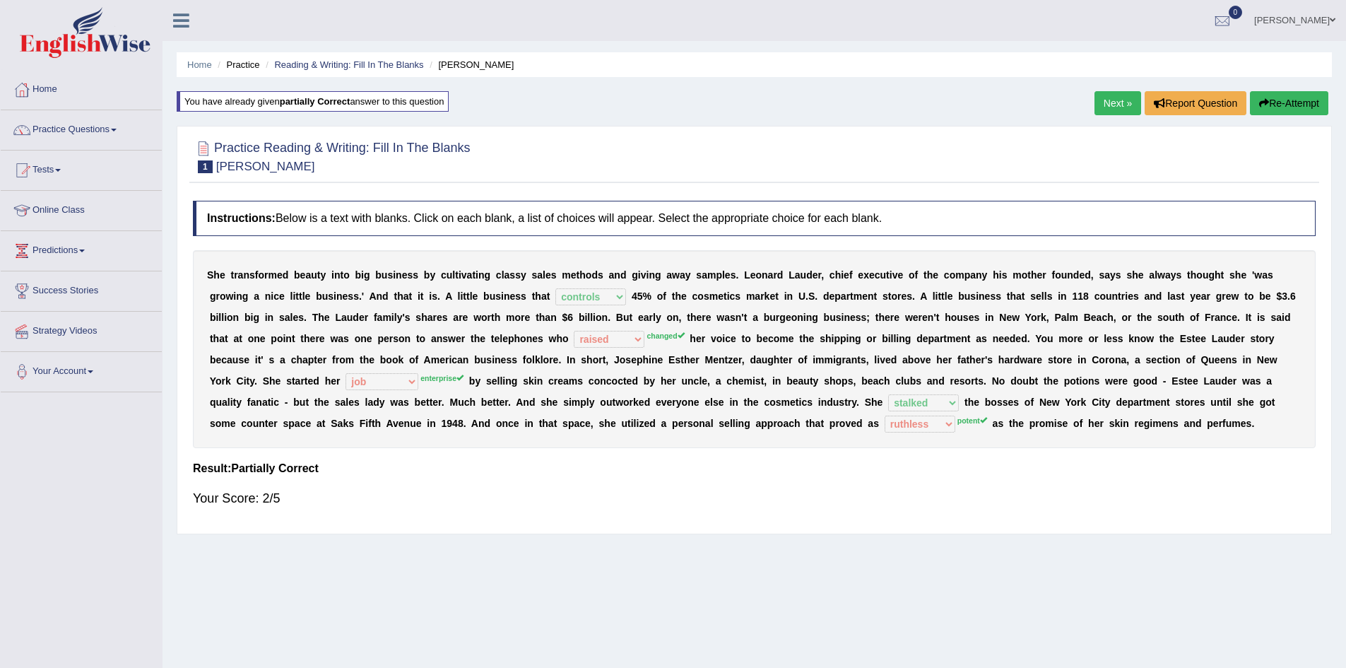
click at [1259, 100] on icon "button" at bounding box center [1264, 103] width 10 height 10
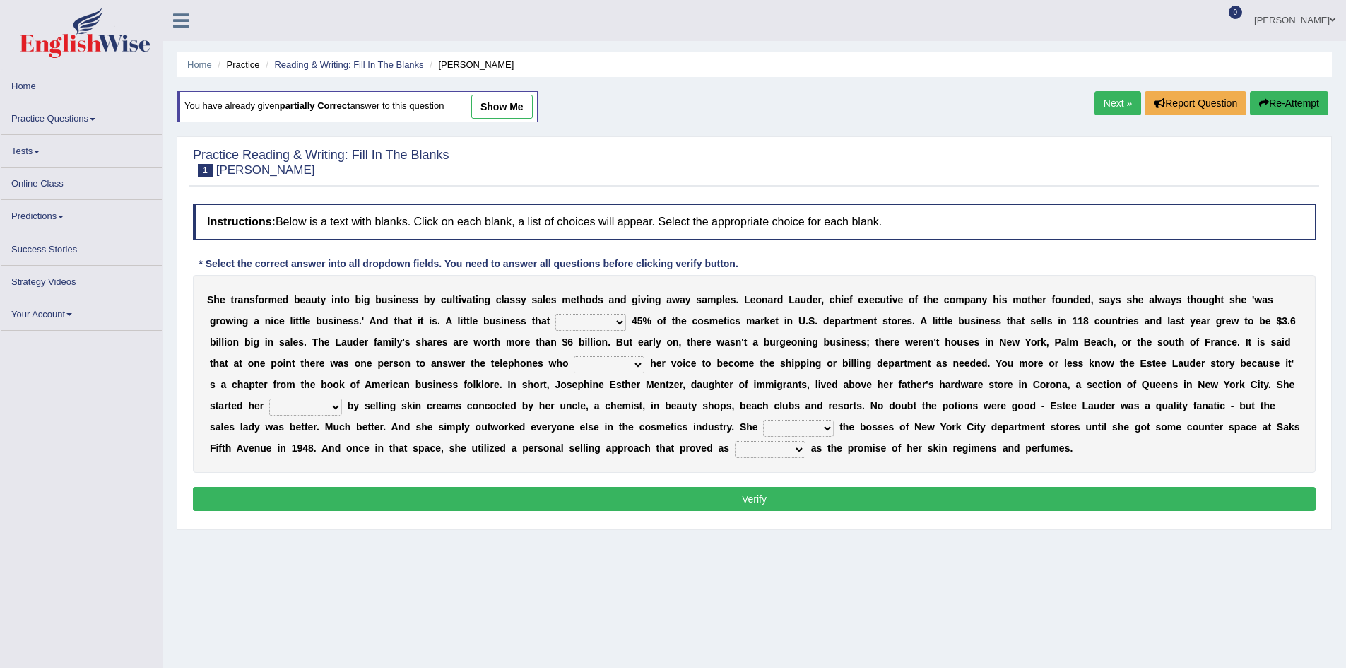
click at [622, 324] on select "has controls makes maintains" at bounding box center [590, 322] width 71 height 17
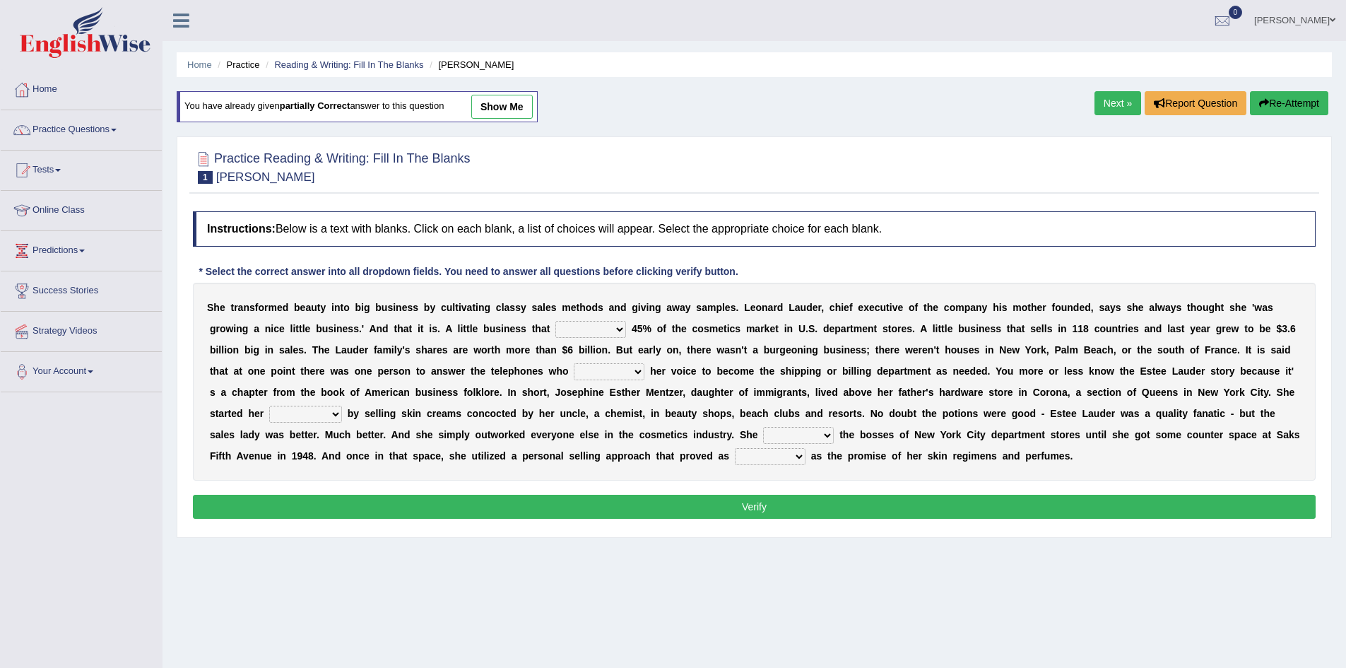
select select "controls"
click at [555, 321] on select "has controls makes maintains" at bounding box center [590, 329] width 71 height 17
click at [641, 367] on select "switched changed raised used" at bounding box center [609, 371] width 71 height 17
select select "changed"
click at [574, 363] on select "switched changed raised used" at bounding box center [609, 371] width 71 height 17
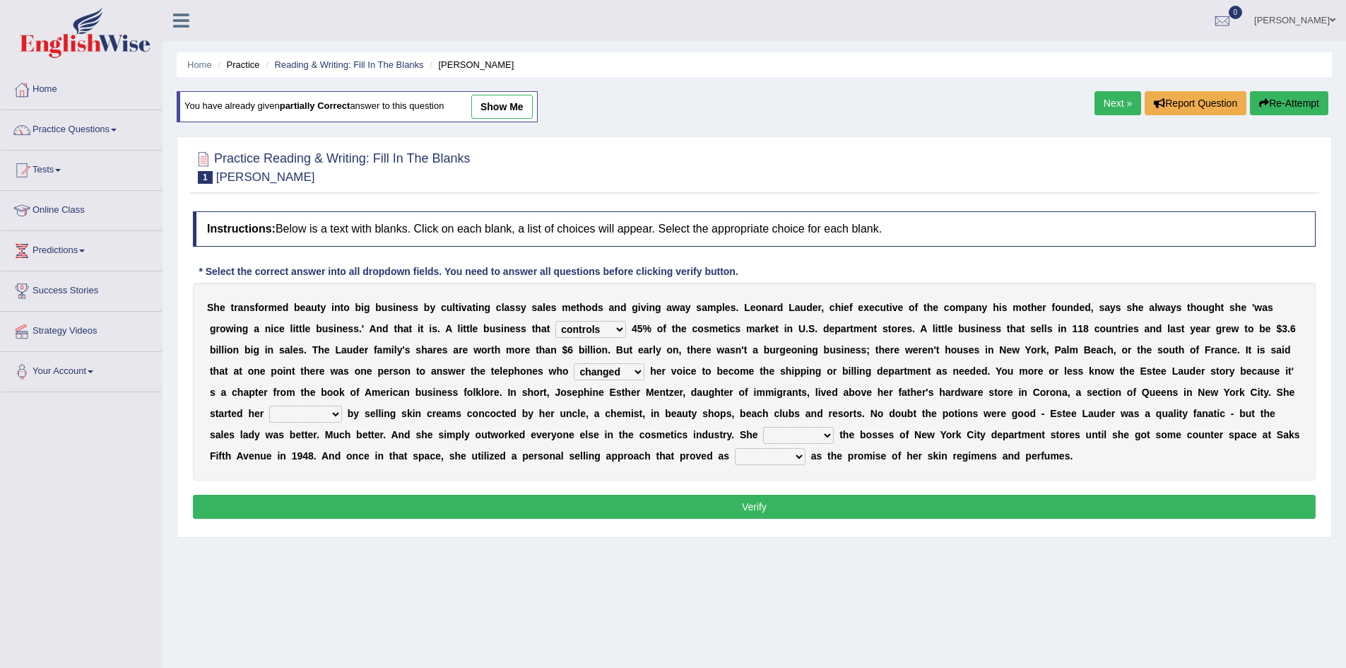
click at [333, 411] on select "job institute companion enterprise" at bounding box center [305, 413] width 73 height 17
select select "companion"
click at [269, 405] on select "job institute companion enterprise" at bounding box center [305, 413] width 73 height 17
click at [826, 434] on select "stated bridged stalked heaved" at bounding box center [798, 435] width 71 height 17
select select "stalked"
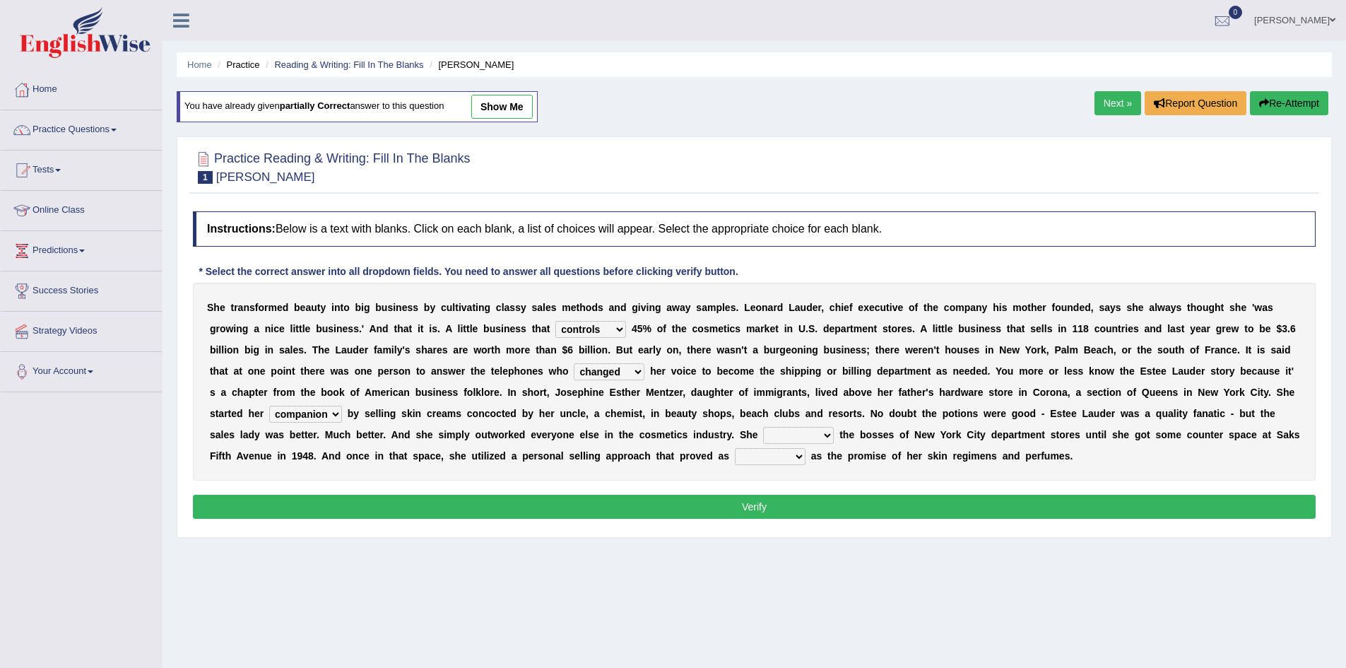
click at [763, 427] on select "stated bridged stalked heaved" at bounding box center [798, 435] width 71 height 17
click at [795, 518] on button "Verify" at bounding box center [754, 506] width 1122 height 24
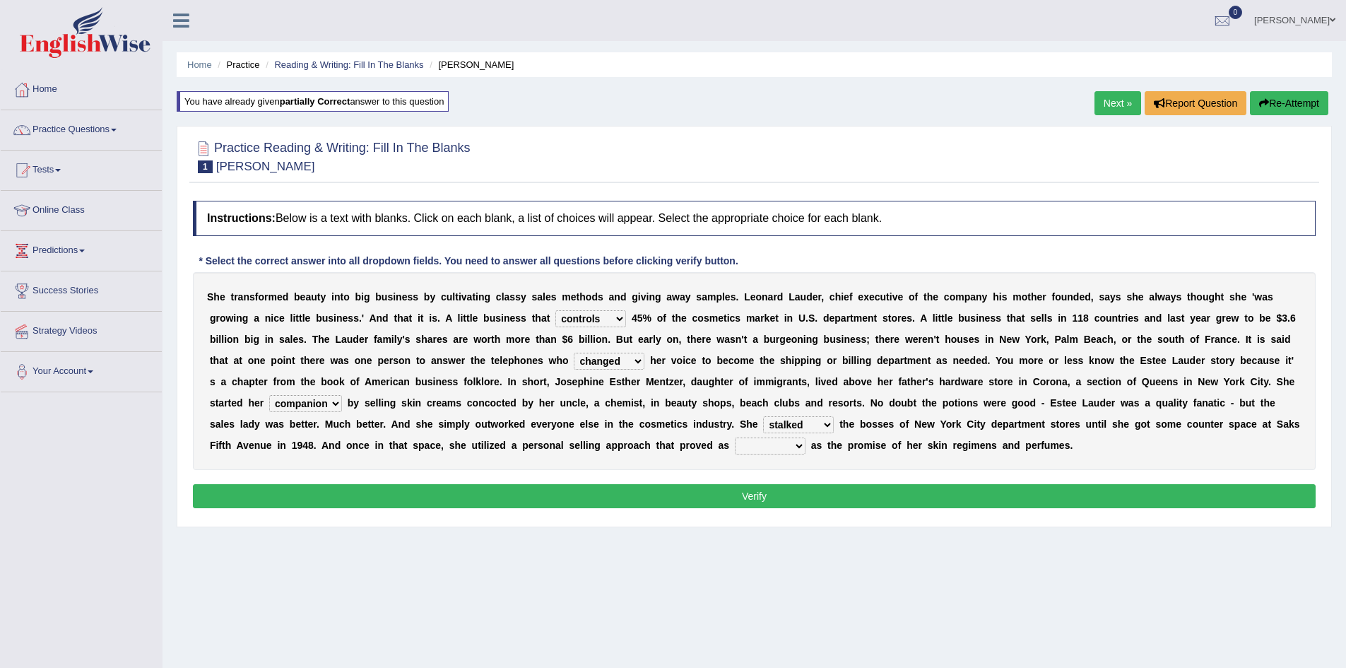
click at [801, 446] on select "potent ruthless potential expensive" at bounding box center [770, 445] width 71 height 17
select select "potent"
click at [735, 437] on select "potent ruthless potential expensive" at bounding box center [770, 445] width 71 height 17
click at [773, 500] on button "Verify" at bounding box center [754, 496] width 1122 height 24
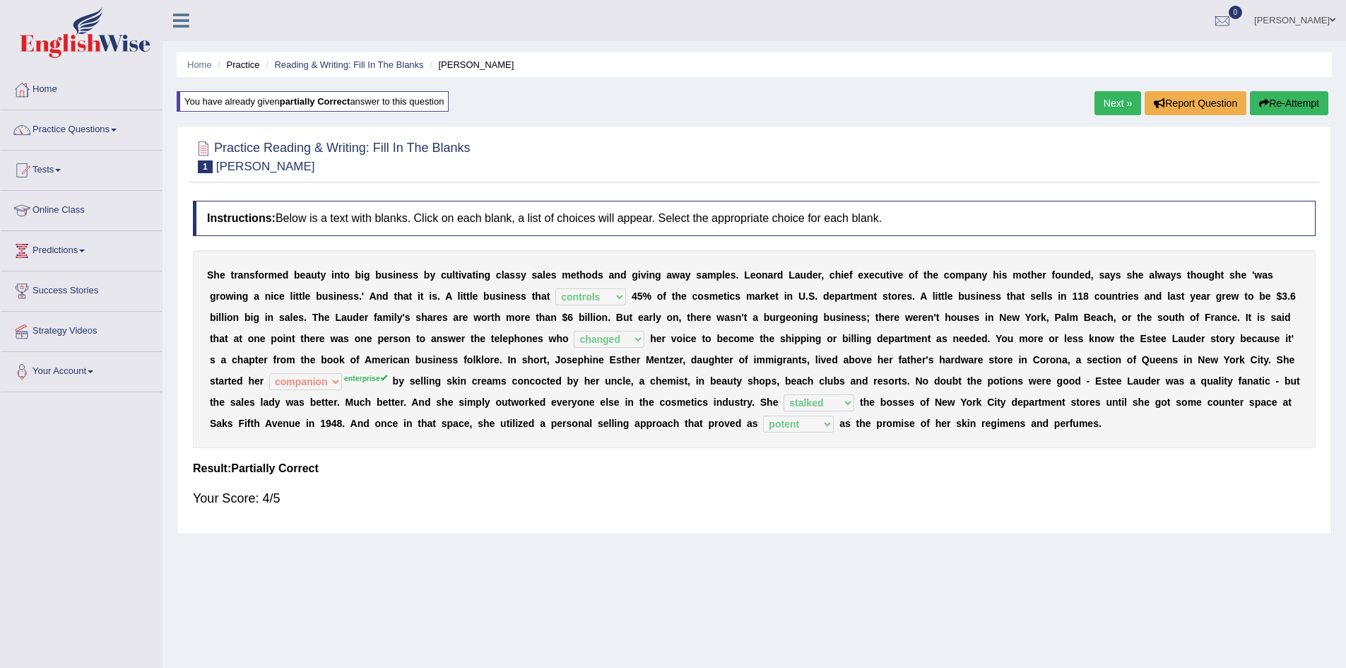
click at [1088, 110] on div "Home Practice Reading & Writing: Fill In The Blanks Estee Lauder You have alrea…" at bounding box center [753, 353] width 1183 height 706
click at [1127, 99] on link "Next »" at bounding box center [1117, 103] width 47 height 24
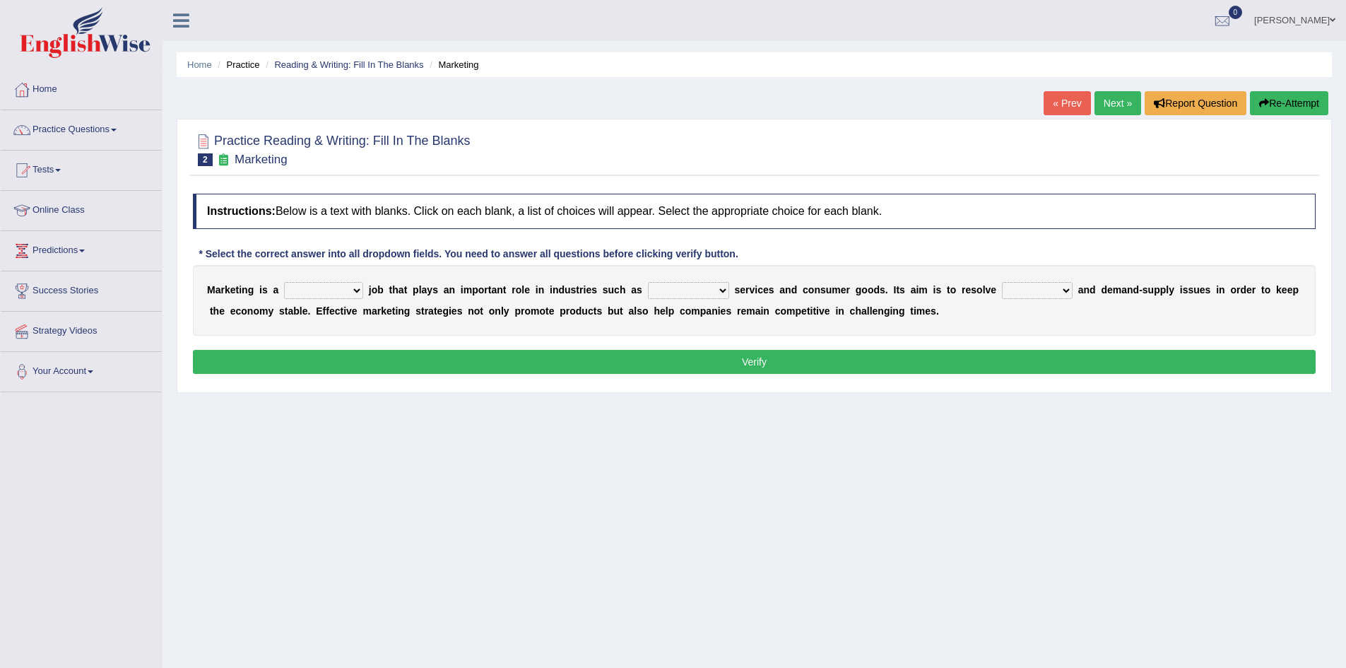
click at [360, 292] on select "professional flexible parochial descriptive" at bounding box center [323, 290] width 79 height 17
select select "flexible"
click at [284, 282] on select "professional flexible parochial descriptive" at bounding box center [323, 290] width 79 height 17
click at [723, 288] on select "civil financial conventional foremost" at bounding box center [688, 290] width 81 height 17
select select "conventional"
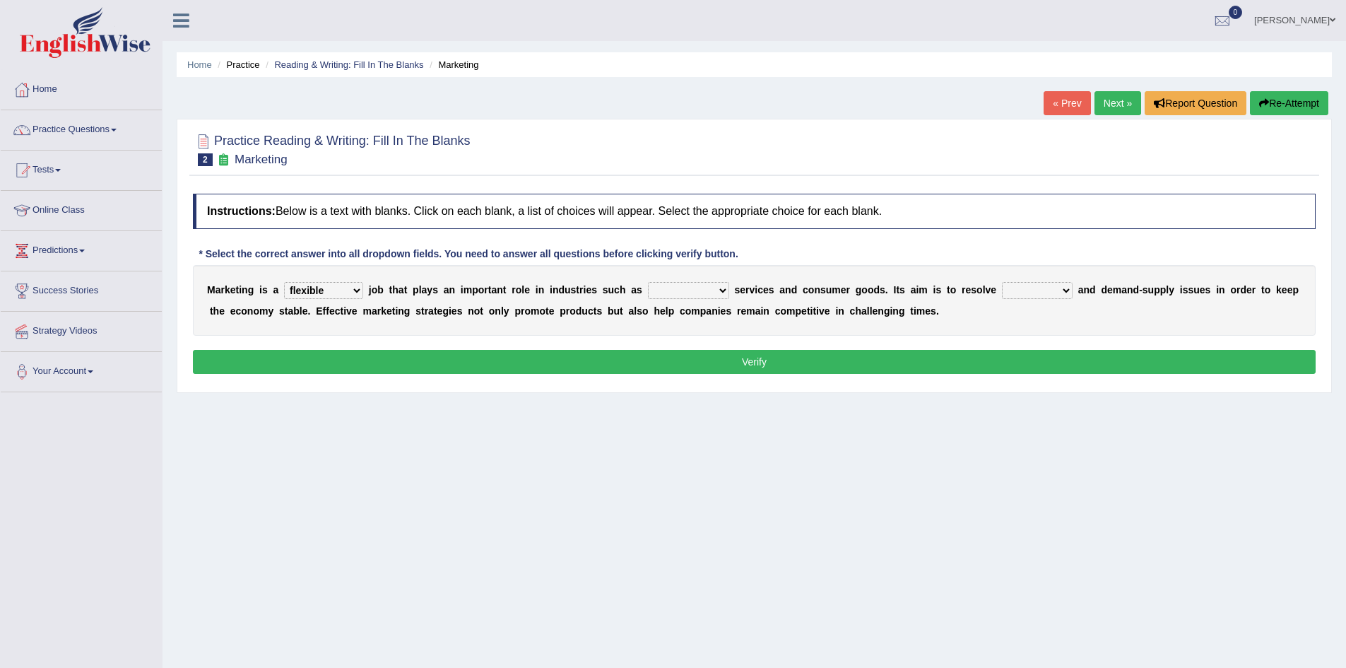
click at [648, 282] on select "civil financial conventional foremost" at bounding box center [688, 290] width 81 height 17
click at [722, 287] on select "civil financial conventional foremost" at bounding box center [688, 290] width 81 height 17
click at [734, 273] on div "M a r k e t i n g i s a professional flexible parochial descriptive j o b t h a…" at bounding box center [754, 300] width 1122 height 71
click at [1066, 289] on select "imbalance excess symmetry budget" at bounding box center [1037, 290] width 71 height 17
click at [1002, 282] on select "imbalance excess symmetry budget" at bounding box center [1037, 290] width 71 height 17
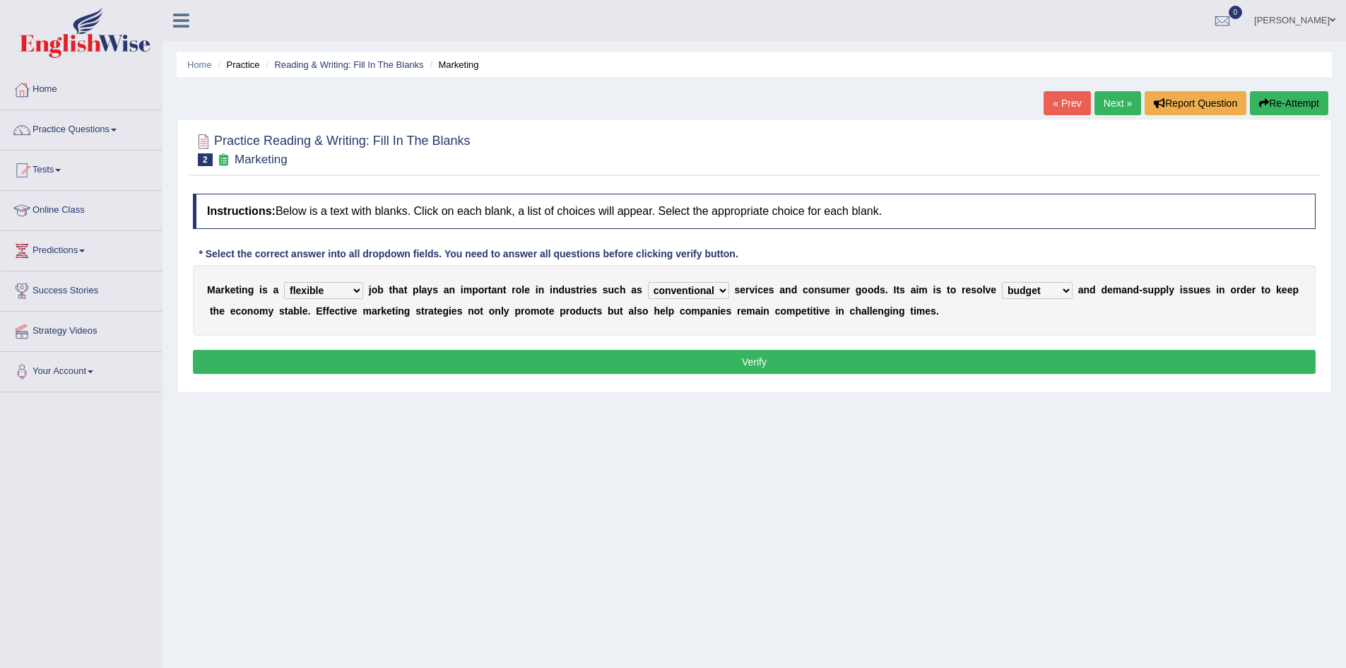
click at [1060, 288] on select "imbalance excess symmetry budget" at bounding box center [1037, 290] width 71 height 17
select select "excess"
click at [1002, 282] on select "imbalance excess symmetry budget" at bounding box center [1037, 290] width 71 height 17
click at [355, 293] on select "professional flexible parochial descriptive" at bounding box center [323, 290] width 79 height 17
select select "professional"
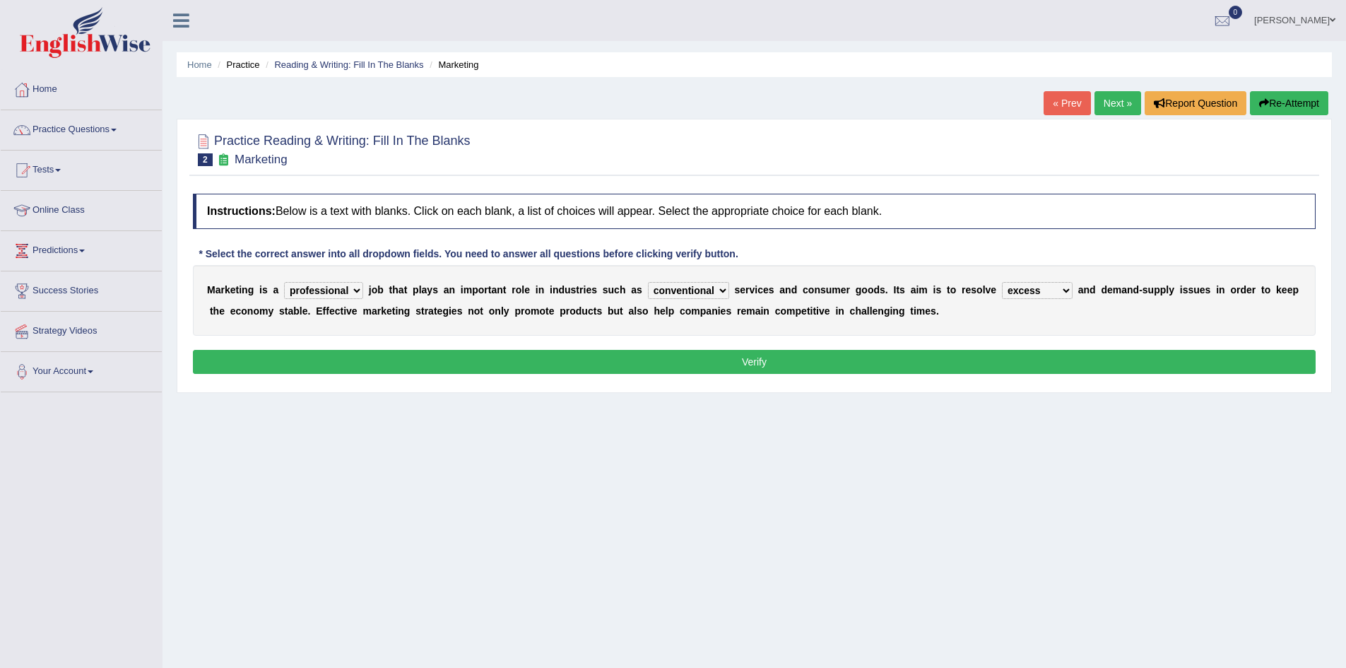
click at [284, 282] on select "professional flexible parochial descriptive" at bounding box center [323, 290] width 79 height 17
click at [791, 352] on button "Verify" at bounding box center [754, 362] width 1122 height 24
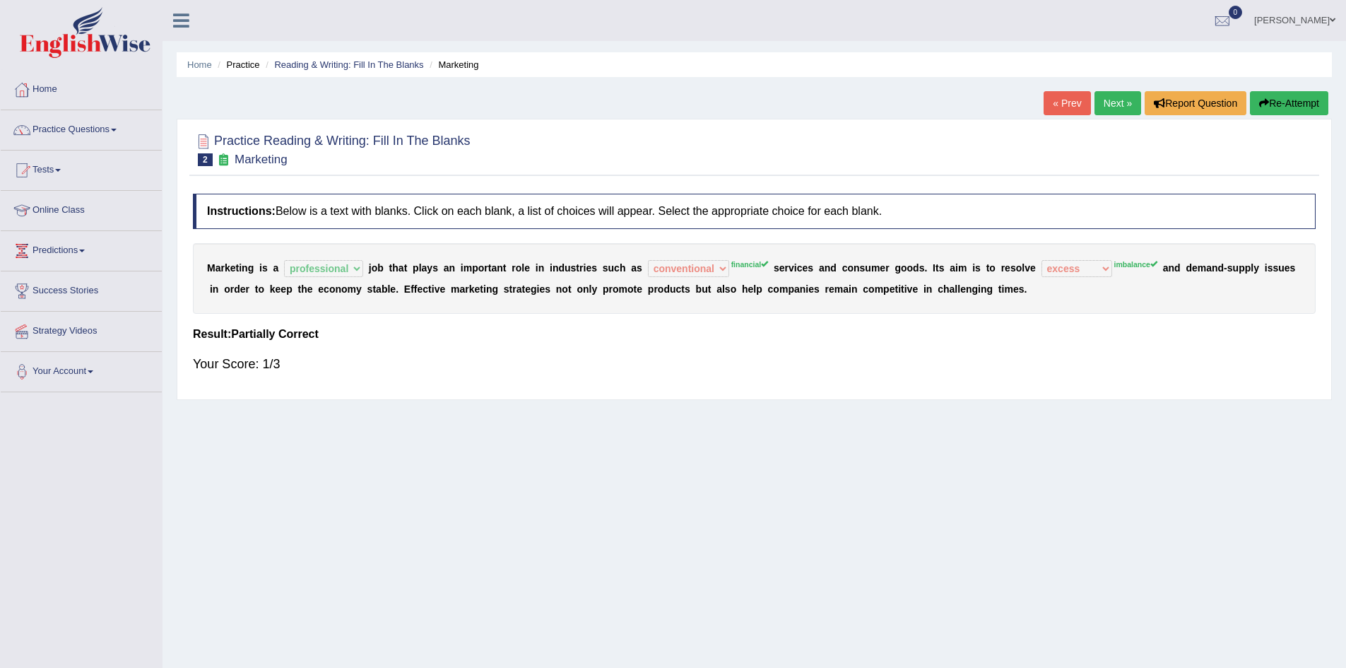
click at [1272, 100] on button "Re-Attempt" at bounding box center [1289, 103] width 78 height 24
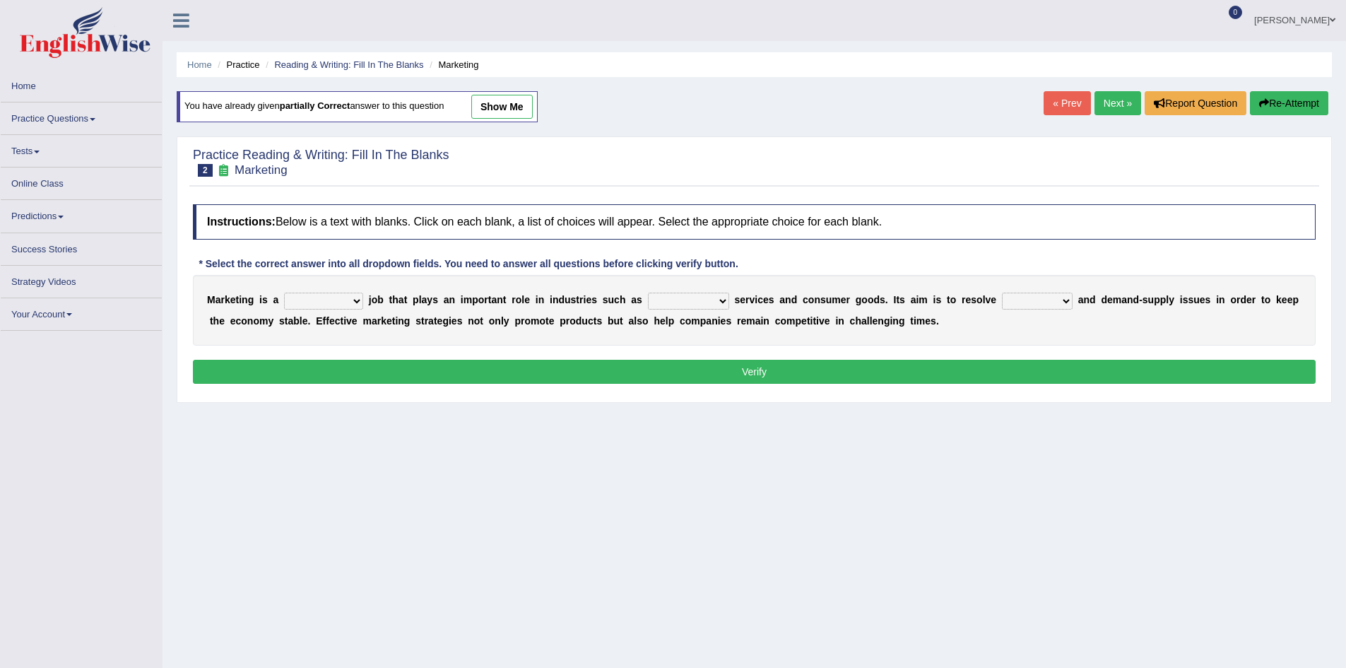
click at [360, 300] on select "professional flexible parochial descriptive" at bounding box center [323, 300] width 79 height 17
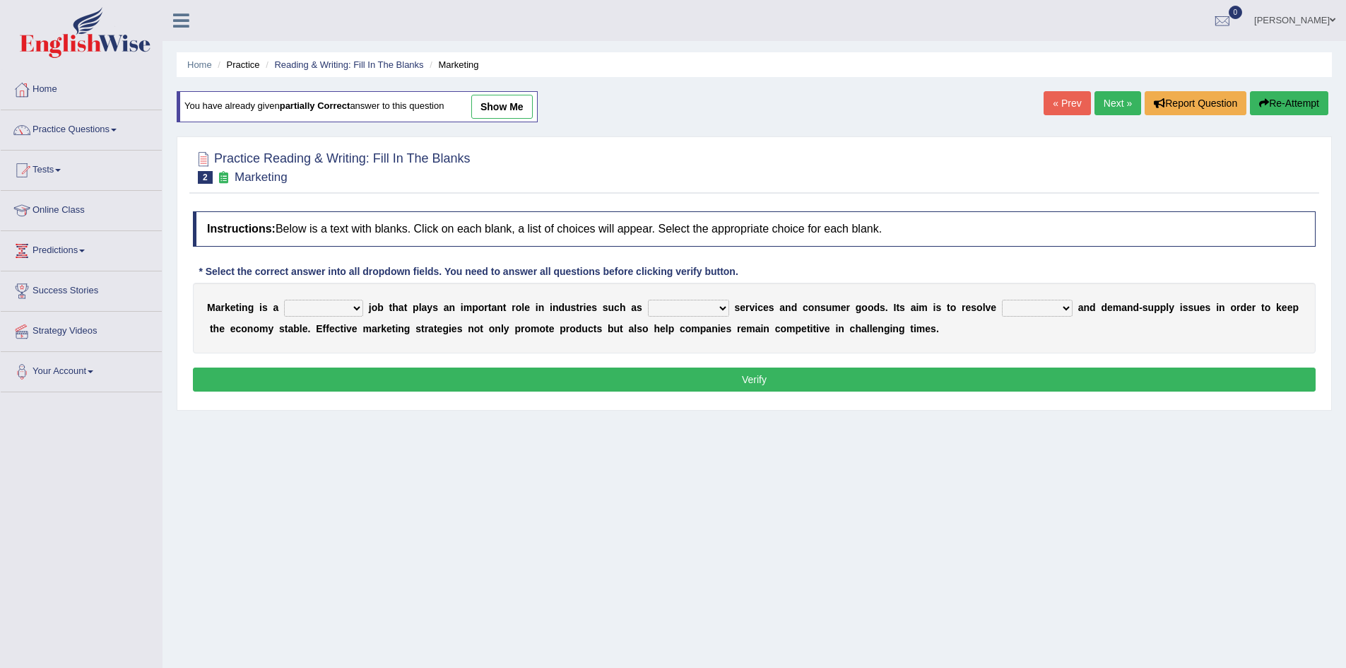
select select "professional"
click at [284, 300] on select "professional flexible parochial descriptive" at bounding box center [323, 308] width 79 height 17
click at [723, 311] on select "civil financial conventional foremost" at bounding box center [688, 308] width 81 height 17
select select "conventional"
click at [648, 300] on select "civil financial conventional foremost" at bounding box center [688, 308] width 81 height 17
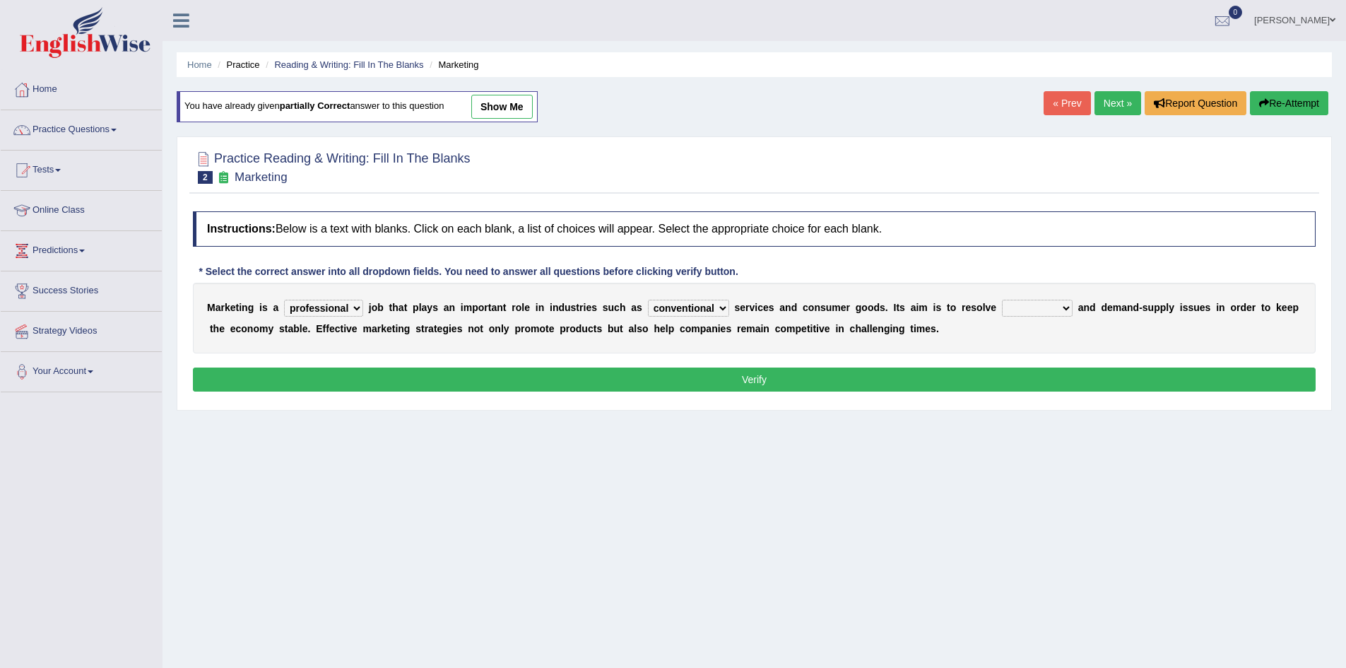
click at [1055, 308] on select "imbalance excess symmetry budget" at bounding box center [1037, 308] width 71 height 17
click at [1002, 300] on select "imbalance excess symmetry budget" at bounding box center [1037, 308] width 71 height 17
click at [1066, 304] on select "imbalance excess symmetry budget" at bounding box center [1037, 308] width 71 height 17
select select "imbalance"
click at [1002, 300] on select "imbalance excess symmetry budget" at bounding box center [1037, 308] width 71 height 17
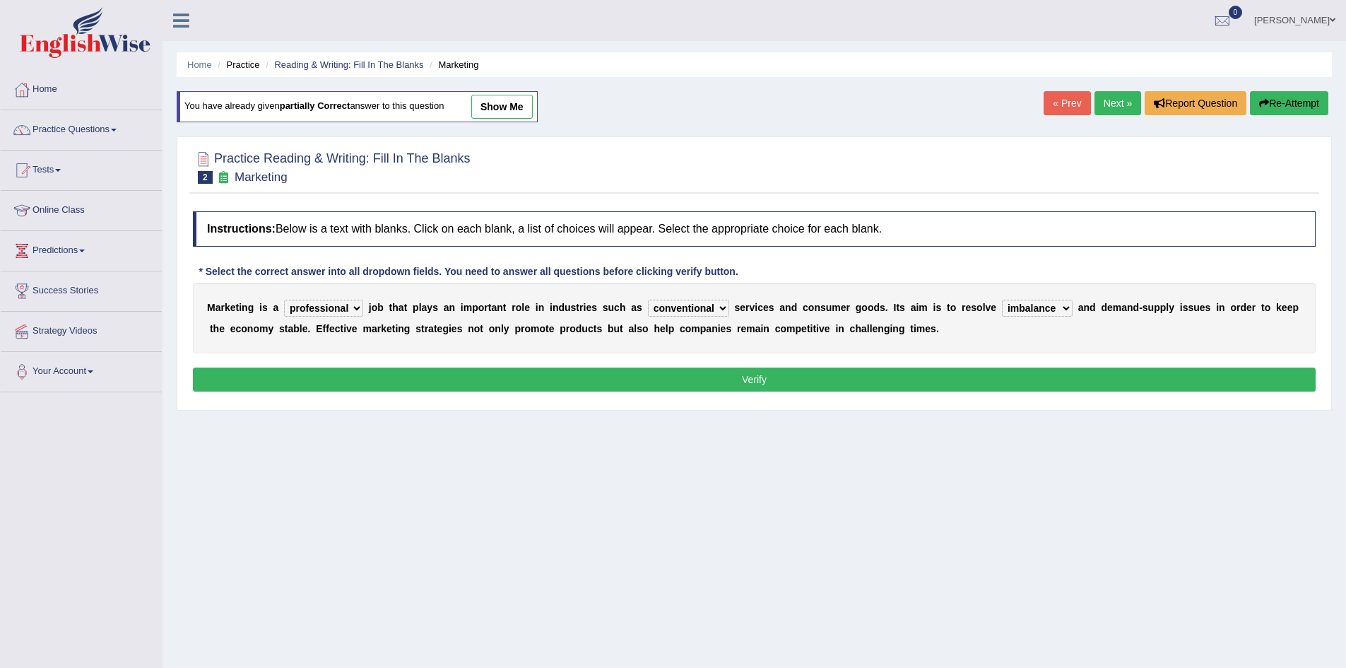
click at [961, 375] on button "Verify" at bounding box center [754, 379] width 1122 height 24
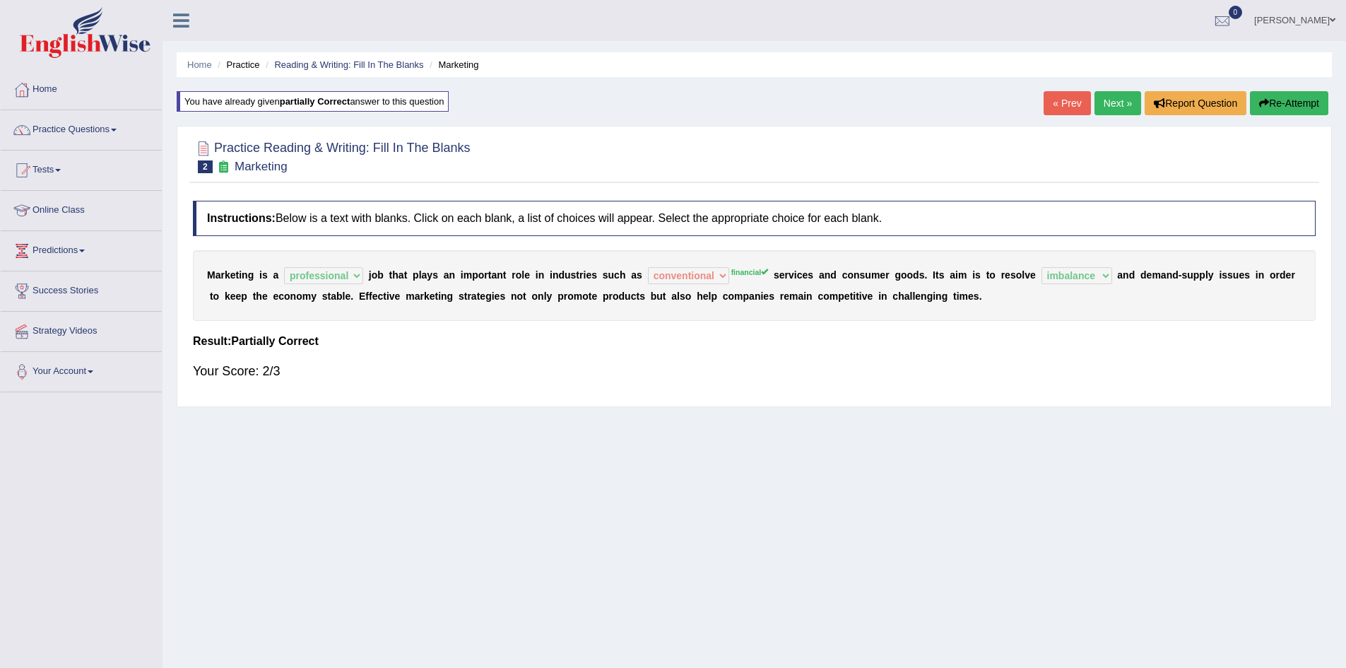
click at [1107, 98] on link "Next »" at bounding box center [1117, 103] width 47 height 24
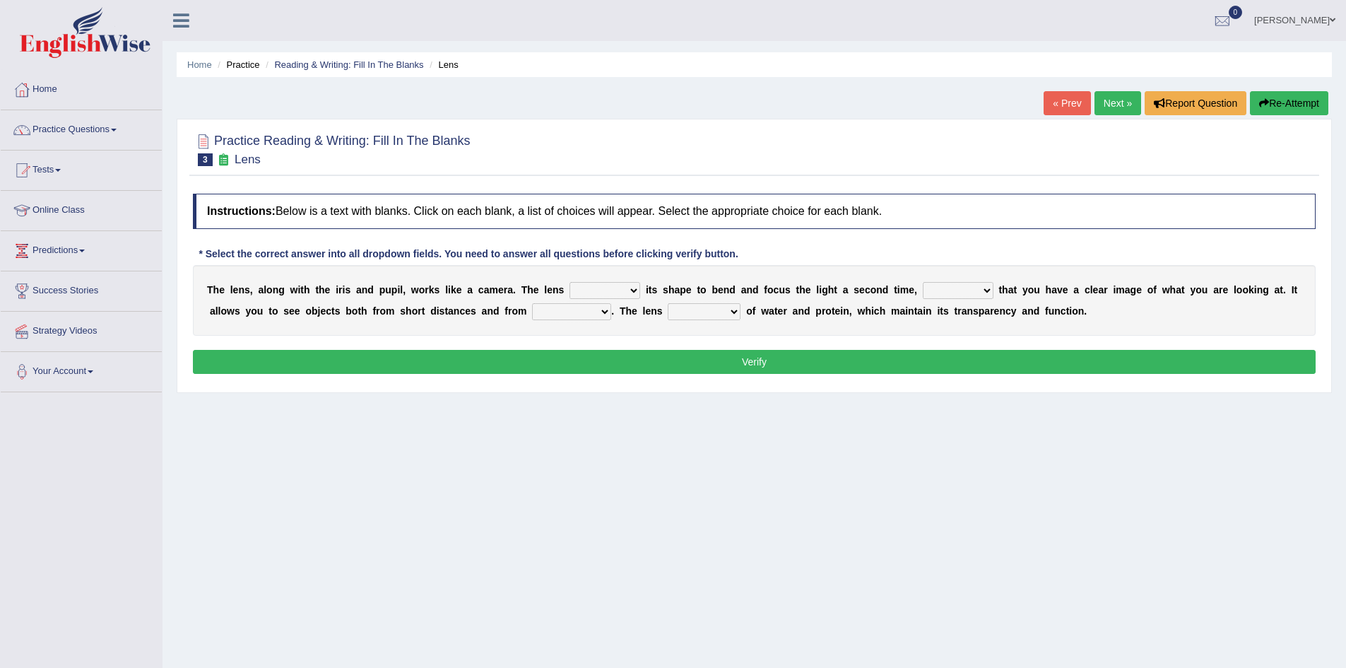
click at [639, 292] on select "adjusts shows selects presents" at bounding box center [604, 290] width 71 height 17
drag, startPoint x: 641, startPoint y: 309, endPoint x: 642, endPoint y: 320, distance: 10.6
click at [642, 320] on div "T h e l e n s , a l o n g w i t h t h e i r i s a n d p u p i l , w o r k s l i…" at bounding box center [754, 300] width 1122 height 71
click at [631, 290] on select "adjusts shows selects presents" at bounding box center [604, 290] width 71 height 17
select select "shows"
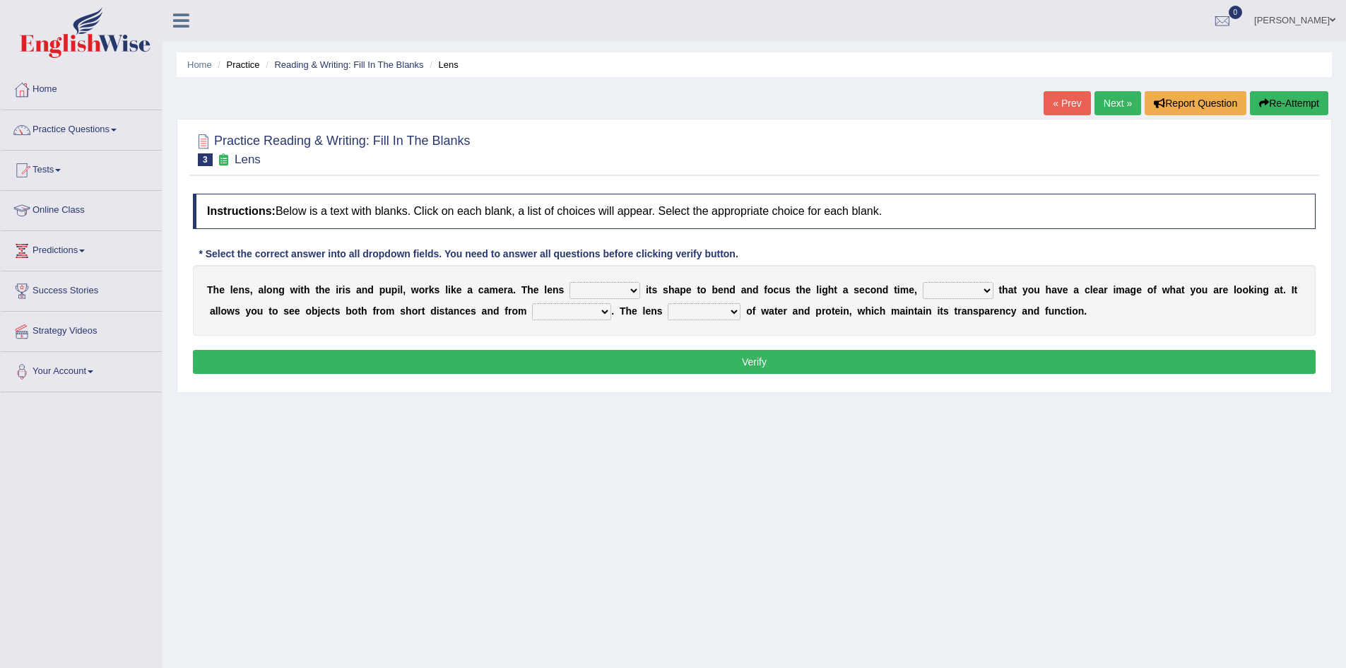
click at [569, 282] on select "adjusts shows selects presents" at bounding box center [604, 290] width 71 height 17
click at [987, 290] on select "ensures to ensure ensure ensured" at bounding box center [958, 290] width 71 height 17
select select "to ensure"
click at [923, 282] on select "ensures to ensure ensure ensured" at bounding box center [958, 290] width 71 height 17
click at [985, 290] on select "ensures to ensure ensure ensured" at bounding box center [958, 290] width 71 height 17
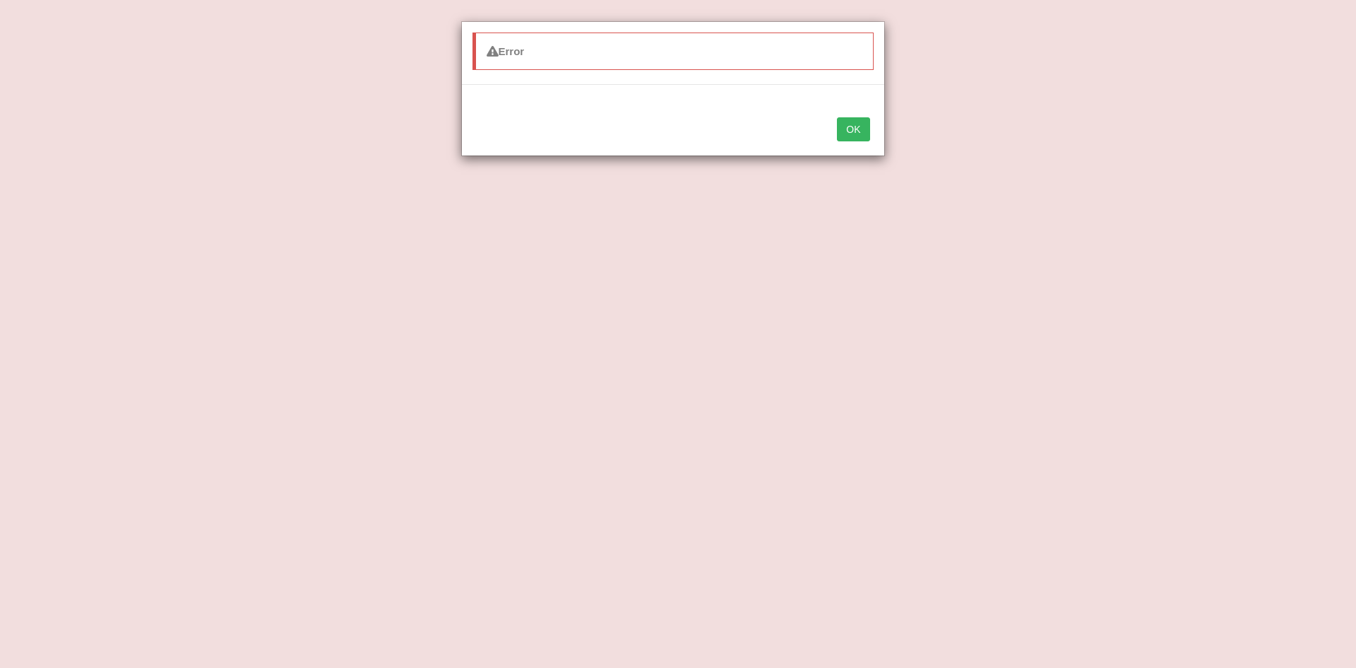
click at [855, 123] on button "OK" at bounding box center [853, 129] width 32 height 24
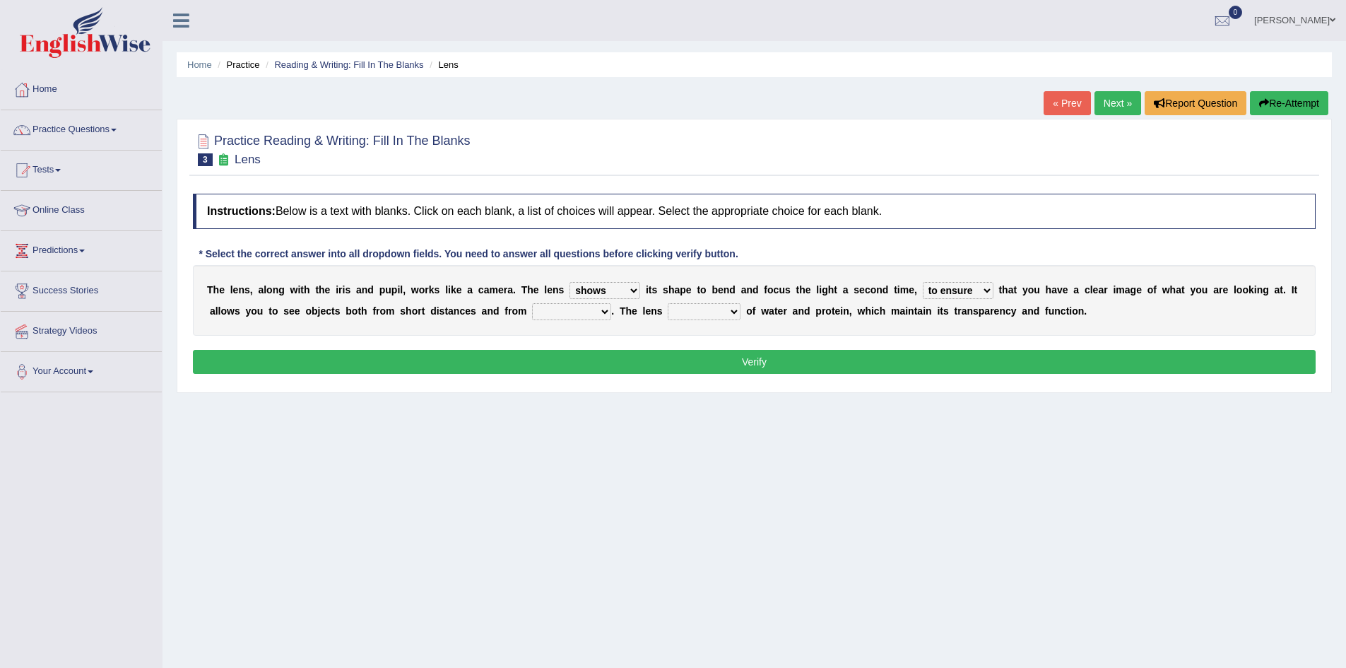
click at [603, 310] on select "far away in between further apart all along" at bounding box center [571, 311] width 79 height 17
select select "far away"
click at [532, 303] on select "far away in between further apart all along" at bounding box center [571, 311] width 79 height 17
click at [727, 311] on select "constitutes comprises composes consists" at bounding box center [704, 311] width 73 height 17
click at [764, 329] on div "T h e l e n s , a l o n g w i t h t h e i r i s a n d p u p i l , w o r k s l i…" at bounding box center [754, 300] width 1122 height 71
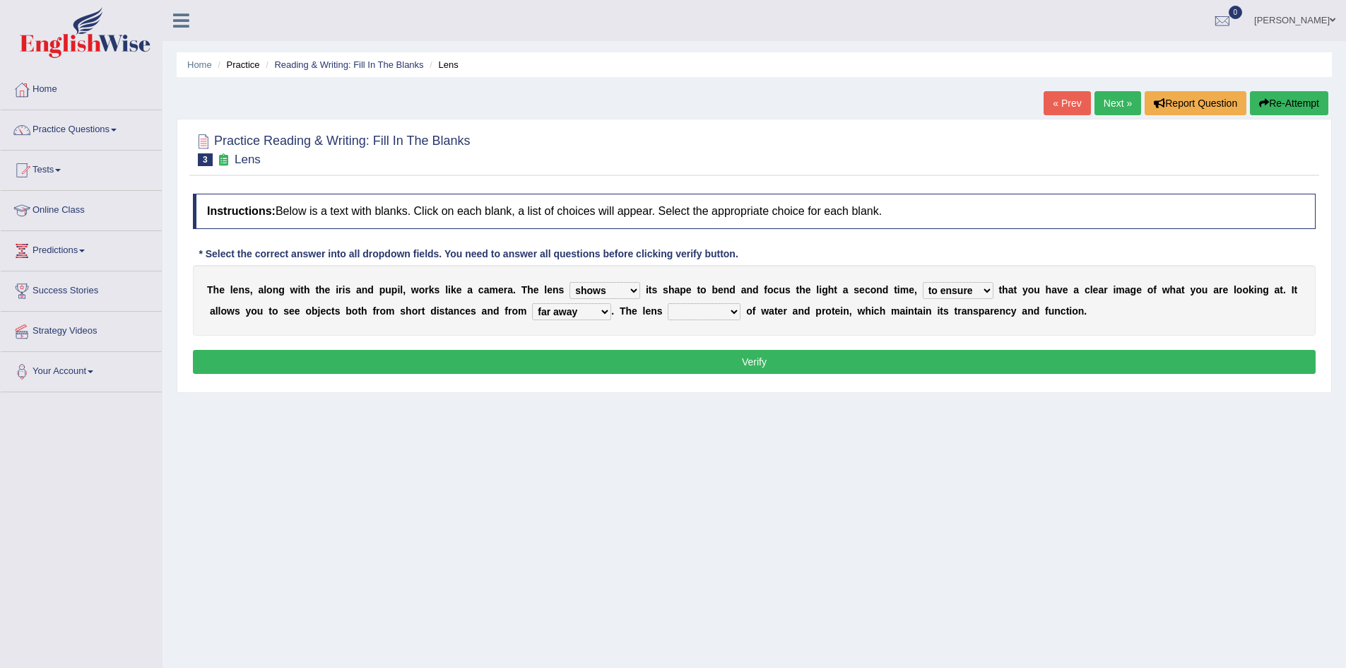
click at [739, 309] on select "constitutes comprises composes consists" at bounding box center [704, 311] width 73 height 17
select select "composes"
click at [668, 303] on select "constitutes comprises composes consists" at bounding box center [704, 311] width 73 height 17
click at [740, 351] on button "Verify" at bounding box center [754, 362] width 1122 height 24
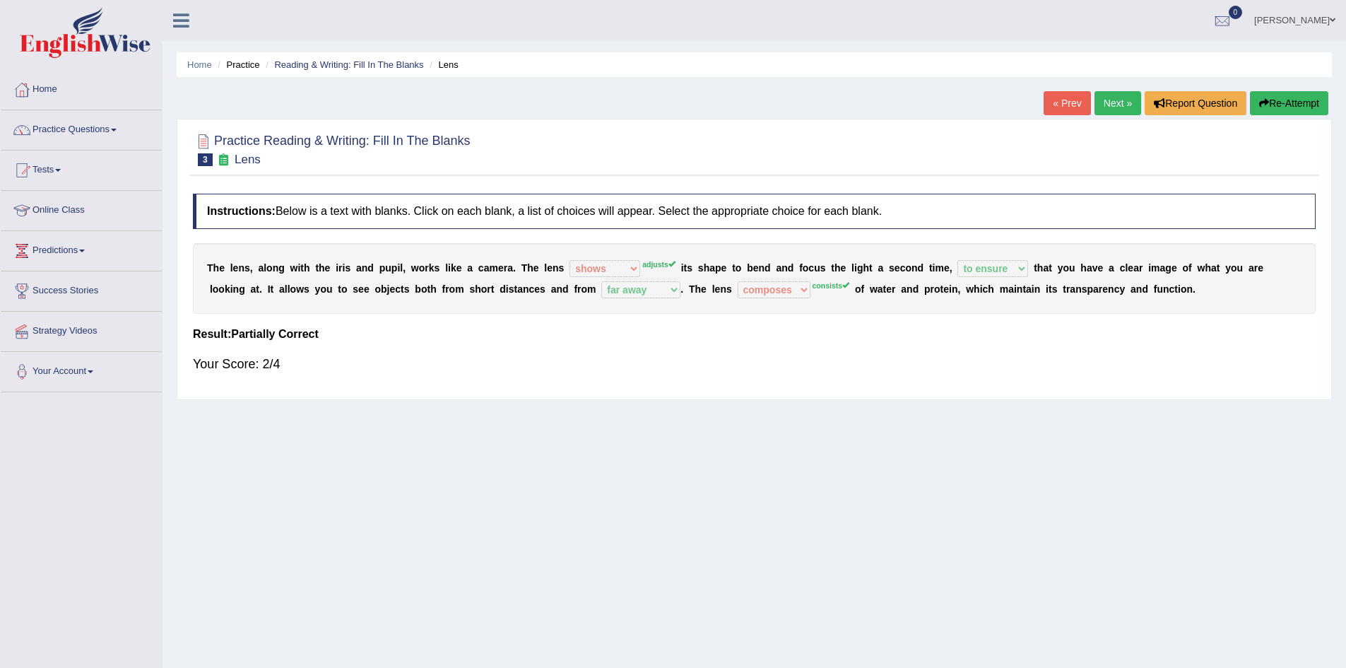
click at [1298, 100] on button "Re-Attempt" at bounding box center [1289, 103] width 78 height 24
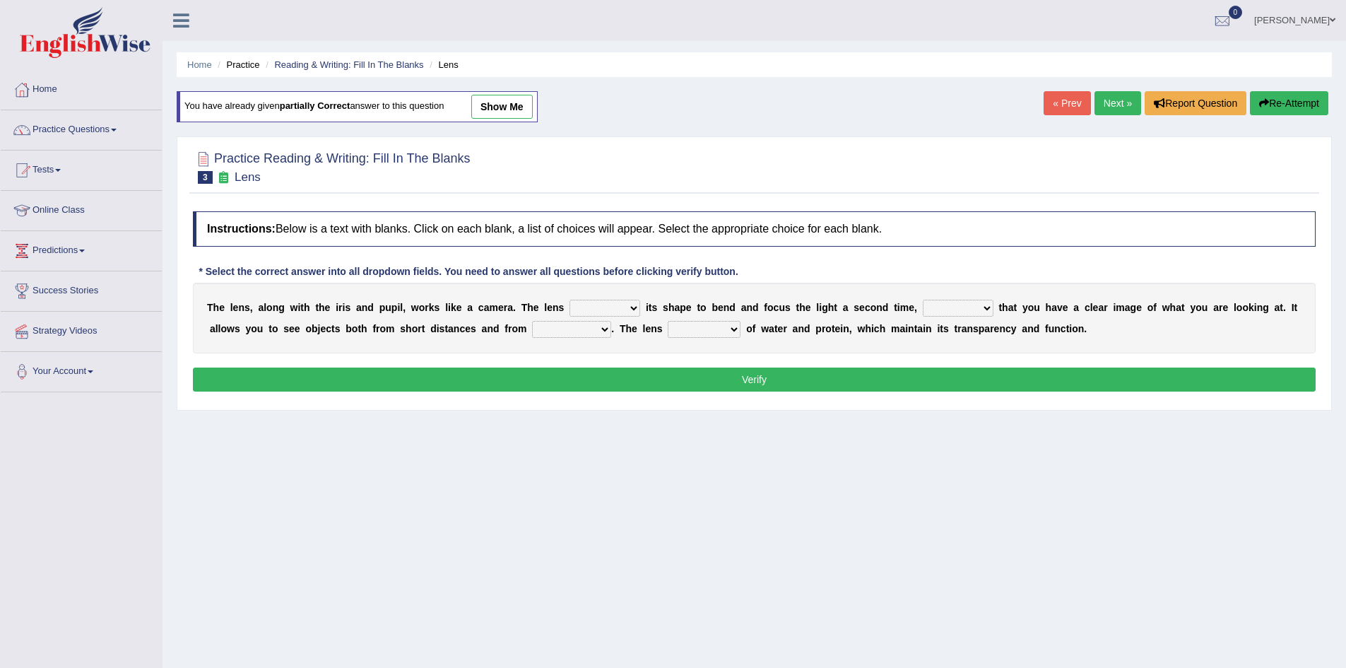
click at [634, 306] on select "adjusts shows selects presents" at bounding box center [604, 308] width 71 height 17
select select "adjusts"
click at [569, 300] on select "adjusts shows selects presents" at bounding box center [604, 308] width 71 height 17
click at [986, 310] on select "ensures to ensure ensure ensured" at bounding box center [958, 308] width 71 height 17
select select "to ensure"
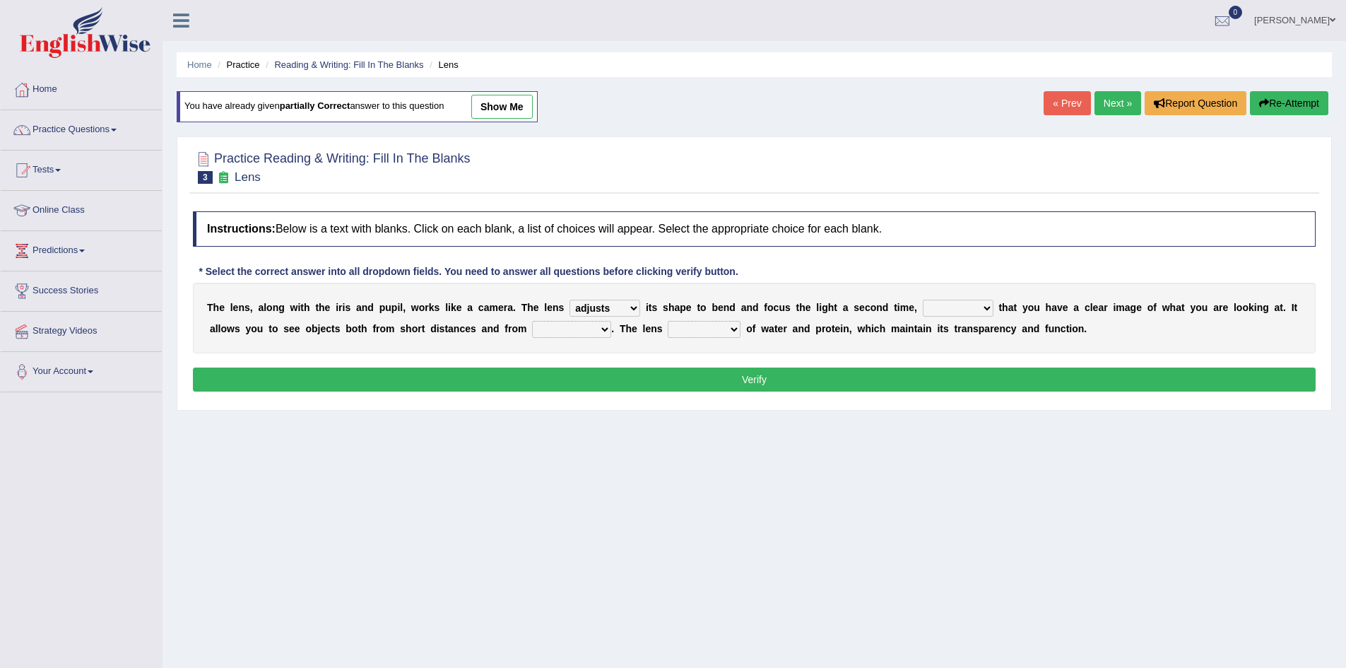
click at [923, 300] on select "ensures to ensure ensure ensured" at bounding box center [958, 308] width 71 height 17
click at [588, 334] on select "far away in between further apart all along" at bounding box center [571, 329] width 79 height 17
select select "far away"
click at [532, 321] on select "far away in between further apart all along" at bounding box center [571, 329] width 79 height 17
click at [732, 333] on select "constitutes comprises composes consists" at bounding box center [704, 329] width 73 height 17
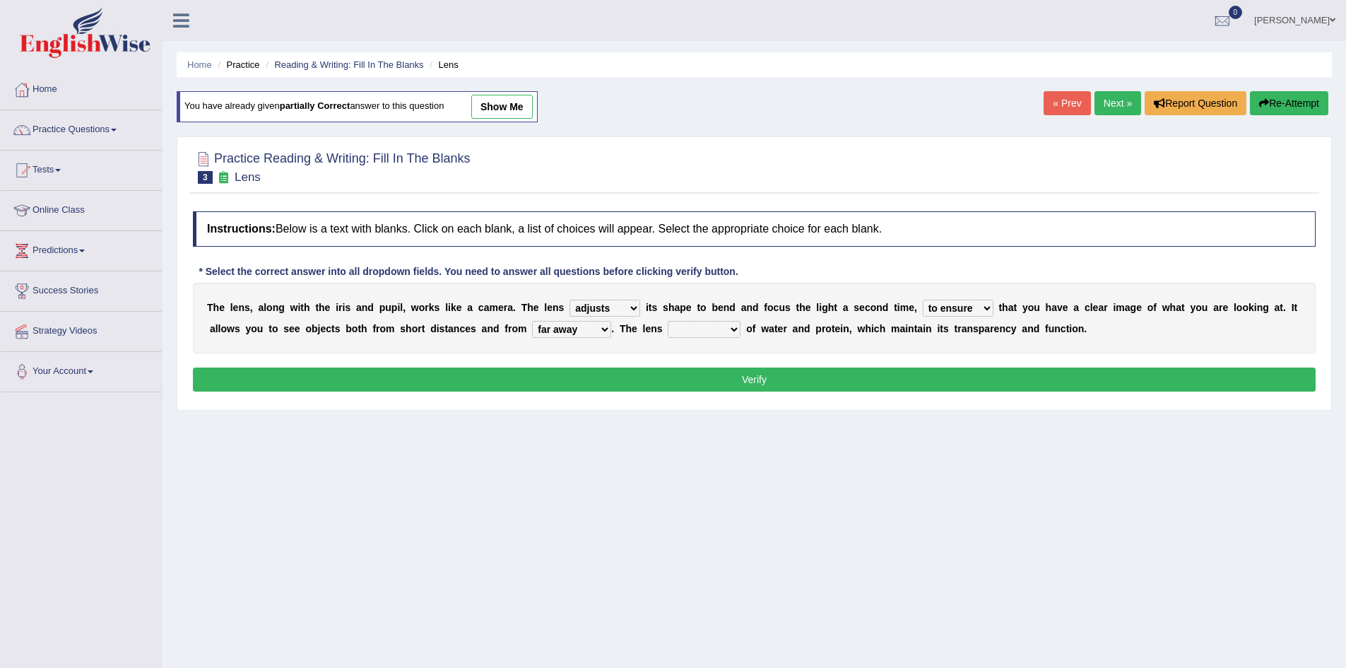
select select "constitutes"
click at [668, 321] on select "constitutes comprises composes consists" at bounding box center [704, 329] width 73 height 17
click at [750, 380] on button "Verify" at bounding box center [754, 379] width 1122 height 24
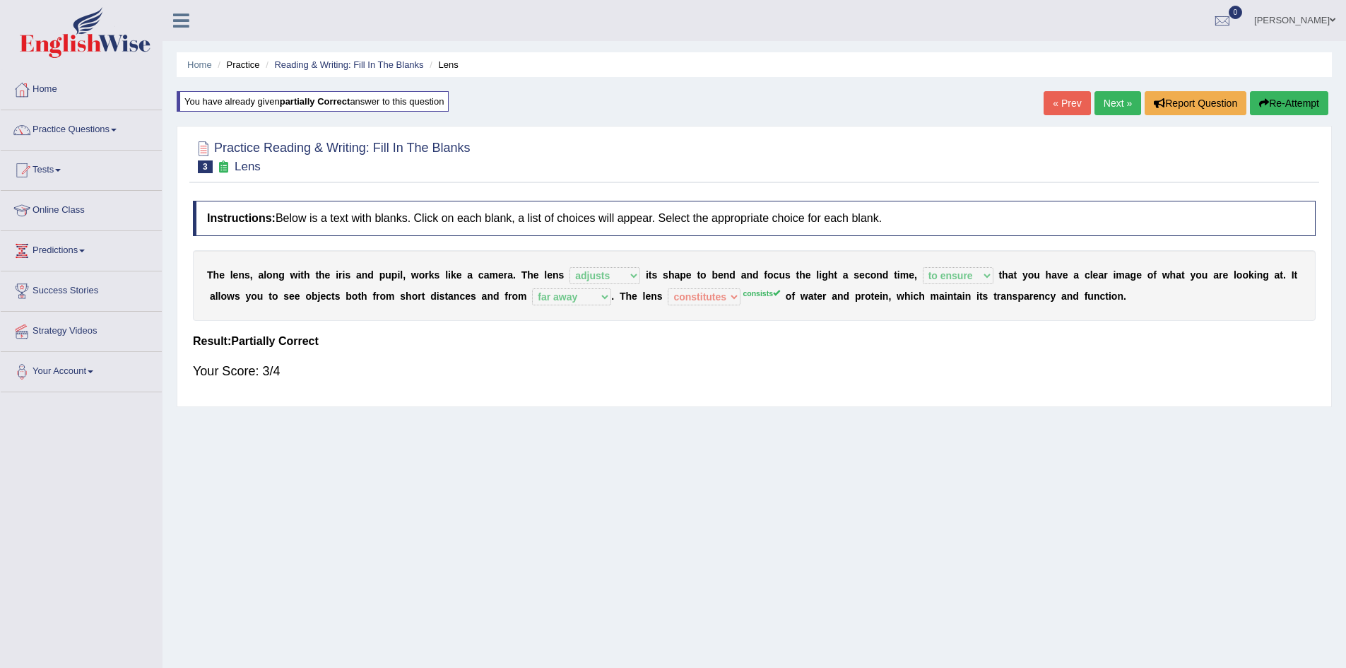
click at [1115, 102] on link "Next »" at bounding box center [1117, 103] width 47 height 24
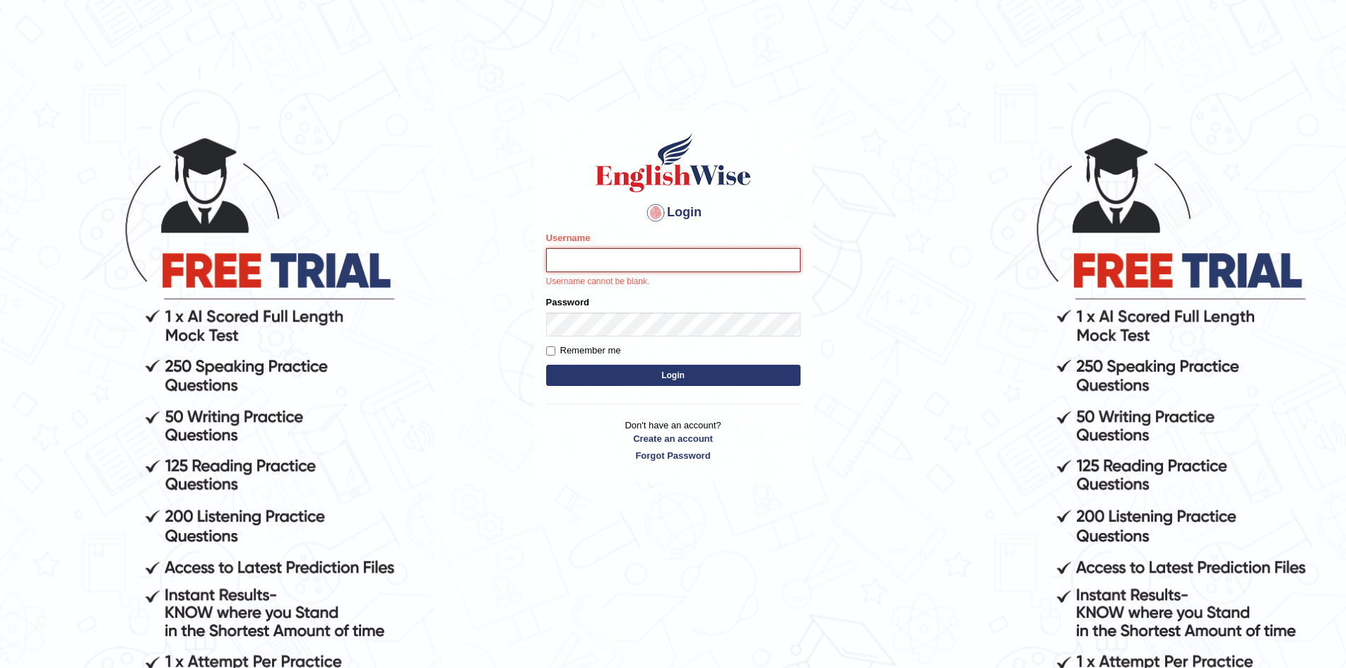
click at [755, 261] on input "Username" at bounding box center [673, 260] width 254 height 24
drag, startPoint x: 555, startPoint y: 258, endPoint x: 618, endPoint y: 257, distance: 63.6
click at [618, 257] on input "Sangita9362" at bounding box center [673, 260] width 254 height 24
type input "V"
click at [646, 274] on form "Please fix the following errors: Username V Password Password cannot be blank. …" at bounding box center [673, 310] width 254 height 158
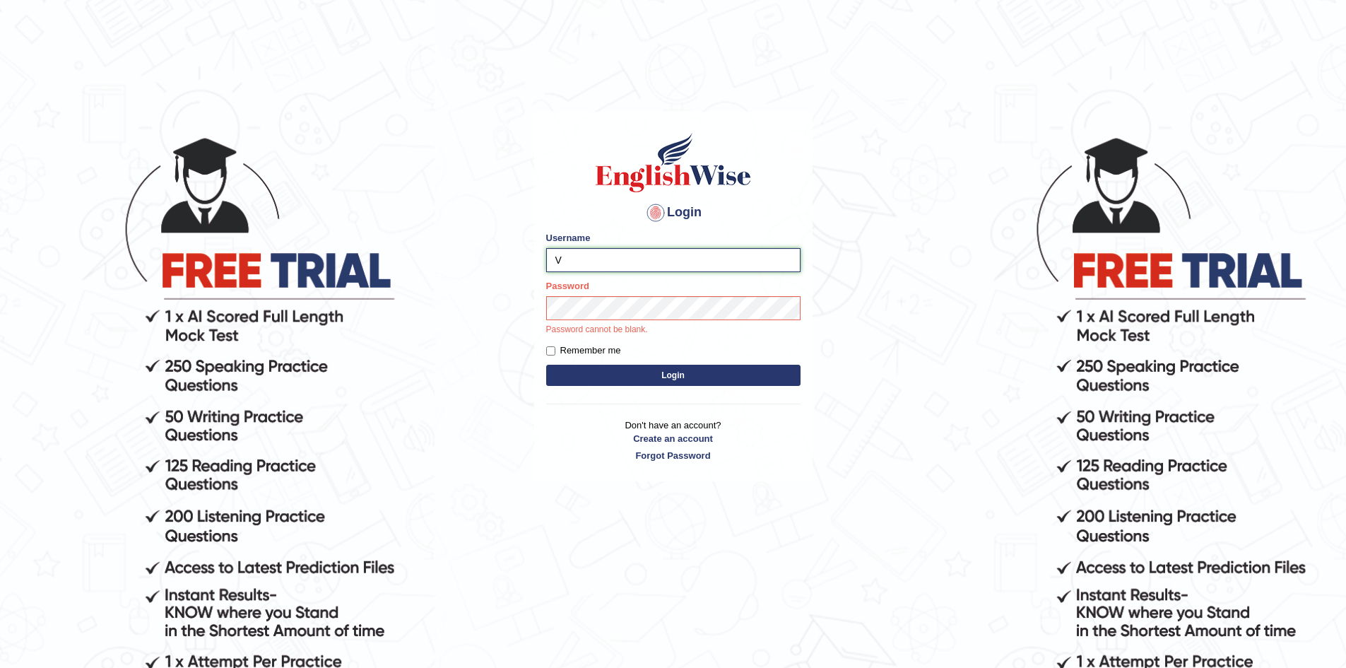
click at [655, 269] on input "V" at bounding box center [673, 260] width 254 height 24
click at [669, 262] on input "Username" at bounding box center [673, 260] width 254 height 24
drag, startPoint x: 552, startPoint y: 264, endPoint x: 633, endPoint y: 274, distance: 81.1
click at [633, 274] on form "Please fix the following errors: Username Sangita9362 Password Password cannot …" at bounding box center [673, 310] width 254 height 158
drag, startPoint x: 557, startPoint y: 261, endPoint x: 646, endPoint y: 271, distance: 90.3
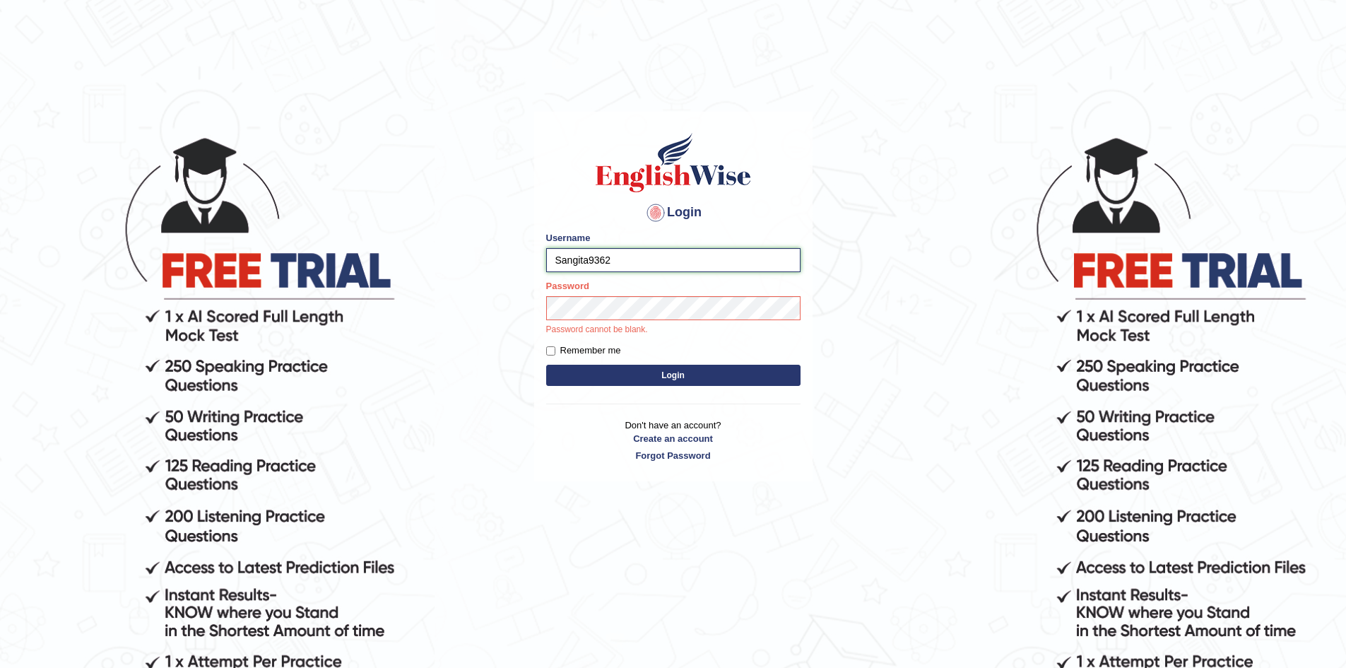
click at [646, 271] on input "Sangita9362" at bounding box center [673, 260] width 254 height 24
paste input "Sangita9362"
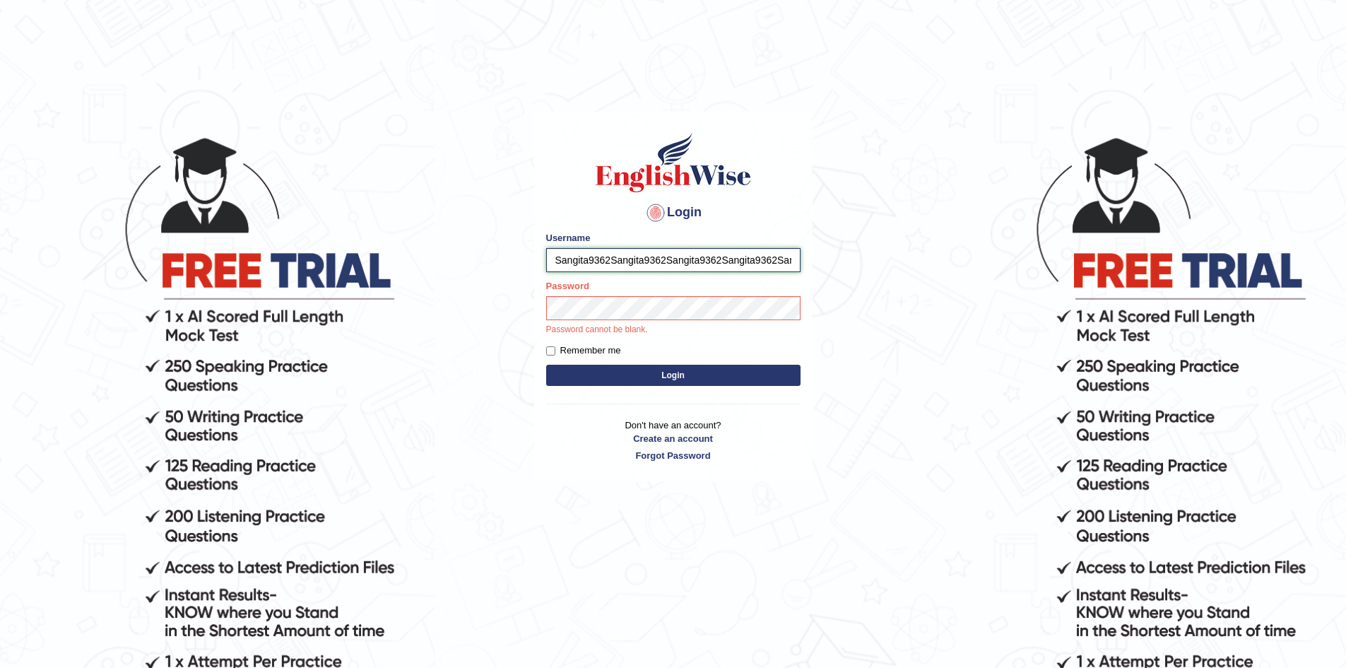
paste input "Sangita9362"
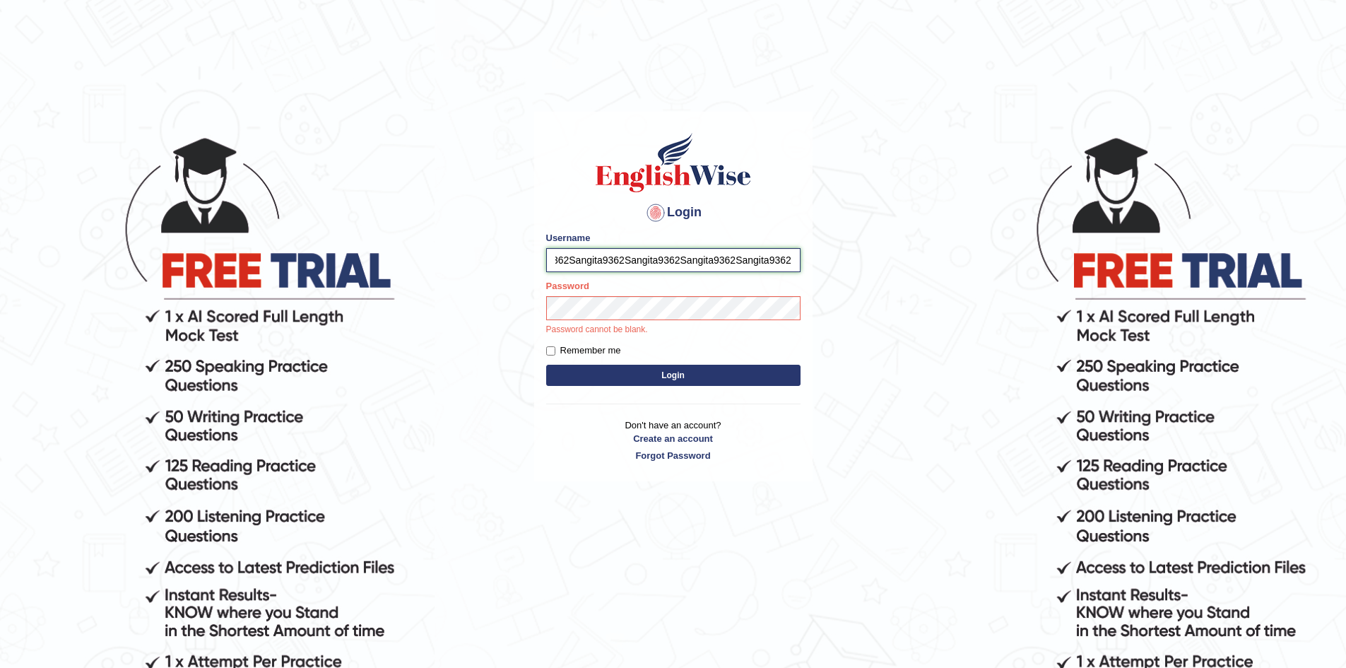
paste input "Sangita9362"
paste
type input "S"
type input "sangita9362"
click at [546, 364] on button "Login" at bounding box center [673, 374] width 254 height 21
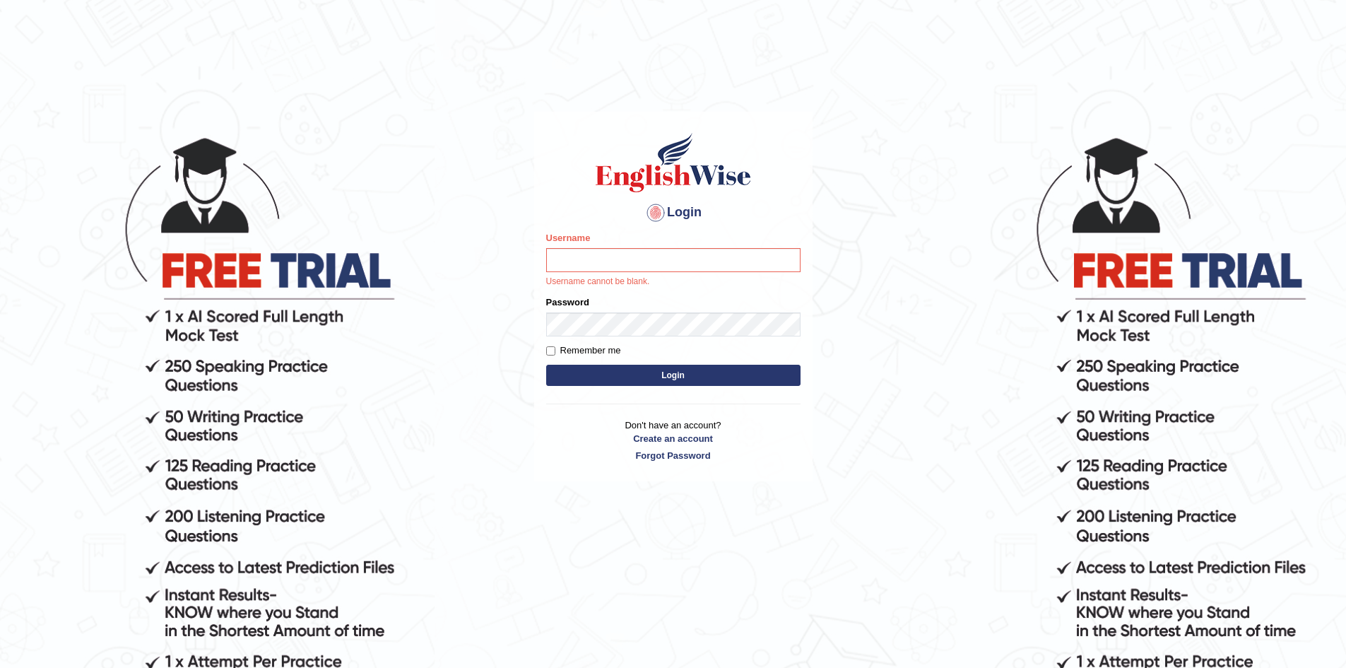
click at [1060, 35] on html "Login Please fix the following errors: Username Username cannot be blank. Passw…" at bounding box center [673, 334] width 1346 height 668
